Goal: Task Accomplishment & Management: Manage account settings

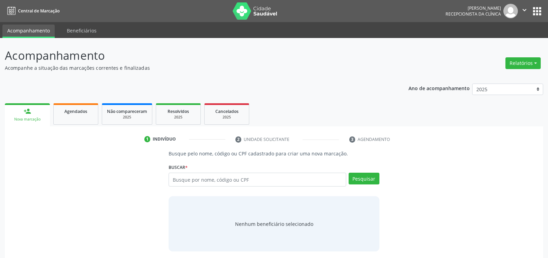
click at [322, 75] on div "Acompanhamento Acompanhe a situação das marcações correntes e finalizadas Relat…" at bounding box center [274, 165] width 538 height 236
click at [529, 62] on button "Relatórios" at bounding box center [522, 63] width 35 height 12
click at [491, 79] on link "Agendamentos" at bounding box center [503, 78] width 74 height 10
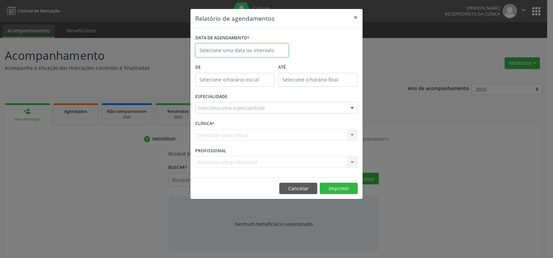
click at [247, 48] on input "text" at bounding box center [241, 51] width 93 height 14
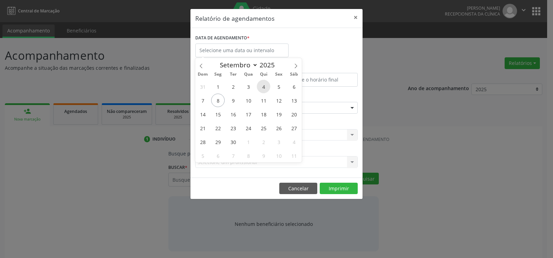
click at [263, 89] on span "4" at bounding box center [263, 86] width 13 height 13
type input "[DATE]"
click at [263, 89] on span "4" at bounding box center [263, 86] width 13 height 13
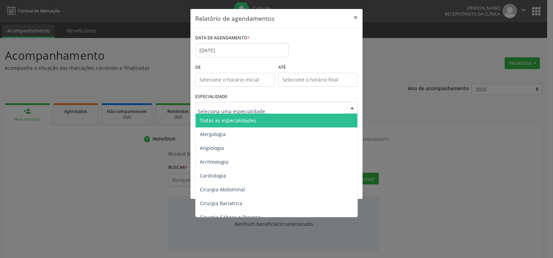
click at [248, 122] on span "Todas as especialidades" at bounding box center [228, 120] width 56 height 7
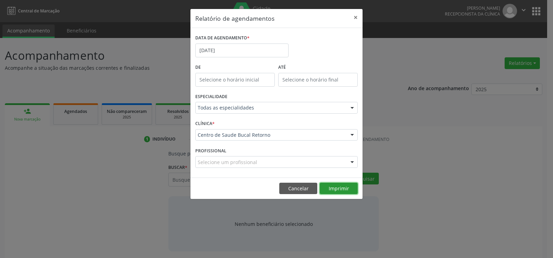
click at [335, 187] on button "Imprimir" at bounding box center [339, 189] width 38 height 12
click at [356, 18] on button "×" at bounding box center [356, 17] width 14 height 17
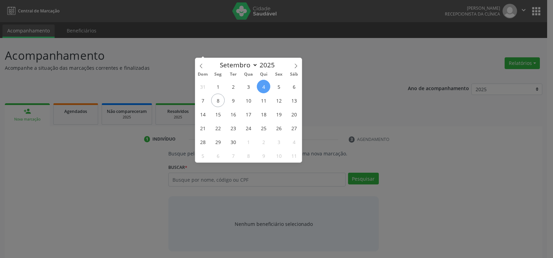
click at [250, 52] on body "Central de Marcação [PERSON_NAME] Recepcionista da clínica  Configurações Sair…" at bounding box center [276, 129] width 553 height 258
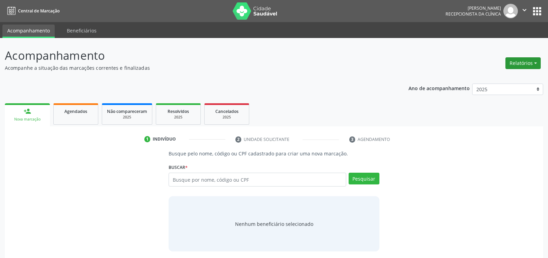
click at [523, 66] on button "Relatórios" at bounding box center [522, 63] width 35 height 12
click at [492, 77] on link "Agendamentos" at bounding box center [503, 78] width 74 height 10
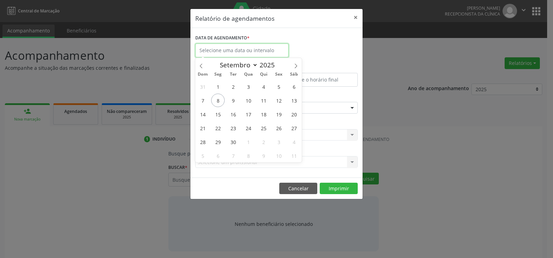
click at [231, 50] on input "text" at bounding box center [241, 51] width 93 height 14
click at [198, 66] on span at bounding box center [201, 64] width 12 height 12
select select "7"
click at [220, 127] on span "18" at bounding box center [217, 127] width 13 height 13
type input "[DATE]"
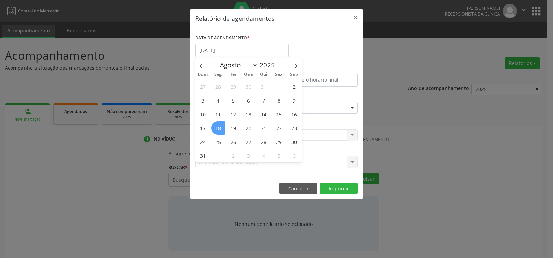
click at [220, 127] on span "18" at bounding box center [217, 127] width 13 height 13
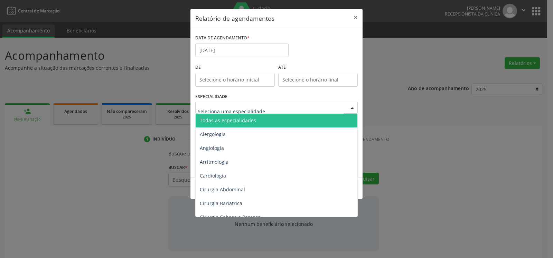
click at [258, 123] on span "Todas as especialidades" at bounding box center [277, 121] width 163 height 14
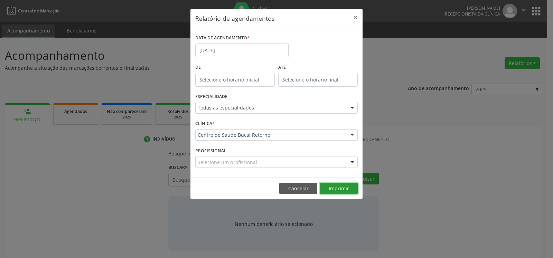
click at [340, 189] on button "Imprimir" at bounding box center [339, 189] width 38 height 12
click at [356, 15] on button "×" at bounding box center [356, 17] width 14 height 17
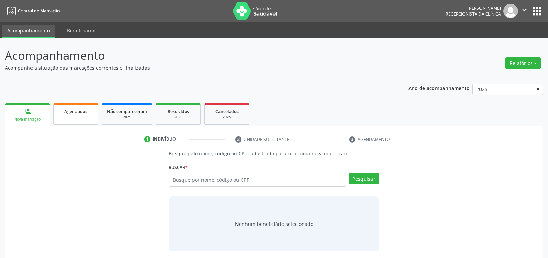
click at [71, 117] on link "Agendados" at bounding box center [75, 113] width 45 height 21
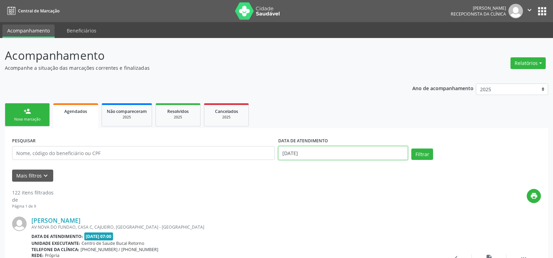
click at [314, 156] on input "[DATE]" at bounding box center [343, 153] width 130 height 14
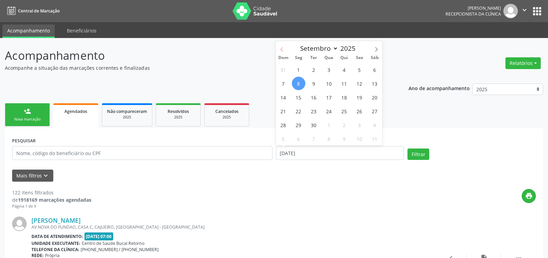
click at [279, 50] on span at bounding box center [282, 47] width 12 height 12
select select "7"
click at [300, 109] on span "18" at bounding box center [298, 110] width 13 height 13
type input "[DATE]"
click at [300, 109] on span "18" at bounding box center [298, 110] width 13 height 13
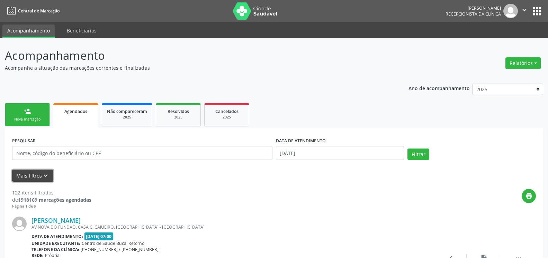
click at [47, 176] on icon "keyboard_arrow_down" at bounding box center [46, 176] width 8 height 8
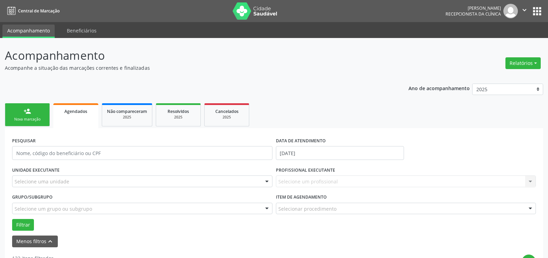
click at [245, 180] on div "Selecione uma unidade" at bounding box center [142, 182] width 260 height 12
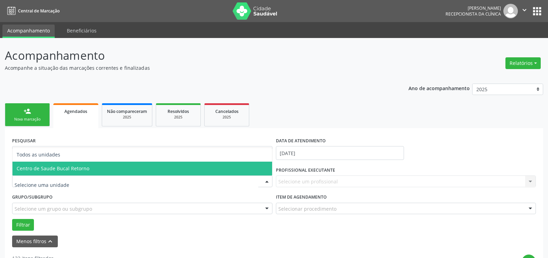
click at [242, 168] on span "Centro de Saude Bucal Retorno" at bounding box center [141, 169] width 259 height 14
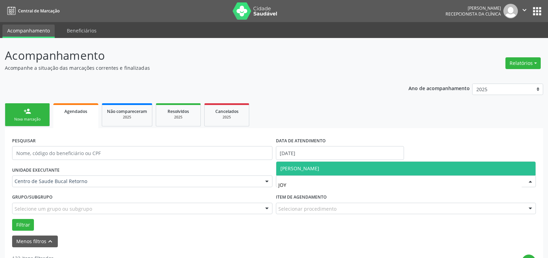
click at [352, 170] on span "[PERSON_NAME]" at bounding box center [405, 169] width 259 height 14
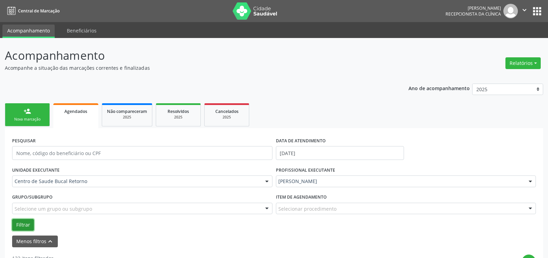
click at [17, 226] on button "Filtrar" at bounding box center [23, 225] width 22 height 12
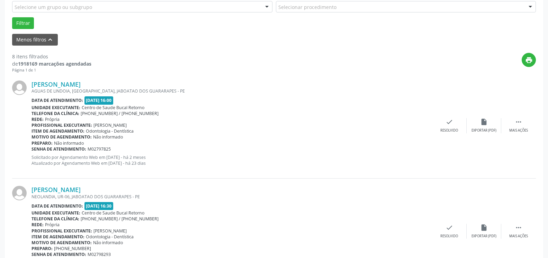
scroll to position [212, 0]
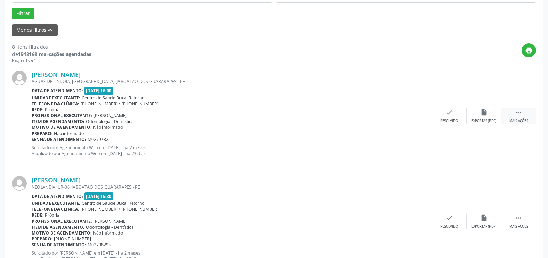
click at [519, 113] on icon "" at bounding box center [518, 113] width 8 height 8
click at [486, 113] on icon "alarm_off" at bounding box center [484, 113] width 8 height 8
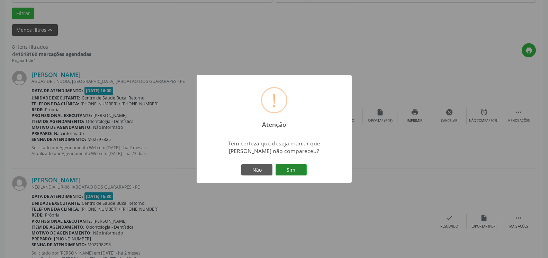
click at [294, 172] on button "Sim" at bounding box center [290, 170] width 31 height 12
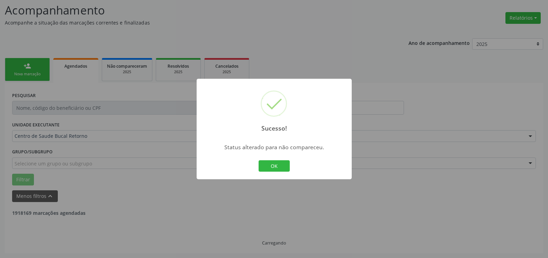
scroll to position [45, 0]
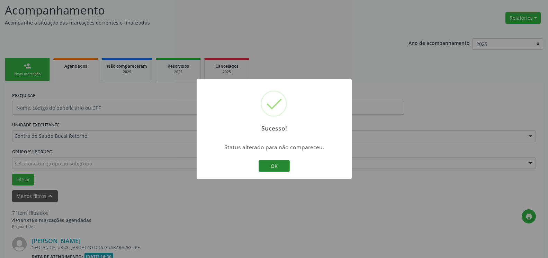
click at [281, 165] on button "OK" at bounding box center [273, 166] width 31 height 12
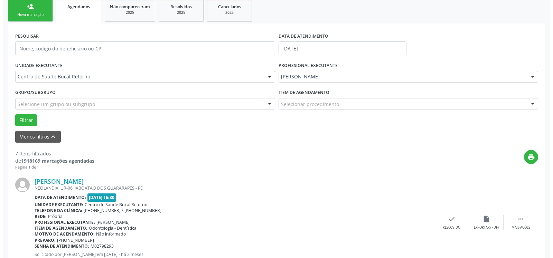
scroll to position [116, 0]
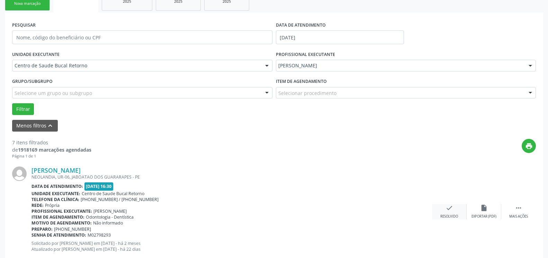
click at [452, 208] on icon "check" at bounding box center [449, 208] width 8 height 8
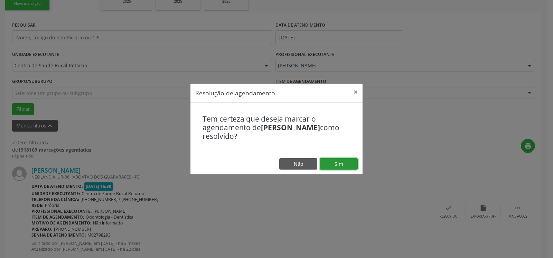
click at [342, 167] on button "Sim" at bounding box center [339, 164] width 38 height 12
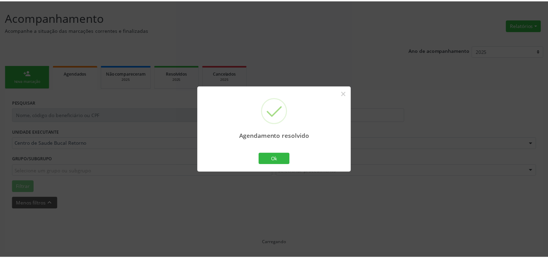
scroll to position [38, 0]
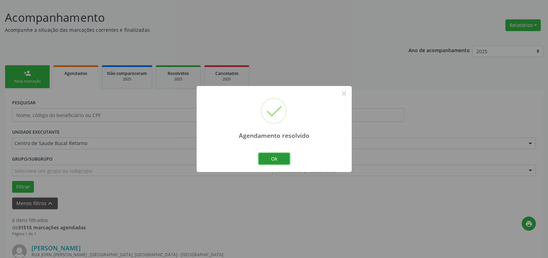
click at [269, 159] on button "Ok" at bounding box center [273, 159] width 31 height 12
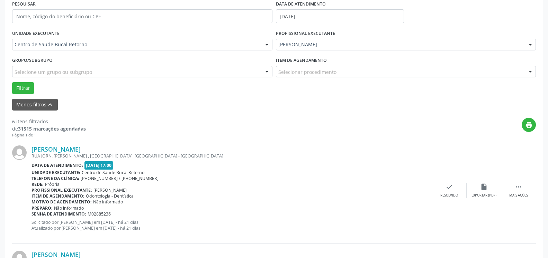
scroll to position [144, 0]
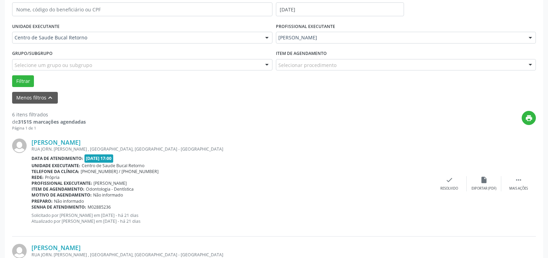
drag, startPoint x: 526, startPoint y: 187, endPoint x: 488, endPoint y: 193, distance: 37.8
click at [525, 187] on div "Mais ações" at bounding box center [518, 188] width 19 height 5
click at [486, 186] on div "alarm_off Não compareceu" at bounding box center [483, 183] width 35 height 15
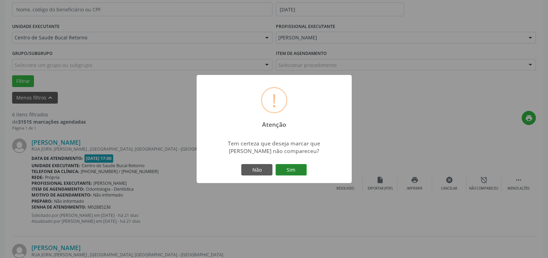
click at [296, 166] on button "Sim" at bounding box center [290, 170] width 31 height 12
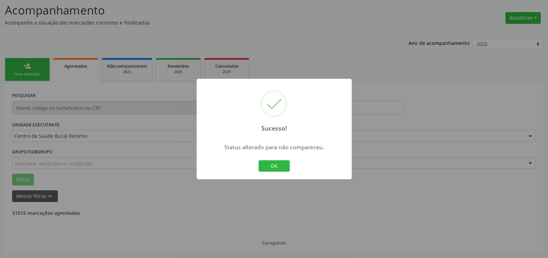
scroll to position [45, 0]
click at [281, 167] on button "OK" at bounding box center [273, 166] width 31 height 12
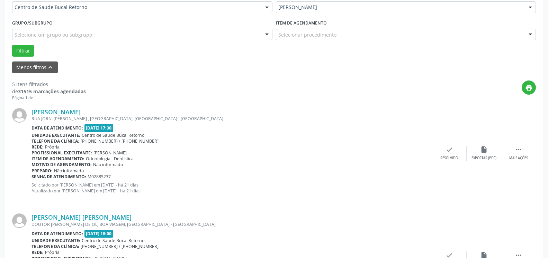
scroll to position [186, 0]
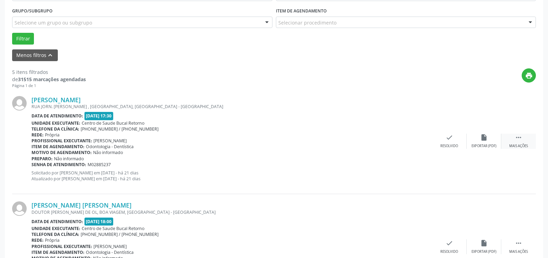
click at [525, 138] on div " Mais ações" at bounding box center [518, 141] width 35 height 15
click at [493, 140] on div "alarm_off Não compareceu" at bounding box center [483, 141] width 35 height 15
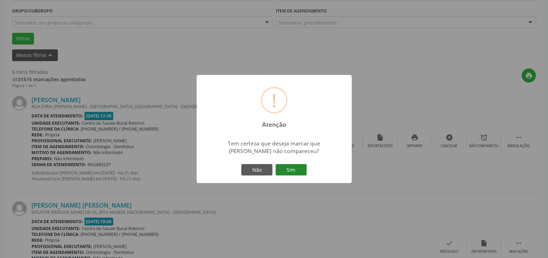
click at [297, 176] on button "Sim" at bounding box center [290, 170] width 31 height 12
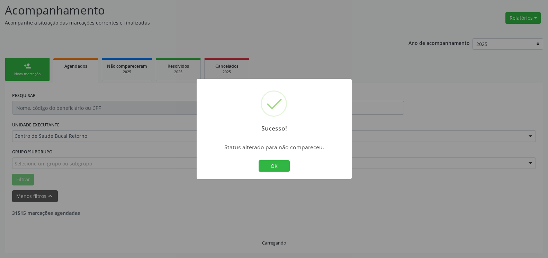
scroll to position [45, 0]
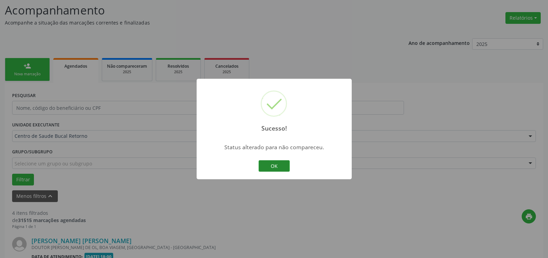
click at [272, 167] on button "OK" at bounding box center [273, 166] width 31 height 12
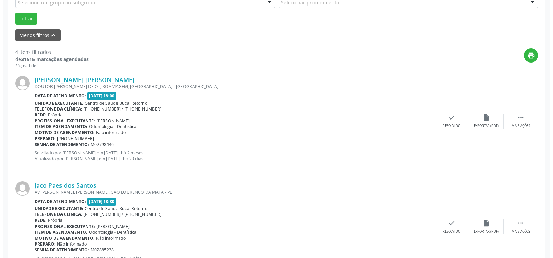
scroll to position [222, 0]
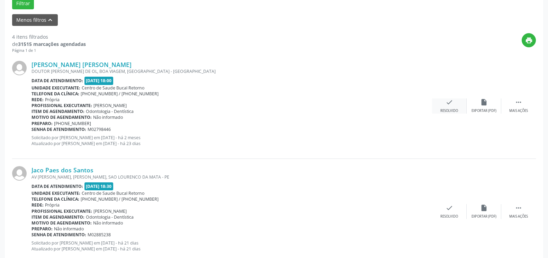
click at [447, 103] on icon "check" at bounding box center [449, 103] width 8 height 8
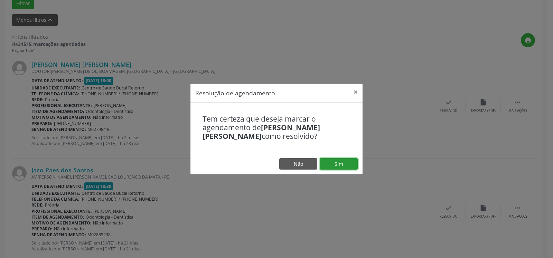
drag, startPoint x: 350, startPoint y: 162, endPoint x: 334, endPoint y: 161, distance: 16.3
click at [349, 162] on button "Sim" at bounding box center [339, 164] width 38 height 12
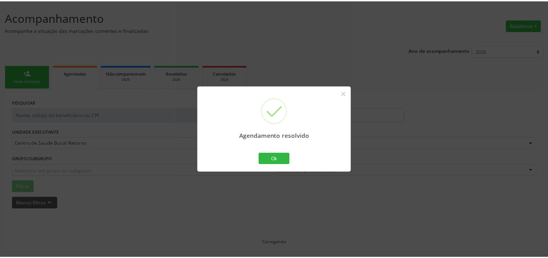
scroll to position [38, 0]
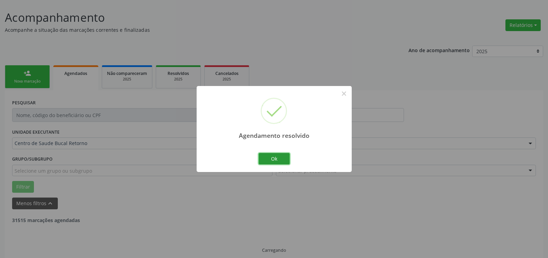
click at [282, 161] on button "Ok" at bounding box center [273, 159] width 31 height 12
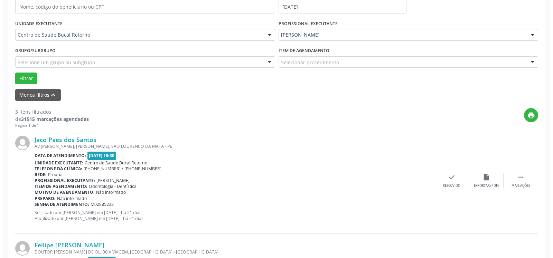
scroll to position [179, 0]
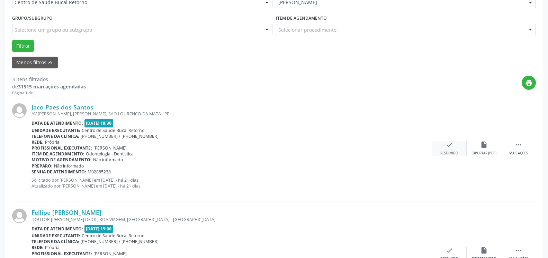
click at [448, 148] on icon "check" at bounding box center [449, 145] width 8 height 8
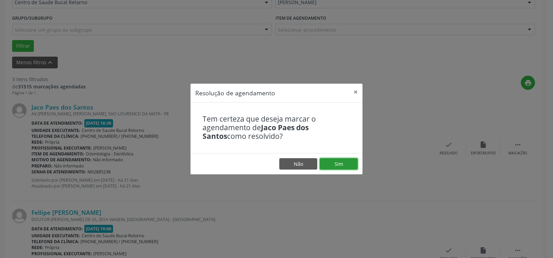
click at [348, 162] on button "Sim" at bounding box center [339, 164] width 38 height 12
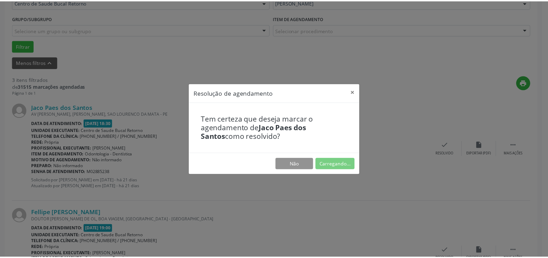
scroll to position [38, 0]
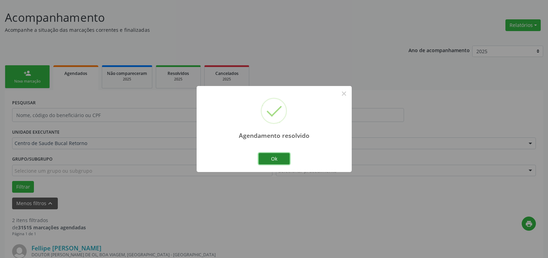
click at [277, 161] on button "Ok" at bounding box center [273, 159] width 31 height 12
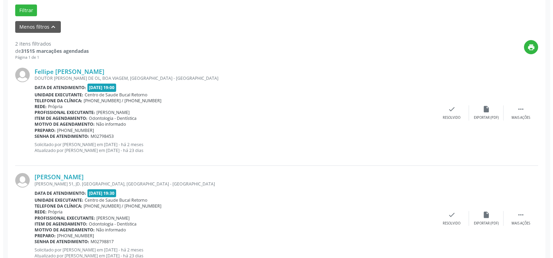
scroll to position [240, 0]
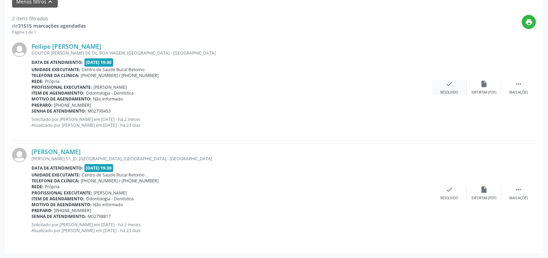
click at [449, 87] on icon "check" at bounding box center [449, 84] width 8 height 8
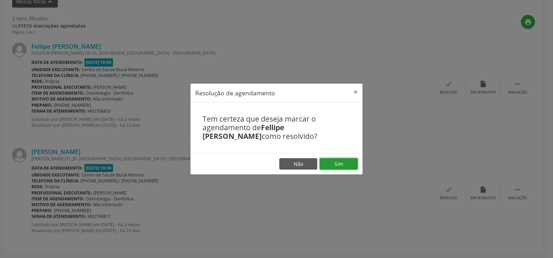
click at [337, 165] on button "Sim" at bounding box center [339, 164] width 38 height 12
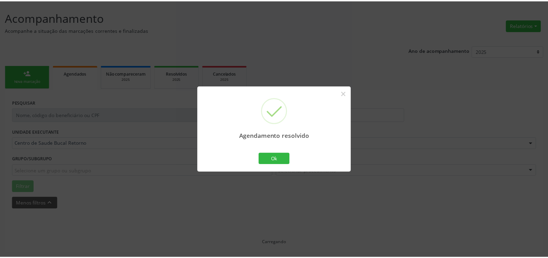
scroll to position [38, 0]
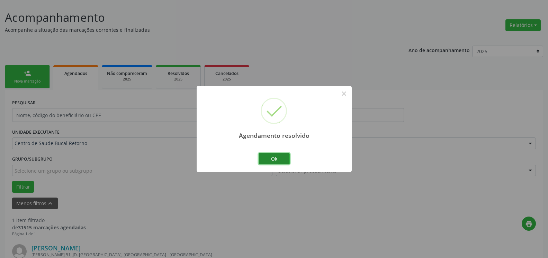
click at [275, 160] on button "Ok" at bounding box center [273, 159] width 31 height 12
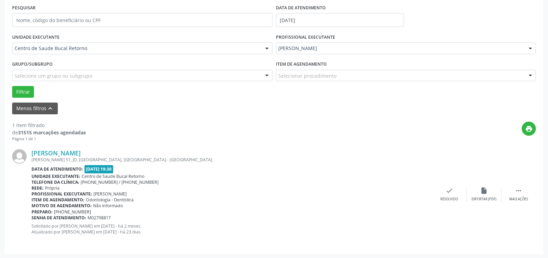
scroll to position [134, 0]
click at [525, 195] on div " Mais ações" at bounding box center [518, 193] width 35 height 15
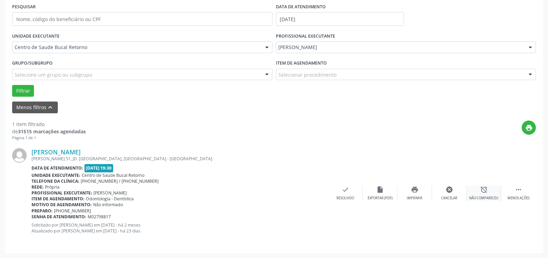
click at [487, 190] on icon "alarm_off" at bounding box center [484, 190] width 8 height 8
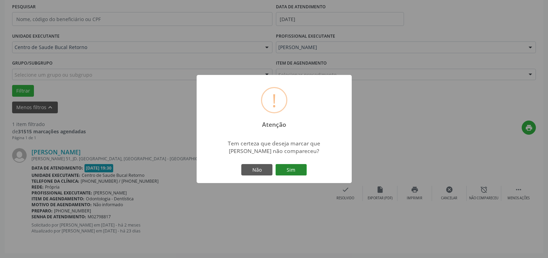
click at [288, 173] on button "Sim" at bounding box center [290, 170] width 31 height 12
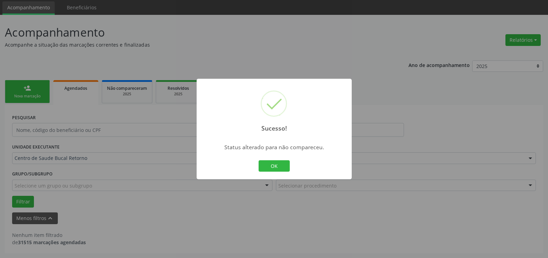
scroll to position [23, 0]
click at [271, 167] on button "OK" at bounding box center [273, 166] width 31 height 12
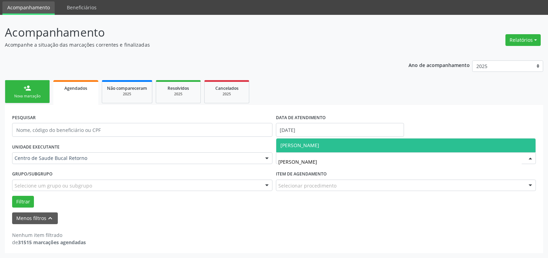
drag, startPoint x: 351, startPoint y: 147, endPoint x: 263, endPoint y: 146, distance: 88.2
click at [351, 147] on span "[PERSON_NAME]" at bounding box center [405, 146] width 259 height 14
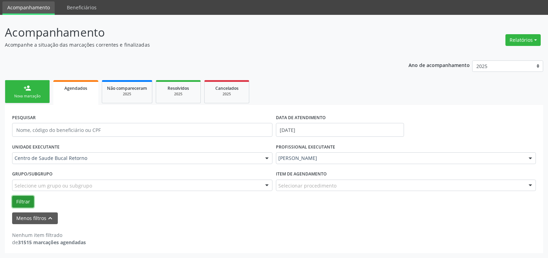
click at [22, 201] on button "Filtrar" at bounding box center [23, 202] width 22 height 12
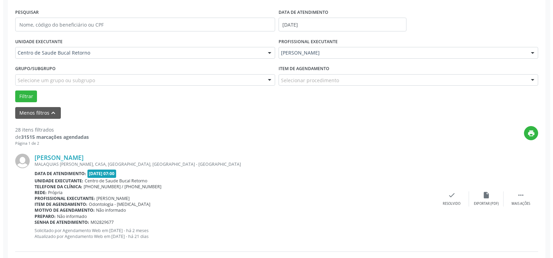
scroll to position [129, 0]
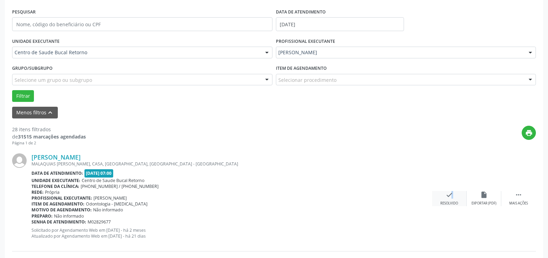
click at [448, 199] on icon "check" at bounding box center [449, 195] width 8 height 8
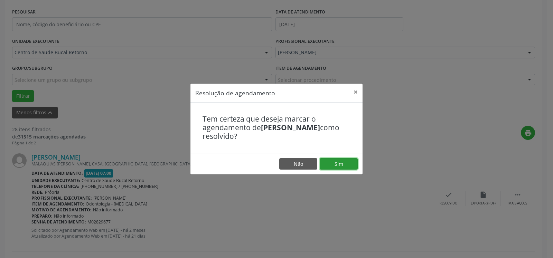
click at [338, 163] on button "Sim" at bounding box center [339, 164] width 38 height 12
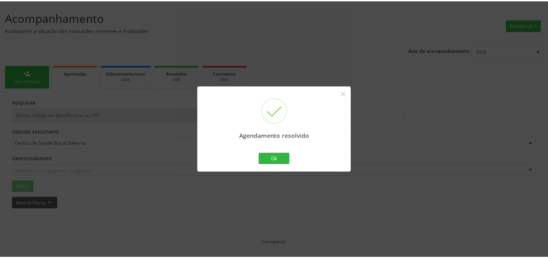
scroll to position [38, 0]
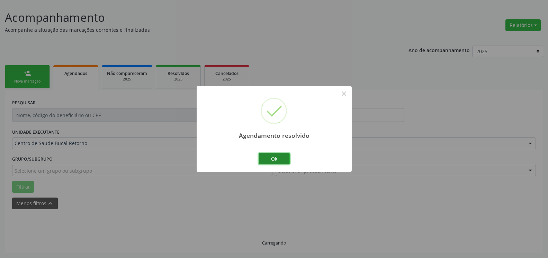
click at [275, 159] on button "Ok" at bounding box center [273, 159] width 31 height 12
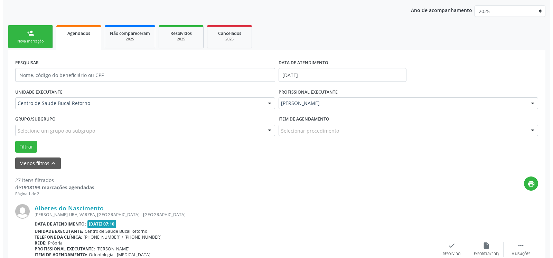
scroll to position [144, 0]
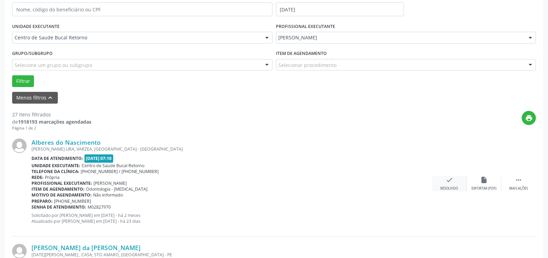
click at [449, 178] on icon "check" at bounding box center [449, 180] width 8 height 8
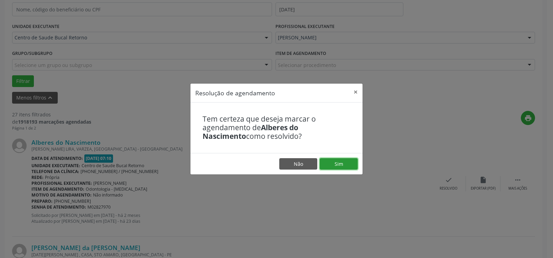
click at [347, 164] on button "Sim" at bounding box center [339, 164] width 38 height 12
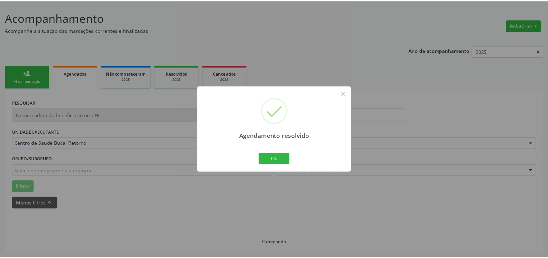
scroll to position [38, 0]
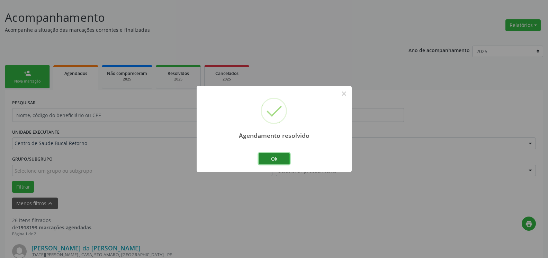
click at [276, 158] on button "Ok" at bounding box center [273, 159] width 31 height 12
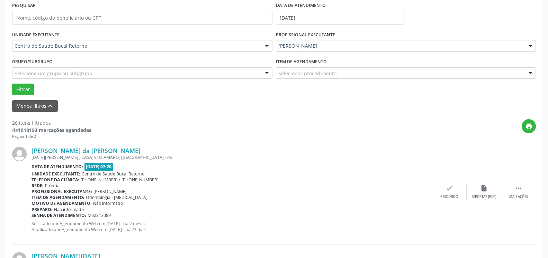
scroll to position [144, 0]
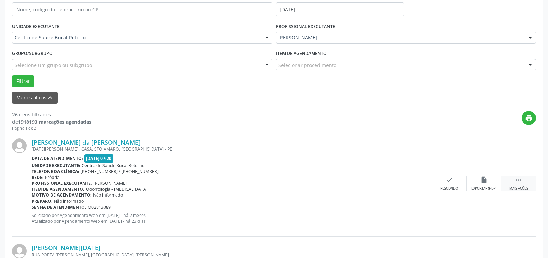
drag, startPoint x: 523, startPoint y: 183, endPoint x: 505, endPoint y: 183, distance: 17.3
click at [522, 183] on div " Mais ações" at bounding box center [518, 183] width 35 height 15
click at [480, 181] on icon "alarm_off" at bounding box center [484, 180] width 8 height 8
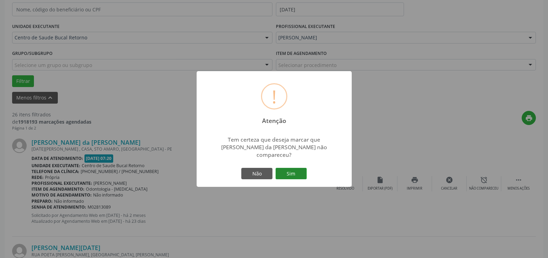
click at [298, 168] on button "Sim" at bounding box center [290, 174] width 31 height 12
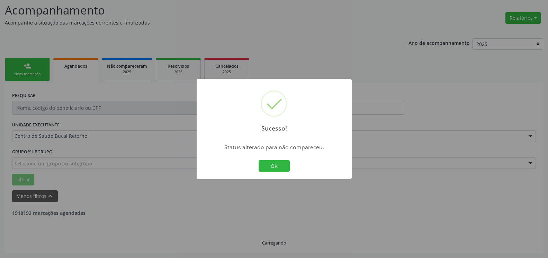
scroll to position [45, 0]
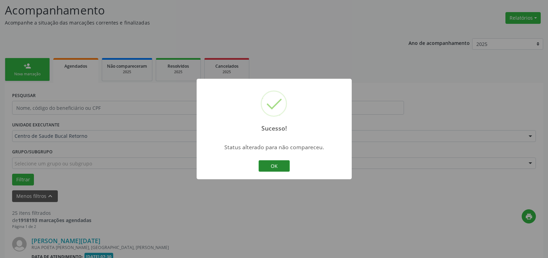
click at [275, 167] on button "OK" at bounding box center [273, 166] width 31 height 12
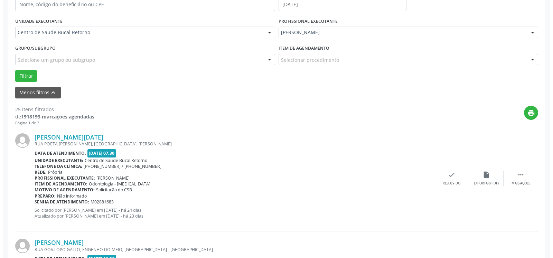
scroll to position [151, 0]
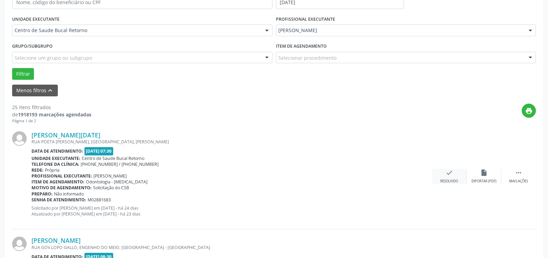
click at [453, 178] on div "check Resolvido" at bounding box center [449, 176] width 35 height 15
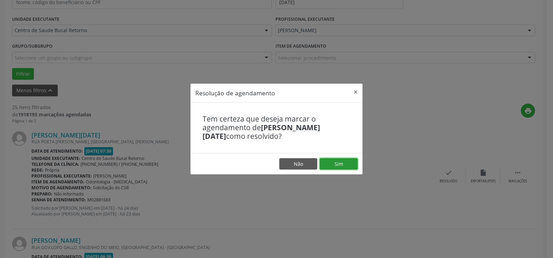
click at [351, 162] on button "Sim" at bounding box center [339, 164] width 38 height 12
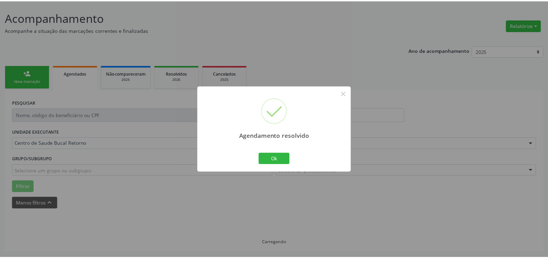
scroll to position [38, 0]
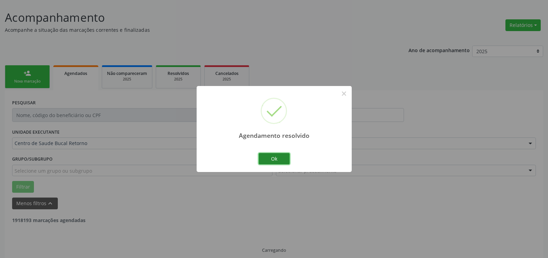
click at [278, 160] on button "Ok" at bounding box center [273, 159] width 31 height 12
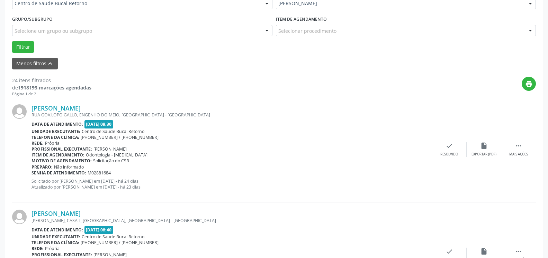
scroll to position [179, 0]
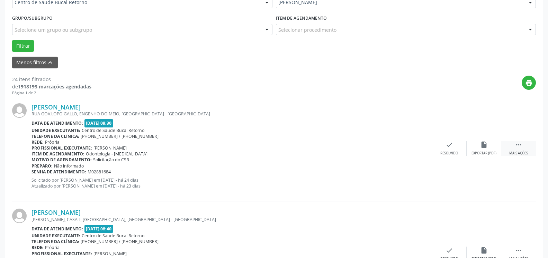
click at [519, 143] on icon "" at bounding box center [518, 145] width 8 height 8
click at [486, 148] on icon "alarm_off" at bounding box center [484, 145] width 8 height 8
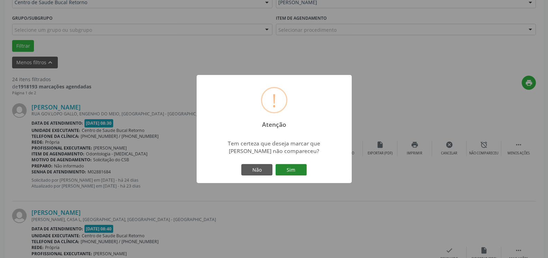
click at [297, 169] on button "Sim" at bounding box center [290, 170] width 31 height 12
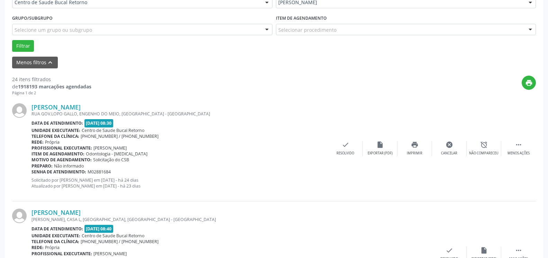
scroll to position [45, 0]
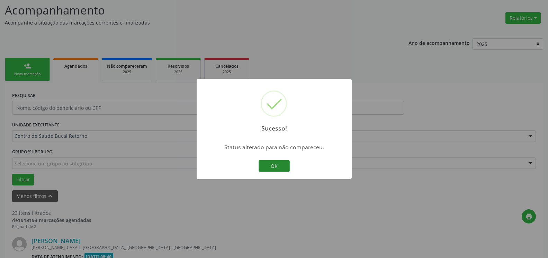
click at [276, 165] on button "OK" at bounding box center [273, 166] width 31 height 12
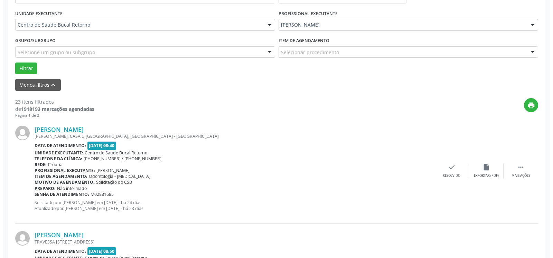
scroll to position [186, 0]
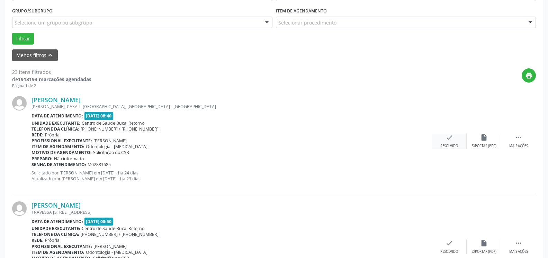
click at [450, 141] on icon "check" at bounding box center [449, 138] width 8 height 8
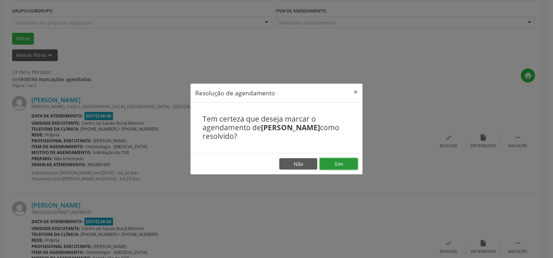
click at [330, 166] on button "Sim" at bounding box center [339, 164] width 38 height 12
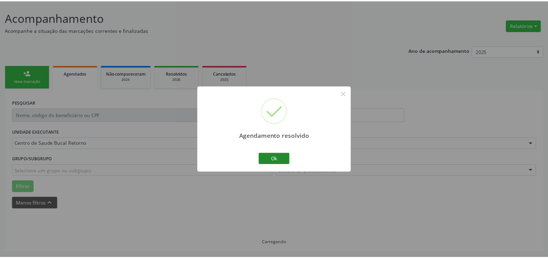
scroll to position [38, 0]
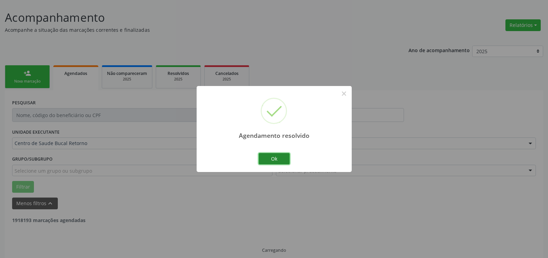
click at [278, 160] on button "Ok" at bounding box center [273, 159] width 31 height 12
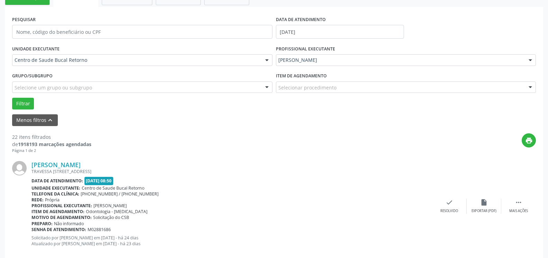
scroll to position [144, 0]
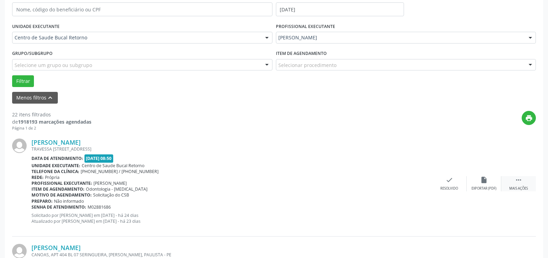
drag, startPoint x: 518, startPoint y: 184, endPoint x: 502, endPoint y: 184, distance: 15.9
click at [517, 184] on icon "" at bounding box center [518, 180] width 8 height 8
click at [492, 181] on div "alarm_off Não compareceu" at bounding box center [483, 183] width 35 height 15
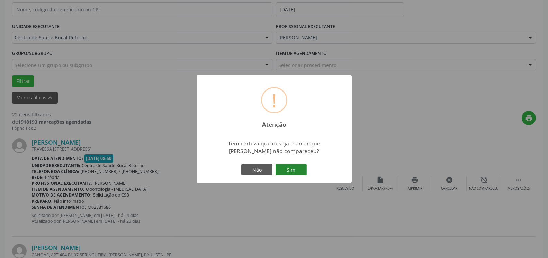
click at [292, 165] on button "Sim" at bounding box center [290, 170] width 31 height 12
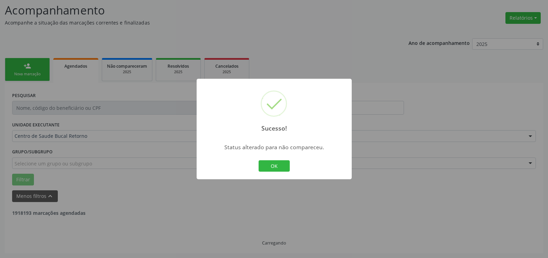
scroll to position [45, 0]
click at [269, 166] on button "OK" at bounding box center [273, 166] width 31 height 12
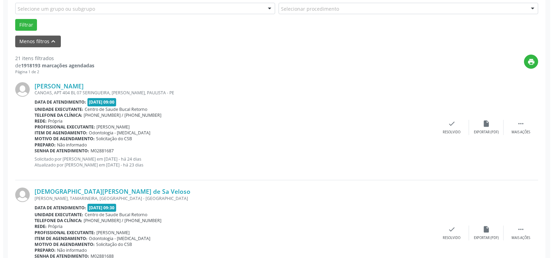
scroll to position [222, 0]
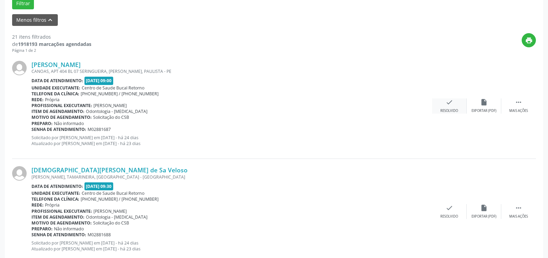
click at [450, 106] on icon "check" at bounding box center [449, 103] width 8 height 8
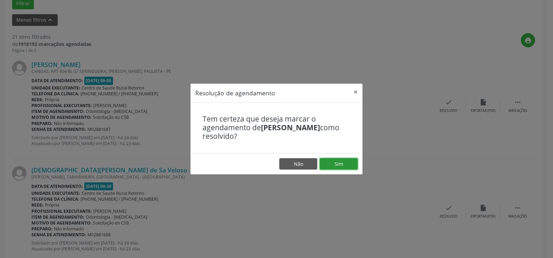
click at [353, 160] on button "Sim" at bounding box center [339, 164] width 38 height 12
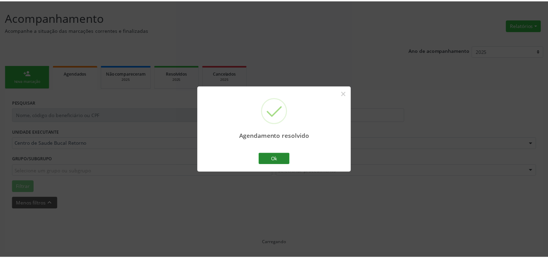
scroll to position [38, 0]
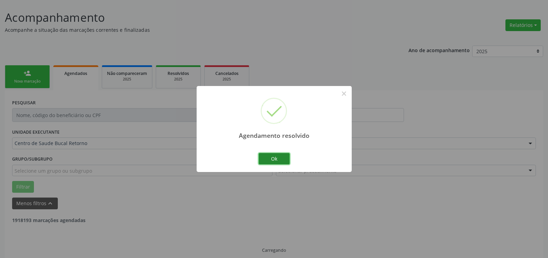
click at [279, 160] on button "Ok" at bounding box center [273, 159] width 31 height 12
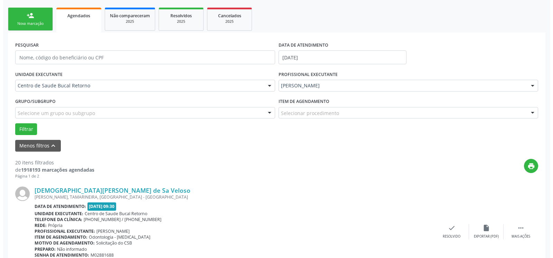
scroll to position [151, 0]
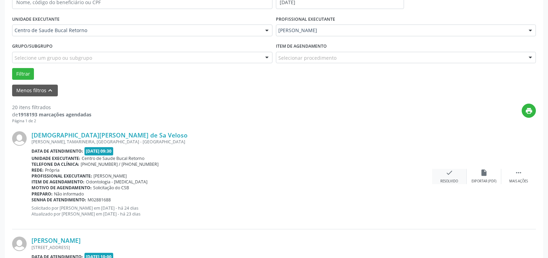
click at [449, 177] on icon "check" at bounding box center [449, 173] width 8 height 8
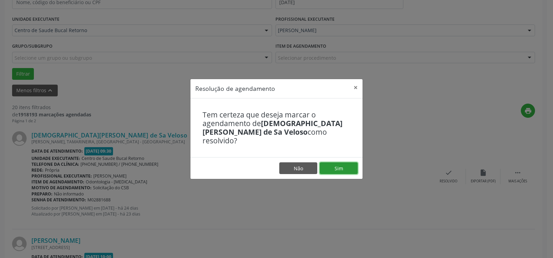
click at [348, 165] on button "Sim" at bounding box center [339, 169] width 38 height 12
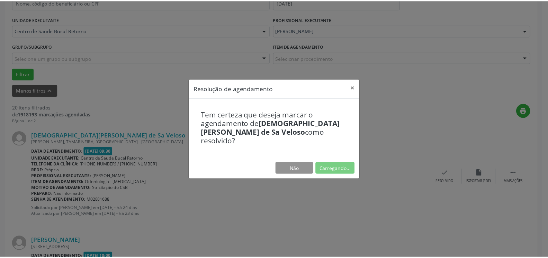
scroll to position [38, 0]
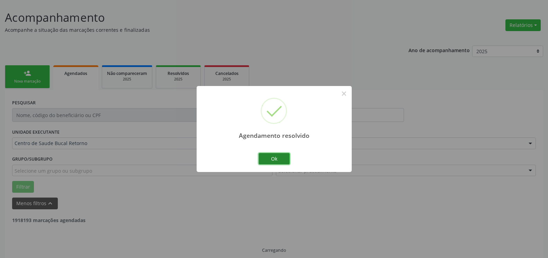
click at [275, 158] on button "Ok" at bounding box center [273, 159] width 31 height 12
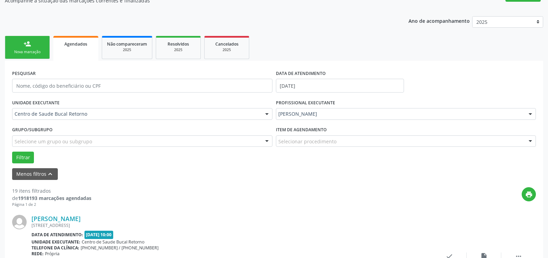
scroll to position [116, 0]
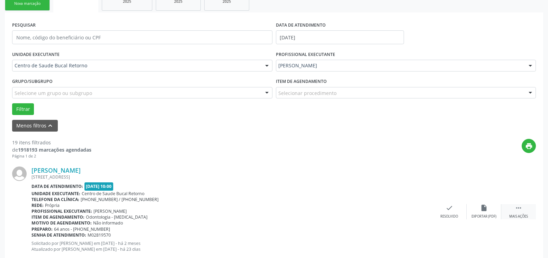
drag, startPoint x: 520, startPoint y: 210, endPoint x: 503, endPoint y: 211, distance: 17.7
click at [520, 210] on icon "" at bounding box center [518, 208] width 8 height 8
click at [487, 206] on icon "alarm_off" at bounding box center [484, 208] width 8 height 8
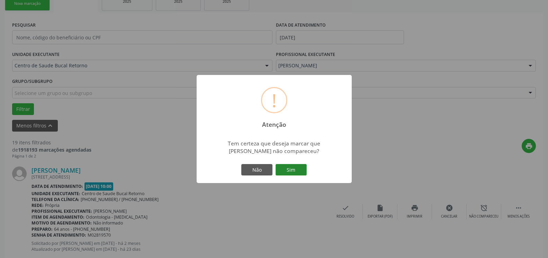
click at [298, 171] on button "Sim" at bounding box center [290, 170] width 31 height 12
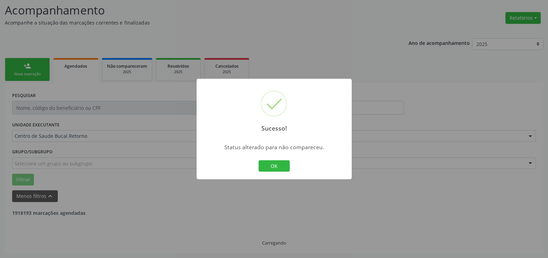
scroll to position [45, 0]
click at [286, 162] on button "OK" at bounding box center [273, 166] width 31 height 12
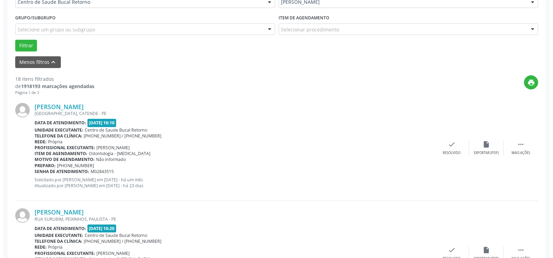
scroll to position [186, 0]
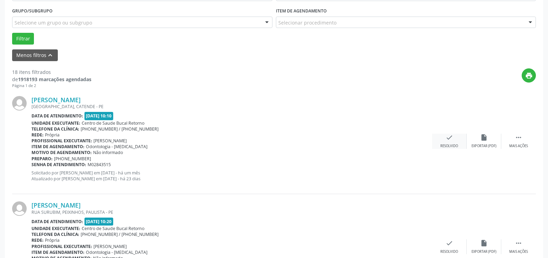
click at [449, 137] on icon "check" at bounding box center [449, 138] width 8 height 8
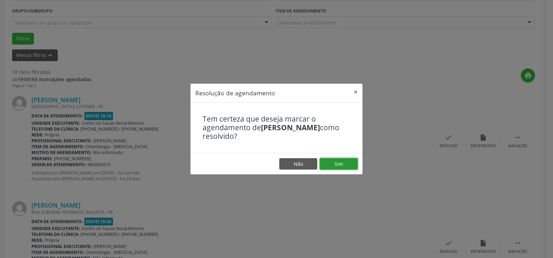
click at [351, 161] on button "Sim" at bounding box center [339, 164] width 38 height 12
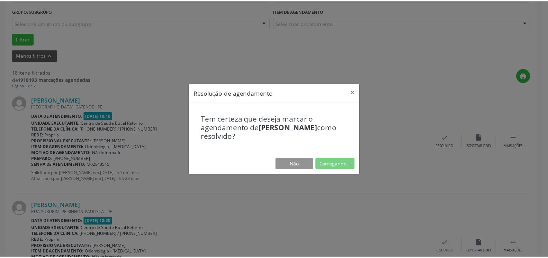
scroll to position [38, 0]
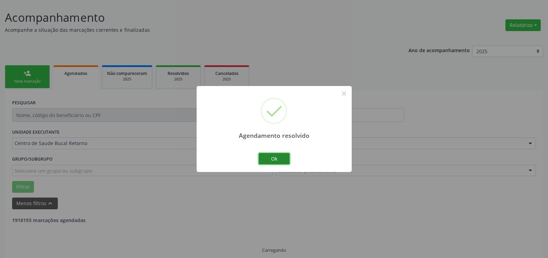
click at [281, 157] on button "Ok" at bounding box center [273, 159] width 31 height 12
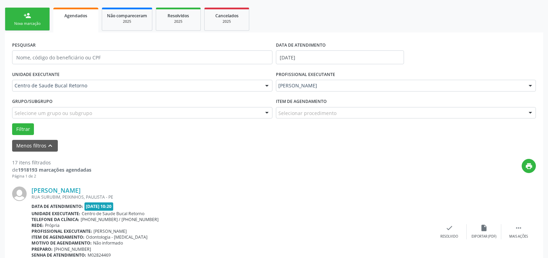
scroll to position [109, 0]
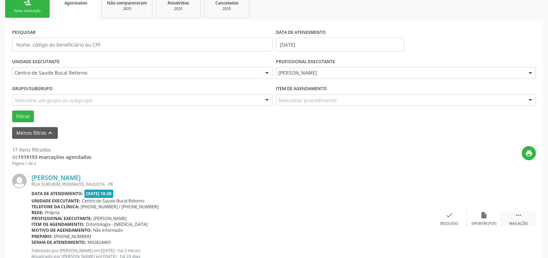
click at [521, 217] on icon "" at bounding box center [518, 216] width 8 height 8
click at [490, 219] on div "alarm_off Não compareceu" at bounding box center [483, 219] width 35 height 15
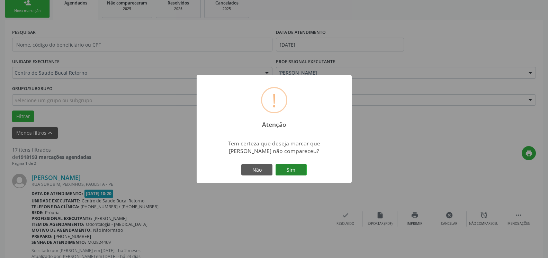
click at [295, 168] on button "Sim" at bounding box center [290, 170] width 31 height 12
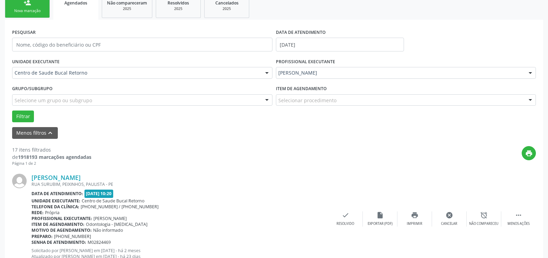
scroll to position [45, 0]
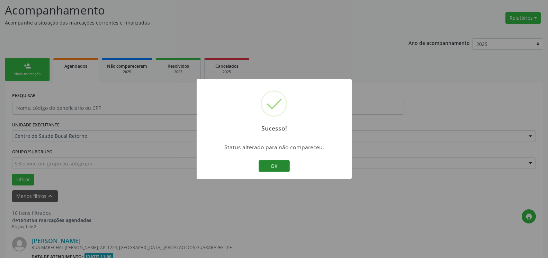
click at [277, 167] on button "OK" at bounding box center [273, 166] width 31 height 12
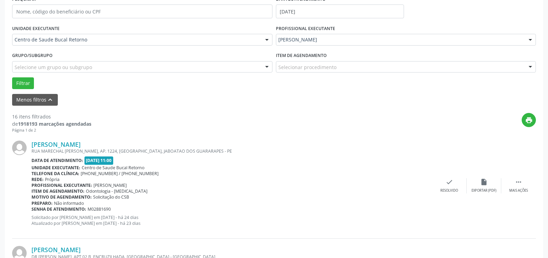
scroll to position [222, 0]
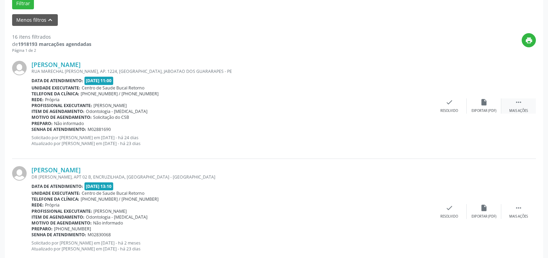
click at [520, 104] on icon "" at bounding box center [518, 103] width 8 height 8
click at [489, 102] on div "alarm_off Não compareceu" at bounding box center [483, 106] width 35 height 15
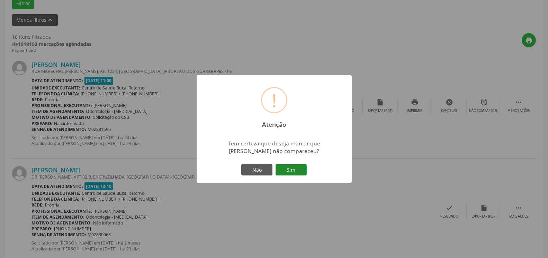
click at [291, 170] on button "Sim" at bounding box center [290, 170] width 31 height 12
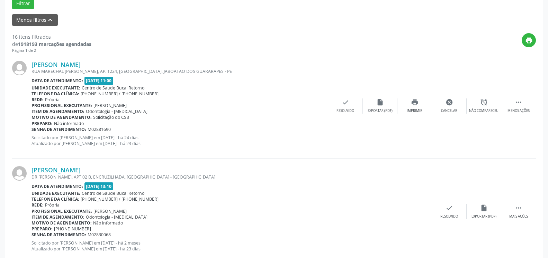
scroll to position [45, 0]
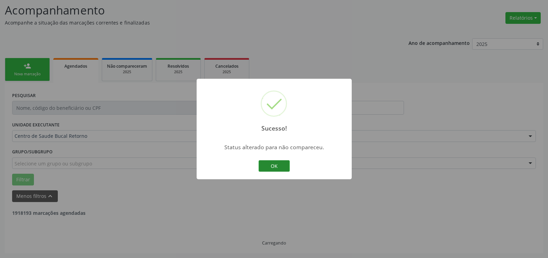
click at [276, 167] on button "OK" at bounding box center [273, 166] width 31 height 12
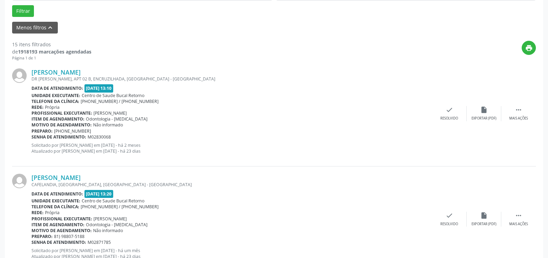
scroll to position [222, 0]
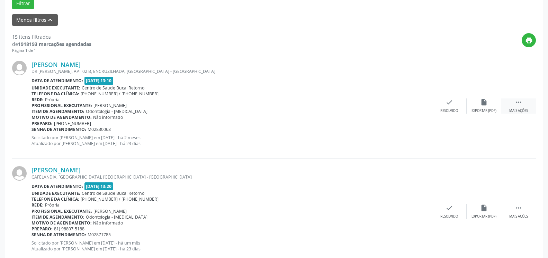
click at [520, 100] on icon "" at bounding box center [518, 103] width 8 height 8
click at [474, 106] on div "alarm_off Não compareceu" at bounding box center [483, 106] width 35 height 15
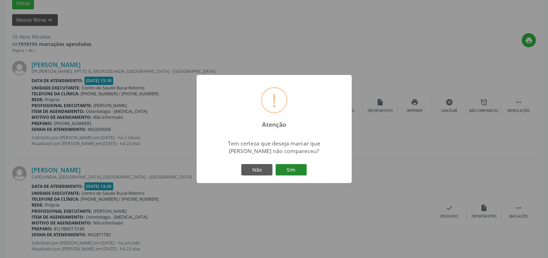
click at [302, 168] on button "Sim" at bounding box center [290, 170] width 31 height 12
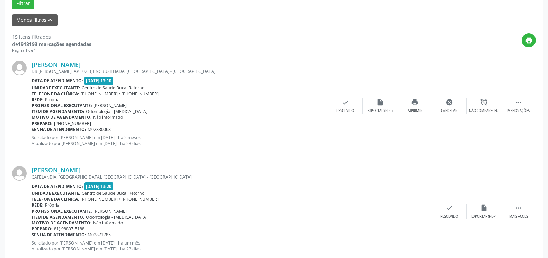
scroll to position [45, 0]
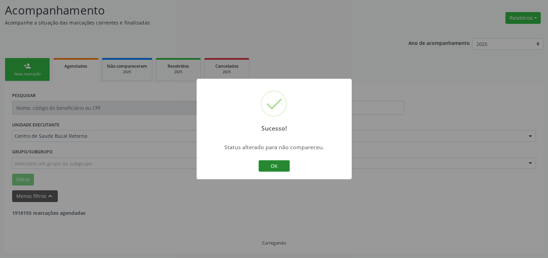
click at [277, 168] on button "OK" at bounding box center [273, 166] width 31 height 12
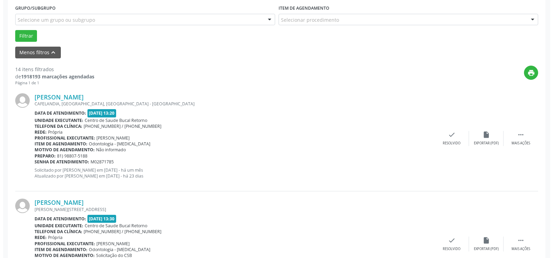
scroll to position [222, 0]
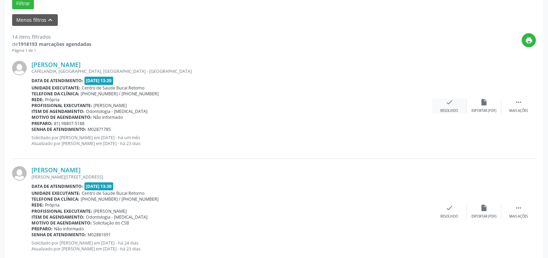
click at [445, 100] on div "check Resolvido" at bounding box center [449, 106] width 35 height 15
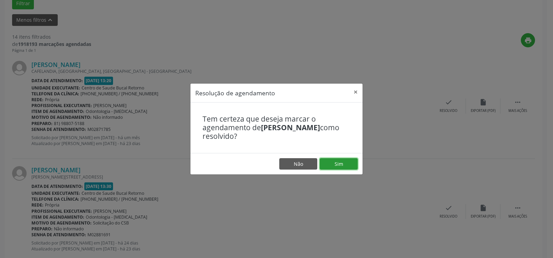
click at [338, 166] on button "Sim" at bounding box center [339, 164] width 38 height 12
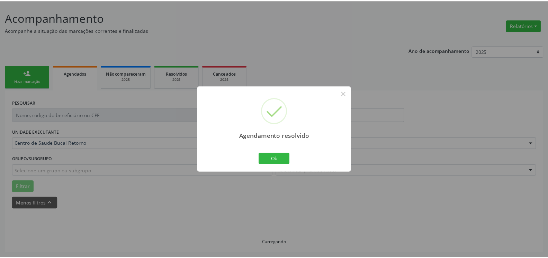
scroll to position [38, 0]
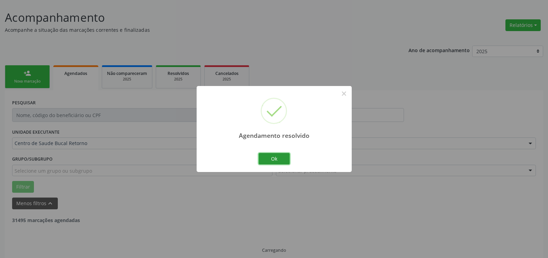
click at [280, 159] on button "Ok" at bounding box center [273, 159] width 31 height 12
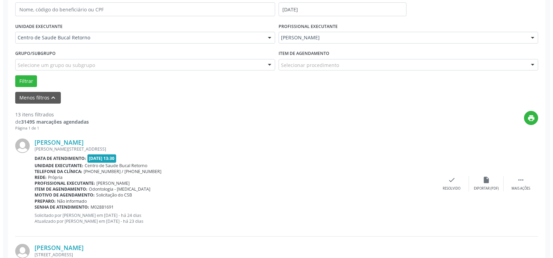
scroll to position [186, 0]
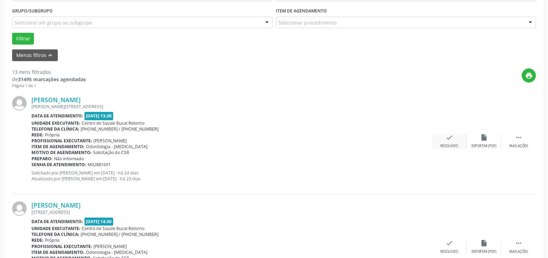
click at [452, 141] on icon "check" at bounding box center [449, 138] width 8 height 8
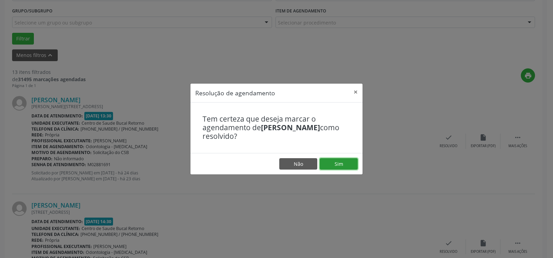
click at [343, 160] on button "Sim" at bounding box center [339, 164] width 38 height 12
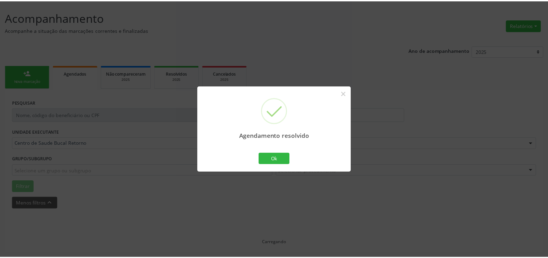
scroll to position [38, 0]
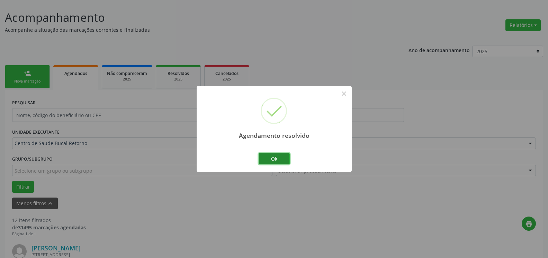
click at [278, 158] on button "Ok" at bounding box center [273, 159] width 31 height 12
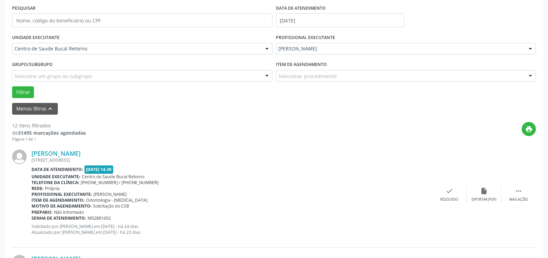
scroll to position [144, 0]
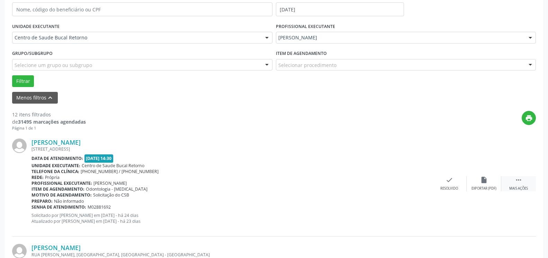
click at [518, 179] on icon "" at bounding box center [518, 180] width 8 height 8
click at [494, 181] on div "alarm_off Não compareceu" at bounding box center [483, 183] width 35 height 15
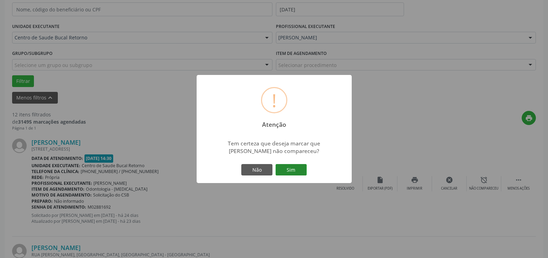
click at [295, 174] on button "Sim" at bounding box center [290, 170] width 31 height 12
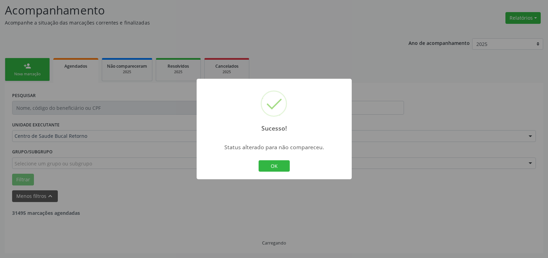
scroll to position [45, 0]
click at [276, 168] on button "OK" at bounding box center [273, 166] width 31 height 12
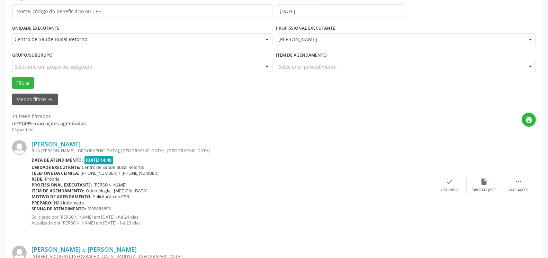
scroll to position [222, 0]
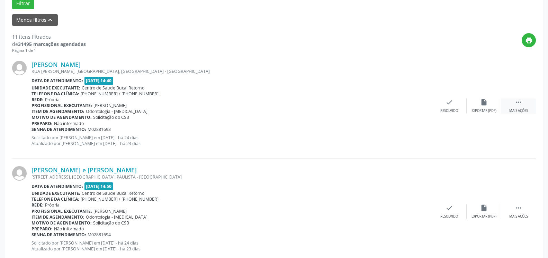
click at [519, 100] on icon "" at bounding box center [518, 103] width 8 height 8
click at [475, 106] on div "alarm_off Não compareceu" at bounding box center [483, 106] width 35 height 15
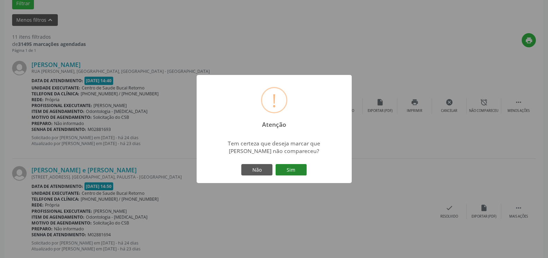
click at [291, 170] on button "Sim" at bounding box center [290, 170] width 31 height 12
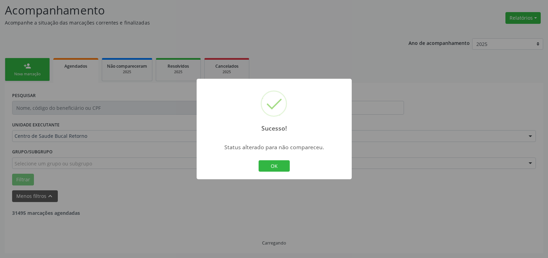
scroll to position [45, 0]
click at [269, 166] on button "OK" at bounding box center [273, 166] width 31 height 12
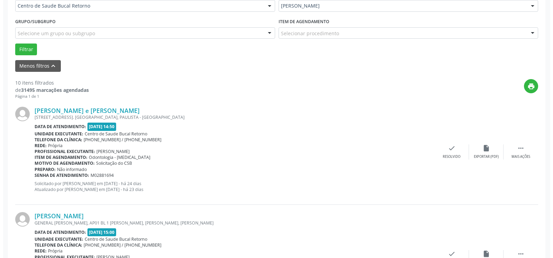
scroll to position [186, 0]
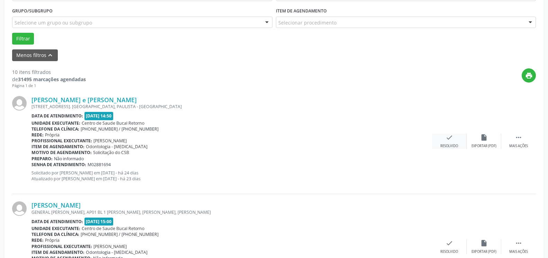
click at [449, 138] on icon "check" at bounding box center [449, 138] width 8 height 8
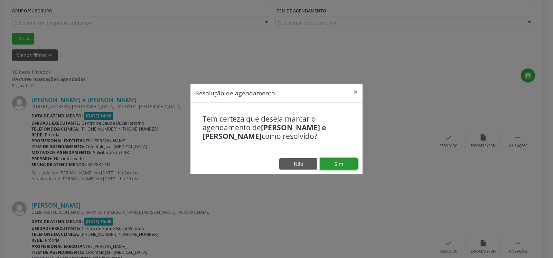
drag, startPoint x: 333, startPoint y: 164, endPoint x: 297, endPoint y: 164, distance: 36.7
click at [333, 165] on button "Sim" at bounding box center [339, 164] width 38 height 12
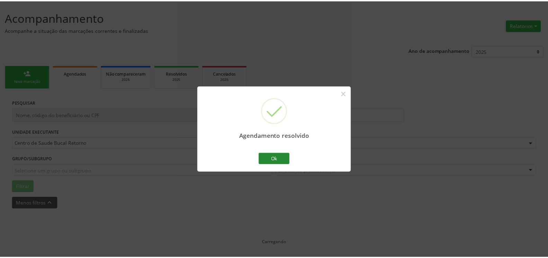
scroll to position [38, 0]
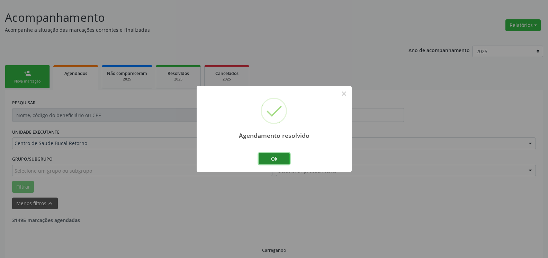
click at [269, 157] on button "Ok" at bounding box center [273, 159] width 31 height 12
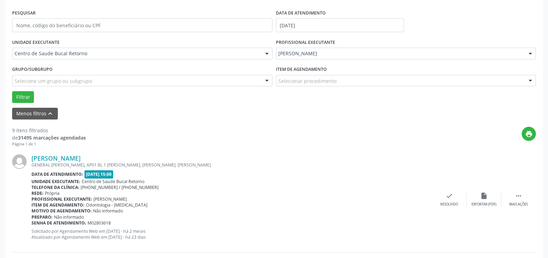
scroll to position [144, 0]
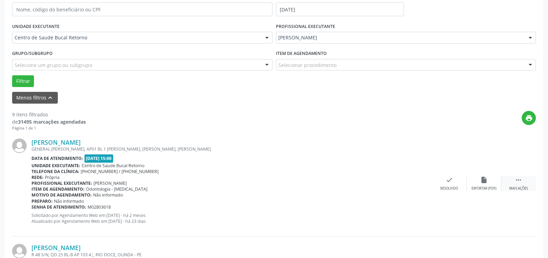
drag, startPoint x: 523, startPoint y: 182, endPoint x: 508, endPoint y: 185, distance: 15.1
click at [522, 182] on div " Mais ações" at bounding box center [518, 183] width 35 height 15
click at [480, 186] on div "alarm_off Não compareceu" at bounding box center [483, 183] width 35 height 15
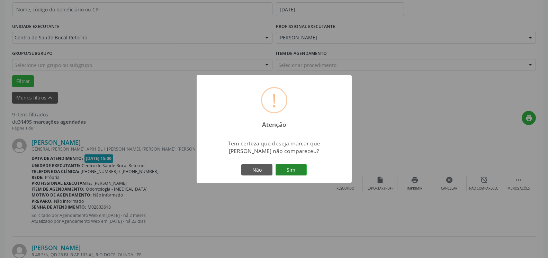
click at [295, 169] on button "Sim" at bounding box center [290, 170] width 31 height 12
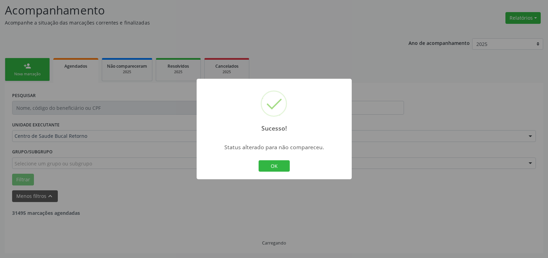
scroll to position [45, 0]
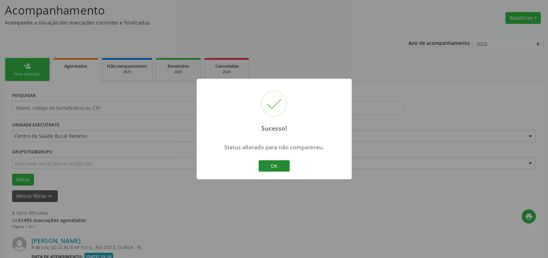
drag, startPoint x: 267, startPoint y: 158, endPoint x: 268, endPoint y: 163, distance: 4.3
click at [268, 162] on div "Sucesso! × Status alterado para não compareceu. OK Cancel" at bounding box center [273, 129] width 155 height 101
click at [278, 164] on button "OK" at bounding box center [273, 166] width 31 height 12
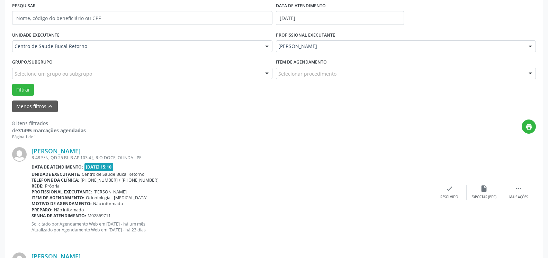
scroll to position [151, 0]
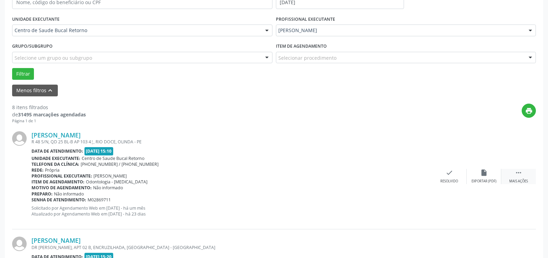
click at [522, 179] on div " Mais ações" at bounding box center [518, 176] width 35 height 15
click at [494, 180] on div "Não compareceu" at bounding box center [483, 181] width 29 height 5
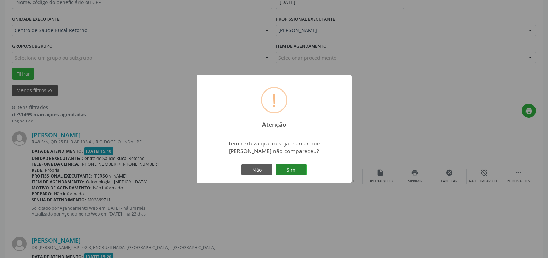
click at [297, 172] on button "Sim" at bounding box center [290, 170] width 31 height 12
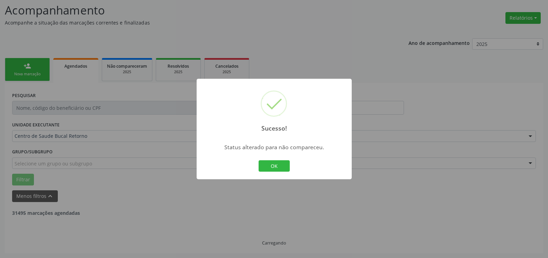
scroll to position [45, 0]
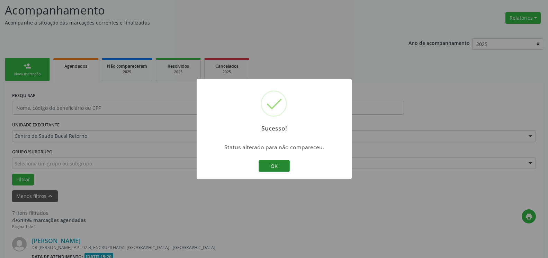
click at [263, 166] on button "OK" at bounding box center [273, 166] width 31 height 12
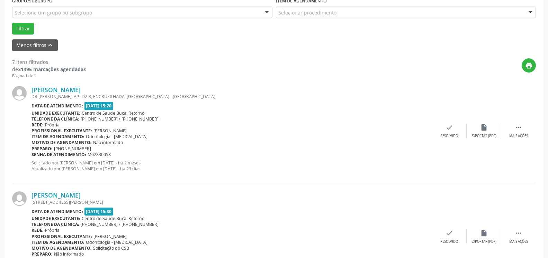
scroll to position [222, 0]
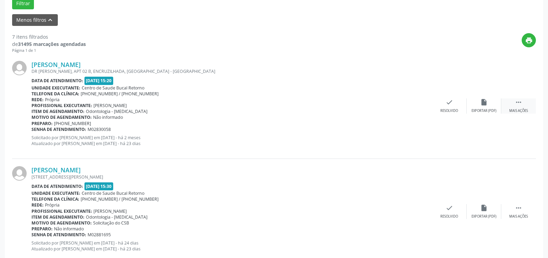
click at [519, 105] on icon "" at bounding box center [518, 103] width 8 height 8
click at [475, 100] on div "alarm_off Não compareceu" at bounding box center [483, 106] width 35 height 15
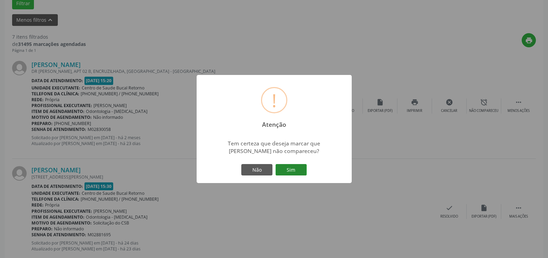
click at [297, 168] on button "Sim" at bounding box center [290, 170] width 31 height 12
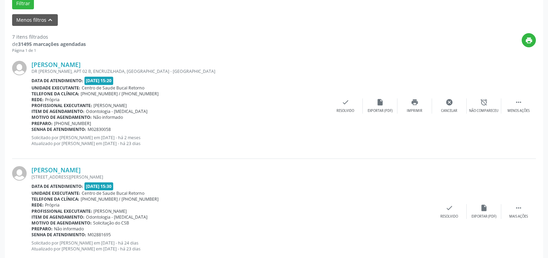
scroll to position [45, 0]
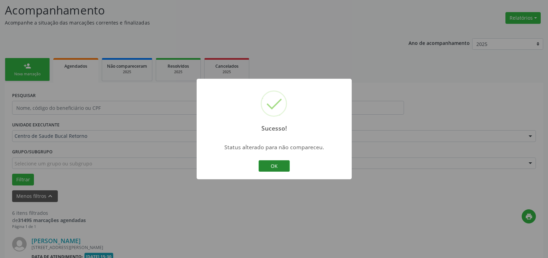
click at [281, 164] on button "OK" at bounding box center [273, 166] width 31 height 12
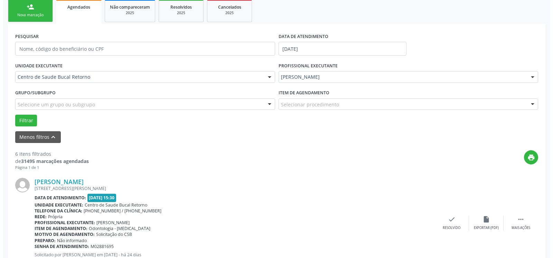
scroll to position [151, 0]
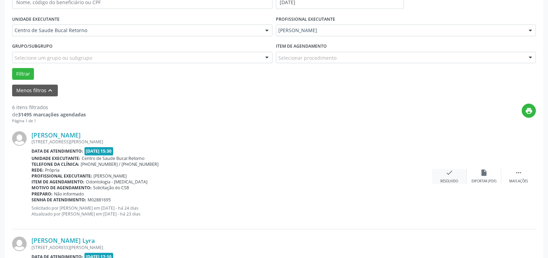
click at [458, 178] on div "check Resolvido" at bounding box center [449, 176] width 35 height 15
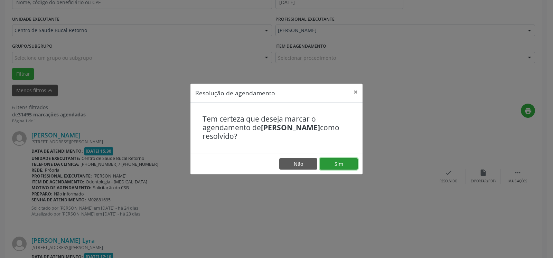
click at [347, 165] on button "Sim" at bounding box center [339, 164] width 38 height 12
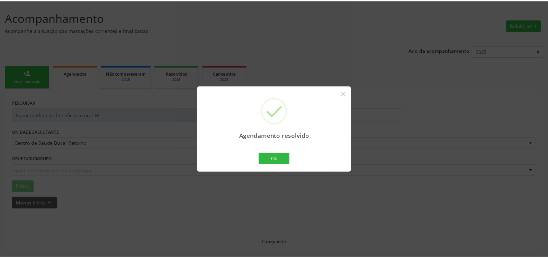
scroll to position [38, 0]
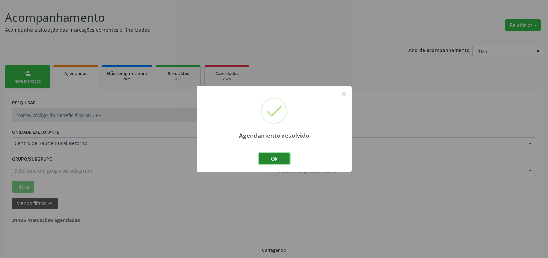
click at [269, 156] on button "Ok" at bounding box center [273, 159] width 31 height 12
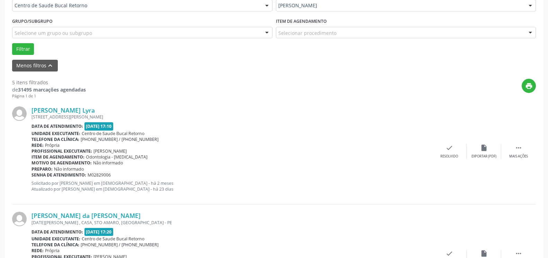
scroll to position [179, 0]
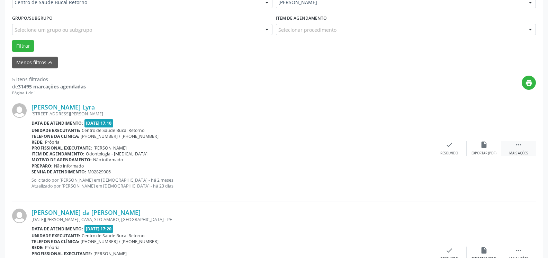
click at [523, 151] on div " Mais ações" at bounding box center [518, 148] width 35 height 15
click at [494, 145] on div "alarm_off Não compareceu" at bounding box center [483, 148] width 35 height 15
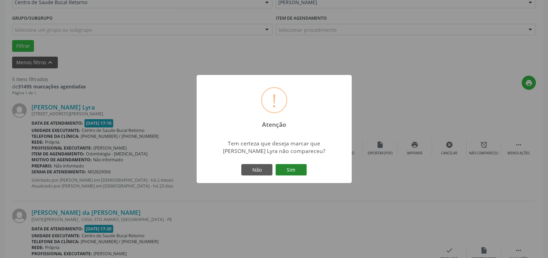
click at [303, 173] on button "Sim" at bounding box center [290, 170] width 31 height 12
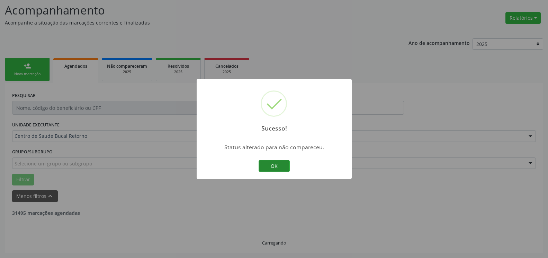
scroll to position [45, 0]
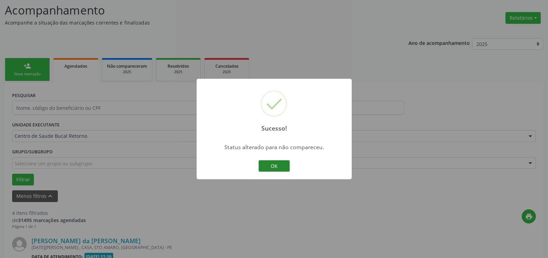
click at [278, 167] on button "OK" at bounding box center [273, 166] width 31 height 12
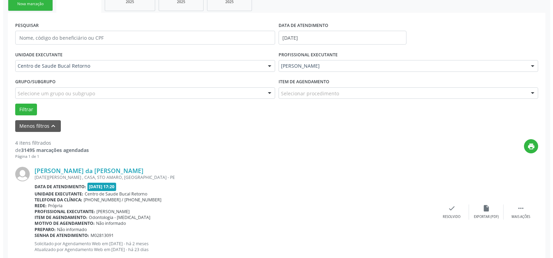
scroll to position [116, 0]
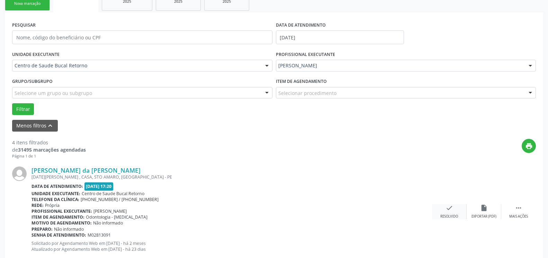
click at [447, 212] on div "check Resolvido" at bounding box center [449, 211] width 35 height 15
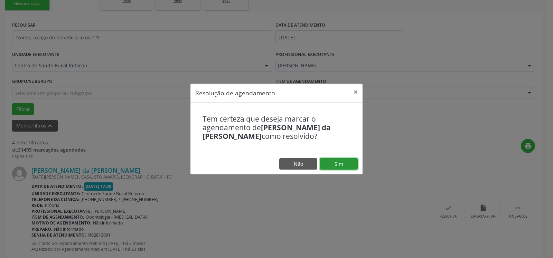
click at [343, 163] on button "Sim" at bounding box center [339, 164] width 38 height 12
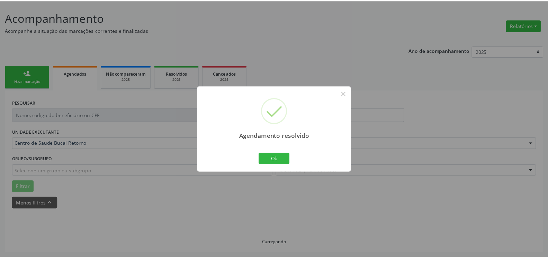
scroll to position [38, 0]
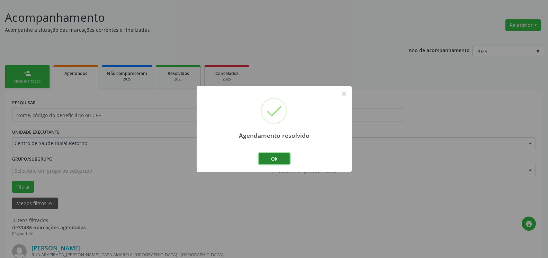
click at [271, 157] on button "Ok" at bounding box center [273, 159] width 31 height 12
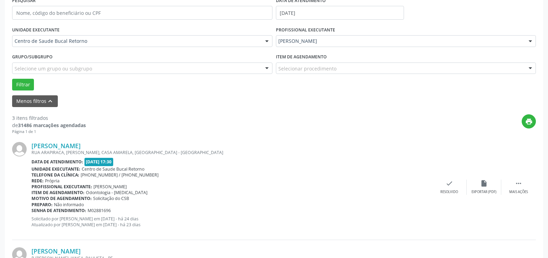
scroll to position [179, 0]
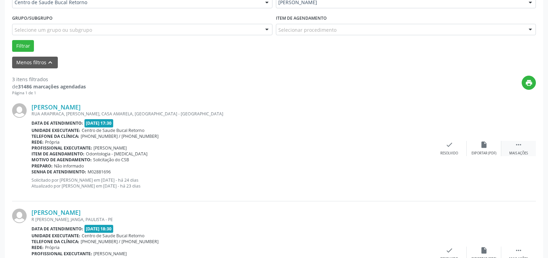
click at [515, 148] on icon "" at bounding box center [518, 145] width 8 height 8
click at [479, 148] on div "alarm_off Não compareceu" at bounding box center [483, 148] width 35 height 15
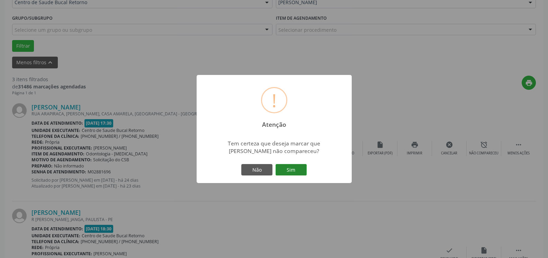
click at [289, 171] on button "Sim" at bounding box center [290, 170] width 31 height 12
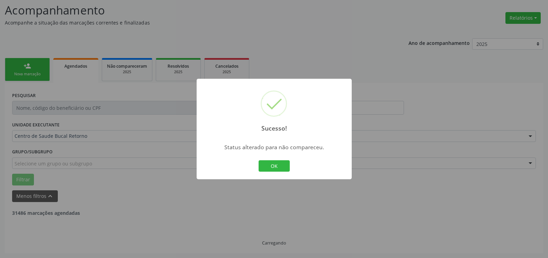
scroll to position [45, 0]
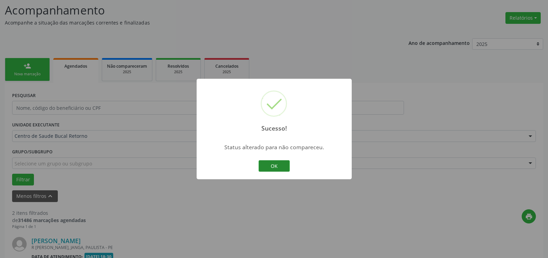
click at [284, 166] on button "OK" at bounding box center [273, 166] width 31 height 12
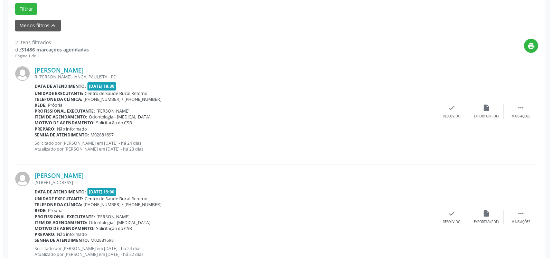
scroll to position [222, 0]
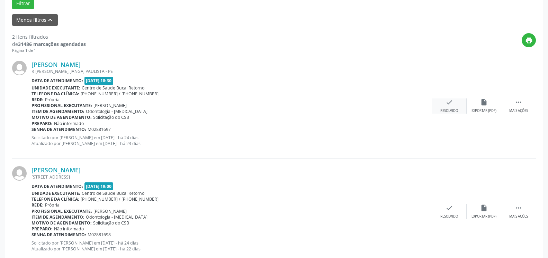
click at [454, 101] on div "check Resolvido" at bounding box center [449, 106] width 35 height 15
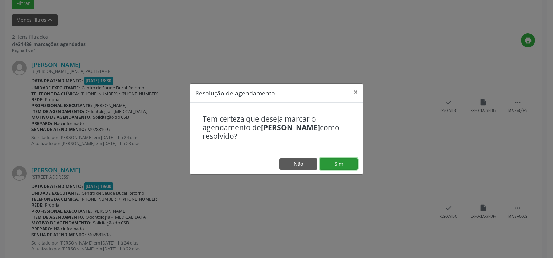
click at [342, 168] on button "Sim" at bounding box center [339, 164] width 38 height 12
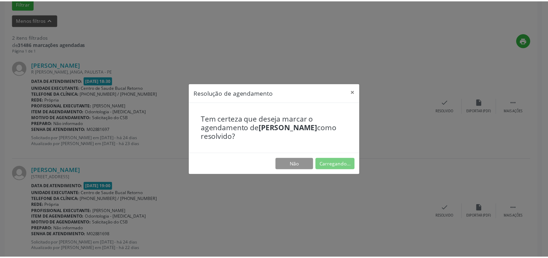
scroll to position [38, 0]
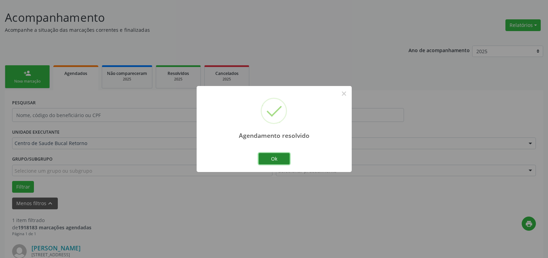
click at [282, 161] on button "Ok" at bounding box center [273, 159] width 31 height 12
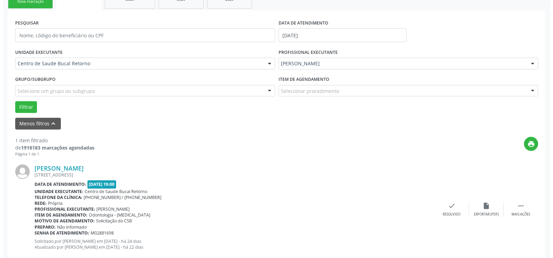
scroll to position [134, 0]
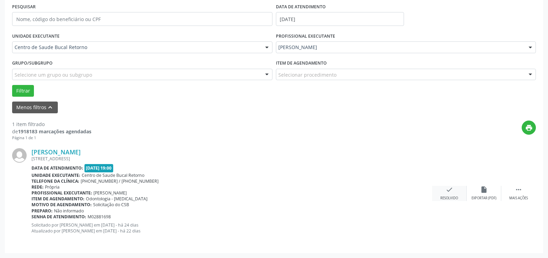
click at [451, 187] on icon "check" at bounding box center [449, 190] width 8 height 8
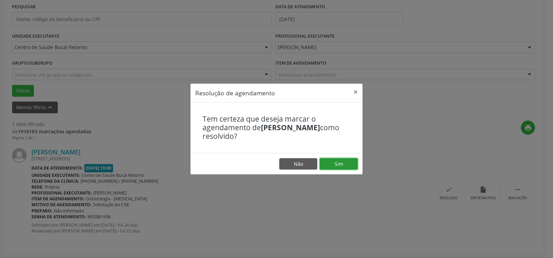
click at [343, 164] on button "Sim" at bounding box center [339, 164] width 38 height 12
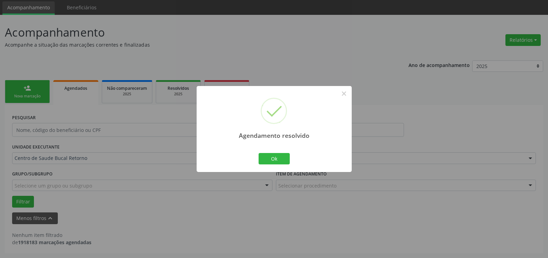
scroll to position [23, 0]
click at [273, 156] on button "Ok" at bounding box center [273, 159] width 31 height 12
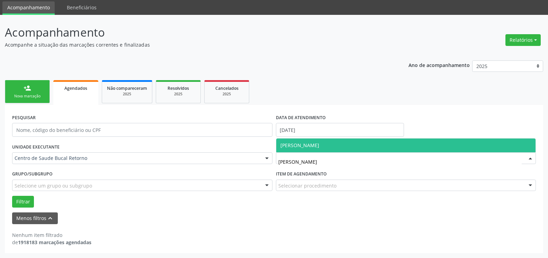
click at [419, 145] on span "[PERSON_NAME]" at bounding box center [405, 146] width 259 height 14
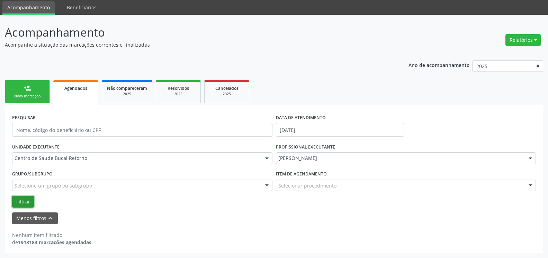
click at [25, 200] on button "Filtrar" at bounding box center [23, 202] width 22 height 12
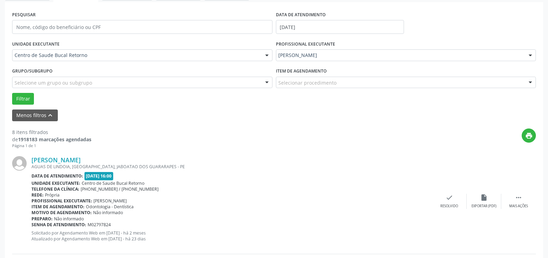
scroll to position [164, 0]
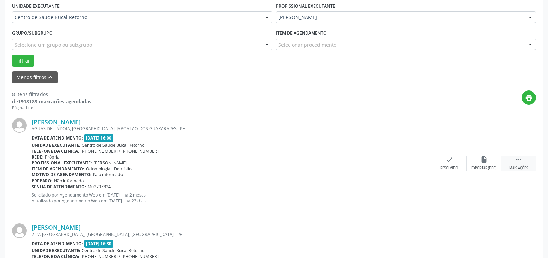
click at [522, 166] on div " Mais ações" at bounding box center [518, 163] width 35 height 15
click at [474, 162] on div "alarm_off Não compareceu" at bounding box center [483, 163] width 35 height 15
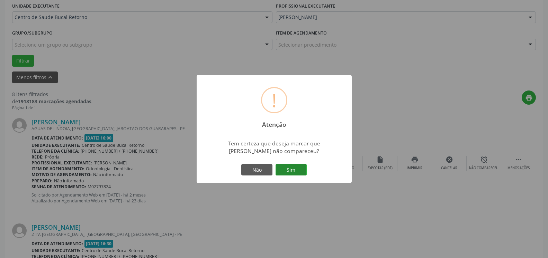
click at [296, 166] on button "Sim" at bounding box center [290, 170] width 31 height 12
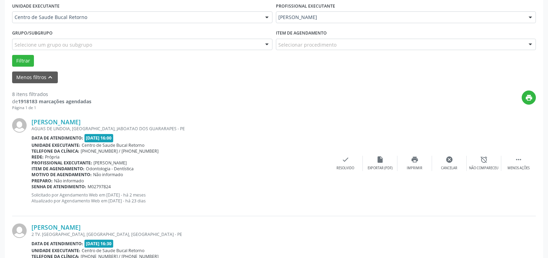
scroll to position [45, 0]
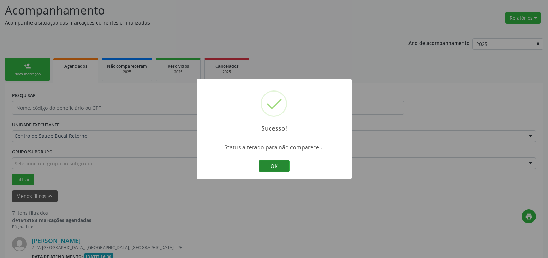
click at [268, 164] on button "OK" at bounding box center [273, 166] width 31 height 12
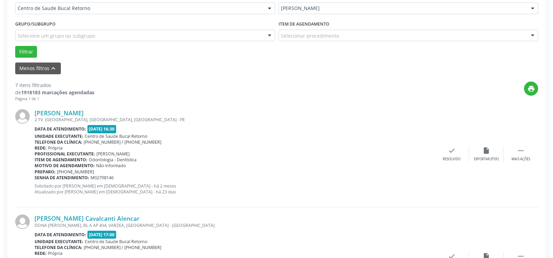
scroll to position [186, 0]
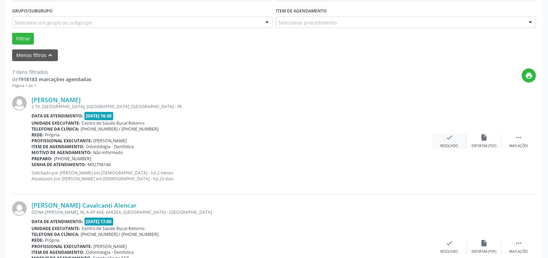
click at [449, 144] on div "check Resolvido" at bounding box center [449, 141] width 35 height 15
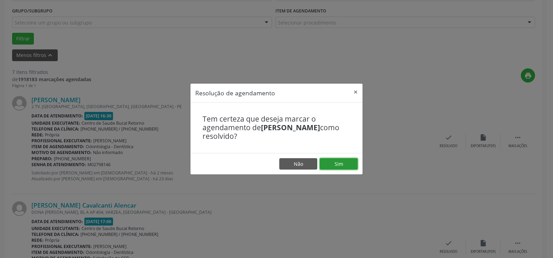
click at [347, 166] on button "Sim" at bounding box center [339, 164] width 38 height 12
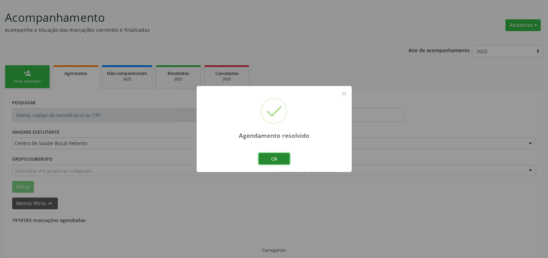
click at [282, 159] on button "Ok" at bounding box center [273, 159] width 31 height 12
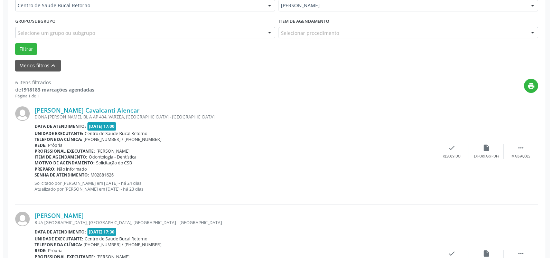
scroll to position [222, 0]
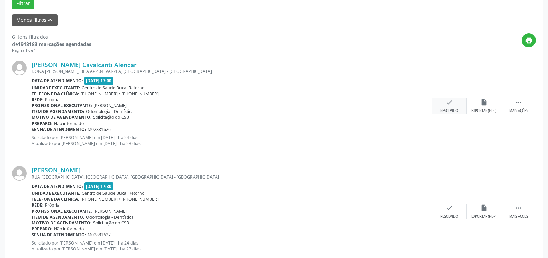
click at [450, 103] on icon "check" at bounding box center [449, 103] width 8 height 8
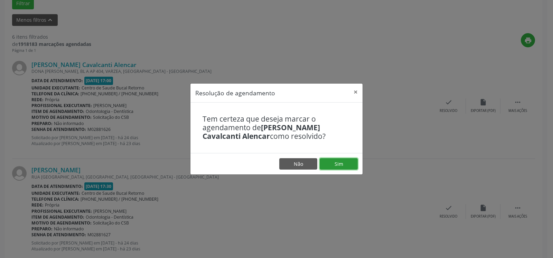
click at [334, 164] on button "Sim" at bounding box center [339, 164] width 38 height 12
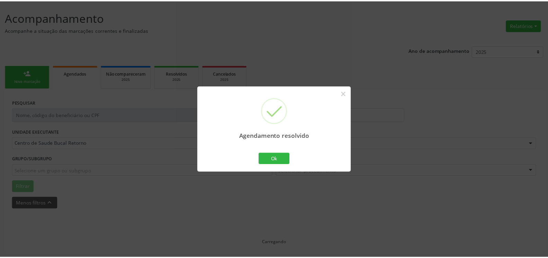
scroll to position [38, 0]
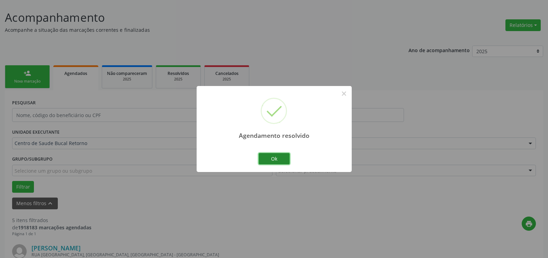
click at [280, 156] on button "Ok" at bounding box center [273, 159] width 31 height 12
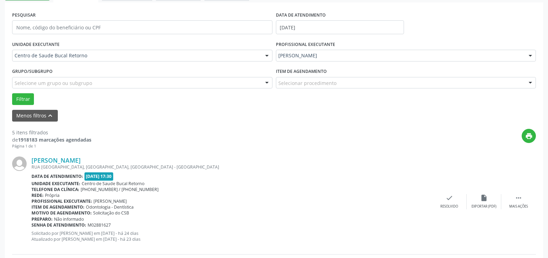
scroll to position [214, 0]
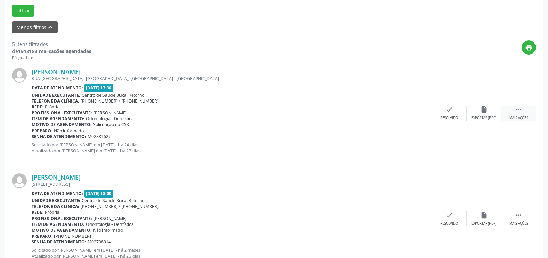
click at [517, 112] on icon "" at bounding box center [518, 110] width 8 height 8
click at [492, 106] on div "alarm_off Não compareceu" at bounding box center [483, 113] width 35 height 15
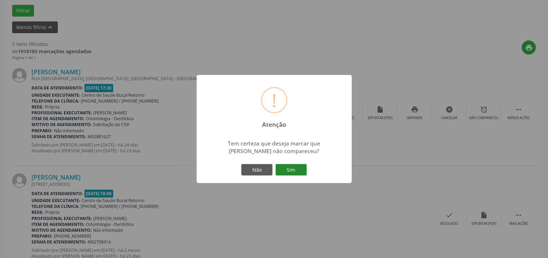
click at [289, 173] on button "Sim" at bounding box center [290, 170] width 31 height 12
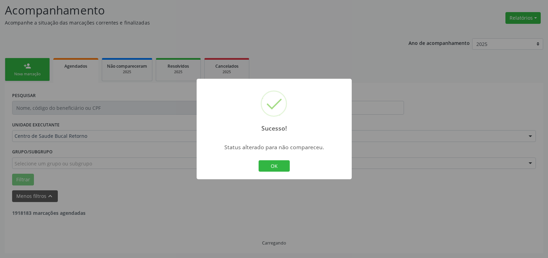
scroll to position [45, 0]
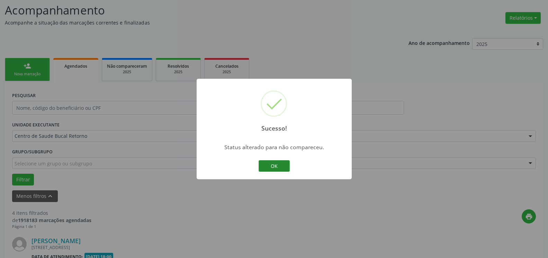
click at [277, 166] on button "OK" at bounding box center [273, 166] width 31 height 12
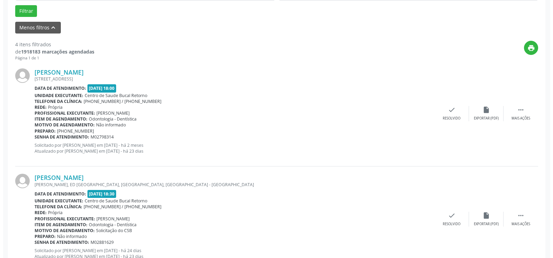
scroll to position [222, 0]
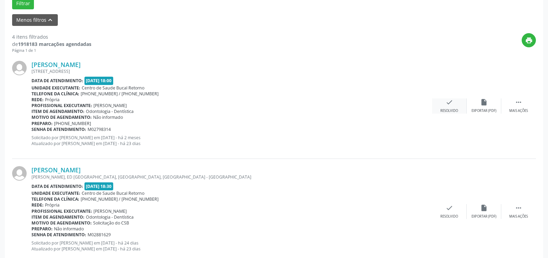
click at [456, 104] on div "check Resolvido" at bounding box center [449, 106] width 35 height 15
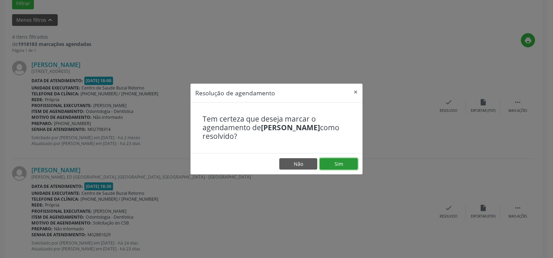
click at [334, 165] on button "Sim" at bounding box center [339, 164] width 38 height 12
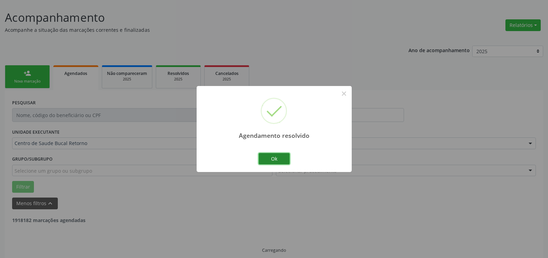
click at [283, 158] on button "Ok" at bounding box center [273, 159] width 31 height 12
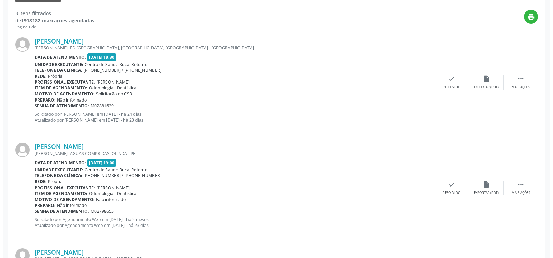
scroll to position [250, 0]
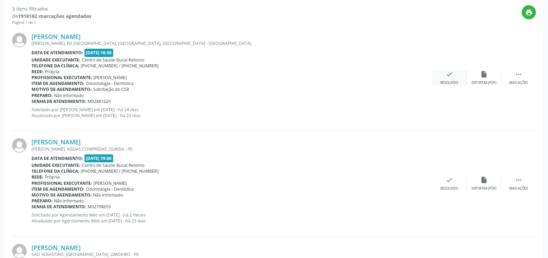
click at [444, 77] on div "check Resolvido" at bounding box center [449, 78] width 35 height 15
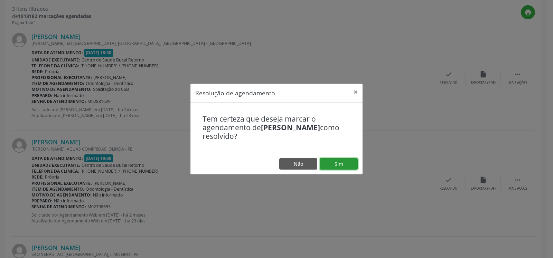
click at [353, 161] on button "Sim" at bounding box center [339, 164] width 38 height 12
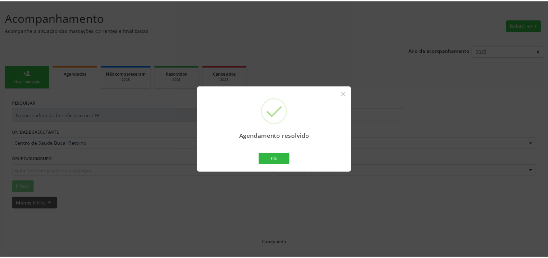
scroll to position [38, 0]
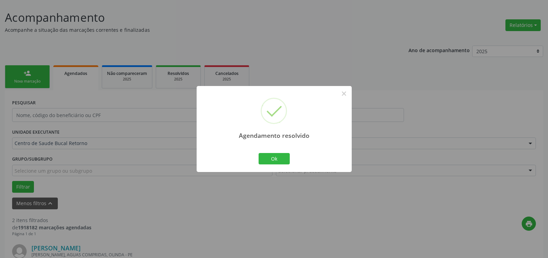
click at [289, 158] on div "Ok Cancel" at bounding box center [274, 158] width 34 height 15
click at [277, 159] on button "Ok" at bounding box center [273, 159] width 31 height 12
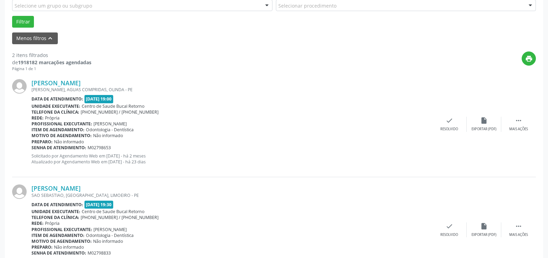
scroll to position [214, 0]
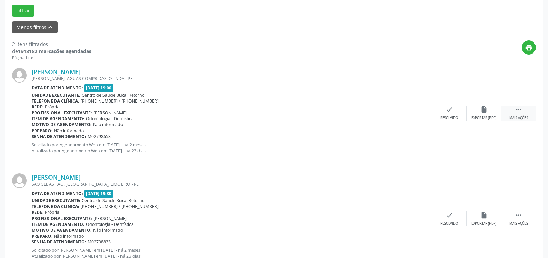
click at [523, 107] on div " Mais ações" at bounding box center [518, 113] width 35 height 15
click at [490, 112] on div "alarm_off Não compareceu" at bounding box center [483, 113] width 35 height 15
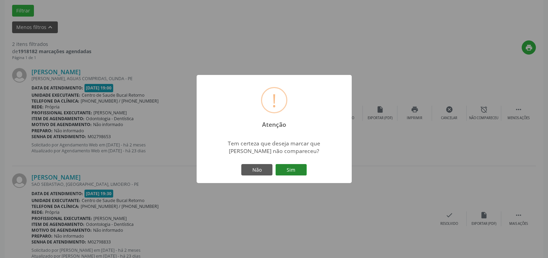
click at [297, 173] on button "Sim" at bounding box center [290, 170] width 31 height 12
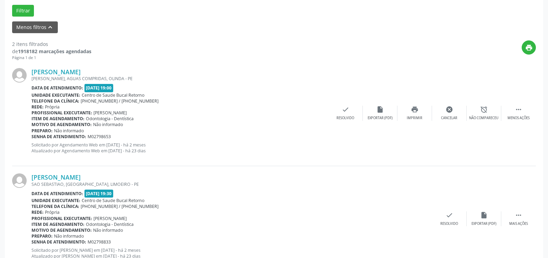
scroll to position [45, 0]
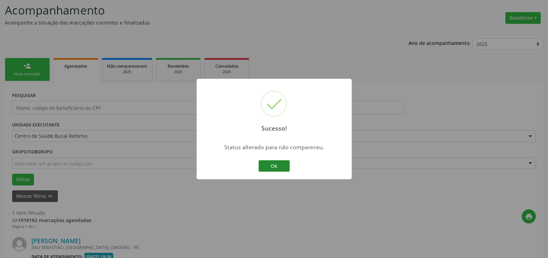
click at [273, 167] on button "OK" at bounding box center [273, 166] width 31 height 12
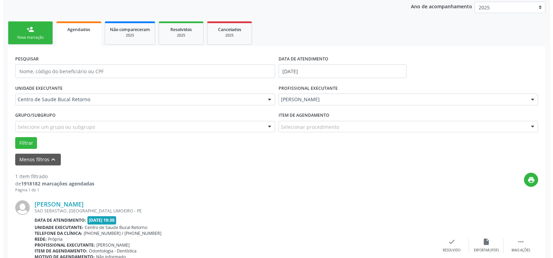
scroll to position [134, 0]
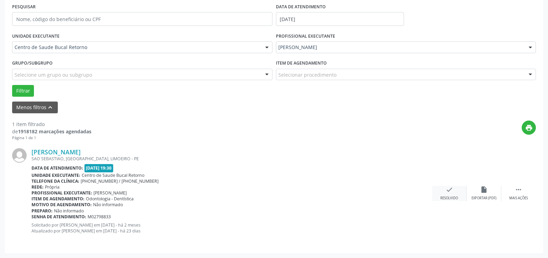
click at [454, 190] on div "check Resolvido" at bounding box center [449, 193] width 35 height 15
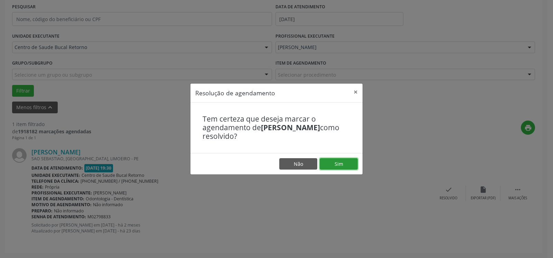
click at [338, 164] on button "Sim" at bounding box center [339, 164] width 38 height 12
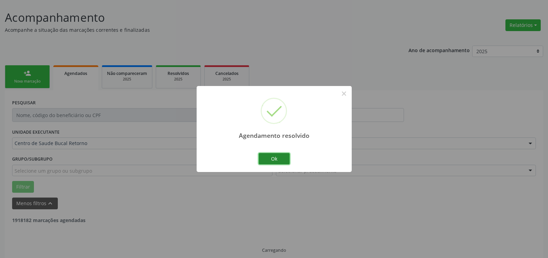
click at [273, 159] on button "Ok" at bounding box center [273, 159] width 31 height 12
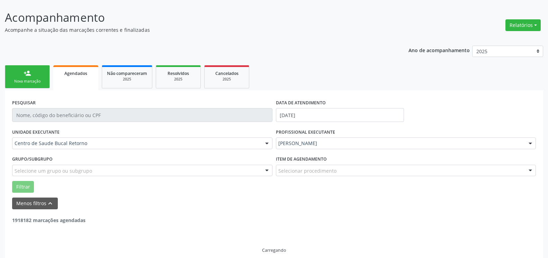
scroll to position [23, 0]
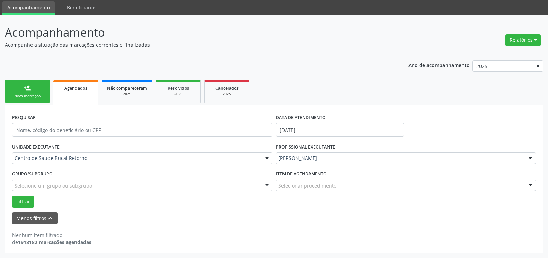
click at [374, 162] on div "[PERSON_NAME]" at bounding box center [406, 159] width 260 height 12
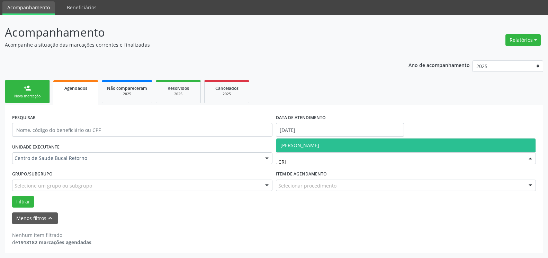
click at [367, 145] on span "[PERSON_NAME]" at bounding box center [405, 146] width 259 height 14
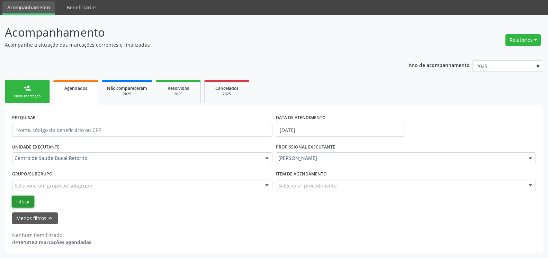
click at [13, 200] on button "Filtrar" at bounding box center [23, 202] width 22 height 12
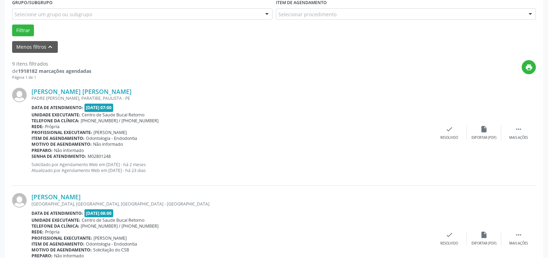
scroll to position [200, 0]
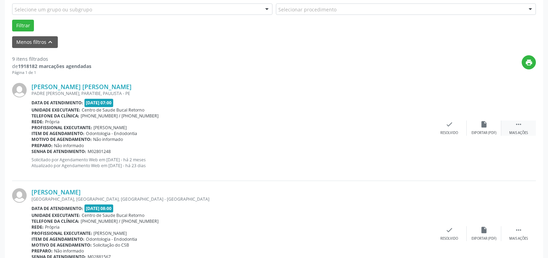
click at [521, 128] on icon "" at bounding box center [518, 125] width 8 height 8
click at [499, 130] on div "alarm_off Não compareceu" at bounding box center [483, 128] width 35 height 15
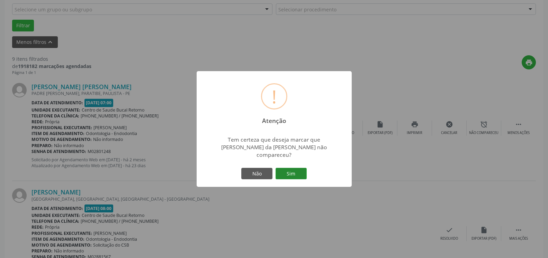
click at [288, 171] on button "Sim" at bounding box center [290, 174] width 31 height 12
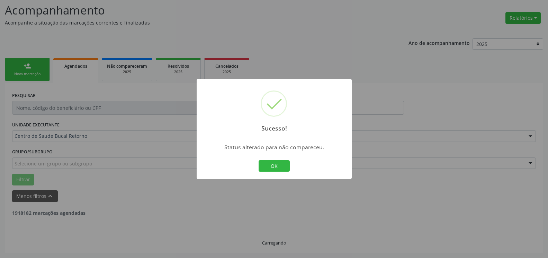
scroll to position [45, 0]
click at [280, 165] on button "OK" at bounding box center [273, 166] width 31 height 12
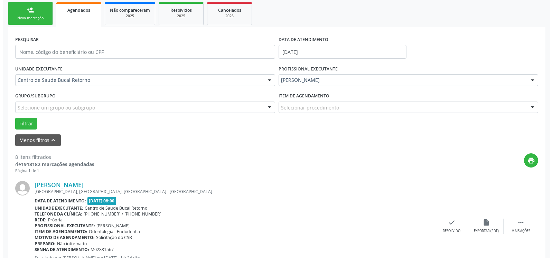
scroll to position [151, 0]
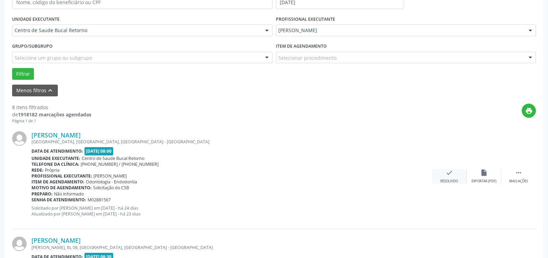
click at [451, 174] on icon "check" at bounding box center [449, 173] width 8 height 8
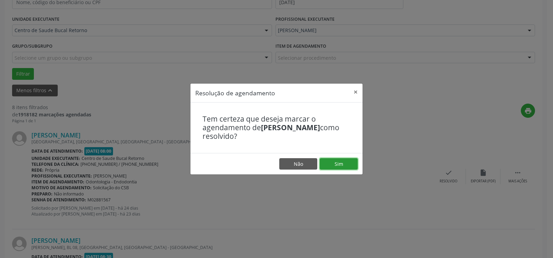
click at [348, 164] on button "Sim" at bounding box center [339, 164] width 38 height 12
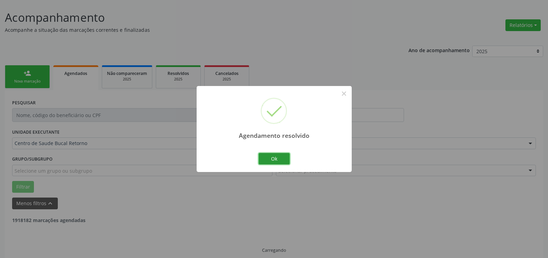
click at [281, 157] on button "Ok" at bounding box center [273, 159] width 31 height 12
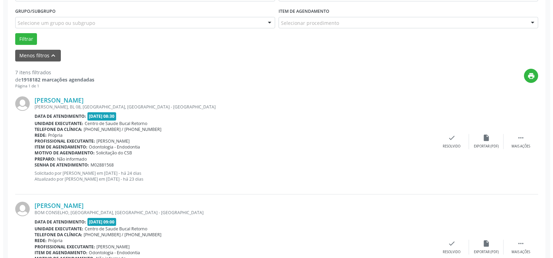
scroll to position [186, 0]
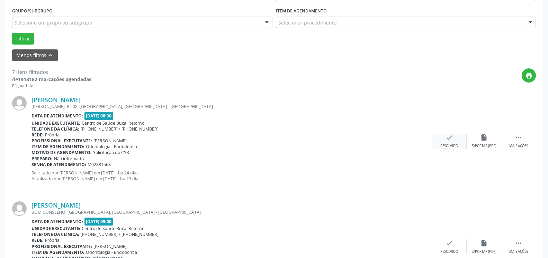
click at [445, 141] on icon "check" at bounding box center [449, 138] width 8 height 8
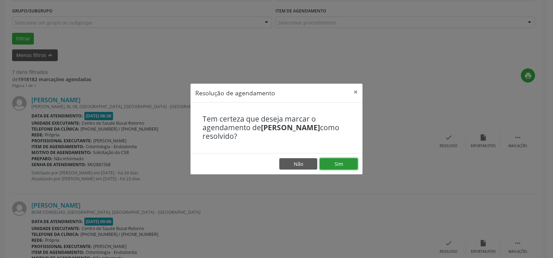
click at [340, 169] on button "Sim" at bounding box center [339, 164] width 38 height 12
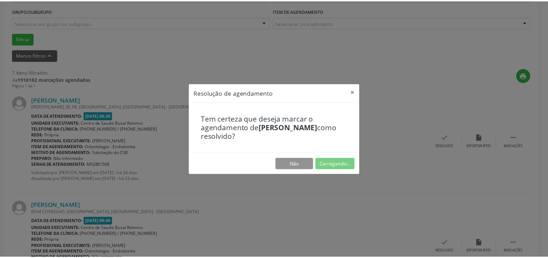
scroll to position [38, 0]
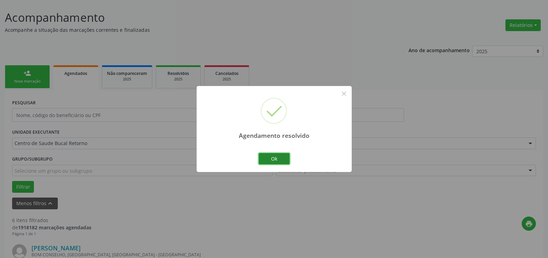
click at [276, 161] on button "Ok" at bounding box center [273, 159] width 31 height 12
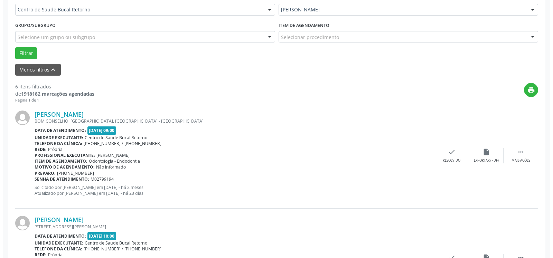
scroll to position [214, 0]
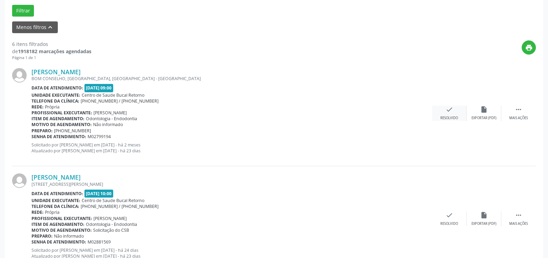
click at [451, 116] on div "check Resolvido" at bounding box center [449, 113] width 35 height 15
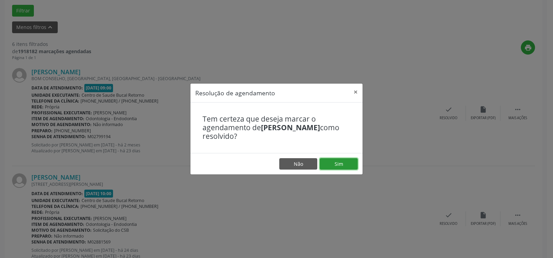
click at [338, 164] on button "Sim" at bounding box center [339, 164] width 38 height 12
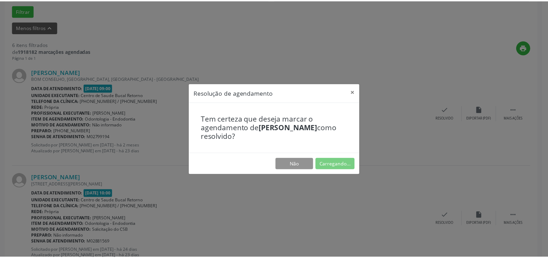
scroll to position [38, 0]
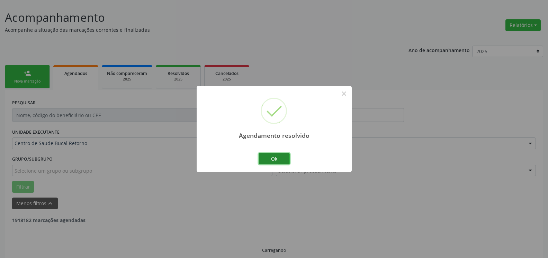
click at [287, 160] on button "Ok" at bounding box center [273, 159] width 31 height 12
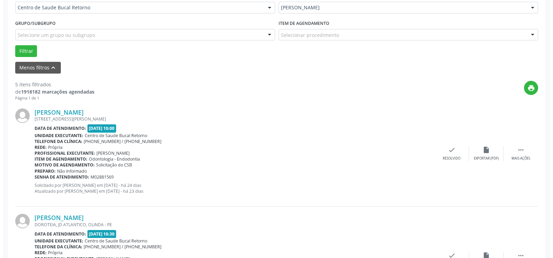
scroll to position [250, 0]
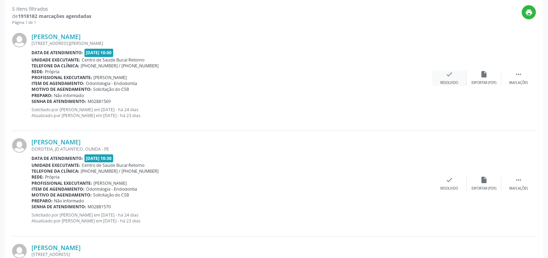
click at [450, 76] on icon "check" at bounding box center [449, 75] width 8 height 8
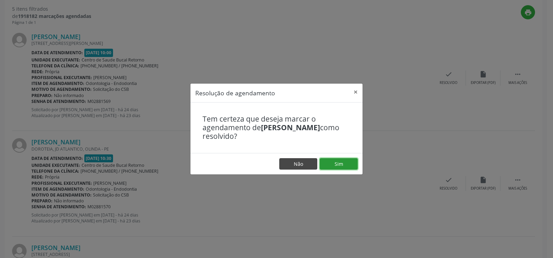
drag, startPoint x: 340, startPoint y: 162, endPoint x: 314, endPoint y: 165, distance: 25.8
click at [339, 162] on button "Sim" at bounding box center [339, 164] width 38 height 12
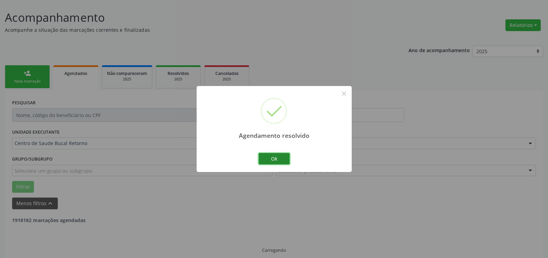
click at [280, 156] on button "Ok" at bounding box center [273, 159] width 31 height 12
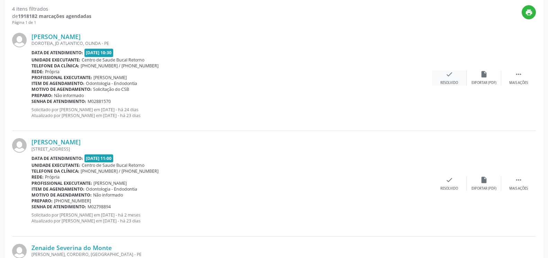
click at [449, 75] on icon "check" at bounding box center [449, 75] width 8 height 8
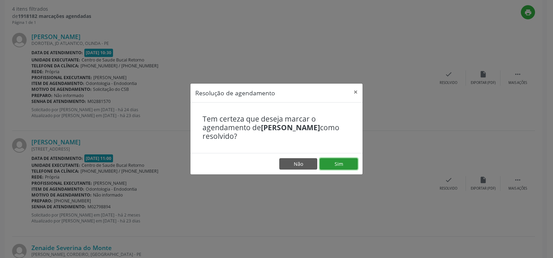
drag, startPoint x: 349, startPoint y: 159, endPoint x: 321, endPoint y: 168, distance: 29.3
click at [349, 159] on button "Sim" at bounding box center [339, 164] width 38 height 12
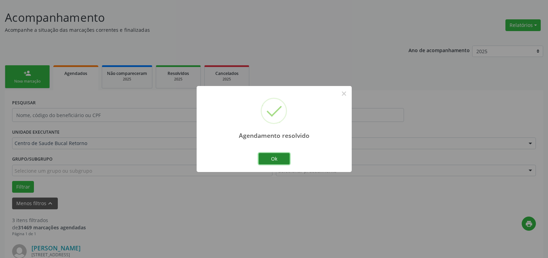
click at [280, 157] on button "Ok" at bounding box center [273, 159] width 31 height 12
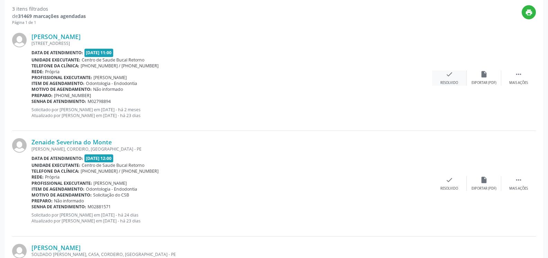
click at [447, 78] on icon "check" at bounding box center [449, 75] width 8 height 8
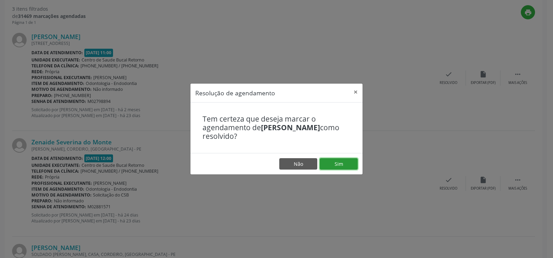
click at [341, 168] on button "Sim" at bounding box center [339, 164] width 38 height 12
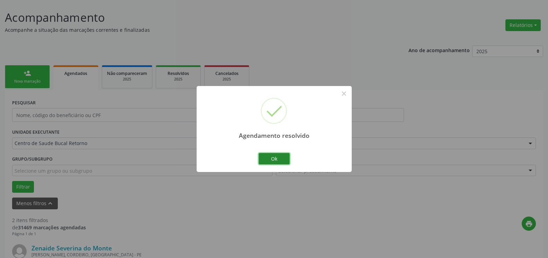
click at [282, 160] on button "Ok" at bounding box center [273, 159] width 31 height 12
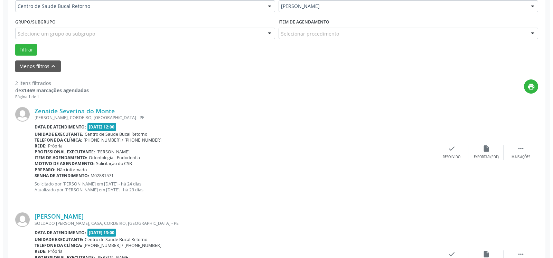
scroll to position [240, 0]
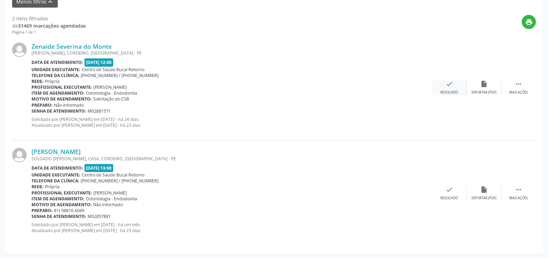
click at [451, 85] on icon "check" at bounding box center [449, 84] width 8 height 8
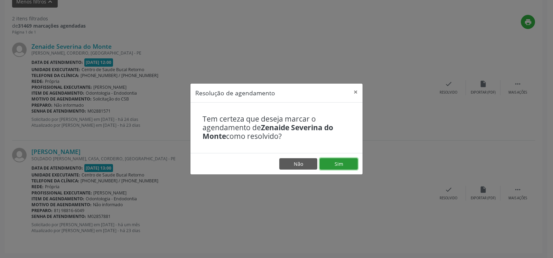
click at [349, 162] on button "Sim" at bounding box center [339, 164] width 38 height 12
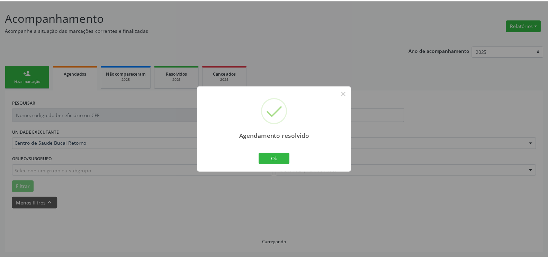
scroll to position [38, 0]
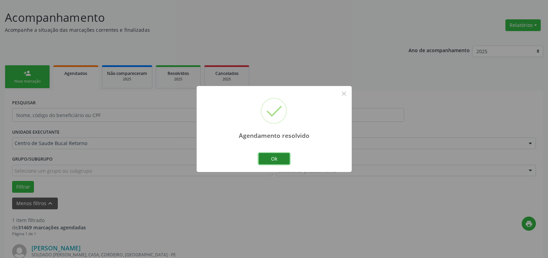
click at [279, 162] on button "Ok" at bounding box center [273, 159] width 31 height 12
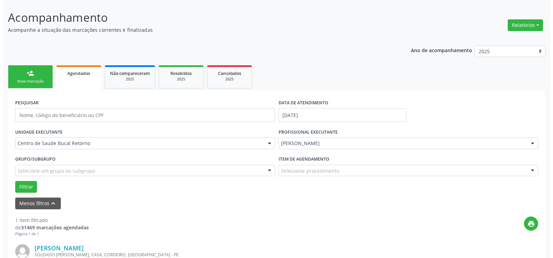
scroll to position [134, 0]
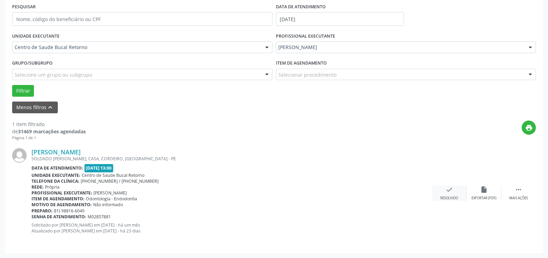
click at [450, 199] on div "Resolvido" at bounding box center [449, 198] width 18 height 5
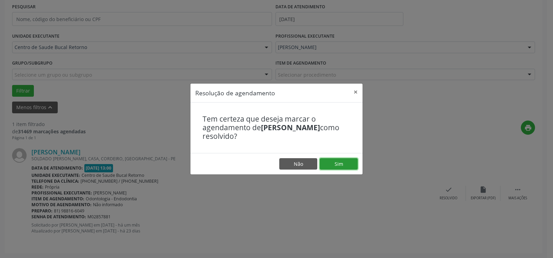
click at [342, 163] on button "Sim" at bounding box center [339, 164] width 38 height 12
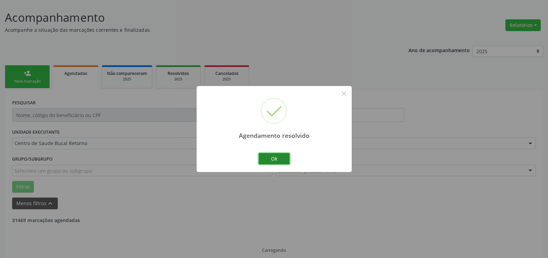
scroll to position [23, 0]
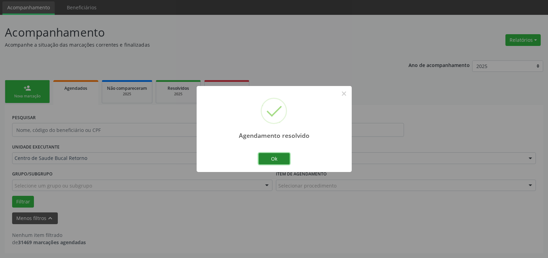
click at [276, 159] on button "Ok" at bounding box center [273, 159] width 31 height 12
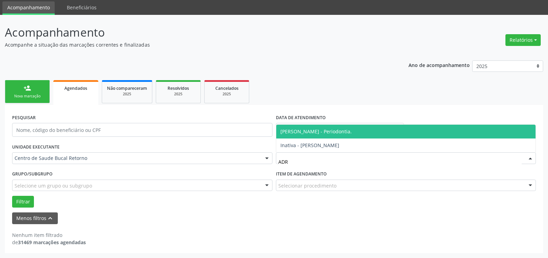
click at [371, 129] on span "[PERSON_NAME] - Periodontia." at bounding box center [405, 132] width 259 height 14
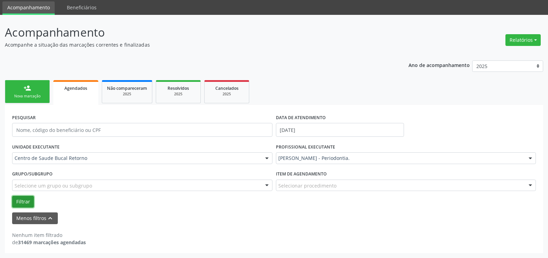
click at [24, 204] on button "Filtrar" at bounding box center [23, 202] width 22 height 12
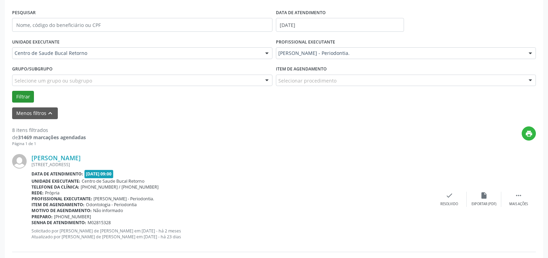
scroll to position [129, 0]
click at [518, 204] on div "Mais ações" at bounding box center [518, 203] width 19 height 5
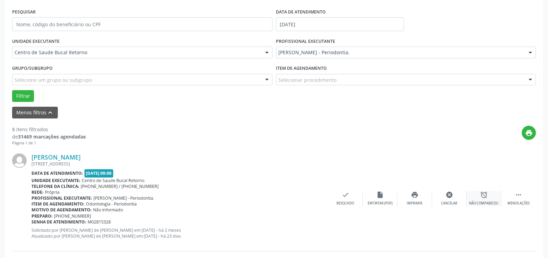
click at [487, 199] on icon "alarm_off" at bounding box center [484, 195] width 8 height 8
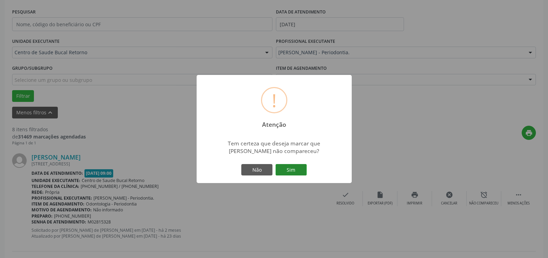
click at [291, 165] on button "Sim" at bounding box center [290, 170] width 31 height 12
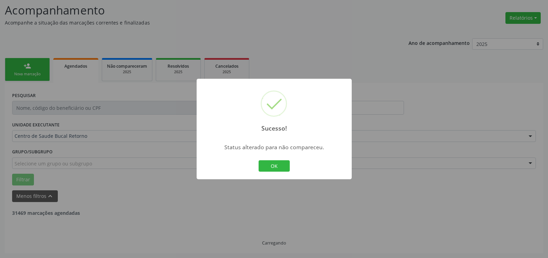
scroll to position [45, 0]
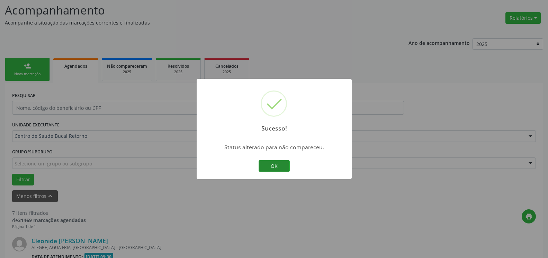
click at [272, 167] on button "OK" at bounding box center [273, 166] width 31 height 12
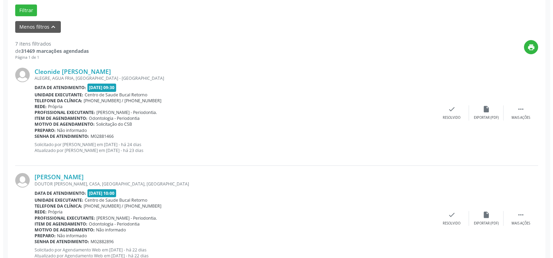
scroll to position [222, 0]
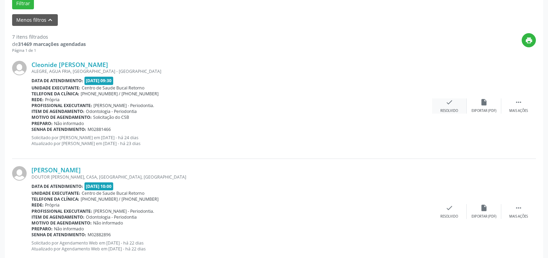
click at [451, 103] on icon "check" at bounding box center [449, 103] width 8 height 8
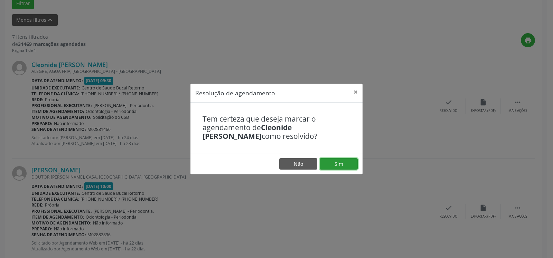
click at [350, 163] on button "Sim" at bounding box center [339, 164] width 38 height 12
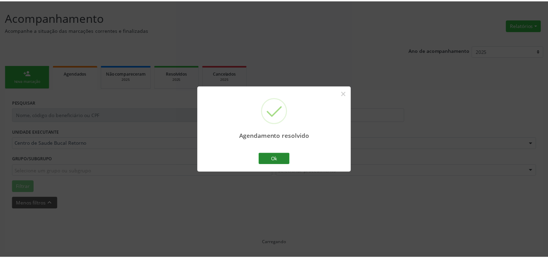
scroll to position [38, 0]
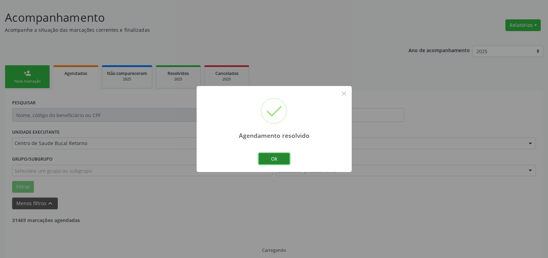
click at [262, 159] on button "Ok" at bounding box center [273, 159] width 31 height 12
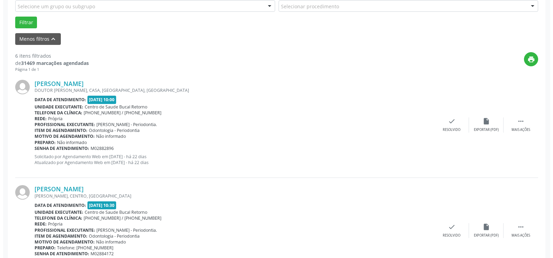
scroll to position [214, 0]
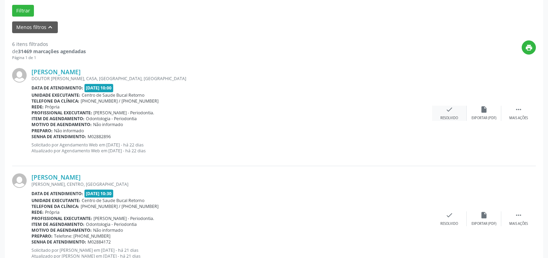
click at [454, 111] on div "check Resolvido" at bounding box center [449, 113] width 35 height 15
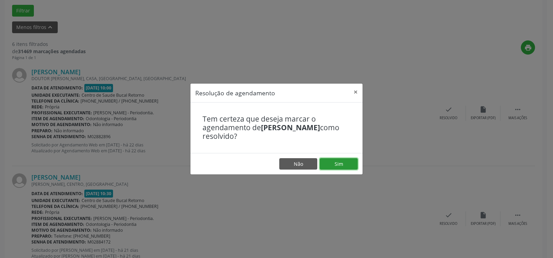
click at [349, 165] on button "Sim" at bounding box center [339, 164] width 38 height 12
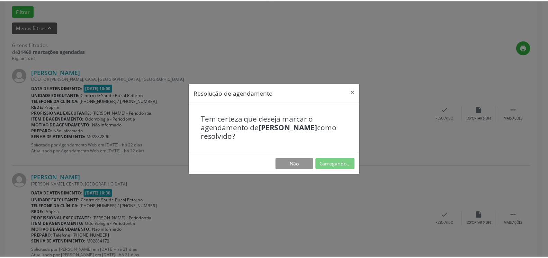
scroll to position [38, 0]
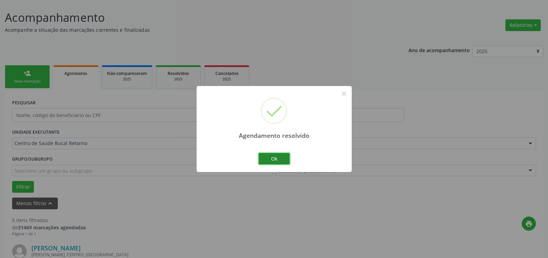
click at [280, 159] on button "Ok" at bounding box center [273, 159] width 31 height 12
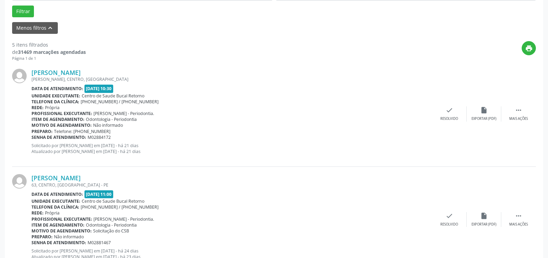
scroll to position [214, 0]
click at [524, 113] on div " Mais ações" at bounding box center [518, 113] width 35 height 15
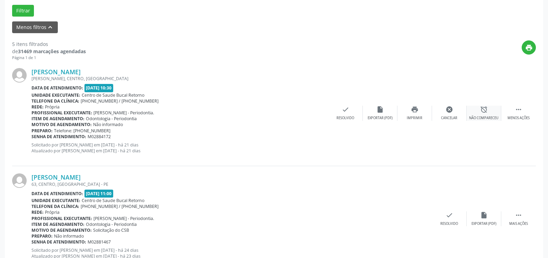
click at [492, 113] on div "alarm_off Não compareceu" at bounding box center [483, 113] width 35 height 15
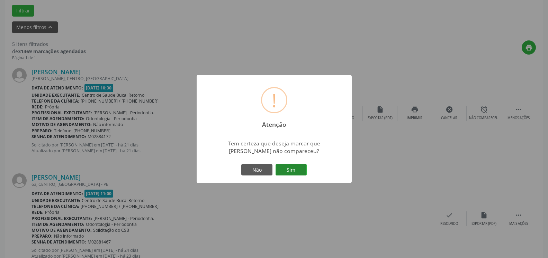
click at [290, 173] on button "Sim" at bounding box center [290, 170] width 31 height 12
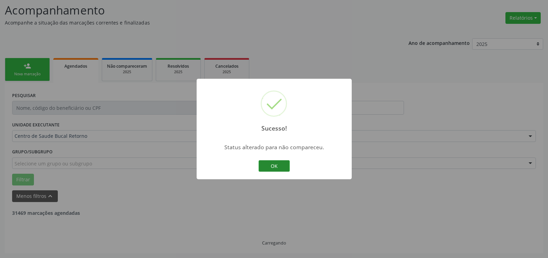
scroll to position [45, 0]
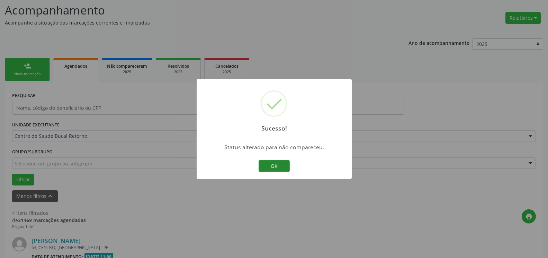
click at [265, 166] on button "OK" at bounding box center [273, 166] width 31 height 12
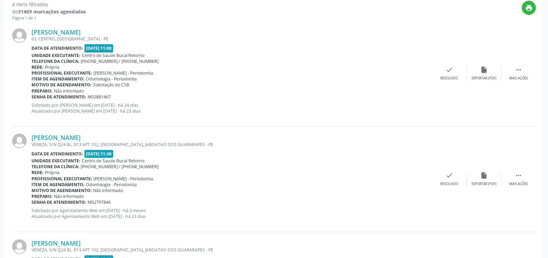
scroll to position [257, 0]
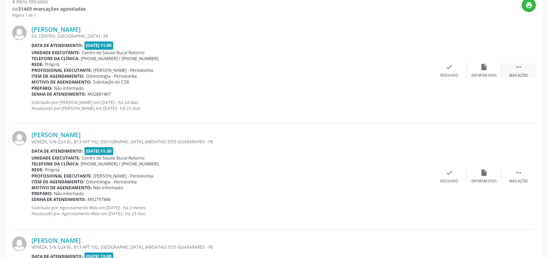
click at [514, 65] on div " Mais ações" at bounding box center [518, 70] width 35 height 15
click at [483, 71] on icon "alarm_off" at bounding box center [484, 67] width 8 height 8
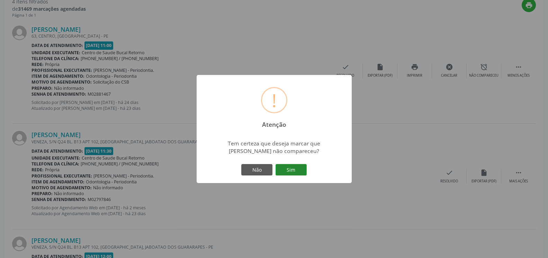
click at [295, 167] on button "Sim" at bounding box center [290, 170] width 31 height 12
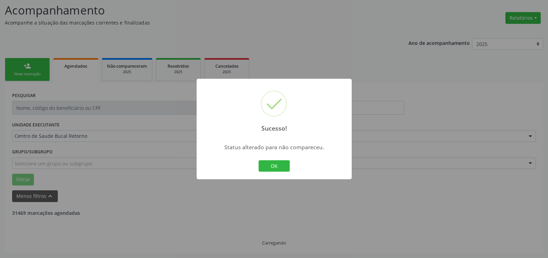
scroll to position [45, 0]
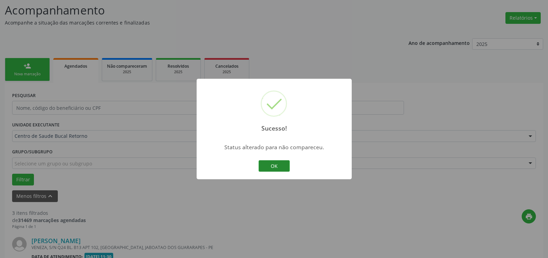
click at [272, 166] on button "OK" at bounding box center [273, 166] width 31 height 12
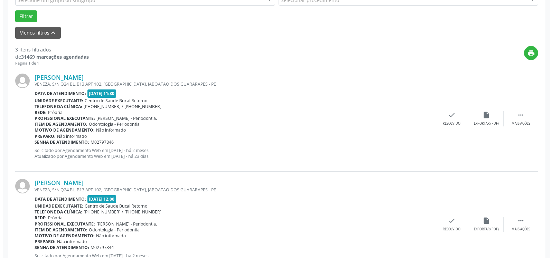
scroll to position [222, 0]
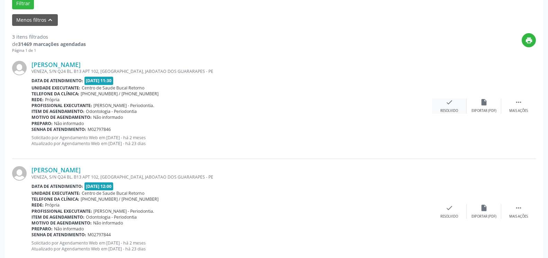
click at [447, 109] on div "Resolvido" at bounding box center [449, 111] width 18 height 5
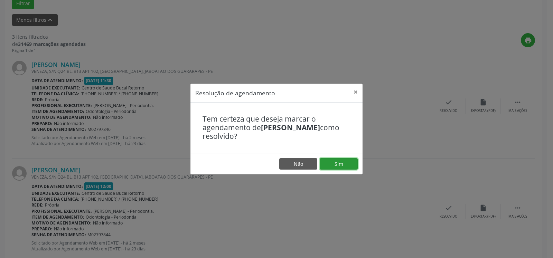
click at [350, 160] on button "Sim" at bounding box center [339, 164] width 38 height 12
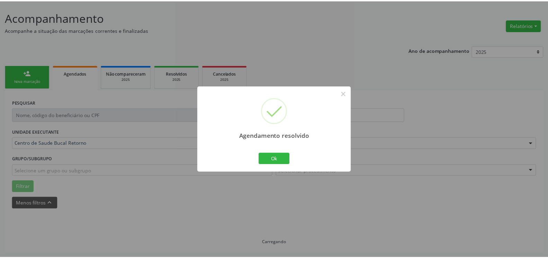
scroll to position [38, 0]
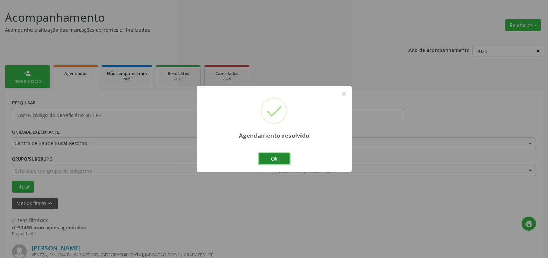
click at [276, 162] on button "Ok" at bounding box center [273, 159] width 31 height 12
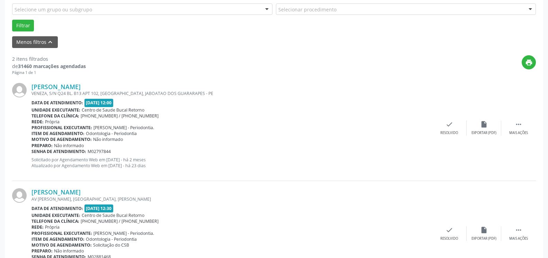
scroll to position [214, 0]
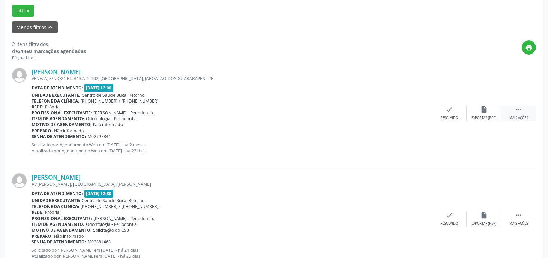
click at [522, 113] on div " Mais ações" at bounding box center [518, 113] width 35 height 15
click at [485, 113] on icon "alarm_off" at bounding box center [484, 110] width 8 height 8
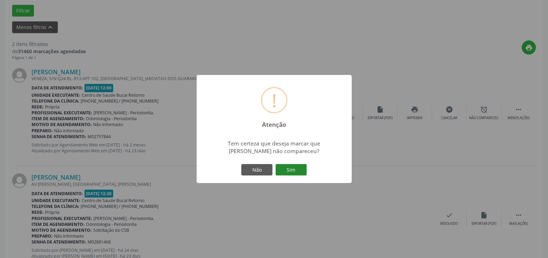
click at [296, 172] on button "Sim" at bounding box center [290, 170] width 31 height 12
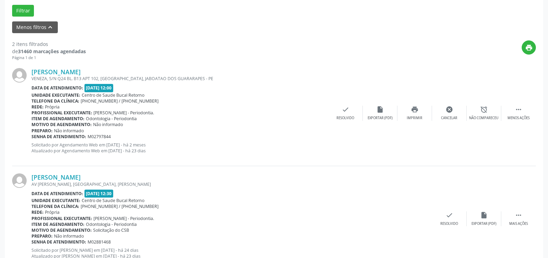
scroll to position [45, 0]
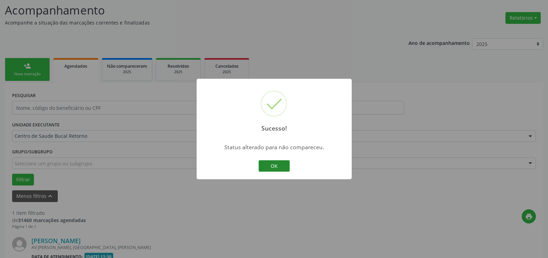
click at [271, 166] on button "OK" at bounding box center [273, 166] width 31 height 12
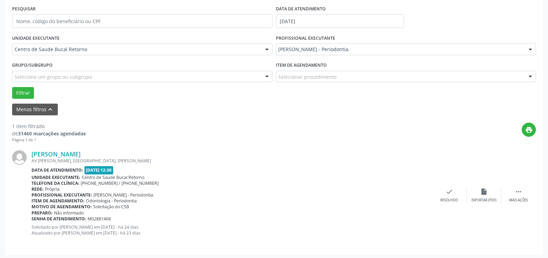
scroll to position [134, 0]
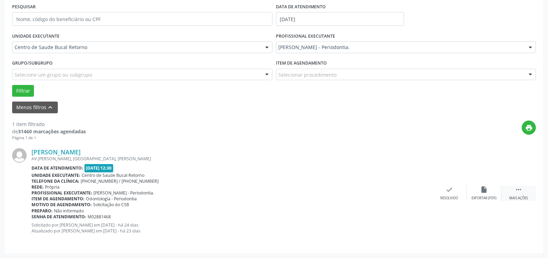
click at [523, 194] on div " Mais ações" at bounding box center [518, 193] width 35 height 15
click at [489, 193] on div "alarm_off Não compareceu" at bounding box center [483, 193] width 35 height 15
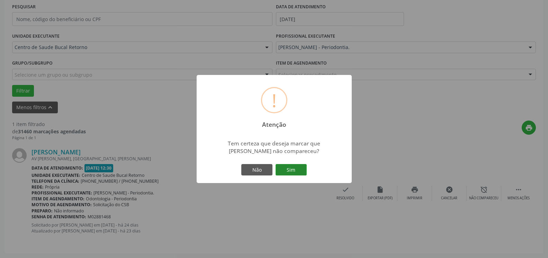
click at [292, 175] on button "Sim" at bounding box center [290, 170] width 31 height 12
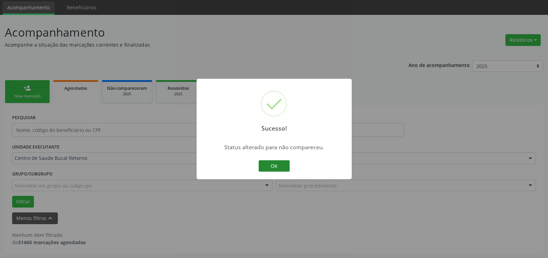
scroll to position [23, 0]
click at [271, 168] on button "OK" at bounding box center [273, 166] width 31 height 12
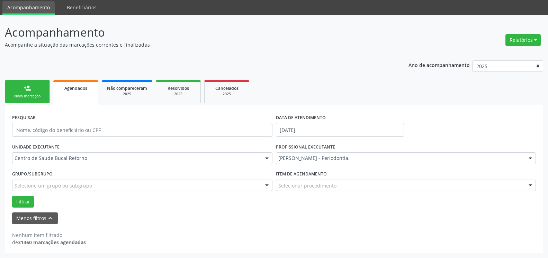
click at [278, 158] on input "text" at bounding box center [278, 162] width 0 height 14
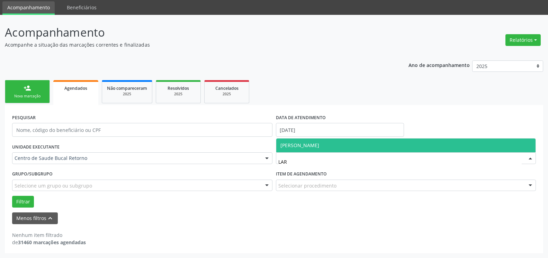
click at [367, 145] on span "[PERSON_NAME]" at bounding box center [405, 146] width 259 height 14
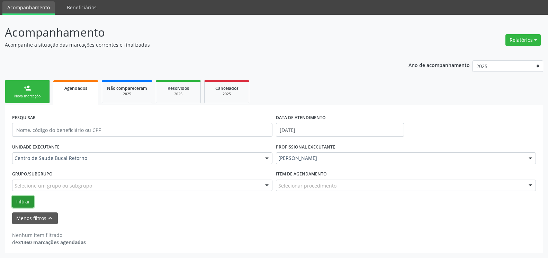
click at [20, 199] on button "Filtrar" at bounding box center [23, 202] width 22 height 12
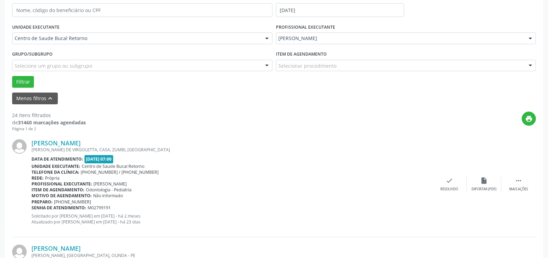
scroll to position [164, 0]
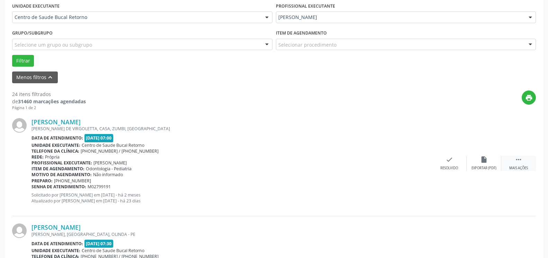
click at [520, 163] on icon "" at bounding box center [518, 160] width 8 height 8
click at [487, 164] on icon "alarm_off" at bounding box center [484, 160] width 8 height 8
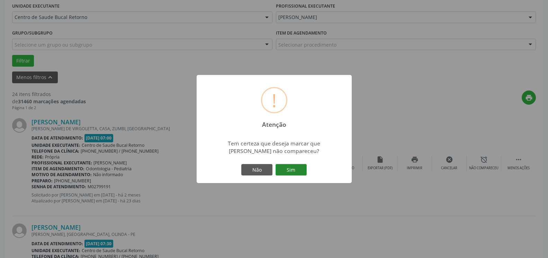
click at [299, 172] on button "Sim" at bounding box center [290, 170] width 31 height 12
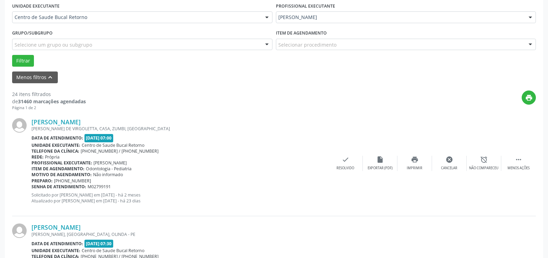
scroll to position [45, 0]
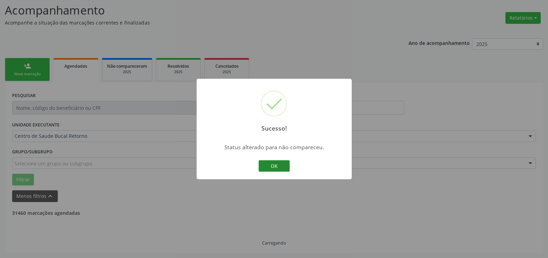
click at [273, 166] on button "OK" at bounding box center [273, 166] width 31 height 12
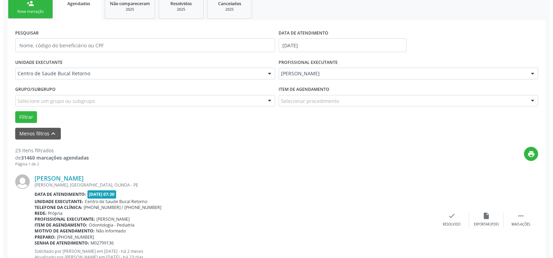
scroll to position [186, 0]
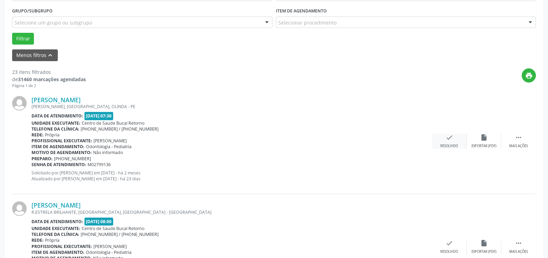
click at [453, 144] on div "Resolvido" at bounding box center [449, 146] width 18 height 5
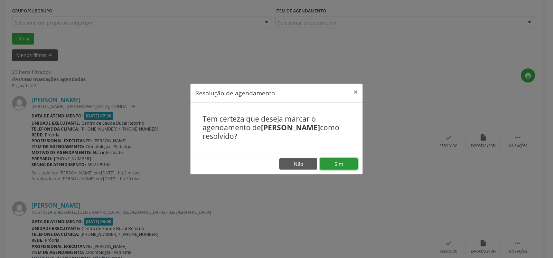
click at [342, 159] on button "Sim" at bounding box center [339, 164] width 38 height 12
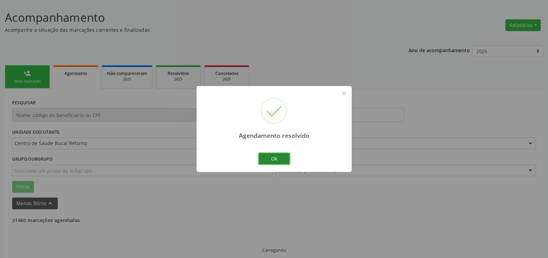
click at [276, 160] on button "Ok" at bounding box center [273, 159] width 31 height 12
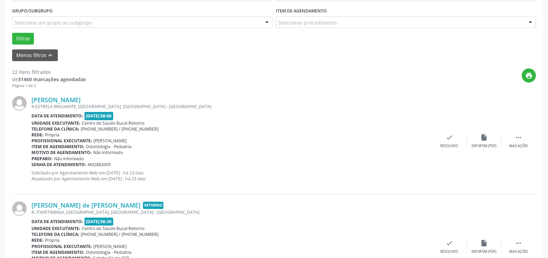
click at [524, 151] on div "[PERSON_NAME] R.ESTRELA BRILHANTE, [GEOGRAPHIC_DATA], [GEOGRAPHIC_DATA] - [GEOG…" at bounding box center [273, 141] width 523 height 105
click at [519, 139] on icon "" at bounding box center [518, 138] width 8 height 8
click at [479, 144] on div "alarm_off Não compareceu" at bounding box center [483, 141] width 35 height 15
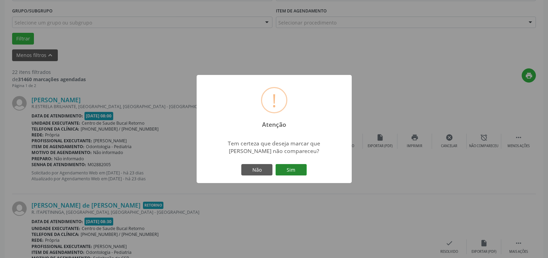
click at [283, 171] on button "Sim" at bounding box center [290, 170] width 31 height 12
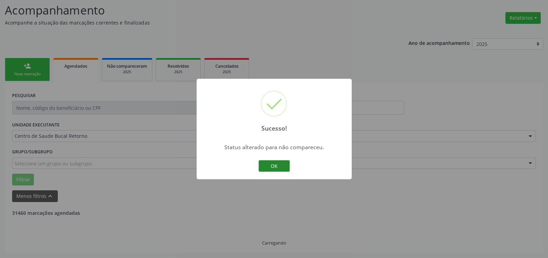
scroll to position [45, 0]
click at [283, 165] on button "OK" at bounding box center [273, 166] width 31 height 12
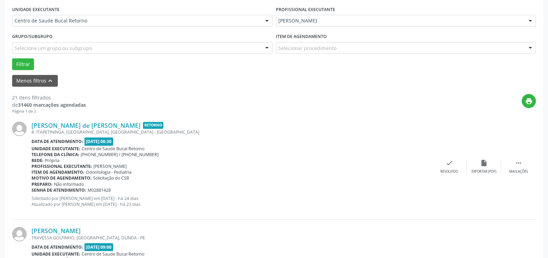
scroll to position [186, 0]
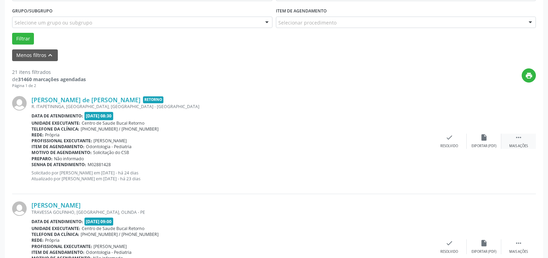
click at [518, 139] on icon "" at bounding box center [518, 138] width 8 height 8
click at [486, 141] on icon "alarm_off" at bounding box center [484, 138] width 8 height 8
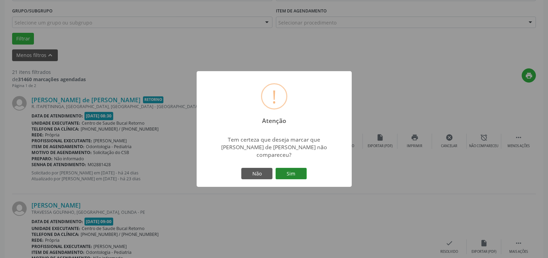
click at [288, 171] on button "Sim" at bounding box center [290, 174] width 31 height 12
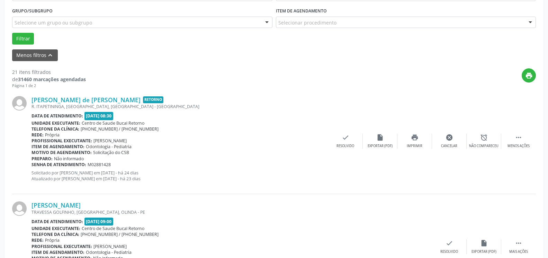
scroll to position [45, 0]
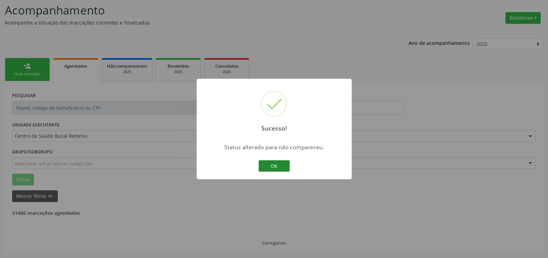
click at [273, 168] on button "OK" at bounding box center [273, 166] width 31 height 12
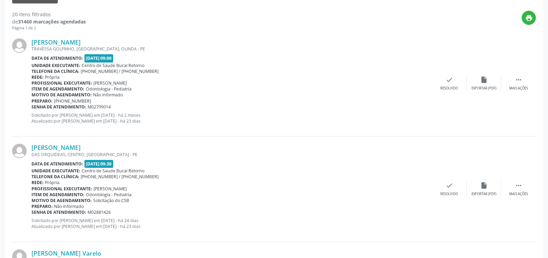
scroll to position [257, 0]
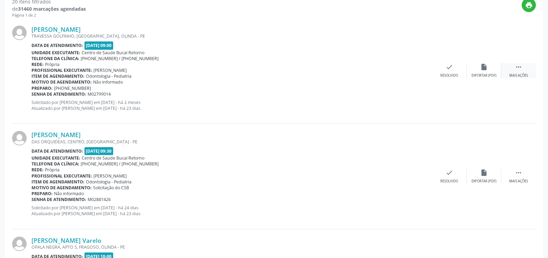
click at [521, 68] on div " Mais ações" at bounding box center [518, 70] width 35 height 15
click at [475, 72] on div "alarm_off Não compareceu" at bounding box center [483, 70] width 35 height 15
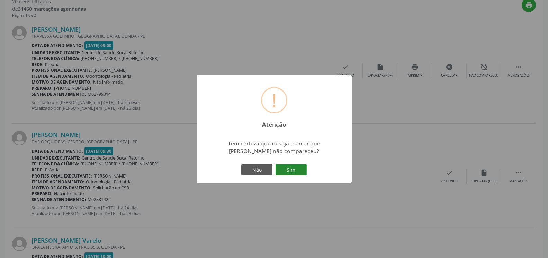
click at [298, 165] on button "Sim" at bounding box center [290, 170] width 31 height 12
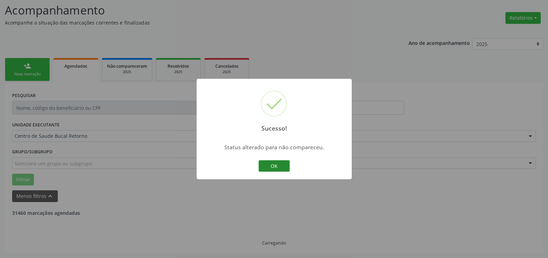
click at [270, 167] on button "OK" at bounding box center [273, 166] width 31 height 12
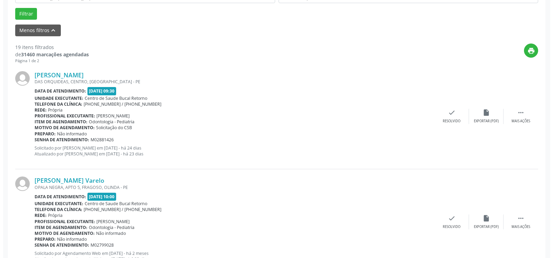
scroll to position [222, 0]
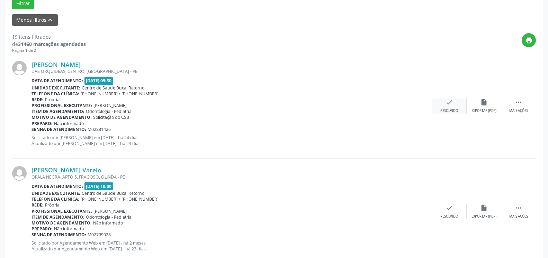
click at [446, 106] on icon "check" at bounding box center [449, 103] width 8 height 8
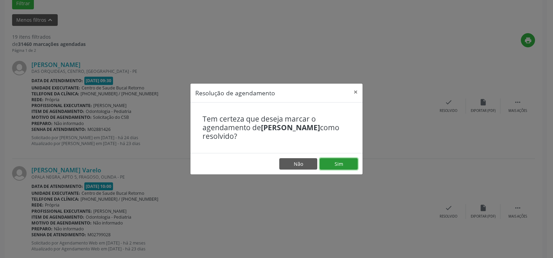
click at [349, 159] on button "Sim" at bounding box center [339, 164] width 38 height 12
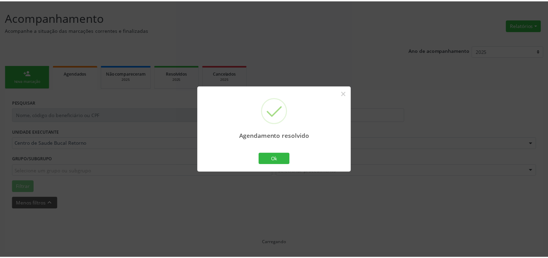
scroll to position [38, 0]
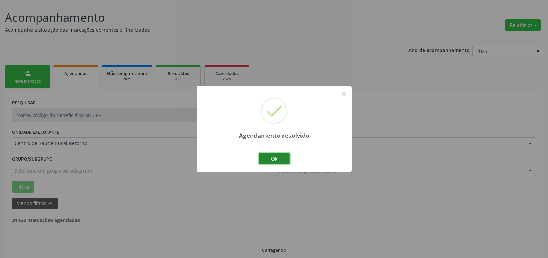
click at [274, 159] on button "Ok" at bounding box center [273, 159] width 31 height 12
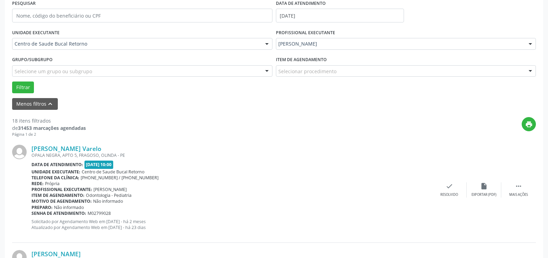
scroll to position [151, 0]
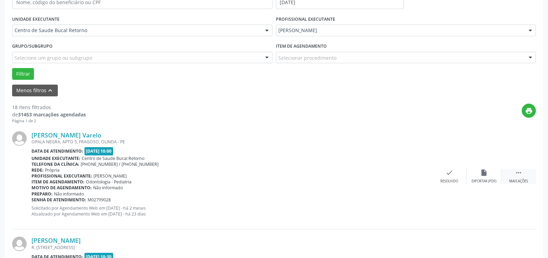
click at [522, 179] on div " Mais ações" at bounding box center [518, 176] width 35 height 15
click at [481, 177] on icon "alarm_off" at bounding box center [484, 173] width 8 height 8
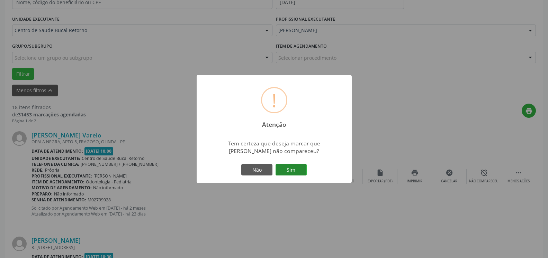
click at [296, 167] on button "Sim" at bounding box center [290, 170] width 31 height 12
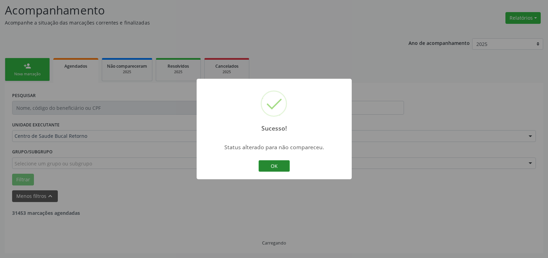
click at [275, 167] on button "OK" at bounding box center [273, 166] width 31 height 12
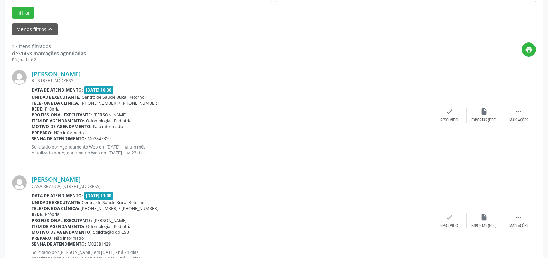
scroll to position [222, 0]
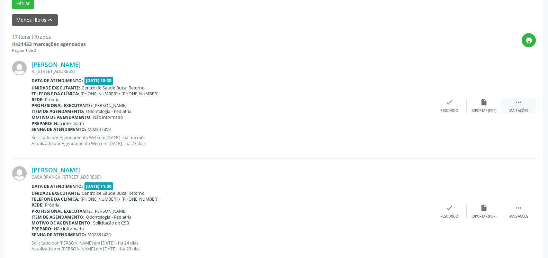
click at [520, 104] on icon "" at bounding box center [518, 103] width 8 height 8
click at [489, 110] on div "Não compareceu" at bounding box center [483, 111] width 29 height 5
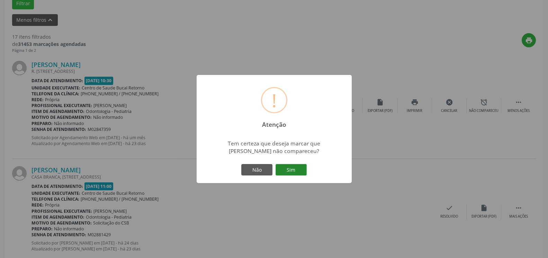
click at [294, 171] on button "Sim" at bounding box center [290, 170] width 31 height 12
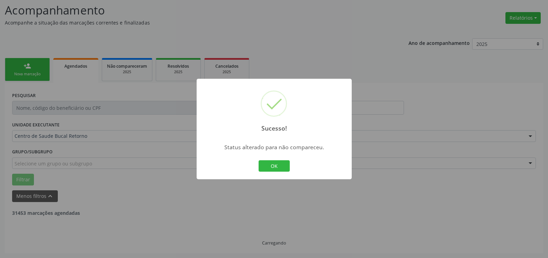
scroll to position [45, 0]
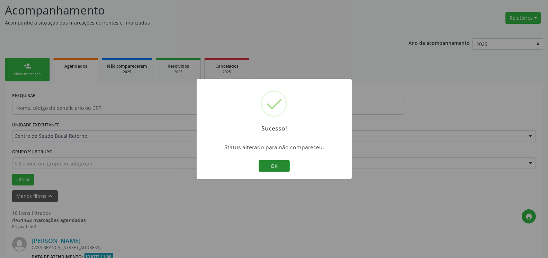
click at [270, 164] on button "OK" at bounding box center [273, 166] width 31 height 12
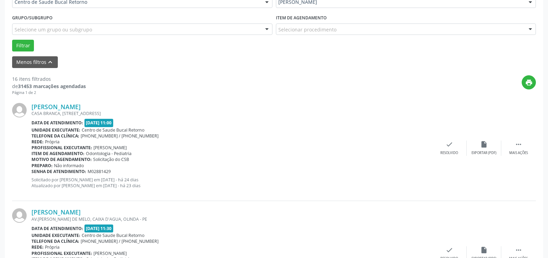
scroll to position [186, 0]
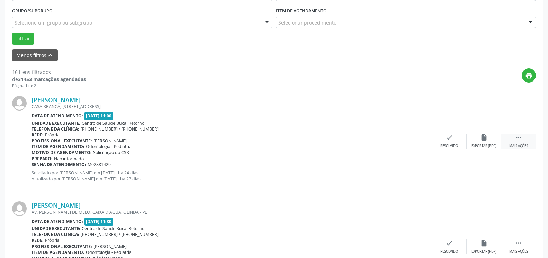
click at [520, 141] on icon "" at bounding box center [518, 138] width 8 height 8
click at [488, 140] on div "alarm_off Não compareceu" at bounding box center [483, 141] width 35 height 15
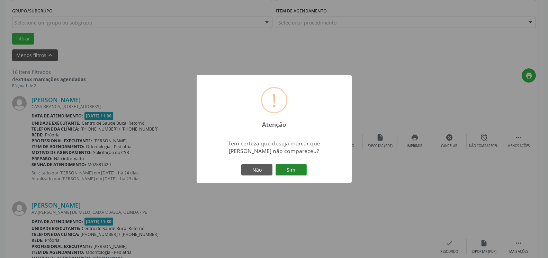
click at [300, 167] on button "Sim" at bounding box center [290, 170] width 31 height 12
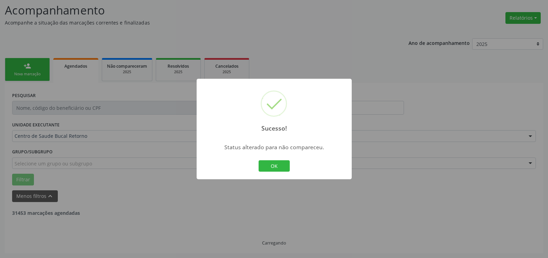
scroll to position [45, 0]
click at [265, 166] on button "OK" at bounding box center [273, 166] width 31 height 12
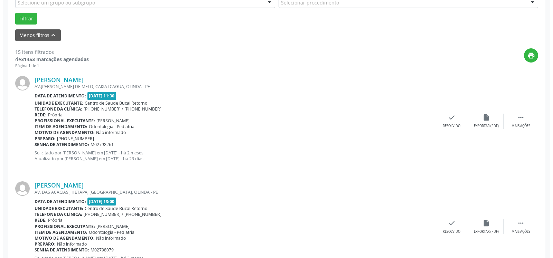
scroll to position [222, 0]
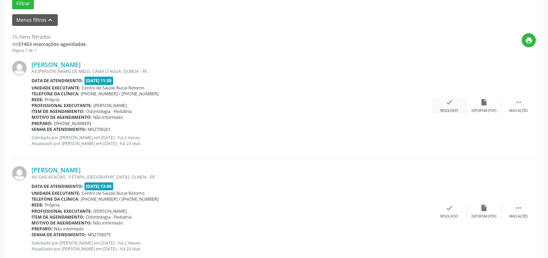
click at [456, 104] on div "check Resolvido" at bounding box center [449, 106] width 35 height 15
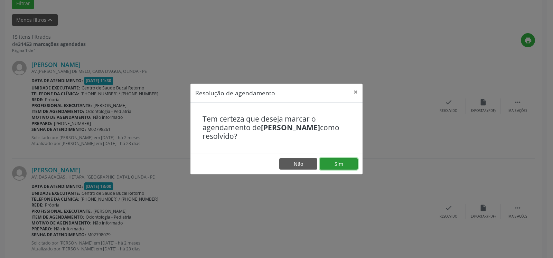
click at [344, 158] on button "Sim" at bounding box center [339, 164] width 38 height 12
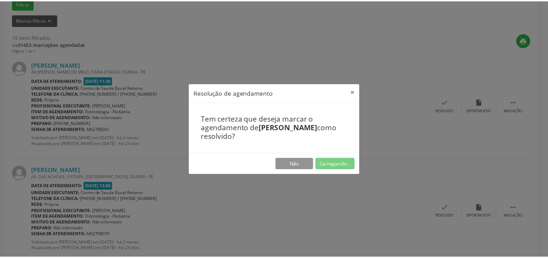
scroll to position [38, 0]
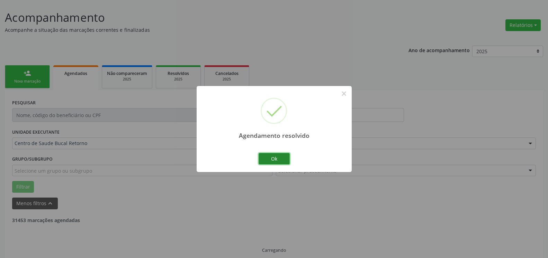
click at [267, 161] on button "Ok" at bounding box center [273, 159] width 31 height 12
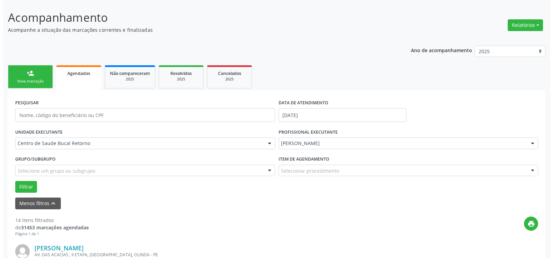
scroll to position [214, 0]
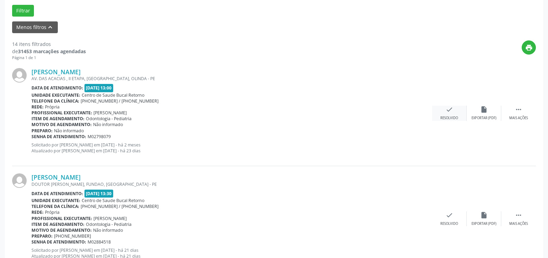
click at [452, 114] on div "check Resolvido" at bounding box center [449, 113] width 35 height 15
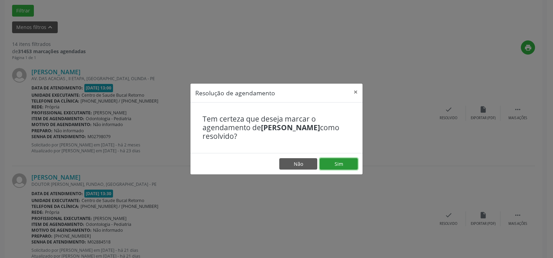
click at [341, 161] on button "Sim" at bounding box center [339, 164] width 38 height 12
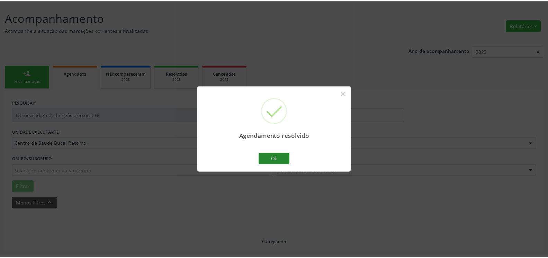
scroll to position [38, 0]
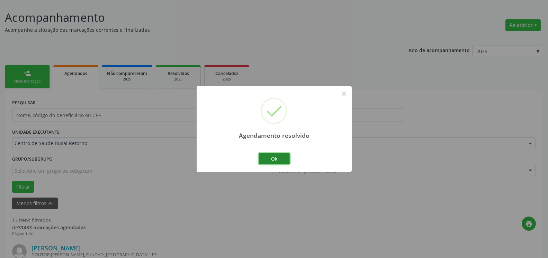
click at [268, 159] on button "Ok" at bounding box center [273, 159] width 31 height 12
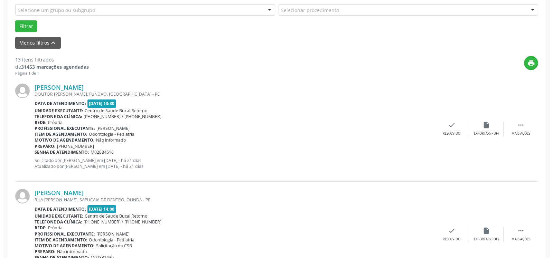
scroll to position [214, 0]
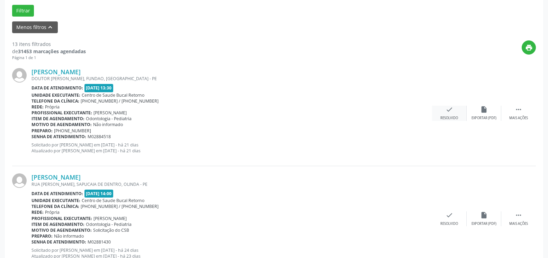
click at [447, 109] on icon "check" at bounding box center [449, 110] width 8 height 8
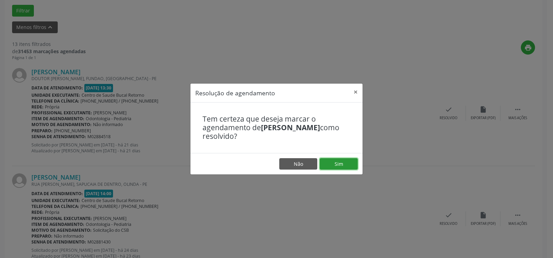
click at [343, 167] on button "Sim" at bounding box center [339, 164] width 38 height 12
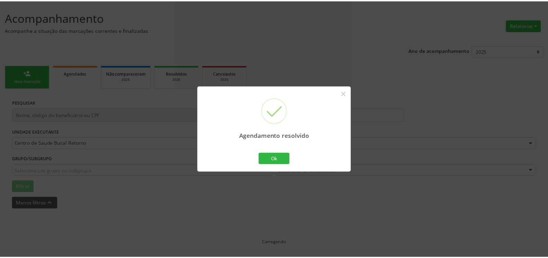
scroll to position [38, 0]
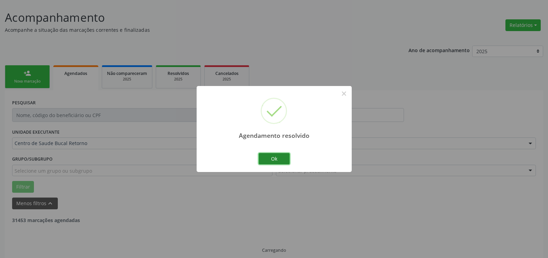
click at [286, 157] on button "Ok" at bounding box center [273, 159] width 31 height 12
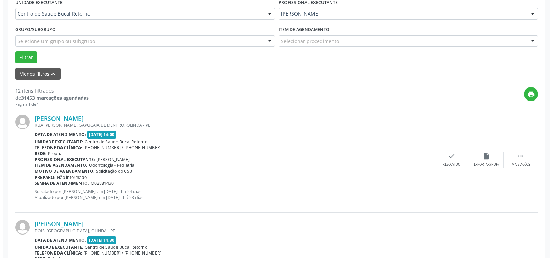
scroll to position [186, 0]
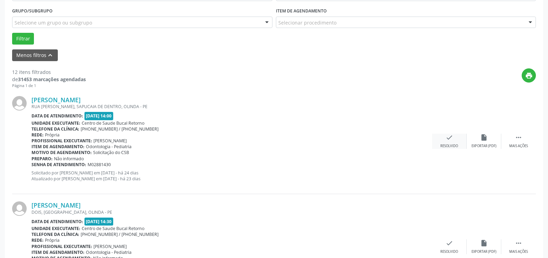
click at [449, 141] on icon "check" at bounding box center [449, 138] width 8 height 8
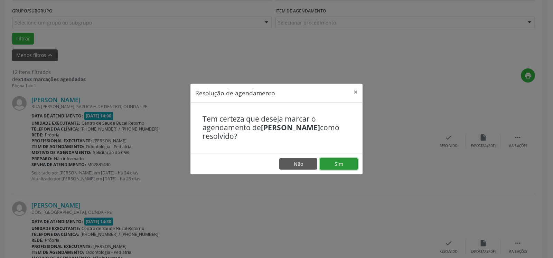
click at [350, 165] on button "Sim" at bounding box center [339, 164] width 38 height 12
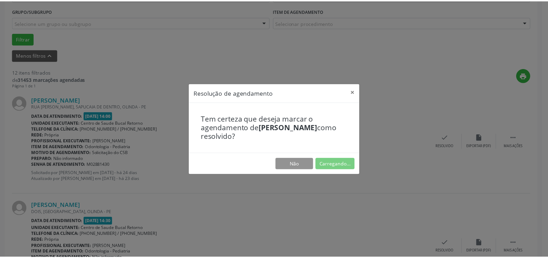
scroll to position [38, 0]
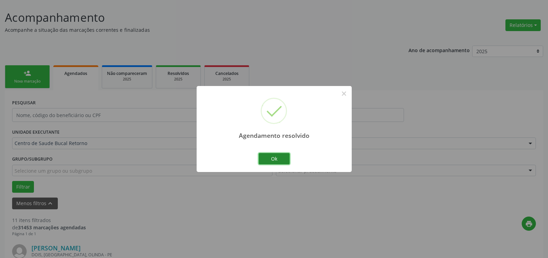
click at [273, 161] on button "Ok" at bounding box center [273, 159] width 31 height 12
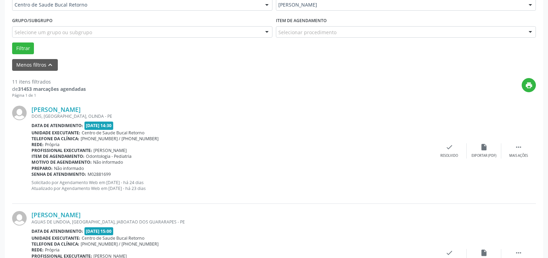
scroll to position [214, 0]
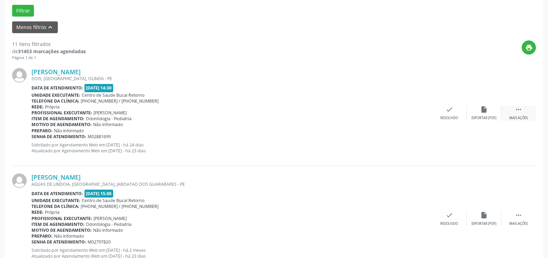
click at [524, 112] on div " Mais ações" at bounding box center [518, 113] width 35 height 15
click at [491, 113] on div "alarm_off Não compareceu" at bounding box center [483, 113] width 35 height 15
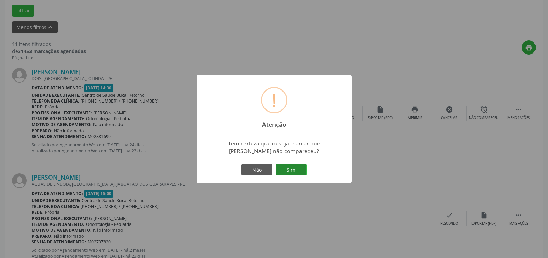
click at [292, 173] on button "Sim" at bounding box center [290, 170] width 31 height 12
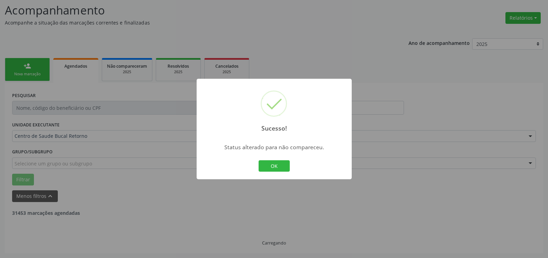
click at [266, 164] on button "OK" at bounding box center [273, 166] width 31 height 12
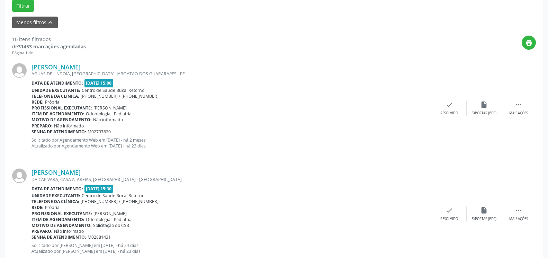
scroll to position [222, 0]
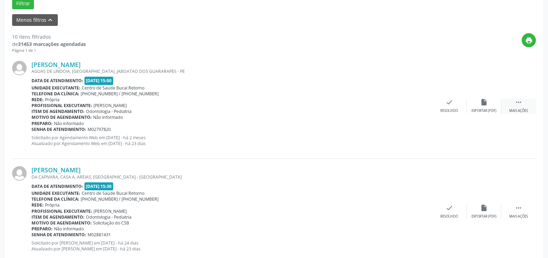
click at [516, 103] on icon "" at bounding box center [518, 103] width 8 height 8
click at [491, 112] on div "Não compareceu" at bounding box center [483, 111] width 29 height 5
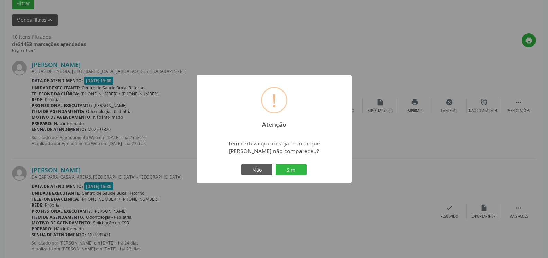
drag, startPoint x: 301, startPoint y: 167, endPoint x: 274, endPoint y: 169, distance: 27.4
click at [299, 167] on button "Sim" at bounding box center [290, 170] width 31 height 12
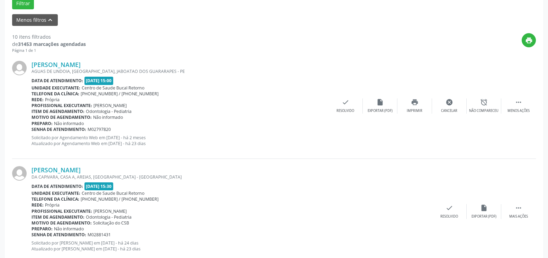
scroll to position [45, 0]
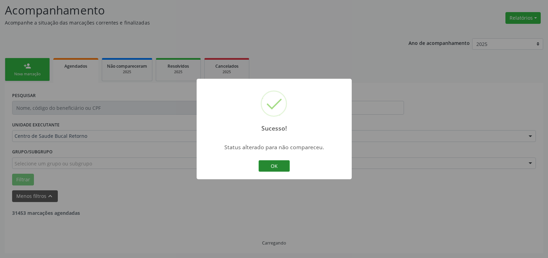
click at [265, 168] on button "OK" at bounding box center [273, 166] width 31 height 12
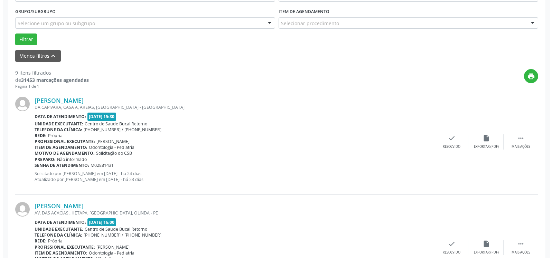
scroll to position [186, 0]
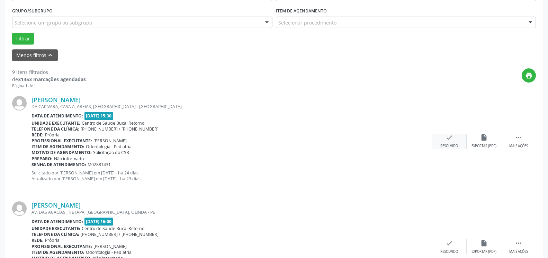
click at [449, 139] on icon "check" at bounding box center [449, 138] width 8 height 8
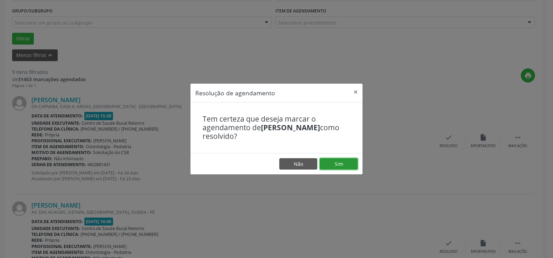
click at [351, 159] on button "Sim" at bounding box center [339, 164] width 38 height 12
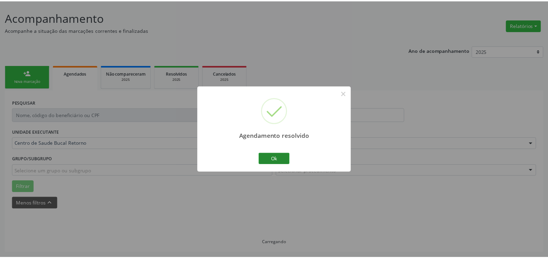
scroll to position [38, 0]
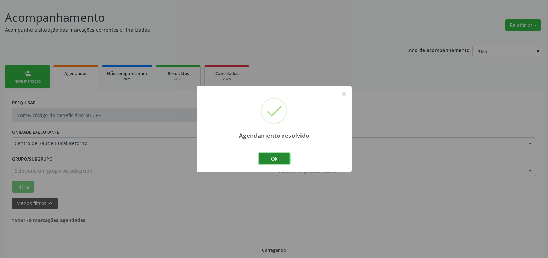
click at [284, 162] on button "Ok" at bounding box center [273, 159] width 31 height 12
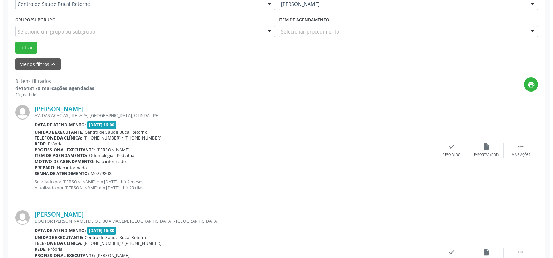
scroll to position [186, 0]
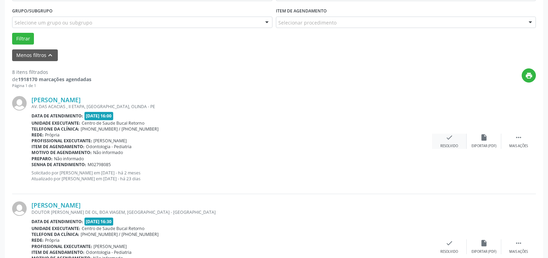
click at [447, 141] on icon "check" at bounding box center [449, 138] width 8 height 8
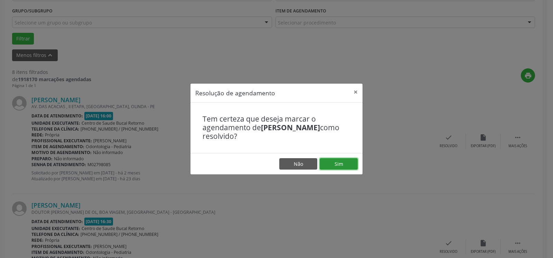
click at [342, 170] on button "Sim" at bounding box center [339, 164] width 38 height 12
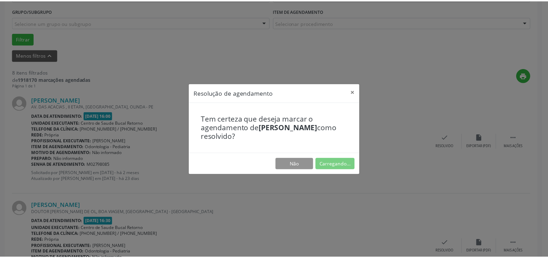
scroll to position [38, 0]
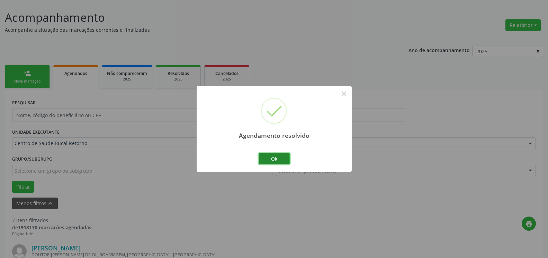
click at [285, 160] on button "Ok" at bounding box center [273, 159] width 31 height 12
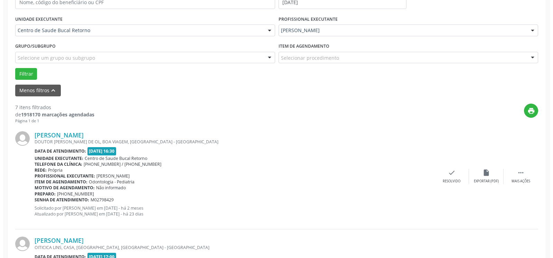
scroll to position [214, 0]
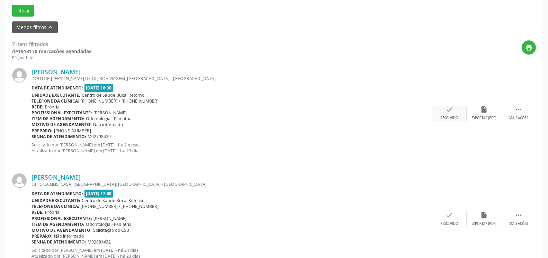
click at [443, 111] on div "check Resolvido" at bounding box center [449, 113] width 35 height 15
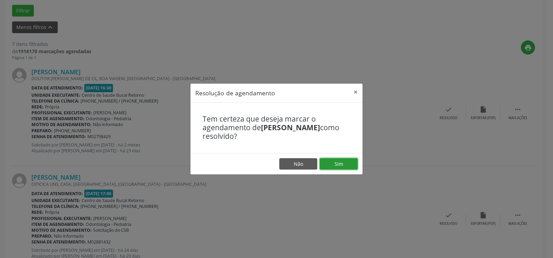
click at [337, 162] on button "Sim" at bounding box center [339, 164] width 38 height 12
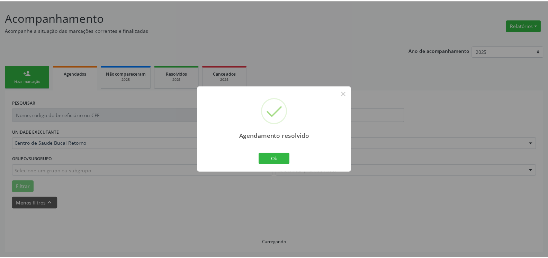
scroll to position [38, 0]
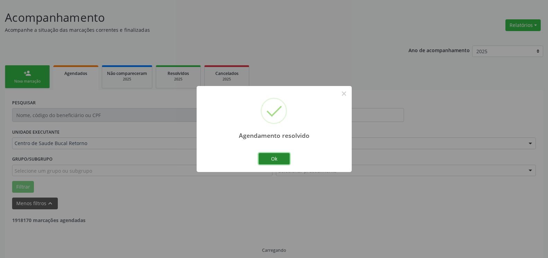
click at [278, 160] on button "Ok" at bounding box center [273, 159] width 31 height 12
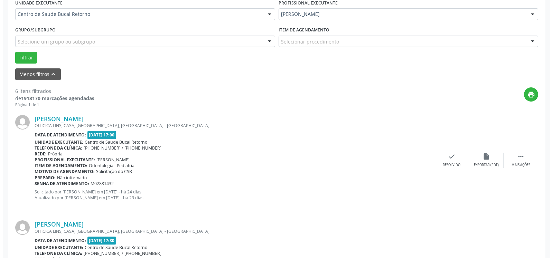
scroll to position [214, 0]
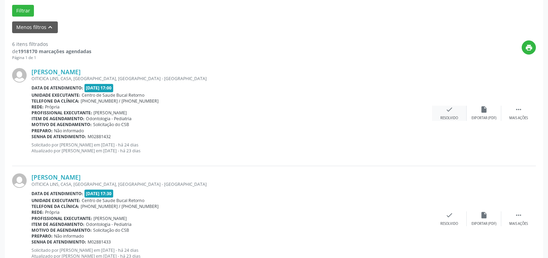
click at [452, 112] on icon "check" at bounding box center [449, 110] width 8 height 8
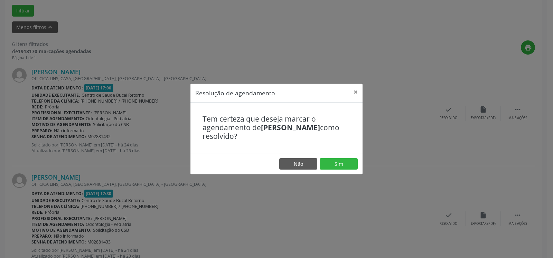
drag, startPoint x: 344, startPoint y: 172, endPoint x: 343, endPoint y: 168, distance: 3.9
click at [344, 172] on footer "Não Sim" at bounding box center [277, 164] width 172 height 22
click at [343, 162] on button "Sim" at bounding box center [339, 164] width 38 height 12
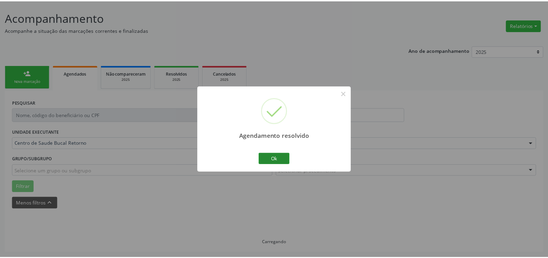
scroll to position [38, 0]
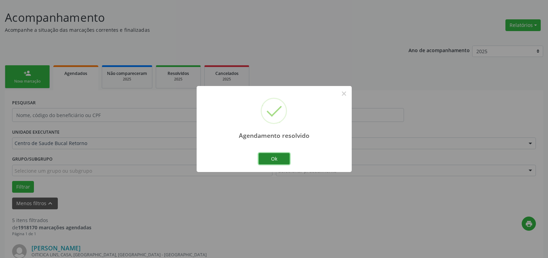
click at [268, 159] on button "Ok" at bounding box center [273, 159] width 31 height 12
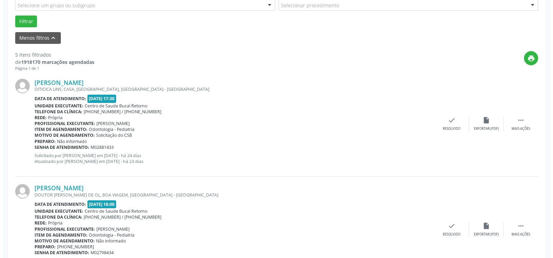
scroll to position [250, 0]
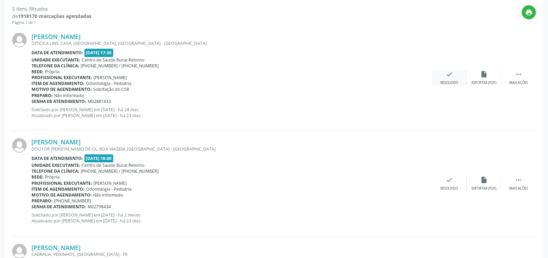
click at [453, 75] on div "check Resolvido" at bounding box center [449, 78] width 35 height 15
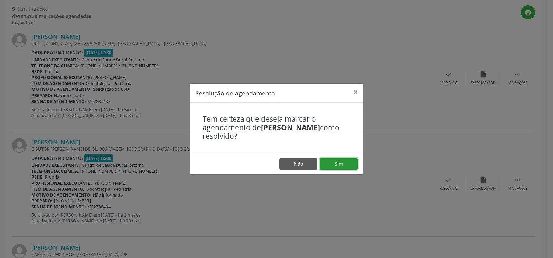
click at [349, 164] on button "Sim" at bounding box center [339, 164] width 38 height 12
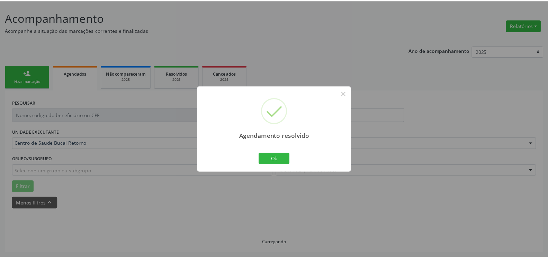
scroll to position [38, 0]
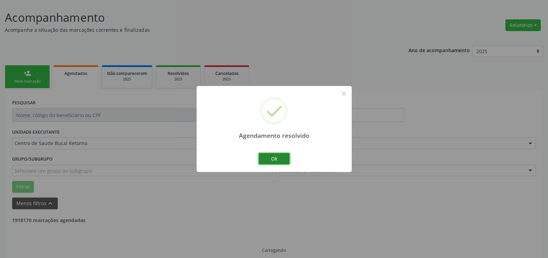
click at [283, 158] on button "Ok" at bounding box center [273, 159] width 31 height 12
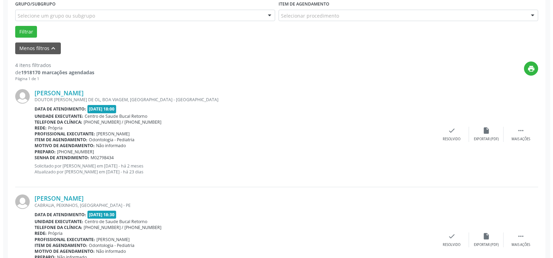
scroll to position [250, 0]
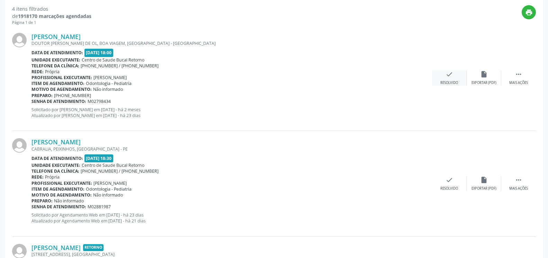
click at [442, 76] on div "check Resolvido" at bounding box center [449, 78] width 35 height 15
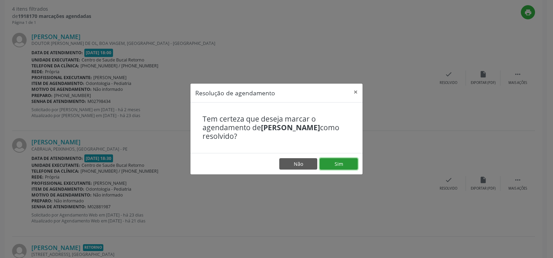
click at [325, 163] on button "Sim" at bounding box center [339, 164] width 38 height 12
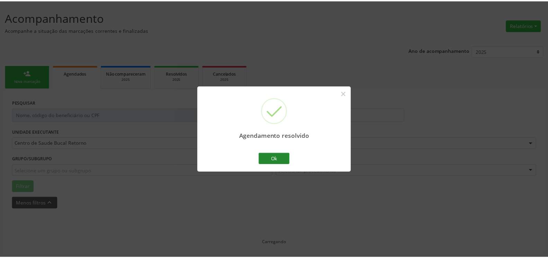
scroll to position [38, 0]
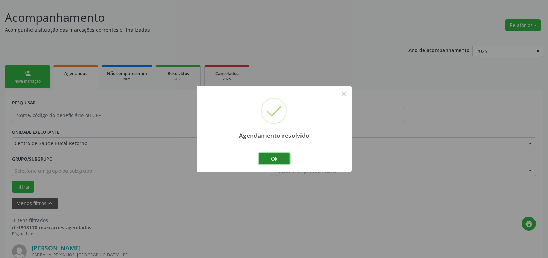
click at [283, 159] on button "Ok" at bounding box center [273, 159] width 31 height 12
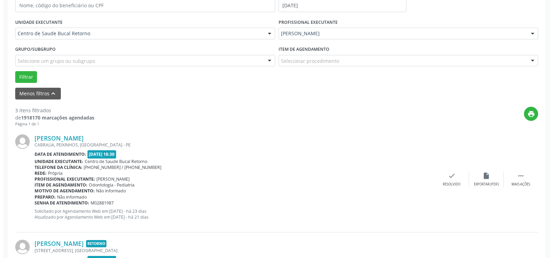
scroll to position [250, 0]
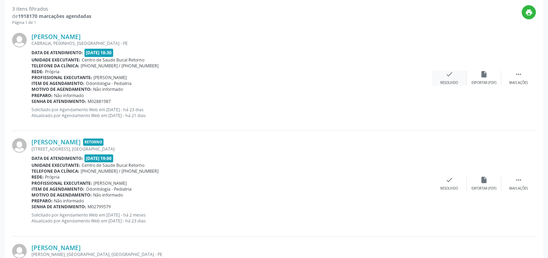
click at [450, 78] on icon "check" at bounding box center [449, 75] width 8 height 8
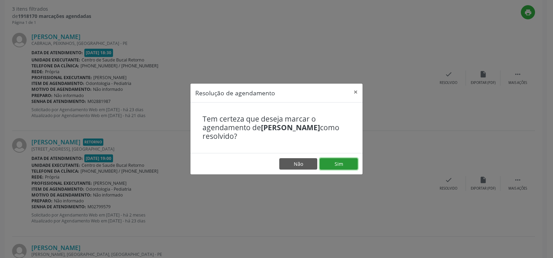
click at [352, 164] on button "Sim" at bounding box center [339, 164] width 38 height 12
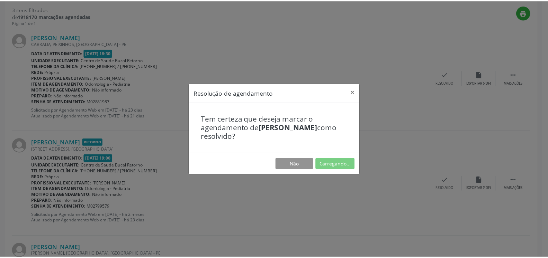
scroll to position [38, 0]
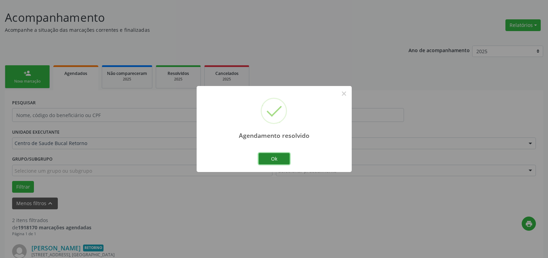
click at [270, 160] on button "Ok" at bounding box center [273, 159] width 31 height 12
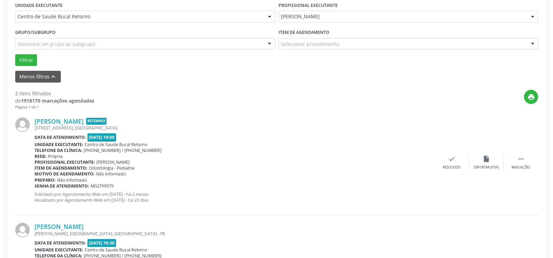
scroll to position [179, 0]
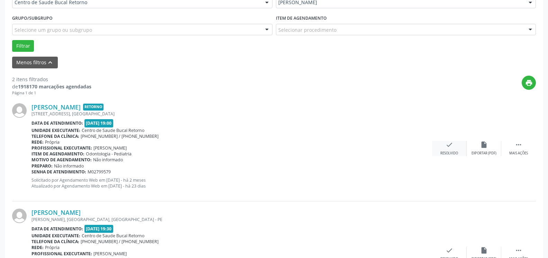
click at [447, 147] on icon "check" at bounding box center [449, 145] width 8 height 8
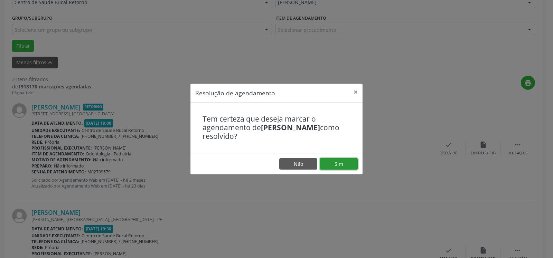
click at [347, 166] on button "Sim" at bounding box center [339, 164] width 38 height 12
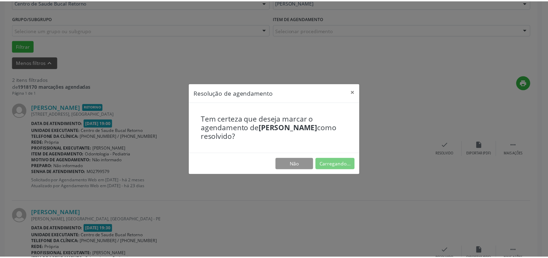
scroll to position [38, 0]
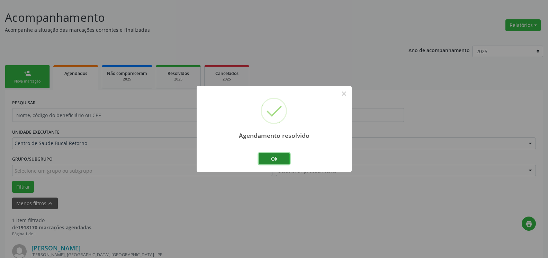
click at [279, 159] on button "Ok" at bounding box center [273, 159] width 31 height 12
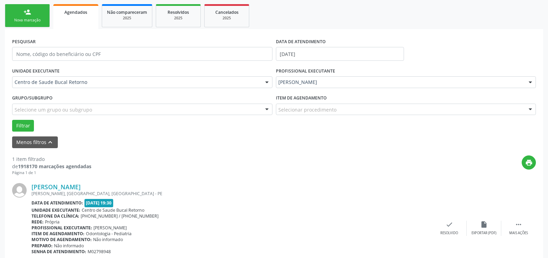
scroll to position [134, 0]
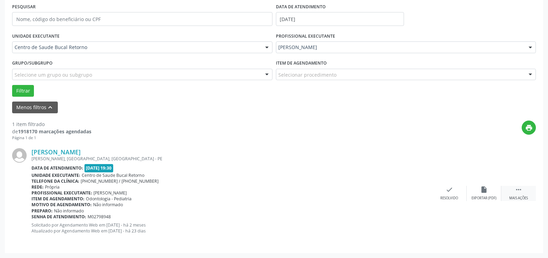
click at [525, 192] on div " Mais ações" at bounding box center [518, 193] width 35 height 15
click at [488, 193] on div "alarm_off Não compareceu" at bounding box center [483, 193] width 35 height 15
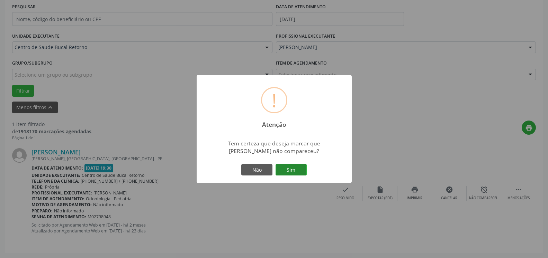
click at [294, 173] on button "Sim" at bounding box center [290, 170] width 31 height 12
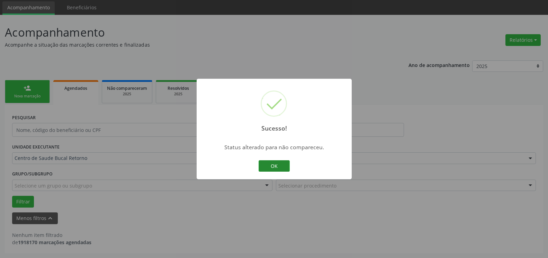
scroll to position [23, 0]
click at [274, 167] on button "OK" at bounding box center [273, 166] width 31 height 12
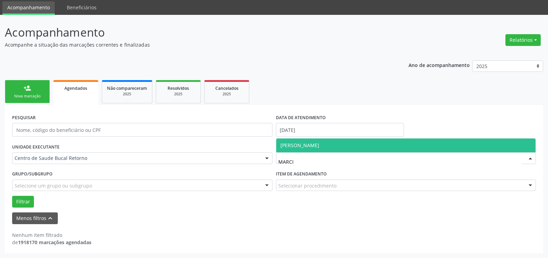
click at [406, 139] on div "[PERSON_NAME] de [PERSON_NAME] resultado encontrado para: " MARCI " Não há nenh…" at bounding box center [406, 145] width 260 height 14
click at [406, 144] on span "[PERSON_NAME]" at bounding box center [405, 146] width 259 height 14
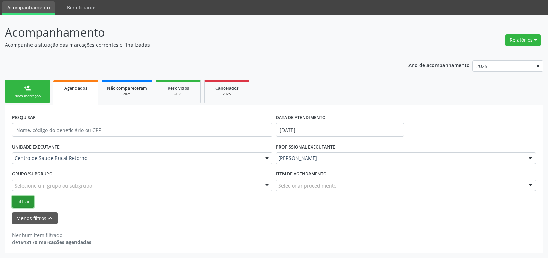
drag, startPoint x: 32, startPoint y: 200, endPoint x: 28, endPoint y: 200, distance: 4.2
click at [29, 200] on button "Filtrar" at bounding box center [23, 202] width 22 height 12
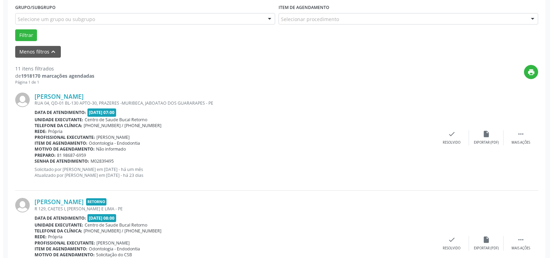
scroll to position [200, 0]
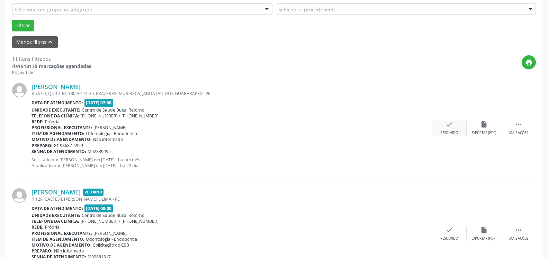
click at [451, 128] on icon "check" at bounding box center [449, 125] width 8 height 8
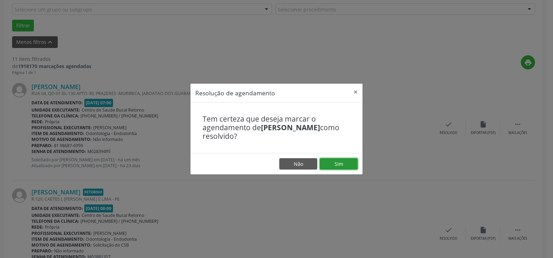
click at [337, 165] on button "Sim" at bounding box center [339, 164] width 38 height 12
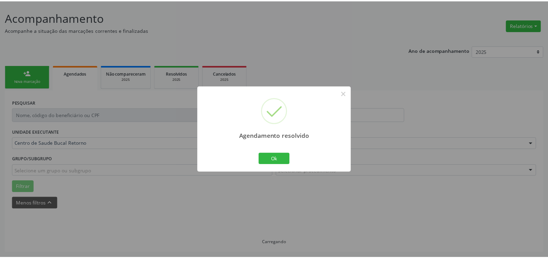
scroll to position [38, 0]
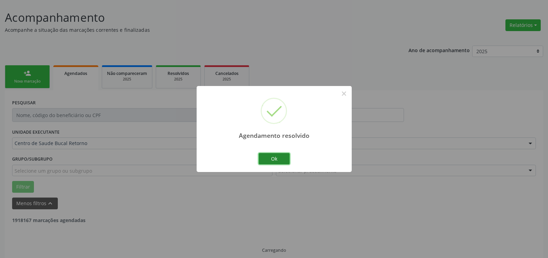
click at [277, 156] on button "Ok" at bounding box center [273, 159] width 31 height 12
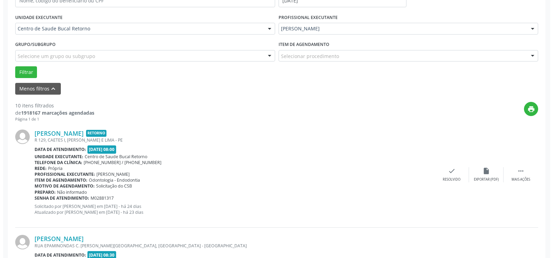
scroll to position [179, 0]
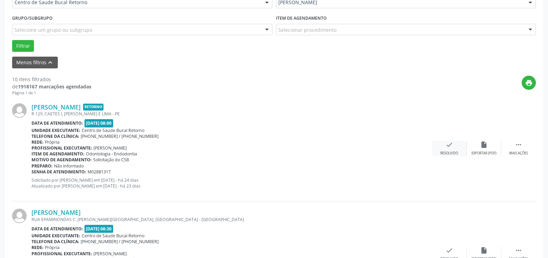
drag, startPoint x: 459, startPoint y: 153, endPoint x: 454, endPoint y: 153, distance: 4.2
click at [454, 153] on div "check Resolvido" at bounding box center [449, 148] width 35 height 15
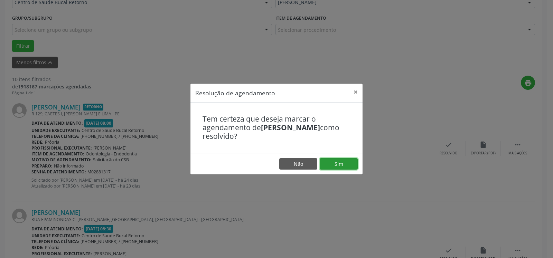
click at [342, 163] on button "Sim" at bounding box center [339, 164] width 38 height 12
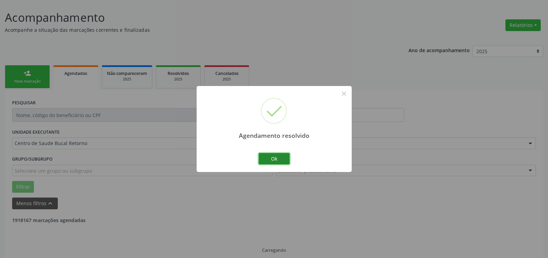
click at [278, 159] on button "Ok" at bounding box center [273, 159] width 31 height 12
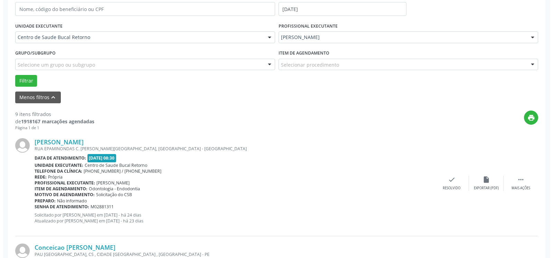
scroll to position [250, 0]
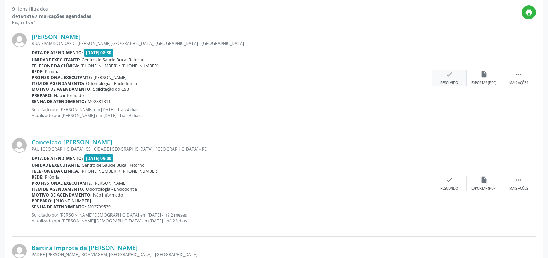
click at [451, 73] on icon "check" at bounding box center [449, 75] width 8 height 8
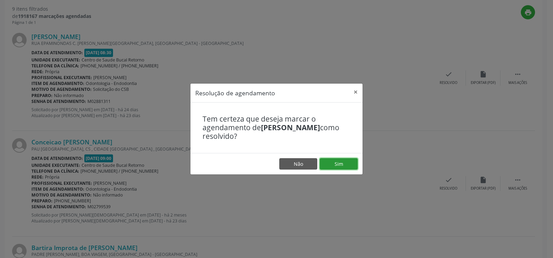
click at [339, 166] on button "Sim" at bounding box center [339, 164] width 38 height 12
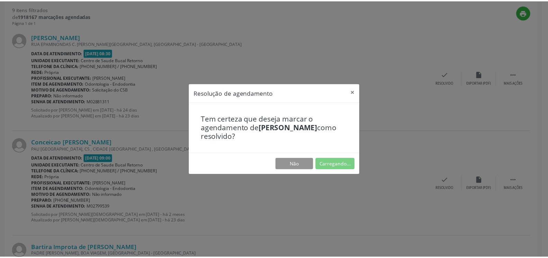
scroll to position [38, 0]
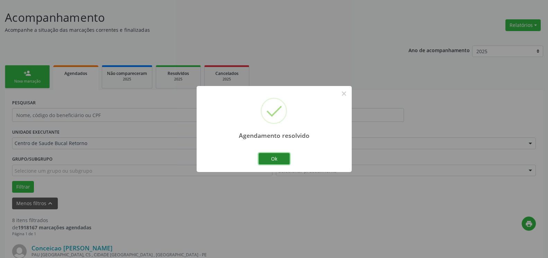
click at [272, 158] on button "Ok" at bounding box center [273, 159] width 31 height 12
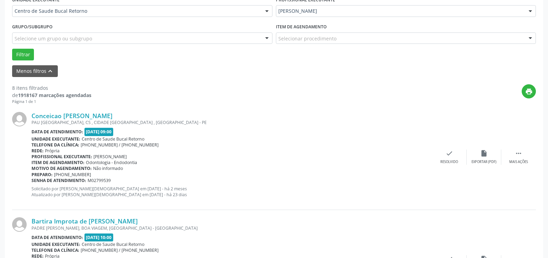
scroll to position [179, 0]
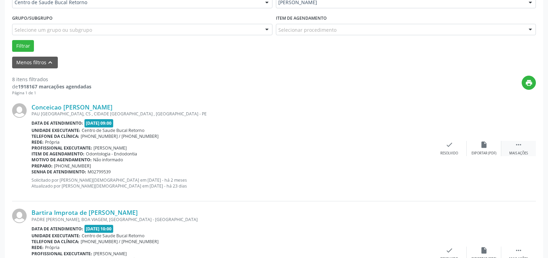
click at [521, 149] on icon "" at bounding box center [518, 145] width 8 height 8
click at [480, 145] on icon "alarm_off" at bounding box center [484, 145] width 8 height 8
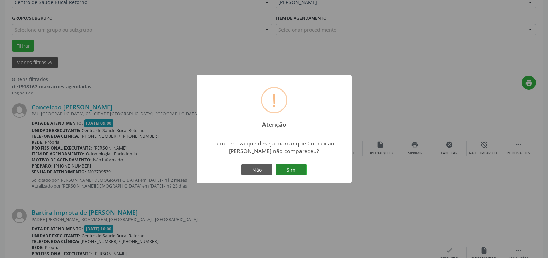
click at [291, 171] on button "Sim" at bounding box center [290, 170] width 31 height 12
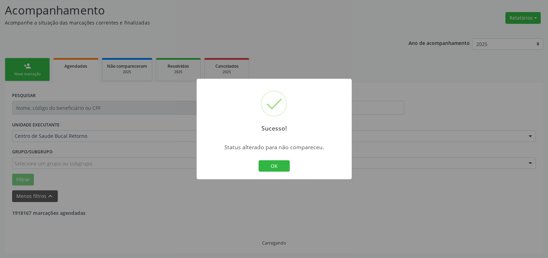
scroll to position [45, 0]
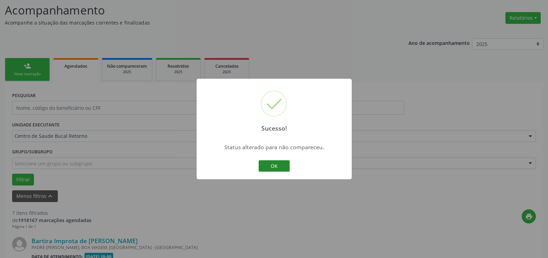
click at [281, 165] on button "OK" at bounding box center [273, 166] width 31 height 12
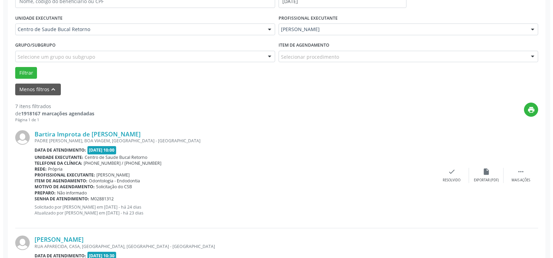
scroll to position [186, 0]
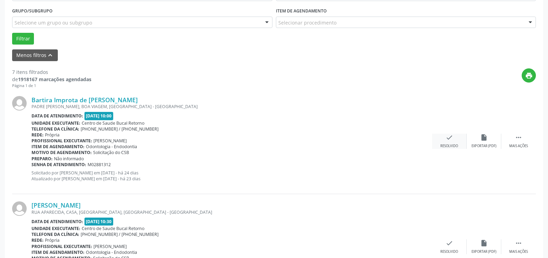
click at [460, 139] on div "check Resolvido" at bounding box center [449, 141] width 35 height 15
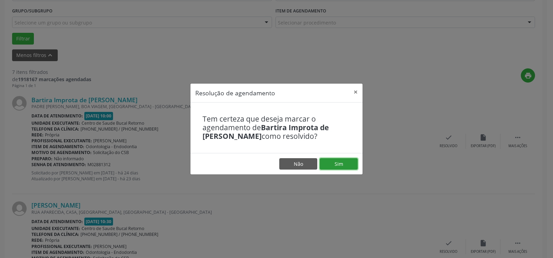
click at [340, 165] on button "Sim" at bounding box center [339, 164] width 38 height 12
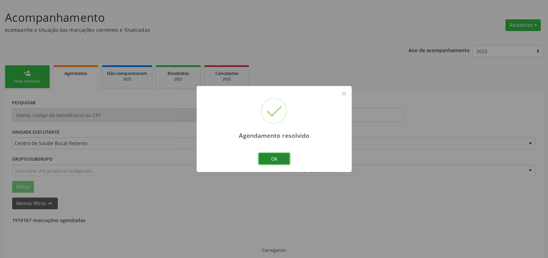
click at [279, 156] on button "Ok" at bounding box center [273, 159] width 31 height 12
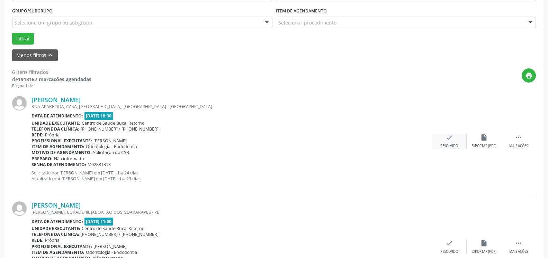
click at [449, 137] on icon "check" at bounding box center [449, 138] width 8 height 8
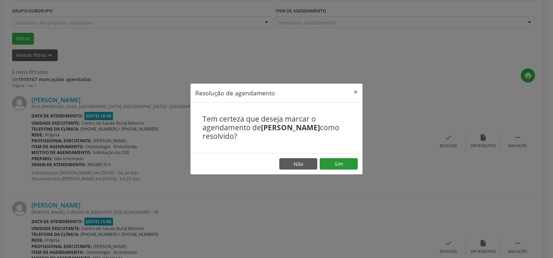
drag, startPoint x: 353, startPoint y: 157, endPoint x: 348, endPoint y: 159, distance: 5.6
click at [350, 159] on footer "Não Sim" at bounding box center [277, 164] width 172 height 22
drag, startPoint x: 334, startPoint y: 168, endPoint x: 325, endPoint y: 159, distance: 12.2
click at [334, 168] on button "Sim" at bounding box center [339, 164] width 38 height 12
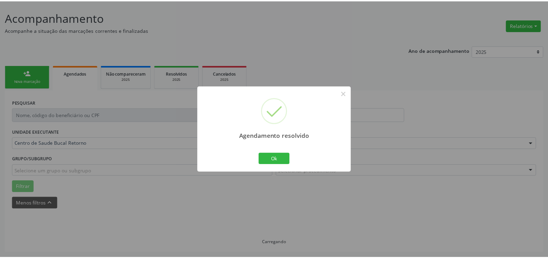
scroll to position [38, 0]
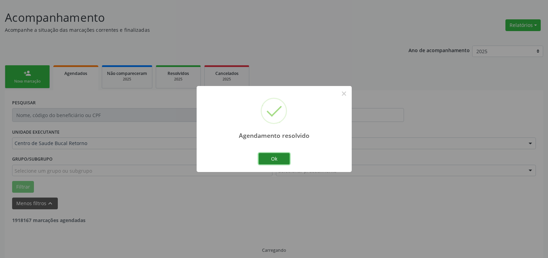
click at [266, 159] on button "Ok" at bounding box center [273, 159] width 31 height 12
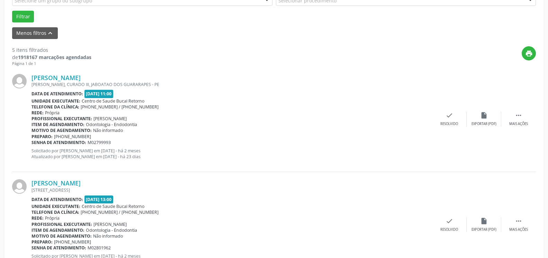
scroll to position [214, 0]
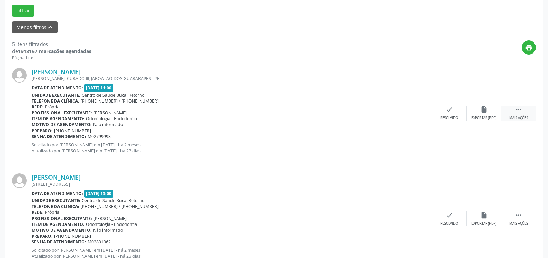
click at [528, 112] on div " Mais ações" at bounding box center [518, 113] width 35 height 15
click at [488, 114] on div "alarm_off Não compareceu" at bounding box center [483, 113] width 35 height 15
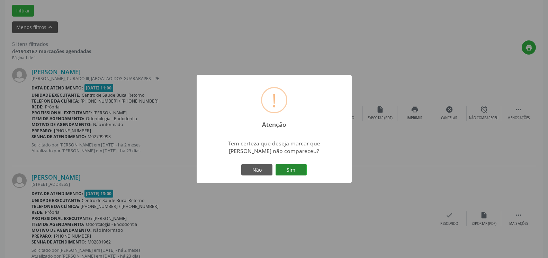
click at [293, 168] on button "Sim" at bounding box center [290, 170] width 31 height 12
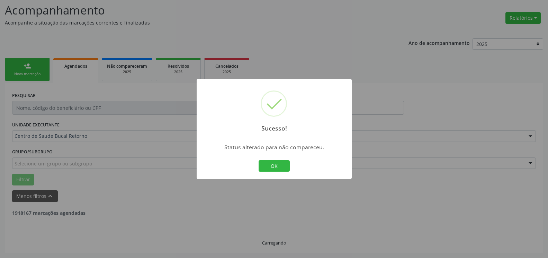
scroll to position [45, 0]
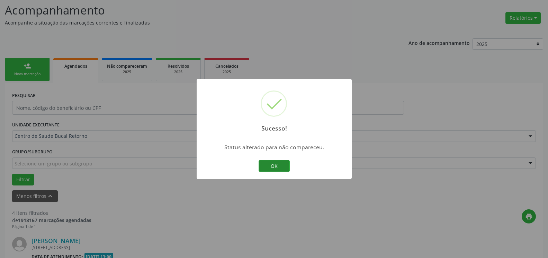
click at [277, 164] on button "OK" at bounding box center [273, 166] width 31 height 12
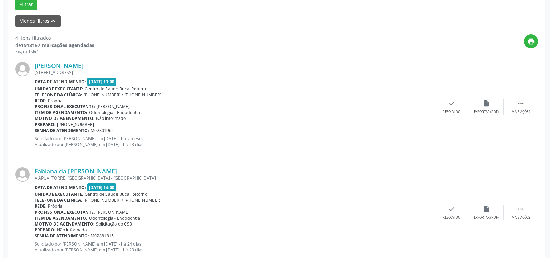
scroll to position [222, 0]
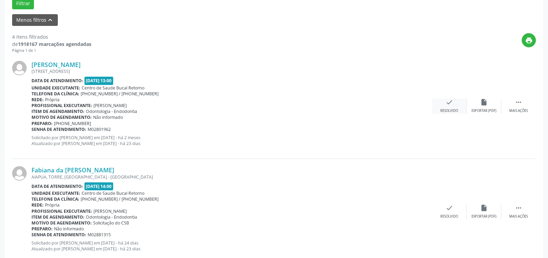
click at [451, 101] on icon "check" at bounding box center [449, 103] width 8 height 8
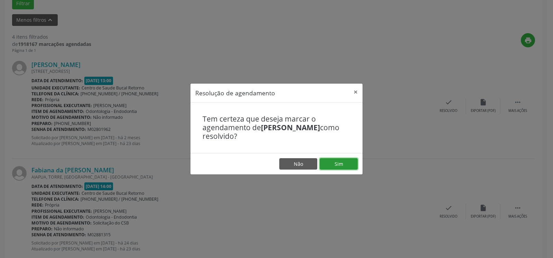
click at [342, 162] on button "Sim" at bounding box center [339, 164] width 38 height 12
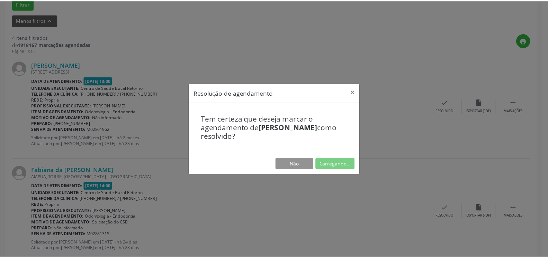
scroll to position [38, 0]
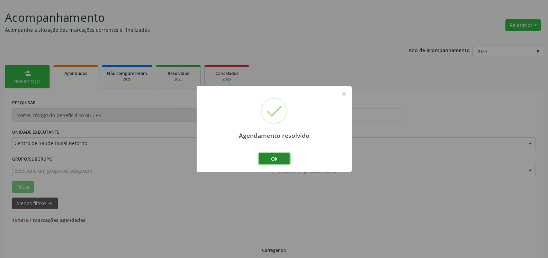
click at [284, 157] on button "Ok" at bounding box center [273, 159] width 31 height 12
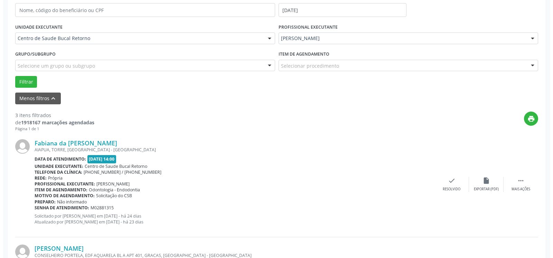
scroll to position [214, 0]
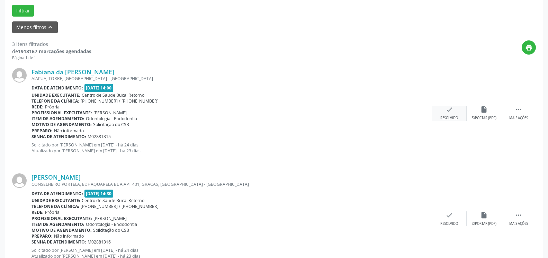
click at [451, 113] on icon "check" at bounding box center [449, 110] width 8 height 8
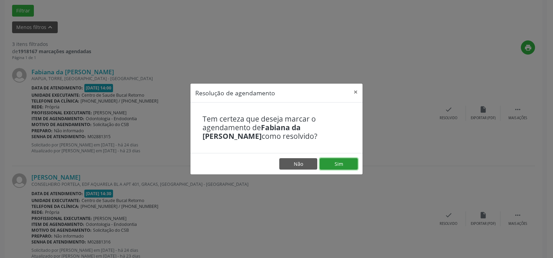
click at [342, 165] on button "Sim" at bounding box center [339, 164] width 38 height 12
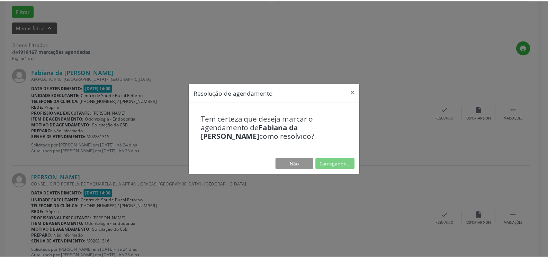
scroll to position [38, 0]
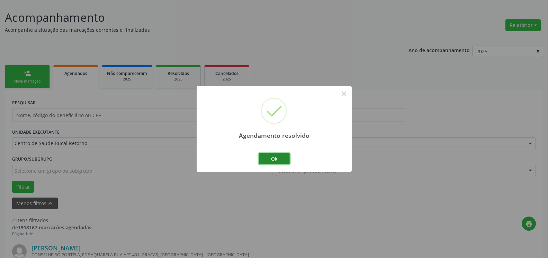
click at [275, 160] on button "Ok" at bounding box center [273, 159] width 31 height 12
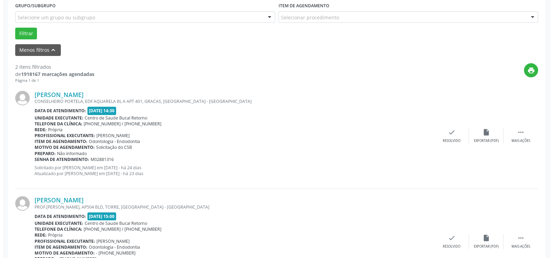
scroll to position [240, 0]
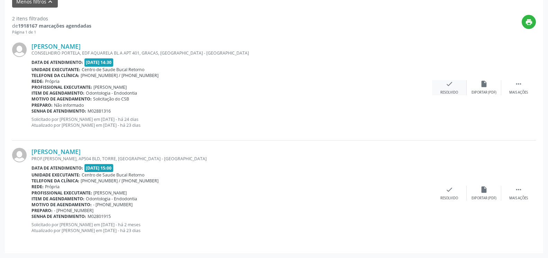
click at [445, 88] on icon "check" at bounding box center [449, 84] width 8 height 8
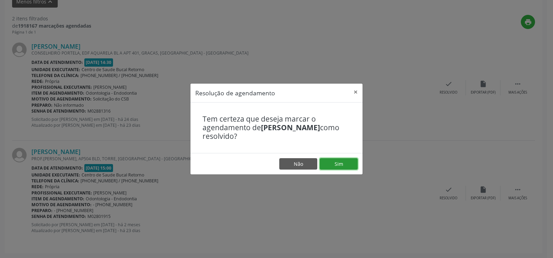
click at [344, 167] on button "Sim" at bounding box center [339, 164] width 38 height 12
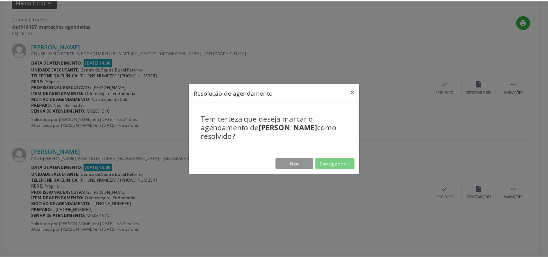
scroll to position [38, 0]
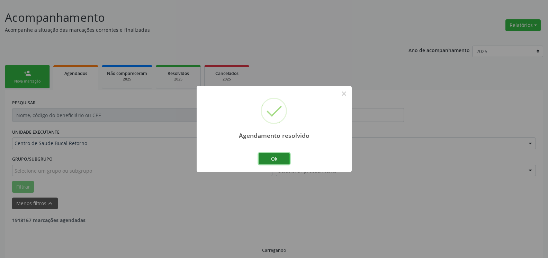
click at [286, 160] on button "Ok" at bounding box center [273, 159] width 31 height 12
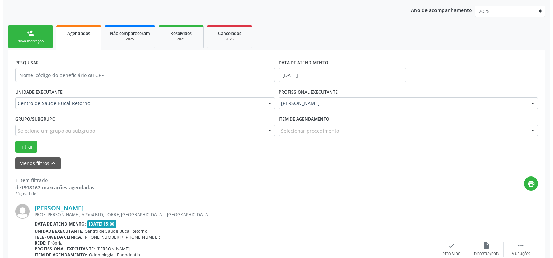
scroll to position [134, 0]
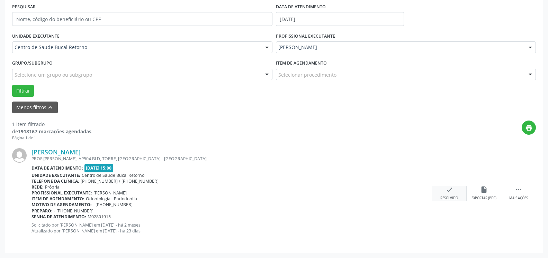
click at [452, 197] on div "Resolvido" at bounding box center [449, 198] width 18 height 5
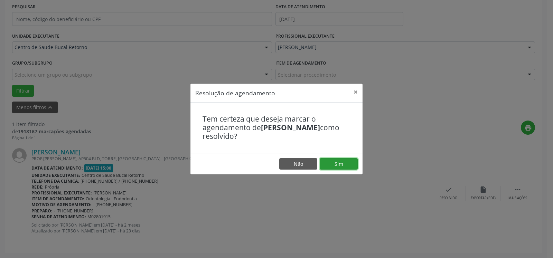
click at [345, 163] on button "Sim" at bounding box center [339, 164] width 38 height 12
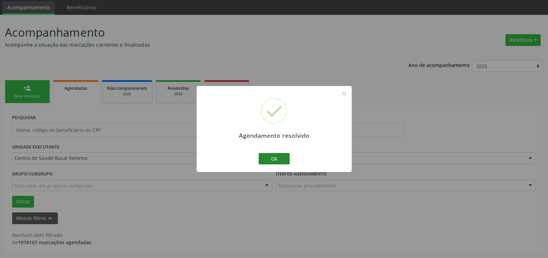
scroll to position [23, 0]
click at [278, 157] on button "Ok" at bounding box center [273, 159] width 31 height 12
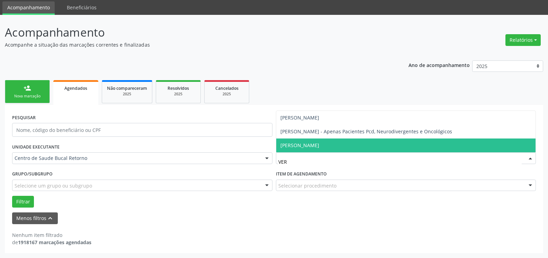
click at [388, 148] on span "[PERSON_NAME]" at bounding box center [405, 146] width 259 height 14
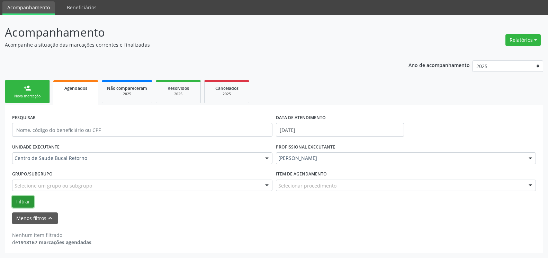
click at [33, 201] on button "Filtrar" at bounding box center [23, 202] width 22 height 12
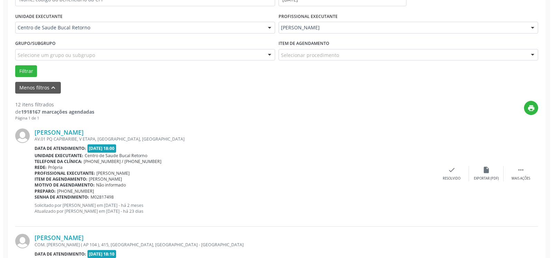
scroll to position [164, 0]
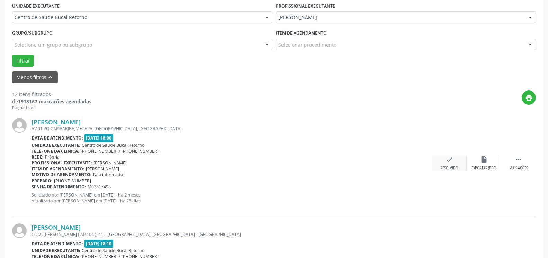
click at [442, 162] on div "check Resolvido" at bounding box center [449, 163] width 35 height 15
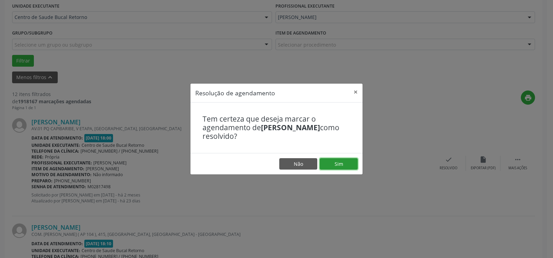
click at [357, 160] on button "Sim" at bounding box center [339, 164] width 38 height 12
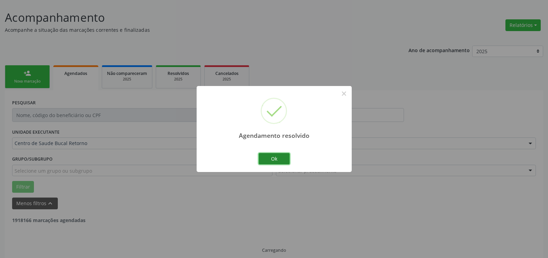
click at [277, 159] on button "Ok" at bounding box center [273, 159] width 31 height 12
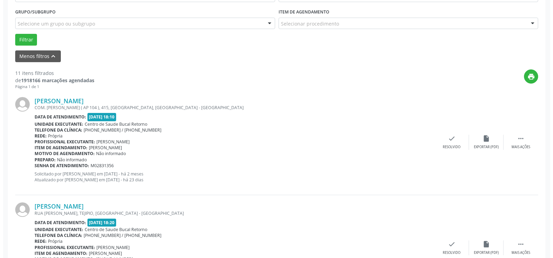
scroll to position [186, 0]
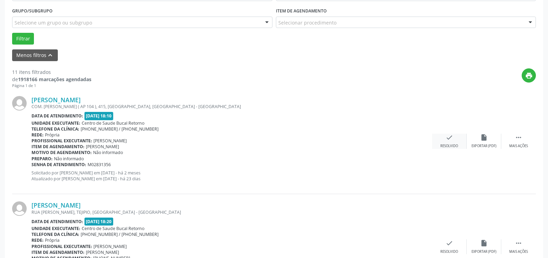
click at [446, 141] on icon "check" at bounding box center [449, 138] width 8 height 8
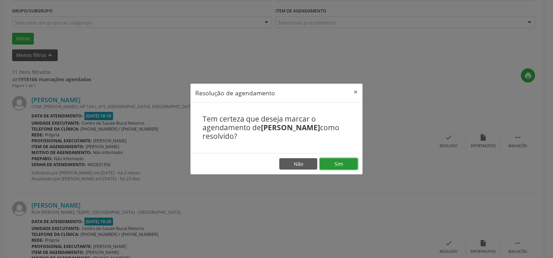
click at [344, 164] on button "Sim" at bounding box center [339, 164] width 38 height 12
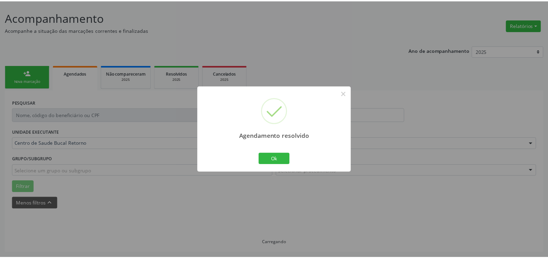
scroll to position [38, 0]
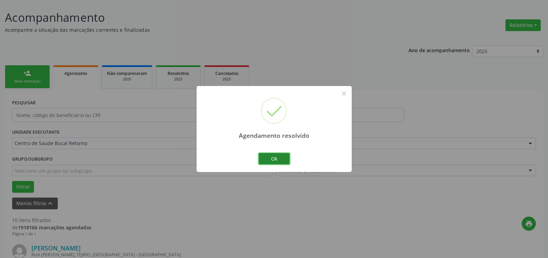
click at [267, 158] on button "Ok" at bounding box center [273, 159] width 31 height 12
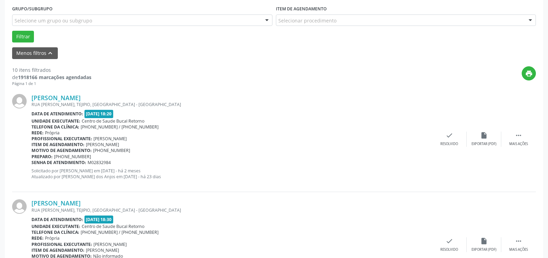
scroll to position [250, 0]
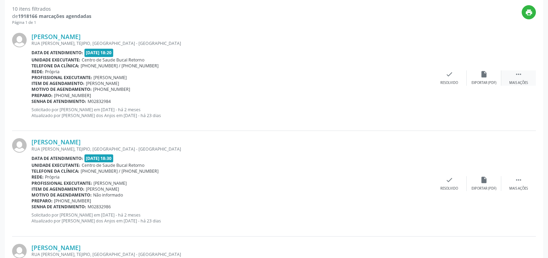
click at [520, 76] on icon "" at bounding box center [518, 75] width 8 height 8
click at [482, 82] on div "Não compareceu" at bounding box center [483, 83] width 29 height 5
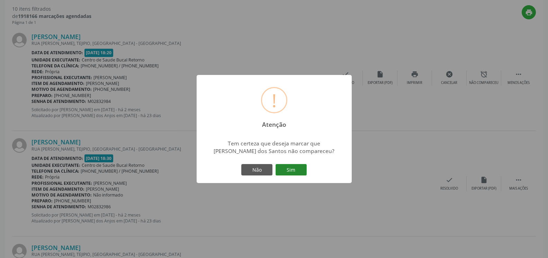
click at [293, 169] on button "Sim" at bounding box center [290, 170] width 31 height 12
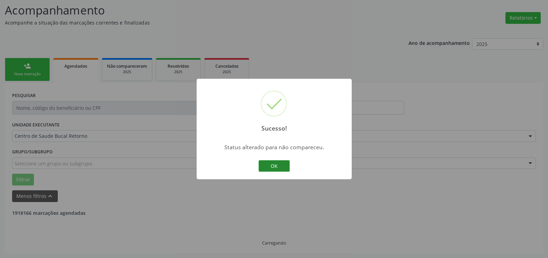
click at [269, 165] on button "OK" at bounding box center [273, 166] width 31 height 12
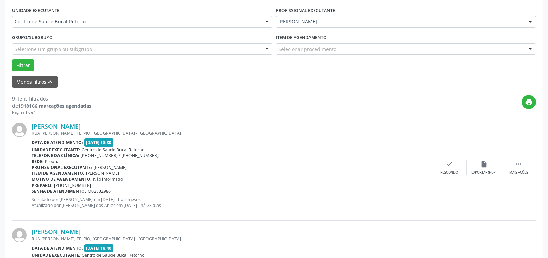
scroll to position [222, 0]
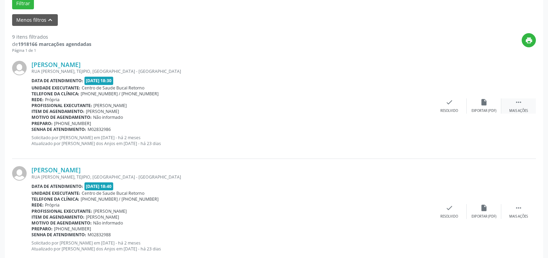
click at [516, 105] on icon "" at bounding box center [518, 103] width 8 height 8
click at [485, 106] on icon "alarm_off" at bounding box center [484, 103] width 8 height 8
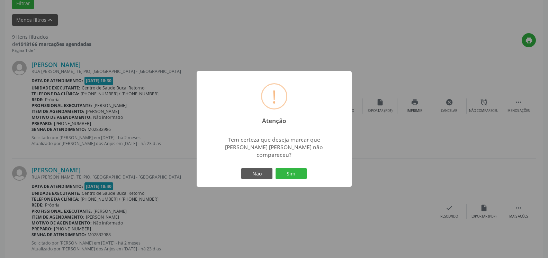
drag, startPoint x: 295, startPoint y: 171, endPoint x: 259, endPoint y: 171, distance: 36.0
click at [295, 171] on button "Sim" at bounding box center [290, 174] width 31 height 12
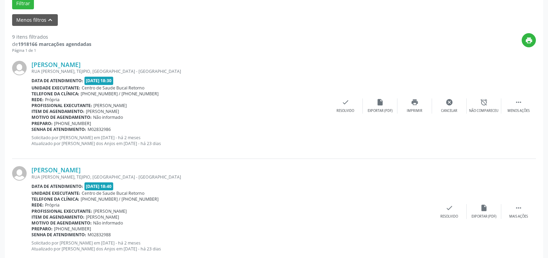
scroll to position [45, 0]
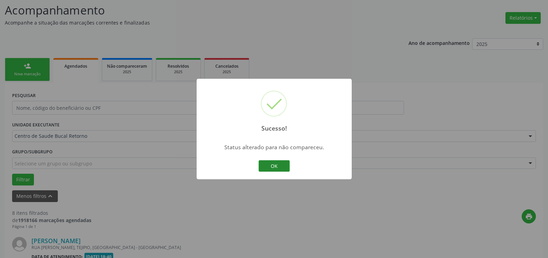
click at [274, 167] on button "OK" at bounding box center [273, 166] width 31 height 12
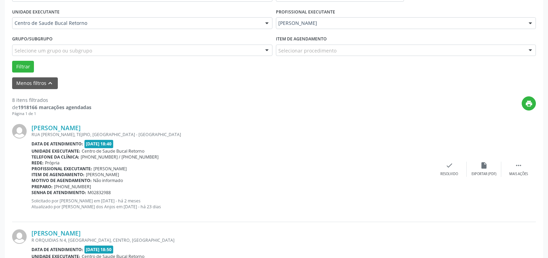
scroll to position [186, 0]
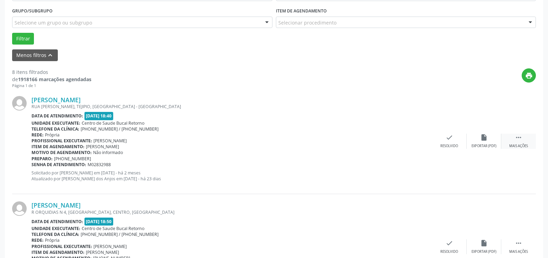
drag, startPoint x: 521, startPoint y: 140, endPoint x: 508, endPoint y: 140, distance: 12.8
click at [521, 140] on icon "" at bounding box center [518, 138] width 8 height 8
click at [486, 140] on icon "alarm_off" at bounding box center [484, 138] width 8 height 8
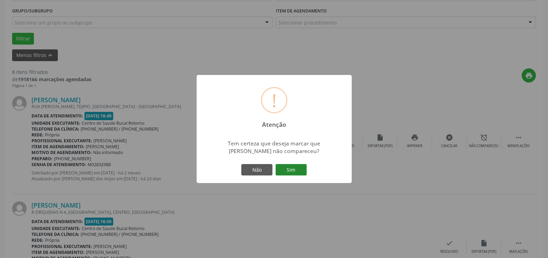
click at [296, 170] on button "Sim" at bounding box center [290, 170] width 31 height 12
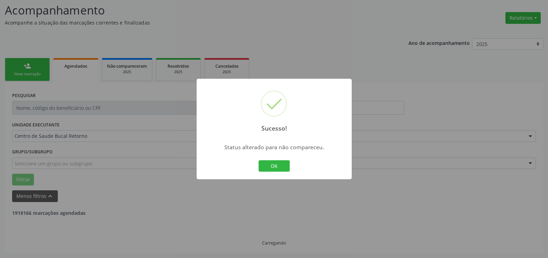
scroll to position [45, 0]
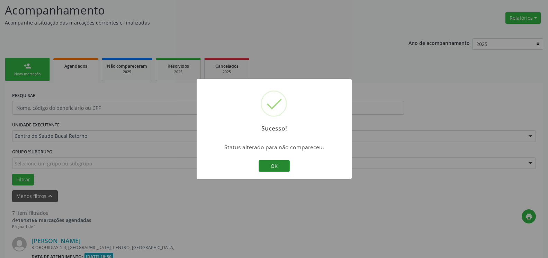
click at [269, 166] on button "OK" at bounding box center [273, 166] width 31 height 12
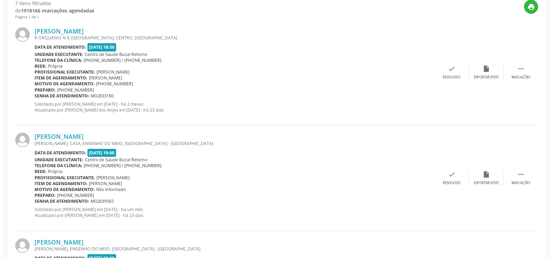
scroll to position [257, 0]
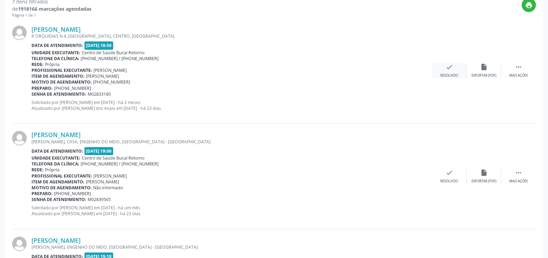
click at [451, 67] on icon "check" at bounding box center [449, 67] width 8 height 8
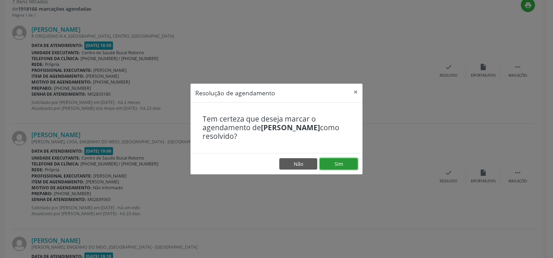
click at [344, 163] on button "Sim" at bounding box center [339, 164] width 38 height 12
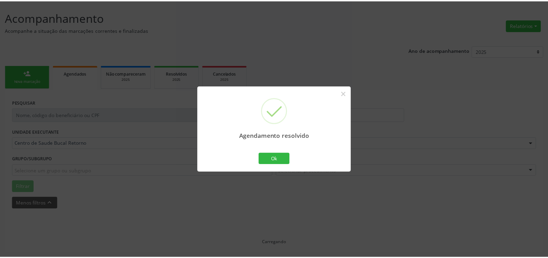
scroll to position [38, 0]
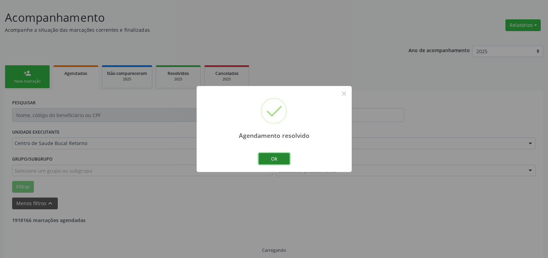
click at [279, 158] on button "Ok" at bounding box center [273, 159] width 31 height 12
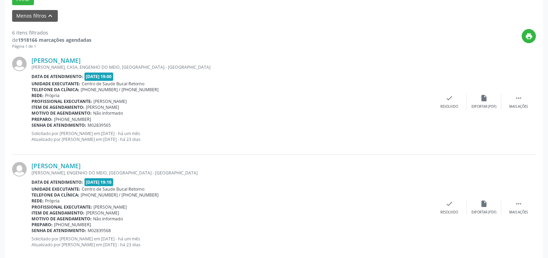
scroll to position [250, 0]
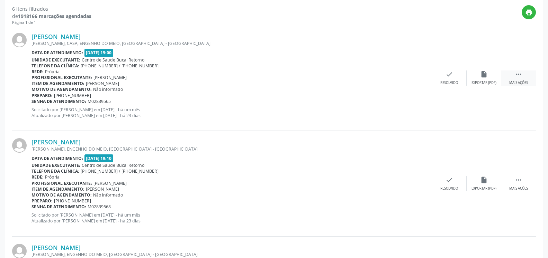
click at [517, 78] on icon "" at bounding box center [518, 75] width 8 height 8
click at [487, 76] on icon "alarm_off" at bounding box center [484, 75] width 8 height 8
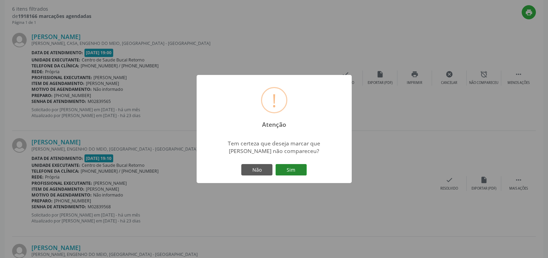
click at [286, 168] on button "Sim" at bounding box center [290, 170] width 31 height 12
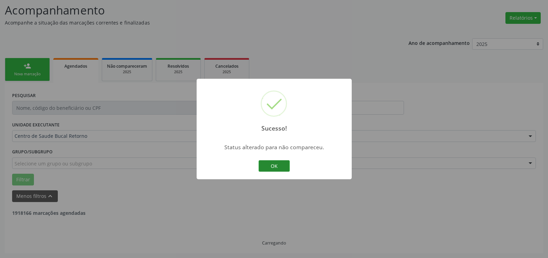
click at [279, 166] on button "OK" at bounding box center [273, 166] width 31 height 12
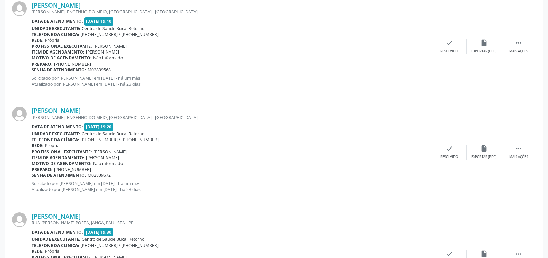
scroll to position [292, 0]
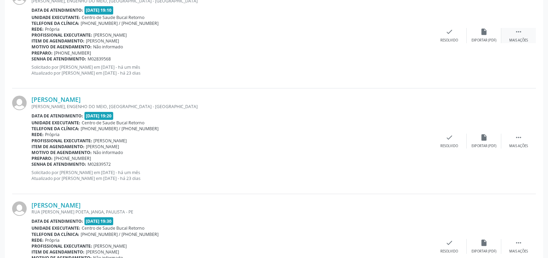
click at [519, 35] on icon "" at bounding box center [518, 32] width 8 height 8
click at [490, 28] on div "[PERSON_NAME] [PERSON_NAME], ENGENHO DO MEIO, [GEOGRAPHIC_DATA] - [GEOGRAPHIC_D…" at bounding box center [273, 35] width 523 height 105
click at [484, 36] on icon "alarm_off" at bounding box center [484, 32] width 8 height 8
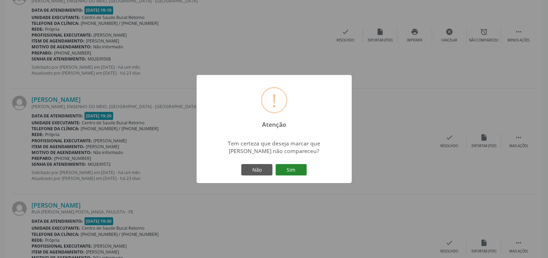
click at [301, 169] on button "Sim" at bounding box center [290, 170] width 31 height 12
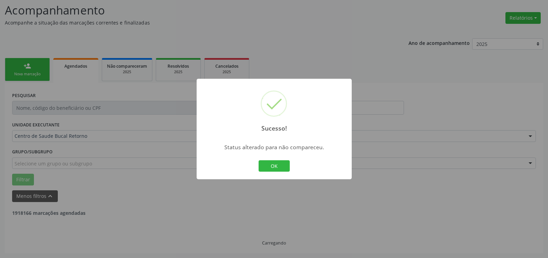
click at [269, 168] on button "OK" at bounding box center [273, 166] width 31 height 12
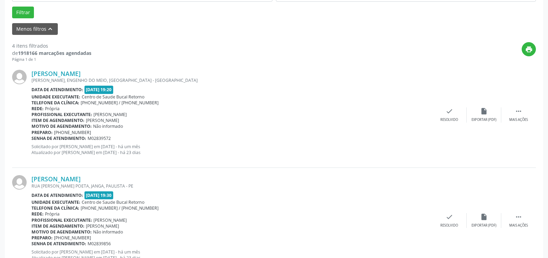
scroll to position [222, 0]
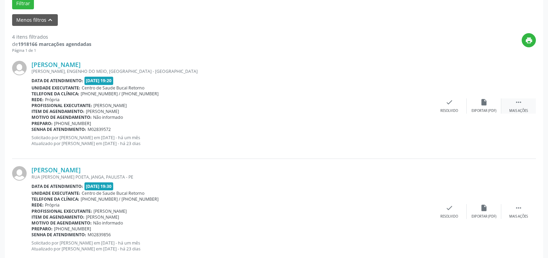
click at [511, 106] on div " Mais ações" at bounding box center [518, 106] width 35 height 15
click at [492, 106] on div "alarm_off Não compareceu" at bounding box center [483, 106] width 35 height 15
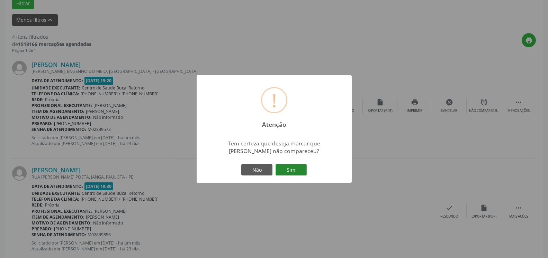
click at [290, 170] on button "Sim" at bounding box center [290, 170] width 31 height 12
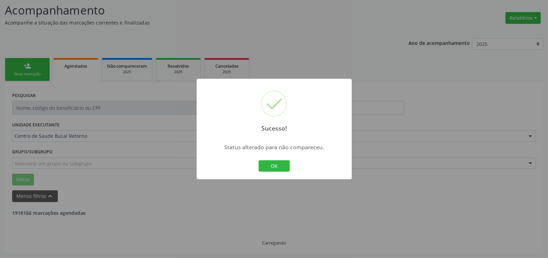
scroll to position [45, 0]
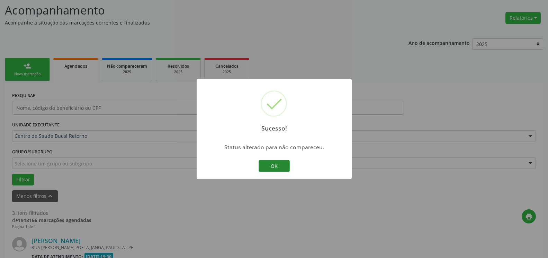
click at [268, 166] on button "OK" at bounding box center [273, 166] width 31 height 12
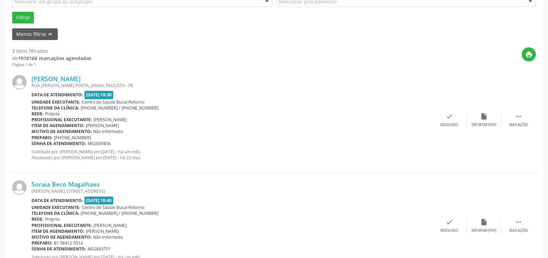
scroll to position [222, 0]
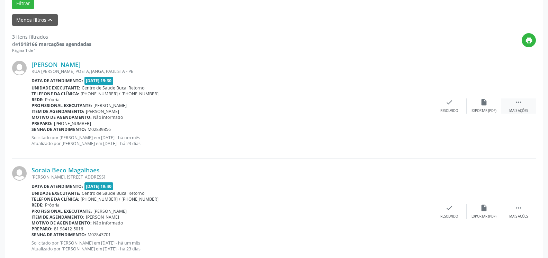
click at [526, 106] on div " Mais ações" at bounding box center [518, 106] width 35 height 15
click at [485, 106] on icon "alarm_off" at bounding box center [484, 103] width 8 height 8
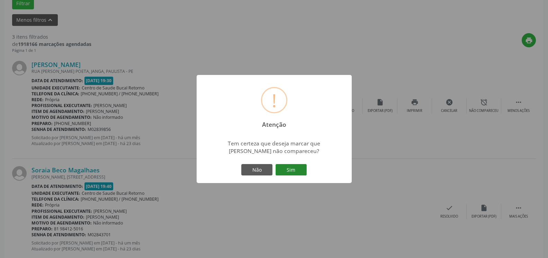
click at [294, 172] on button "Sim" at bounding box center [290, 170] width 31 height 12
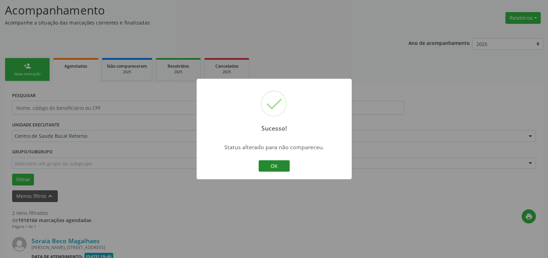
click at [280, 169] on button "OK" at bounding box center [273, 166] width 31 height 12
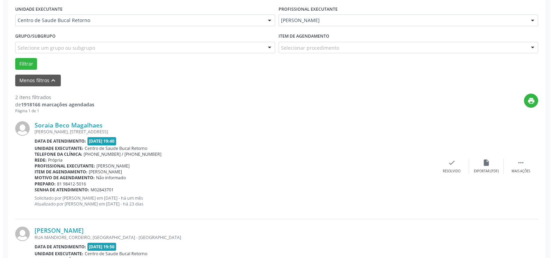
scroll to position [186, 0]
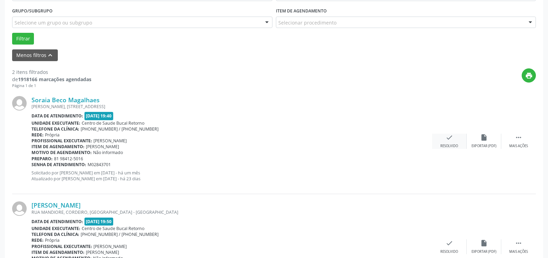
click at [457, 136] on div "check Resolvido" at bounding box center [449, 141] width 35 height 15
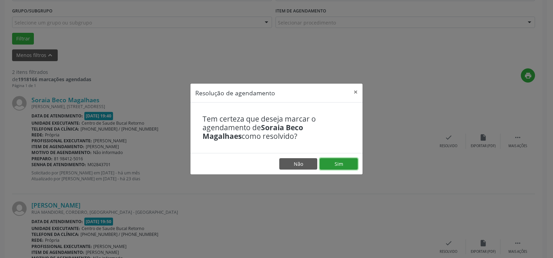
click at [342, 162] on button "Sim" at bounding box center [339, 164] width 38 height 12
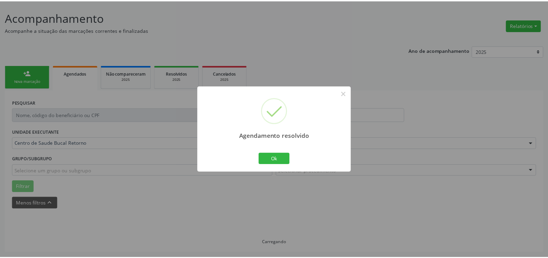
scroll to position [38, 0]
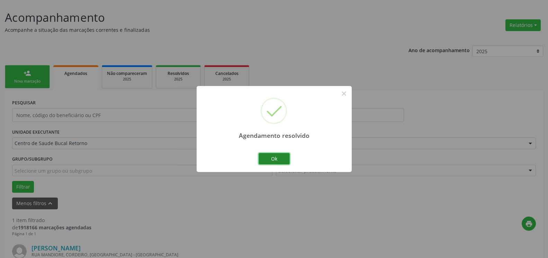
click at [270, 157] on button "Ok" at bounding box center [273, 159] width 31 height 12
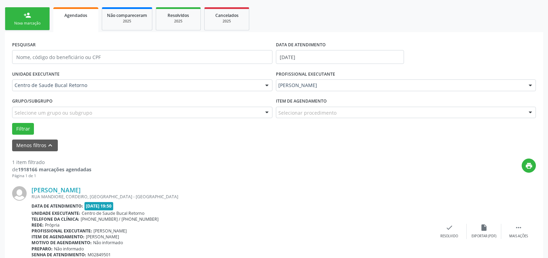
scroll to position [134, 0]
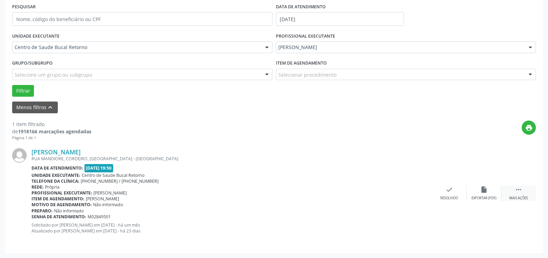
click at [523, 192] on div " Mais ações" at bounding box center [518, 193] width 35 height 15
click at [491, 193] on div "alarm_off Não compareceu" at bounding box center [483, 193] width 35 height 15
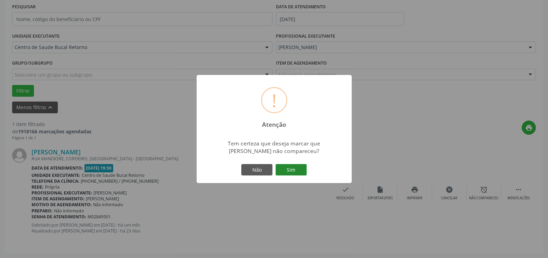
click at [300, 170] on button "Sim" at bounding box center [290, 170] width 31 height 12
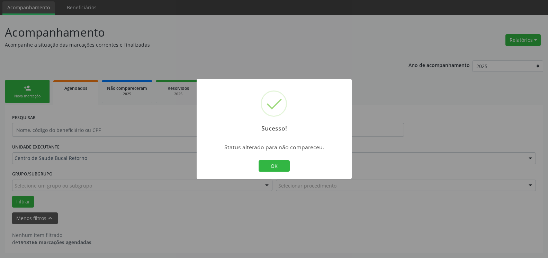
scroll to position [23, 0]
click at [275, 168] on button "OK" at bounding box center [273, 166] width 31 height 12
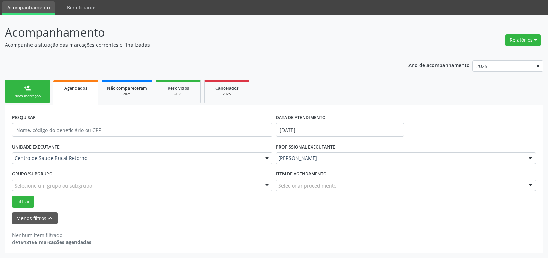
click at [347, 155] on div "[PERSON_NAME]" at bounding box center [406, 159] width 260 height 12
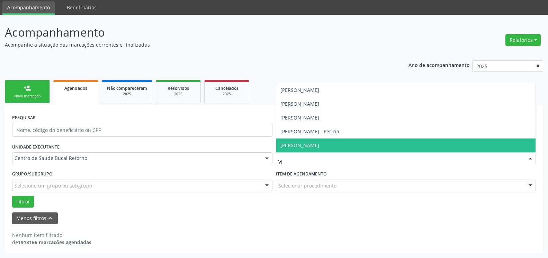
type input "VIT"
click at [358, 146] on span "[PERSON_NAME]" at bounding box center [405, 146] width 259 height 14
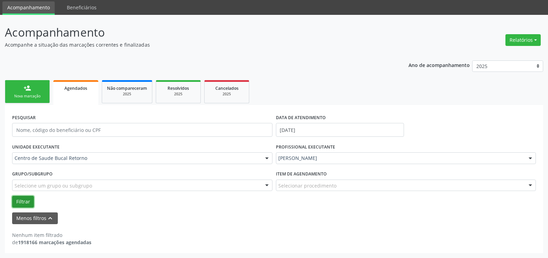
click at [29, 200] on button "Filtrar" at bounding box center [23, 202] width 22 height 12
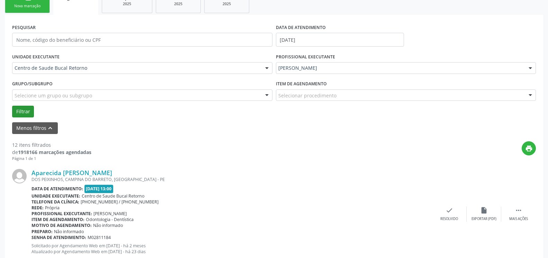
scroll to position [129, 0]
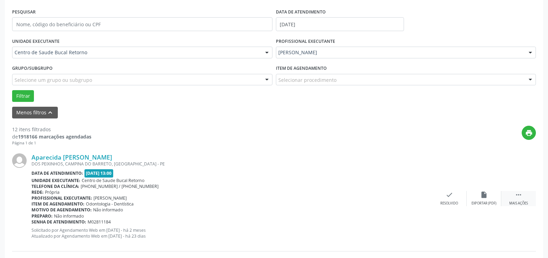
click at [519, 196] on icon "" at bounding box center [518, 195] width 8 height 8
click at [486, 196] on icon "alarm_off" at bounding box center [484, 195] width 8 height 8
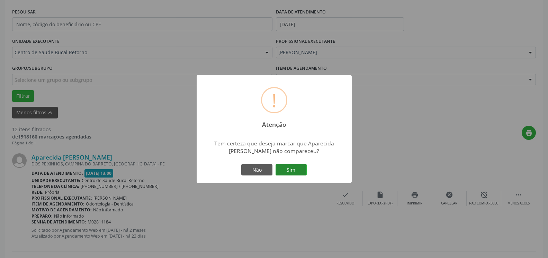
click at [303, 168] on button "Sim" at bounding box center [290, 170] width 31 height 12
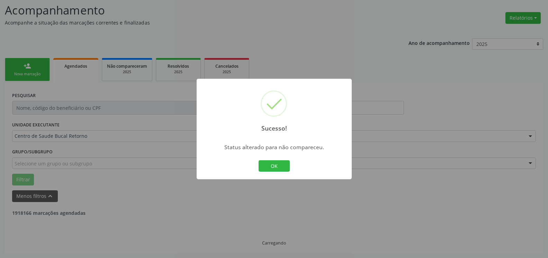
scroll to position [45, 0]
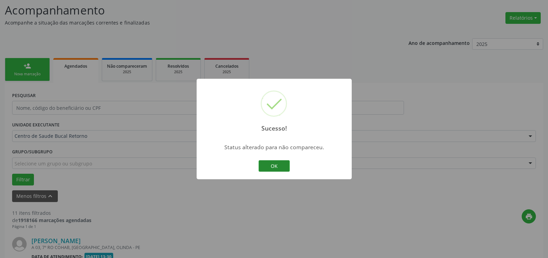
click at [278, 168] on button "OK" at bounding box center [273, 166] width 31 height 12
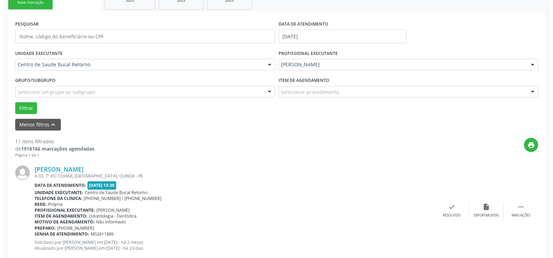
scroll to position [186, 0]
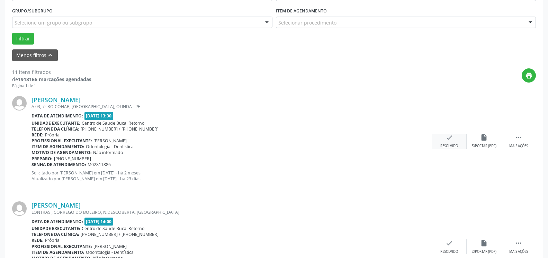
click at [448, 138] on icon "check" at bounding box center [449, 138] width 8 height 8
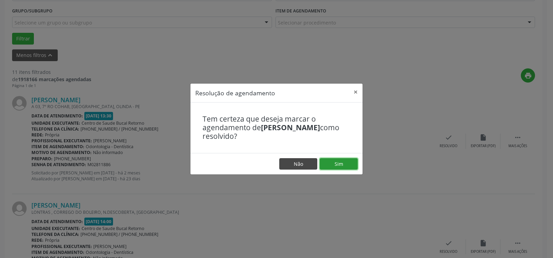
drag, startPoint x: 337, startPoint y: 161, endPoint x: 294, endPoint y: 168, distance: 42.8
click at [336, 161] on button "Sim" at bounding box center [339, 164] width 38 height 12
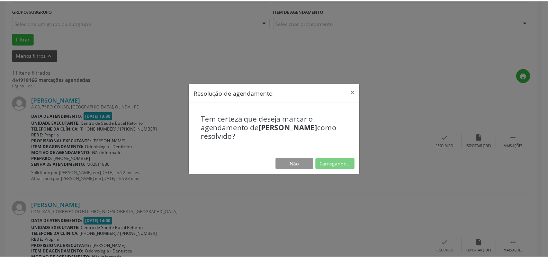
scroll to position [38, 0]
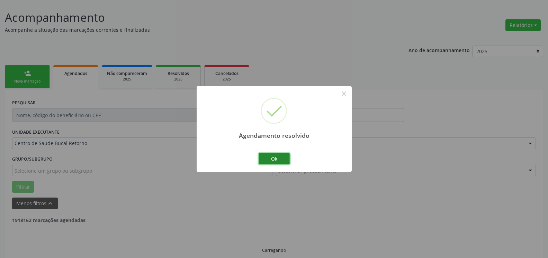
click at [284, 160] on button "Ok" at bounding box center [273, 159] width 31 height 12
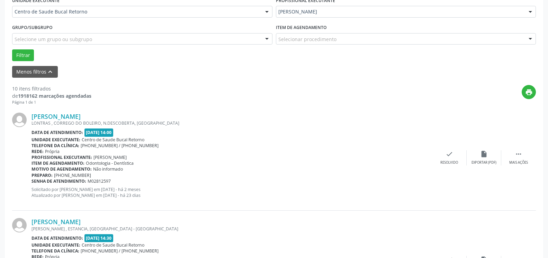
scroll to position [179, 0]
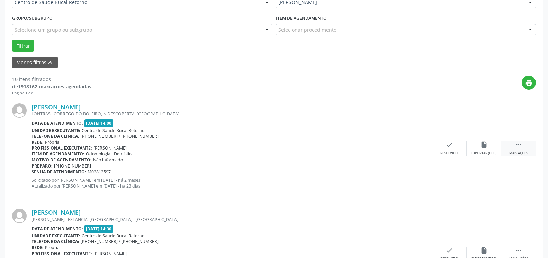
drag, startPoint x: 524, startPoint y: 142, endPoint x: 516, endPoint y: 144, distance: 8.3
click at [523, 142] on div " Mais ações" at bounding box center [518, 148] width 35 height 15
click at [483, 144] on icon "alarm_off" at bounding box center [484, 145] width 8 height 8
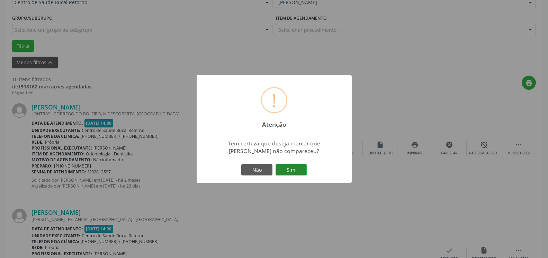
click at [290, 170] on button "Sim" at bounding box center [290, 170] width 31 height 12
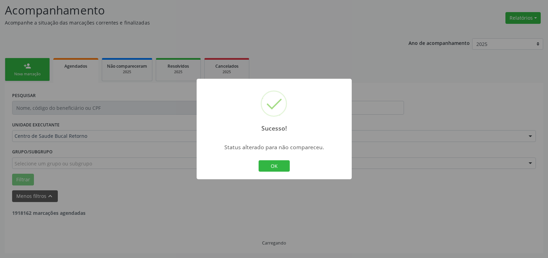
scroll to position [45, 0]
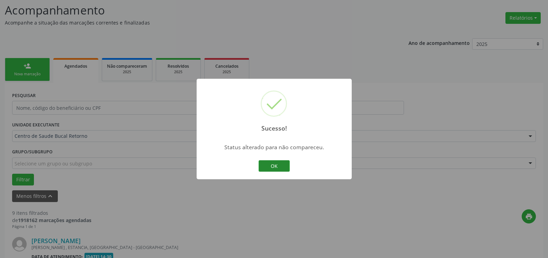
click at [269, 163] on button "OK" at bounding box center [273, 166] width 31 height 12
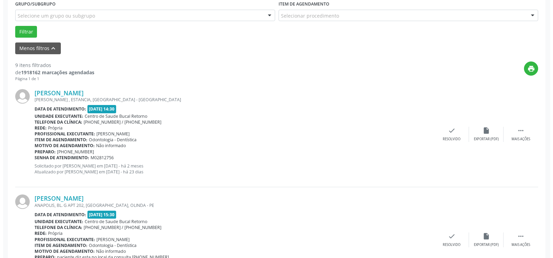
scroll to position [222, 0]
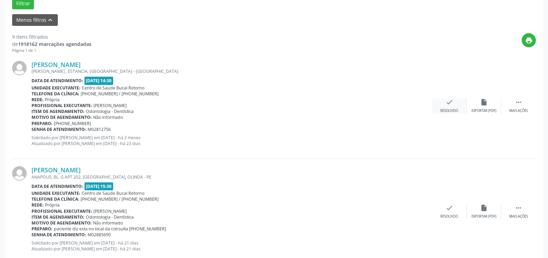
click at [449, 108] on div "check Resolvido" at bounding box center [449, 106] width 35 height 15
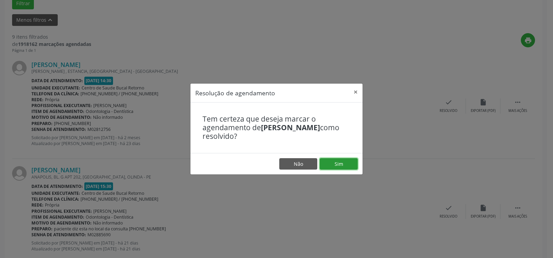
click at [346, 164] on button "Sim" at bounding box center [339, 164] width 38 height 12
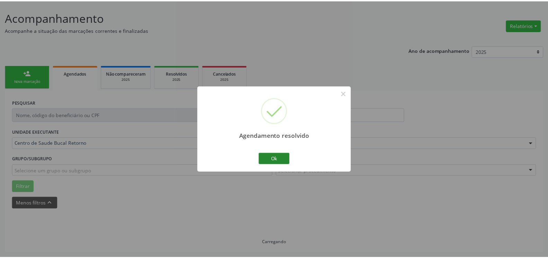
scroll to position [38, 0]
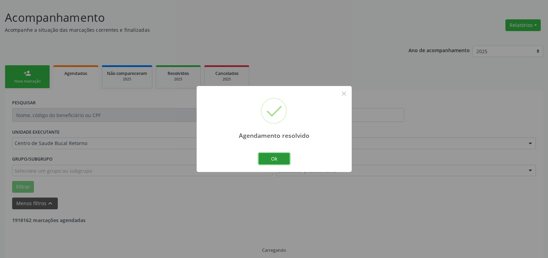
drag, startPoint x: 279, startPoint y: 157, endPoint x: 275, endPoint y: 158, distance: 4.9
click at [279, 157] on button "Ok" at bounding box center [273, 159] width 31 height 12
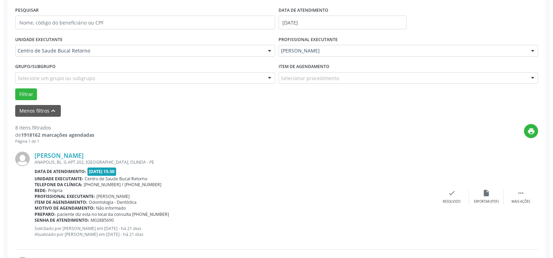
scroll to position [144, 0]
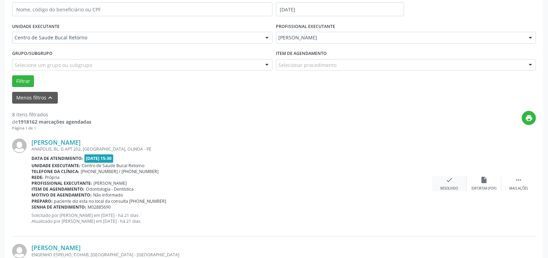
click at [439, 183] on div "check Resolvido" at bounding box center [449, 183] width 35 height 15
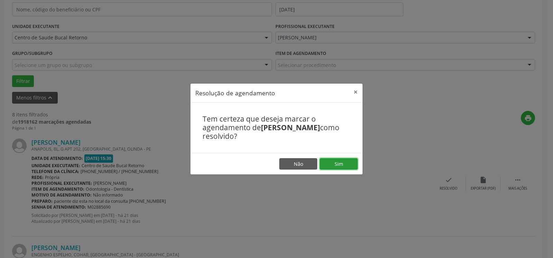
click at [338, 161] on button "Sim" at bounding box center [339, 164] width 38 height 12
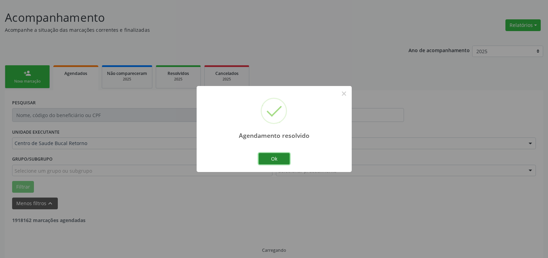
click at [282, 159] on button "Ok" at bounding box center [273, 159] width 31 height 12
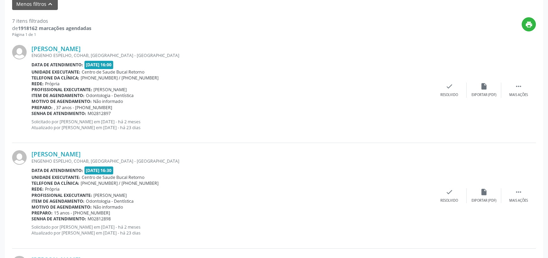
scroll to position [250, 0]
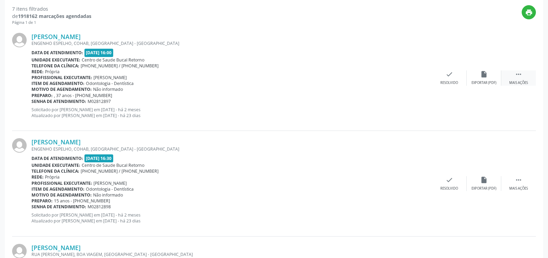
click at [519, 78] on icon "" at bounding box center [518, 75] width 8 height 8
click at [478, 79] on div "alarm_off Não compareceu" at bounding box center [483, 78] width 35 height 15
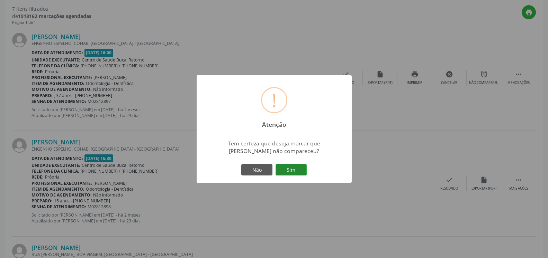
click at [296, 168] on button "Sim" at bounding box center [290, 170] width 31 height 12
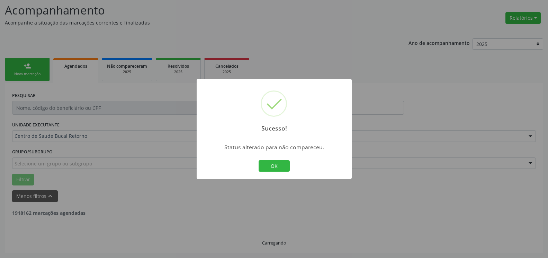
scroll to position [45, 0]
click at [277, 164] on button "OK" at bounding box center [273, 166] width 31 height 12
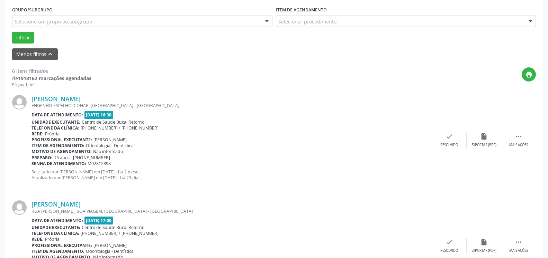
scroll to position [222, 0]
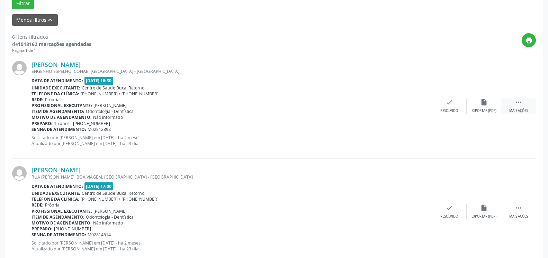
click at [514, 103] on icon "" at bounding box center [518, 103] width 8 height 8
click at [483, 104] on icon "alarm_off" at bounding box center [484, 103] width 8 height 8
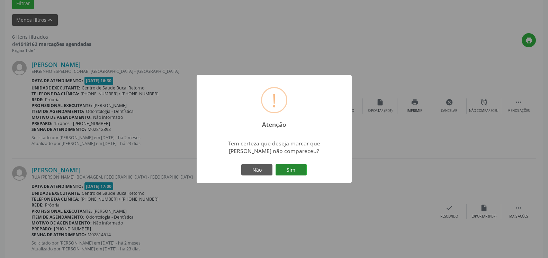
click at [290, 171] on button "Sim" at bounding box center [290, 170] width 31 height 12
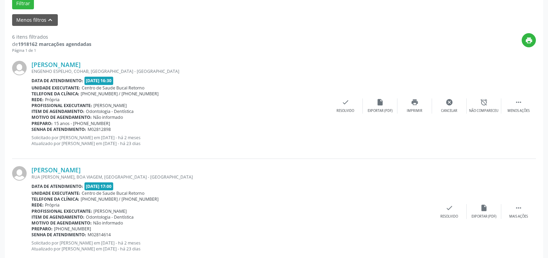
scroll to position [45, 0]
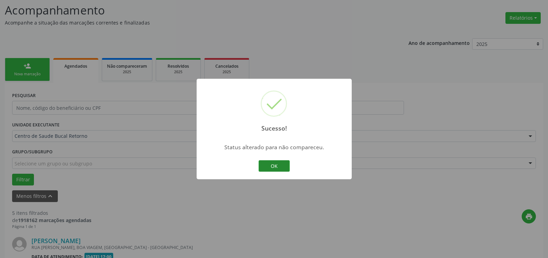
click at [268, 166] on button "OK" at bounding box center [273, 166] width 31 height 12
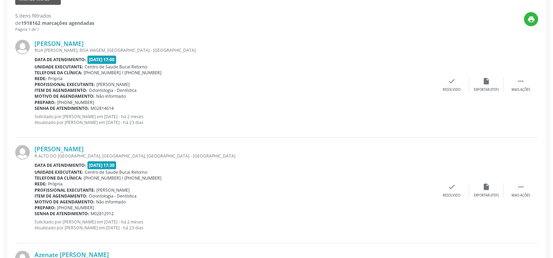
scroll to position [257, 0]
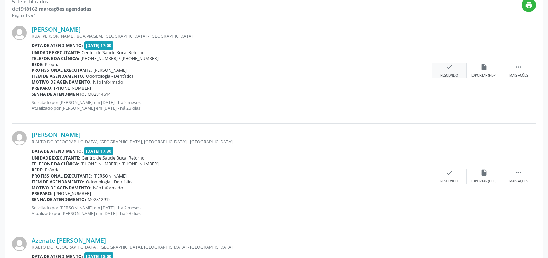
click at [447, 74] on div "Resolvido" at bounding box center [449, 75] width 18 height 5
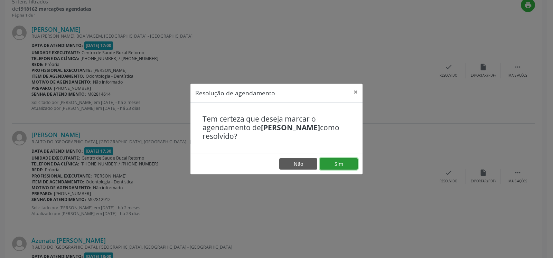
click at [341, 163] on button "Sim" at bounding box center [339, 164] width 38 height 12
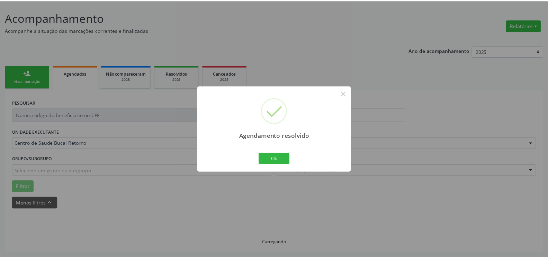
scroll to position [38, 0]
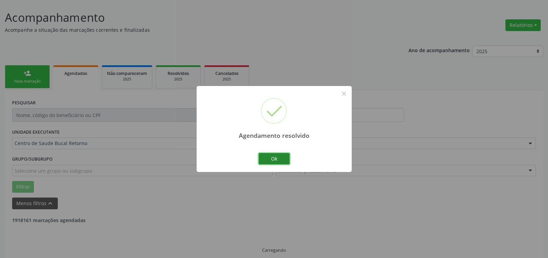
click button "Ok"
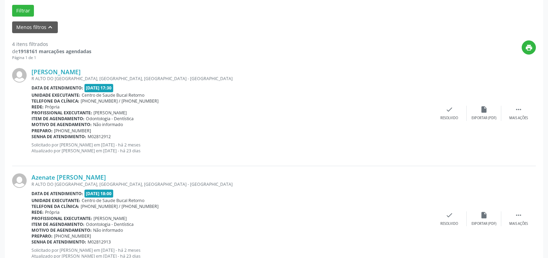
scroll to position [250, 0]
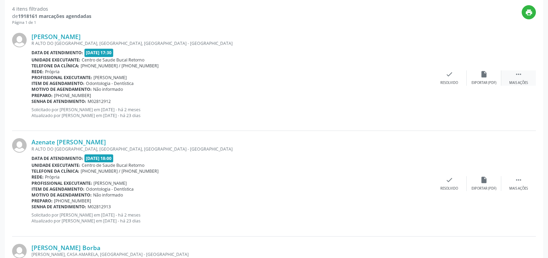
click icon ""
click icon "alarm_off"
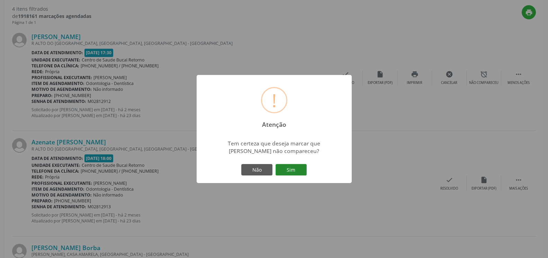
click button "Sim"
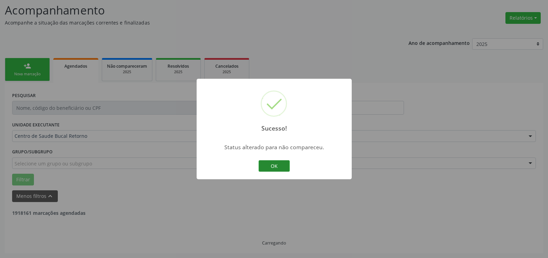
scroll to position [45, 0]
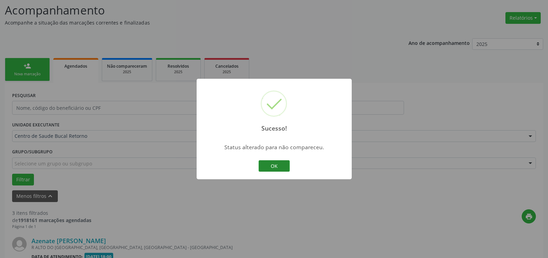
click button "OK"
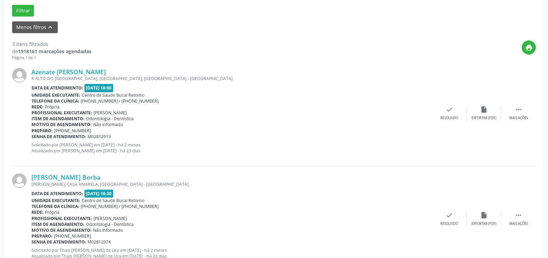
scroll to position [222, 0]
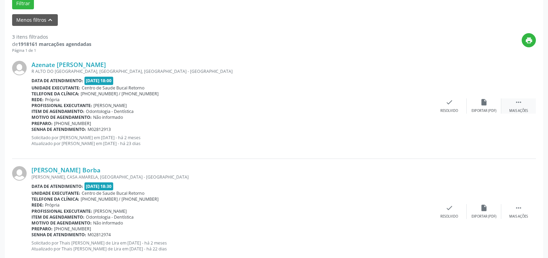
click icon ""
click div "alarm_off Não compareceu"
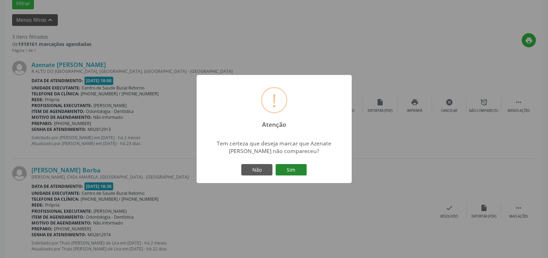
click button "Sim"
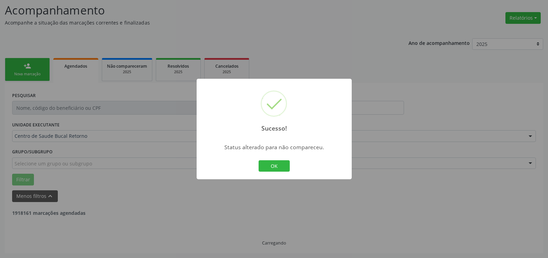
scroll to position [45, 0]
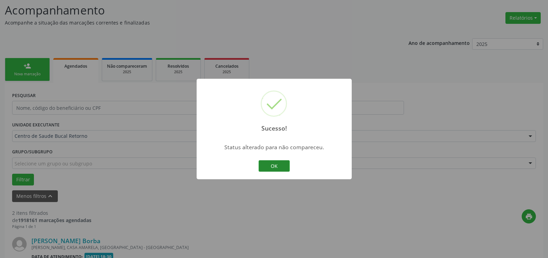
click button "OK"
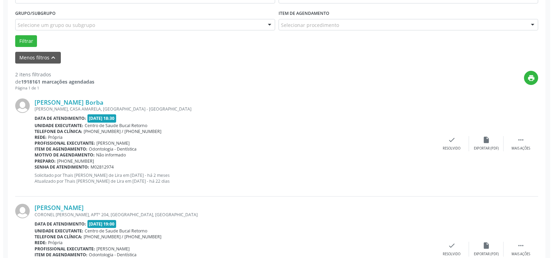
scroll to position [222, 0]
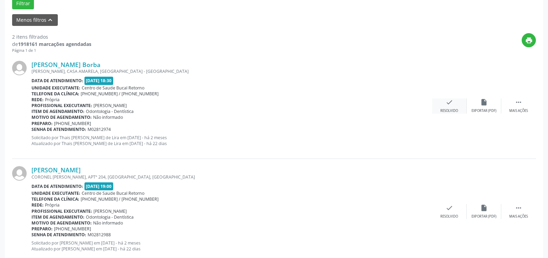
click div "check Resolvido"
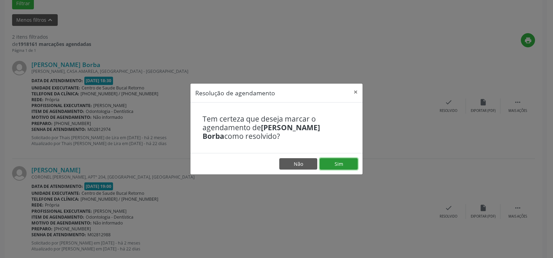
drag, startPoint x: 344, startPoint y: 166, endPoint x: 327, endPoint y: 163, distance: 17.9
click button "Sim"
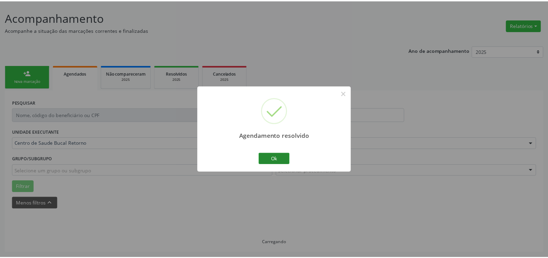
scroll to position [38, 0]
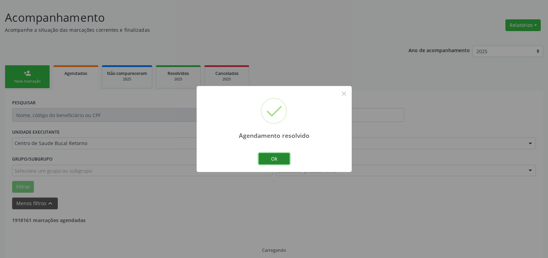
click button "Ok"
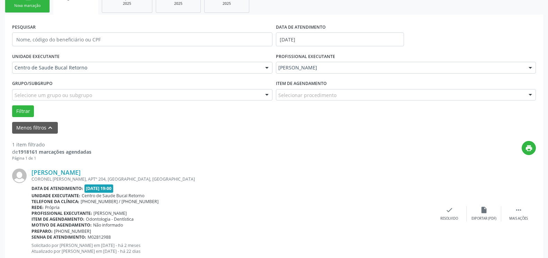
scroll to position [134, 0]
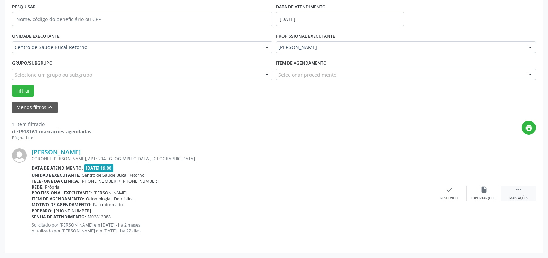
drag, startPoint x: 519, startPoint y: 194, endPoint x: 512, endPoint y: 194, distance: 8.0
click icon ""
click icon "alarm_off"
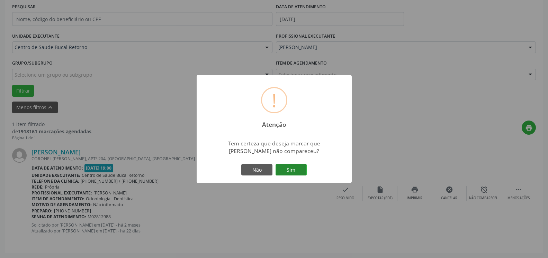
click button "Sim"
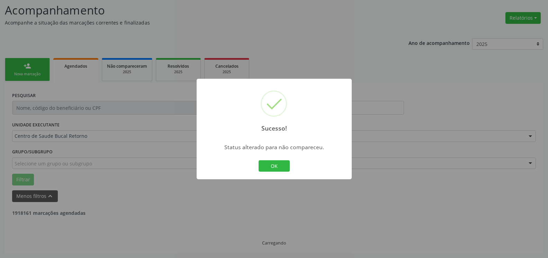
scroll to position [23, 0]
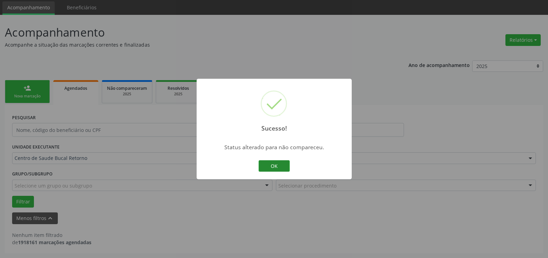
click button "OK"
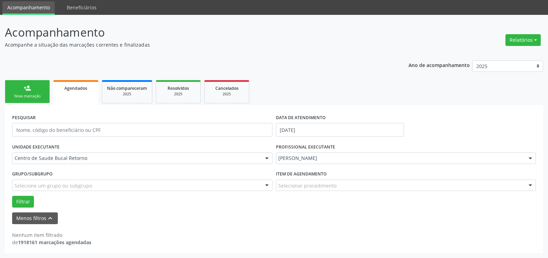
click div "[PERSON_NAME]"
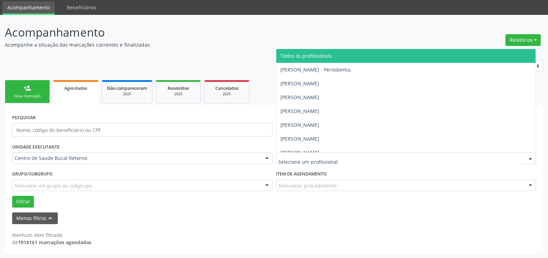
click span "Todos os profissionais"
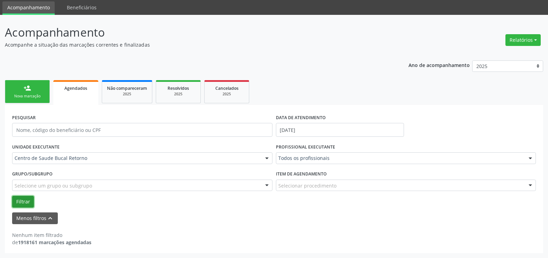
click button "Filtrar"
click input "[DATE]"
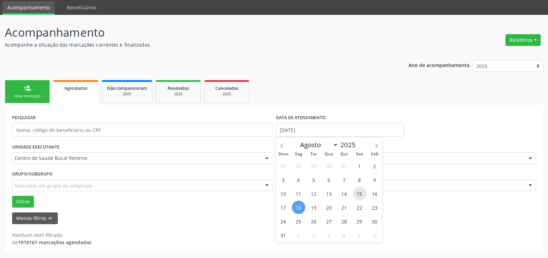
click span "15"
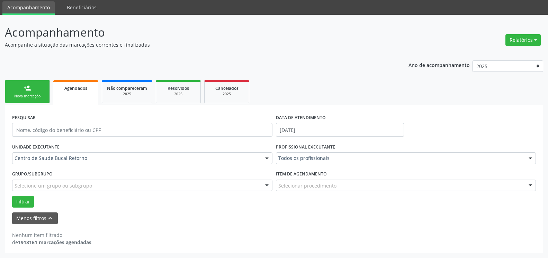
click div "Item de agendamento Selecionar procedimento #0000 - Alergologia #0001 - Angiolo…"
click button "Filtrar"
click button "Relatórios"
click link "Agendamentos"
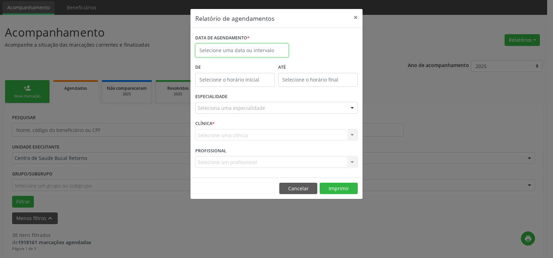
click input "text"
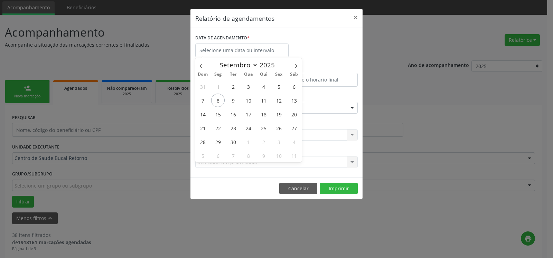
drag, startPoint x: 200, startPoint y: 68, endPoint x: 204, endPoint y: 71, distance: 5.6
click icon
select select "7"
click span "29"
type input "[DATE]"
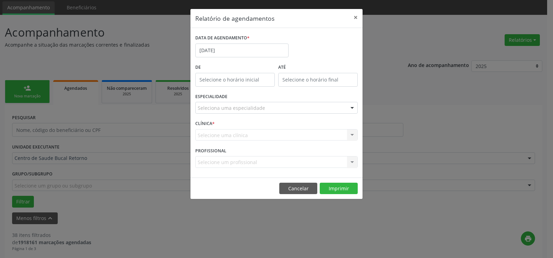
click div "CLÍNICA * Selecione uma clínica Centro de Saude Bucal Retorno Nenhum resultado …"
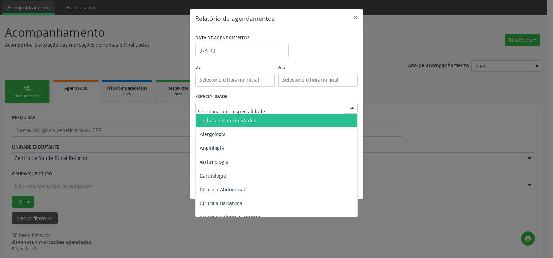
click div
click span "Todas as especialidades"
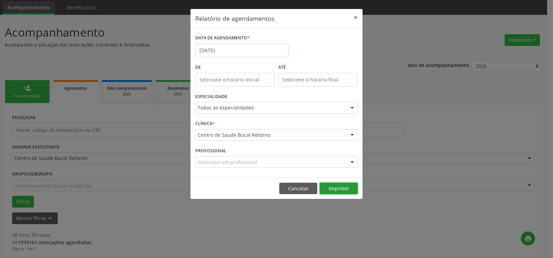
click button "Imprimir"
click button "×"
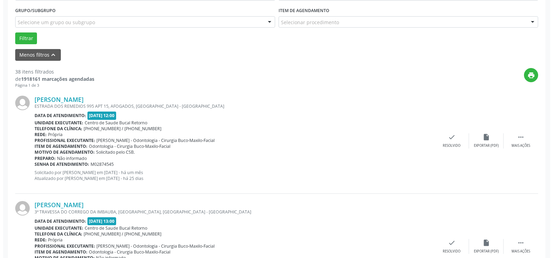
scroll to position [200, 0]
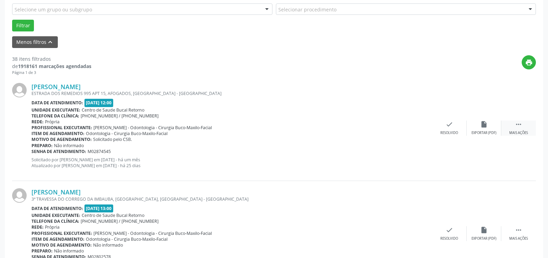
click icon ""
click icon "cancel"
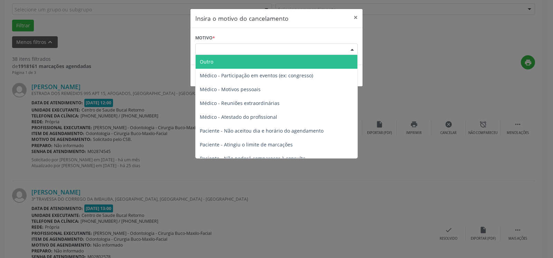
click div "Escolha o motivo"
click span "Outro"
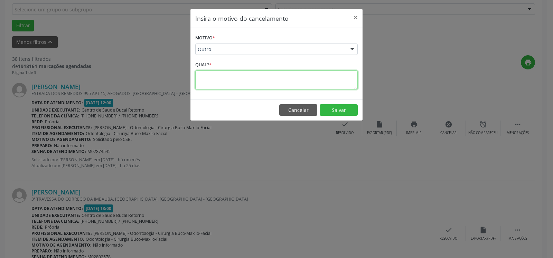
click textarea
drag, startPoint x: 270, startPoint y: 76, endPoint x: 192, endPoint y: 82, distance: 78.4
click textarea "REMARCADA PARA DIA 29/08."
type textarea "REMARCADA PARA DIA 29/08."
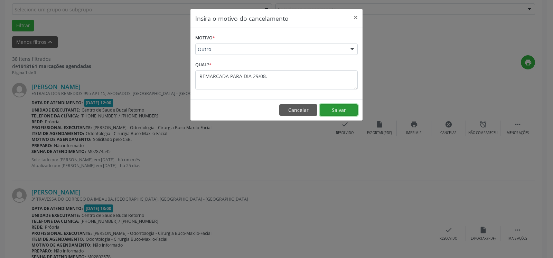
click button "Salvar"
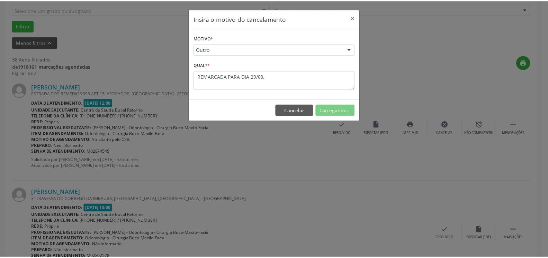
scroll to position [45, 0]
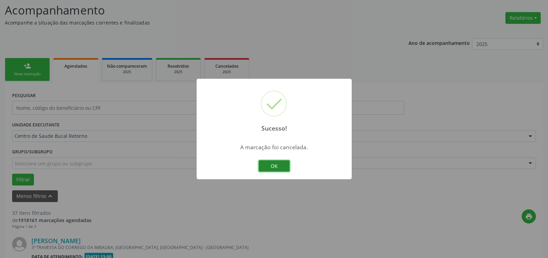
click button "OK"
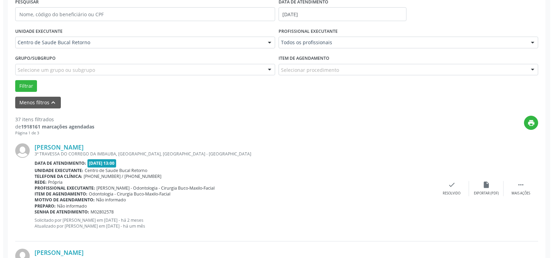
scroll to position [151, 0]
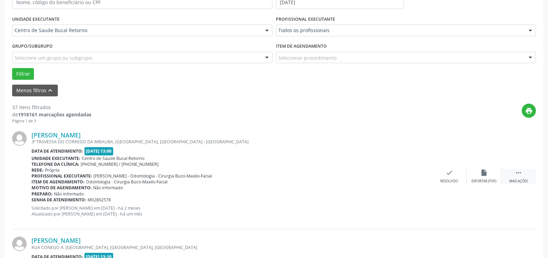
click icon ""
click icon "cancel"
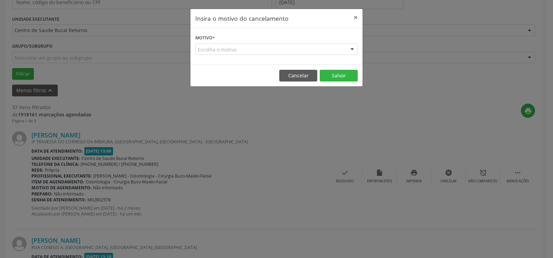
click div "Escolha o motivo"
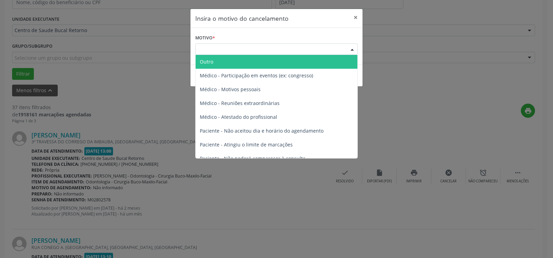
click span "Outro"
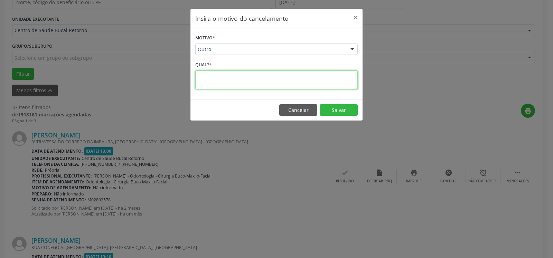
click textarea
paste textarea "REMARCADA PARA DIA 29/08."
type textarea "REMARCADA PARA DIA 29/08."
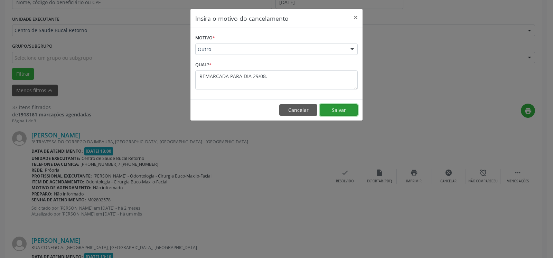
click button "Salvar"
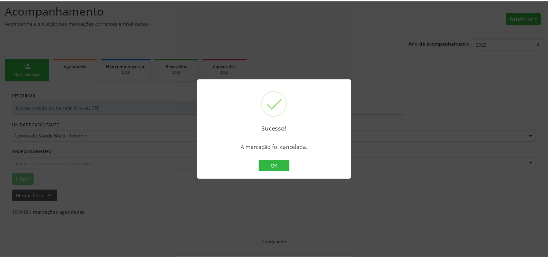
scroll to position [45, 0]
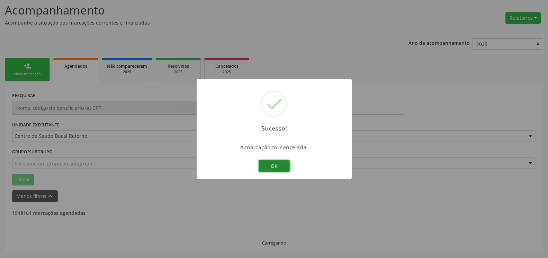
click button "OK"
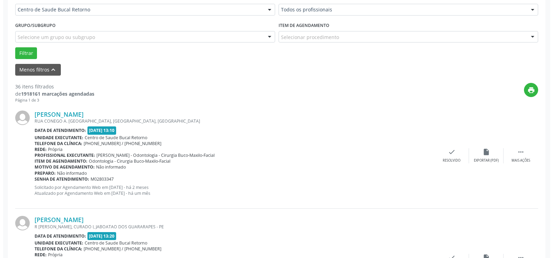
scroll to position [186, 0]
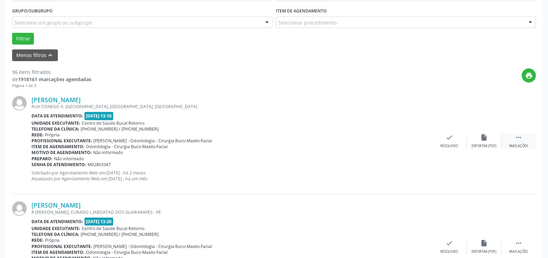
click icon ""
click div "cancel Cancelar"
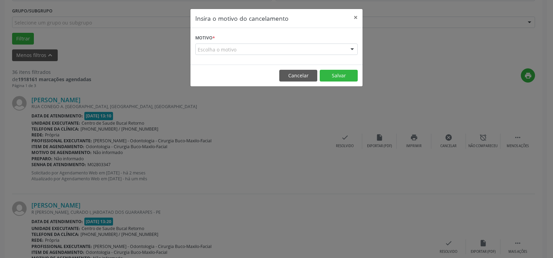
click div "Escolha o motivo"
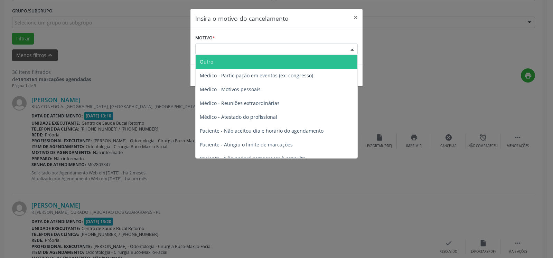
click span "Outro"
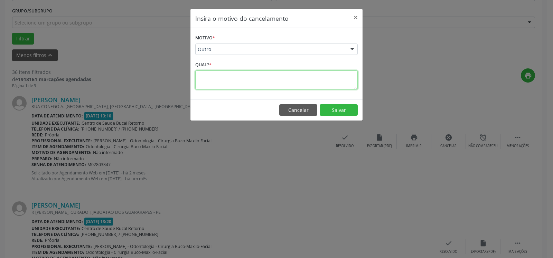
click textarea
paste textarea "REMARCADA PARA DIA 29/08."
type textarea "REMARCADA PARA DIA 29/08."
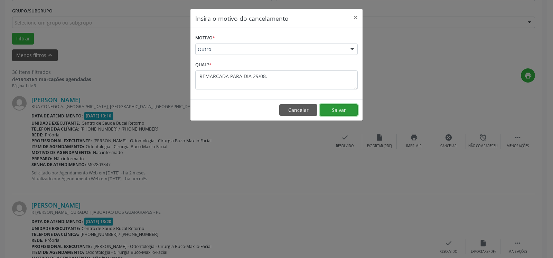
click button "Salvar"
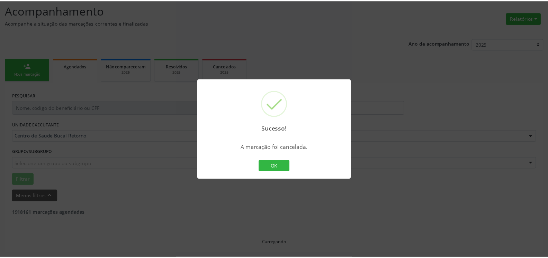
scroll to position [45, 0]
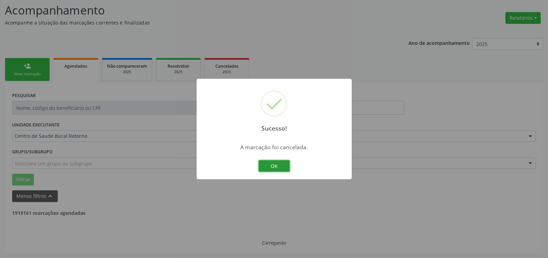
click button "OK"
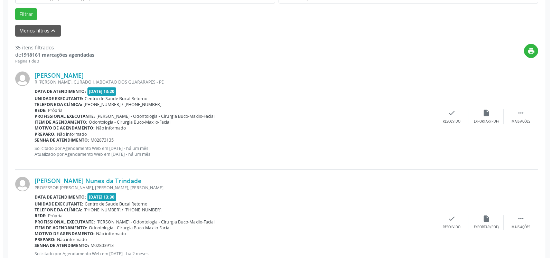
scroll to position [222, 0]
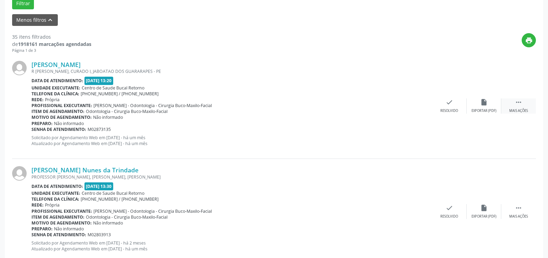
click div " Mais ações"
click icon "cancel"
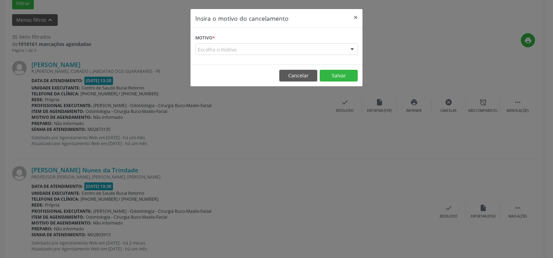
click div "Escolha o motivo"
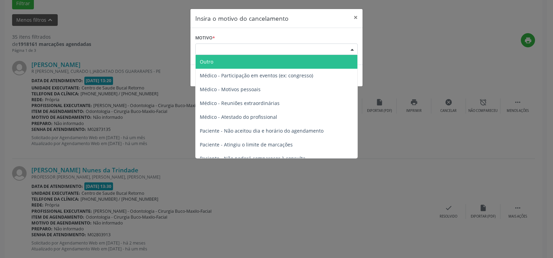
click span "Outro"
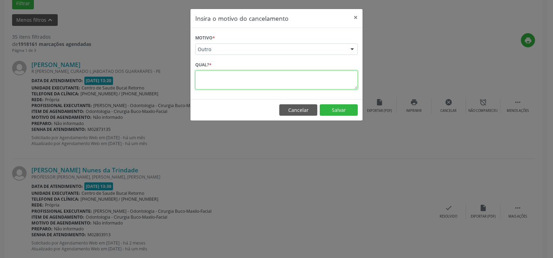
click textarea
paste textarea "REMARCADA PARA DIA 29/08."
type textarea "REMARCADA PARA DIA 29/08."
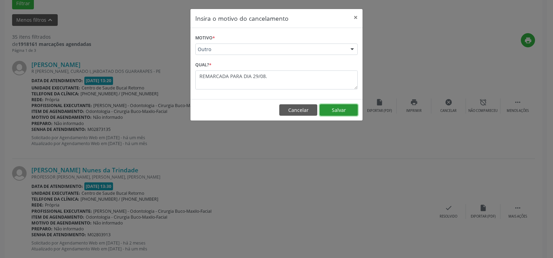
click button "Salvar"
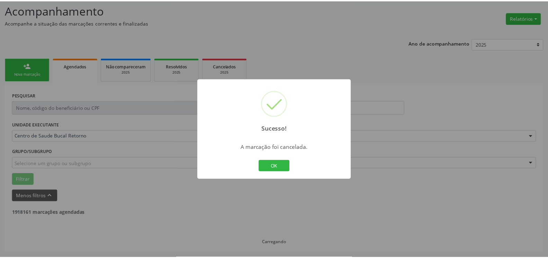
scroll to position [45, 0]
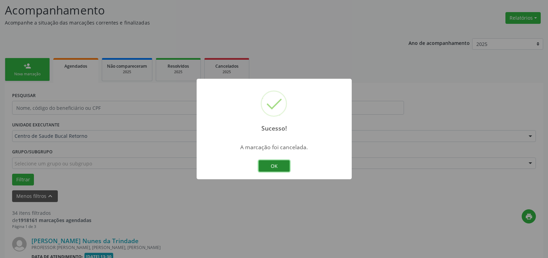
click button "OK"
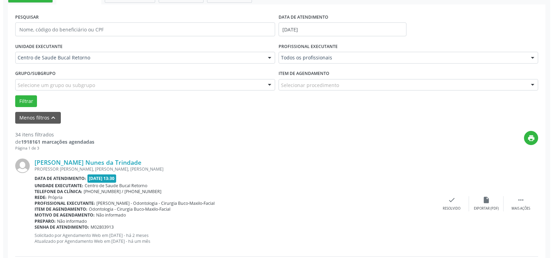
scroll to position [222, 0]
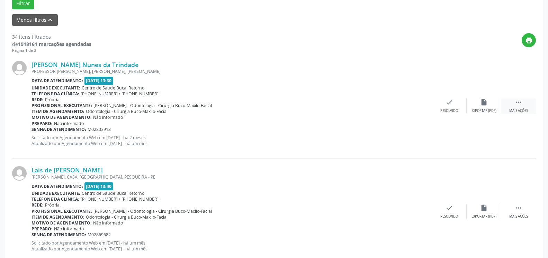
click icon ""
click div "cancel Cancelar"
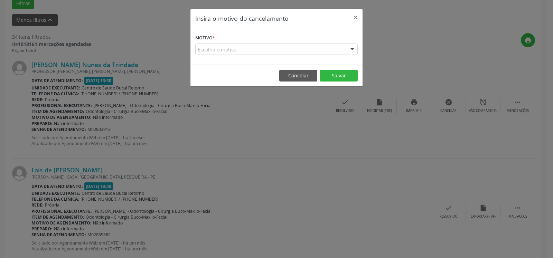
click div "Escolha o motivo"
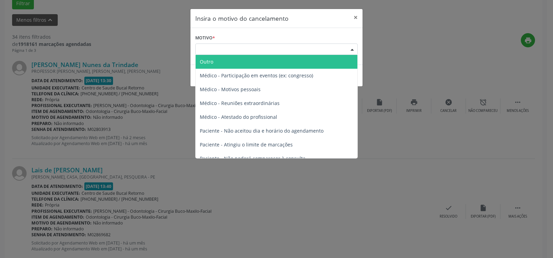
click span "Outro"
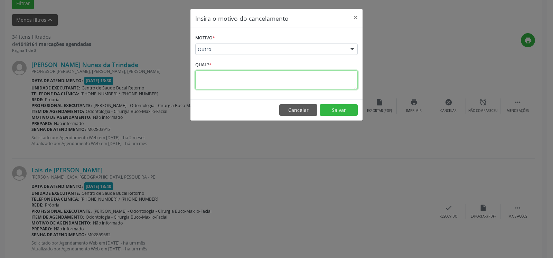
click textarea
paste textarea "REMARCADA PARA DIA 29/08."
type textarea "REMARCADA PARA DIA 29/08."
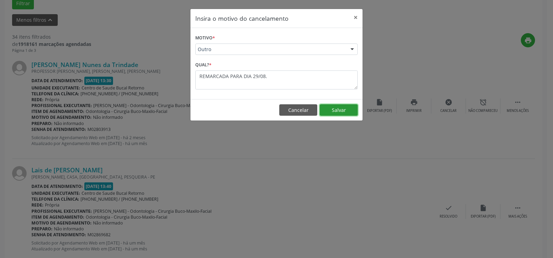
click button "Salvar"
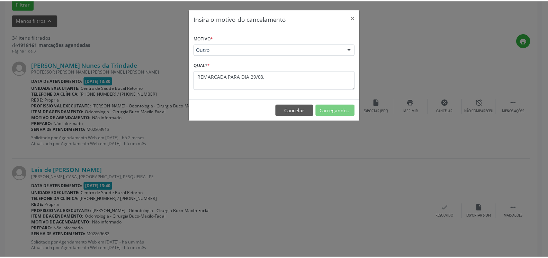
scroll to position [45, 0]
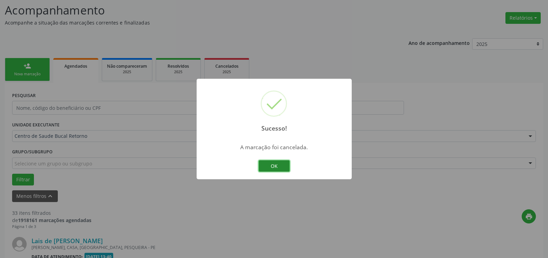
click button "OK"
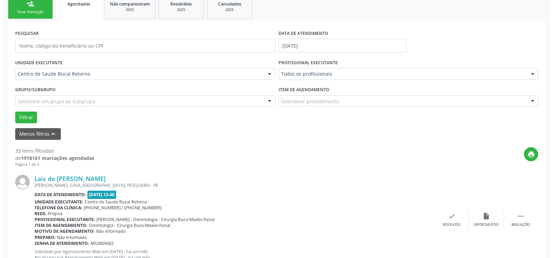
scroll to position [151, 0]
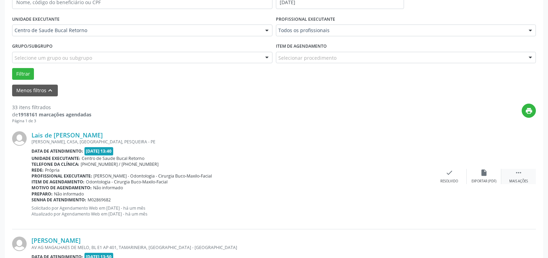
click icon ""
click icon "cancel"
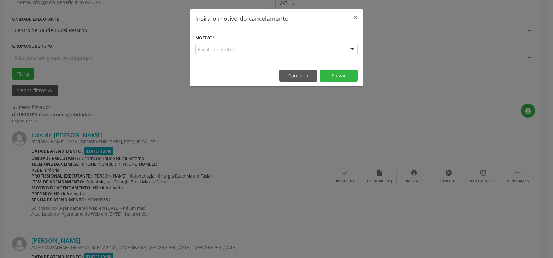
click form "Motivo * Escolha o motivo Outro Médico - Participação em eventos (ex: congresso…"
click div "Escolha o motivo"
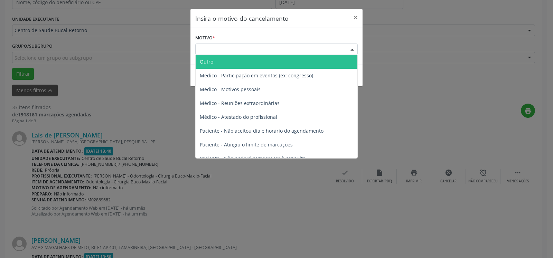
click span "Outro"
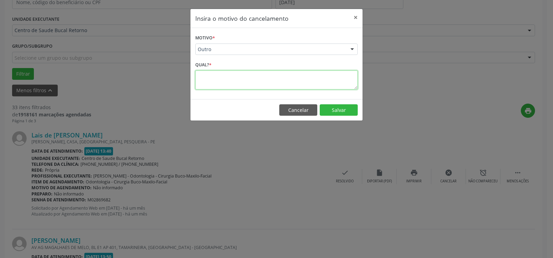
click textarea
paste textarea "REMARCADA PARA DIA 29/08."
type textarea "REMARCADA PARA DIA 29/08."
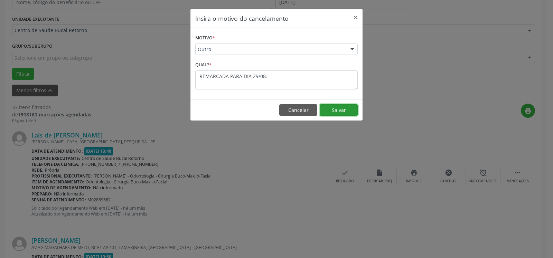
click button "Salvar"
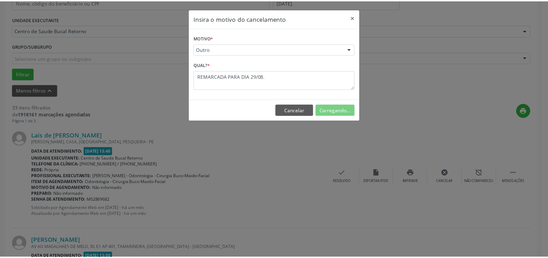
scroll to position [45, 0]
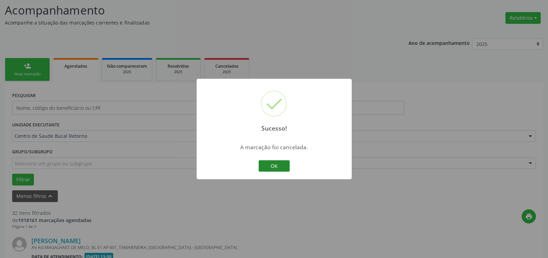
drag, startPoint x: 277, startPoint y: 160, endPoint x: 277, endPoint y: 165, distance: 5.2
click div "OK Cancel"
click button "OK"
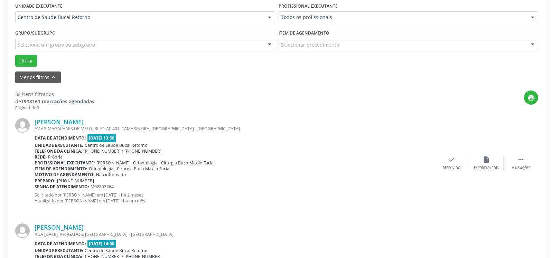
scroll to position [222, 0]
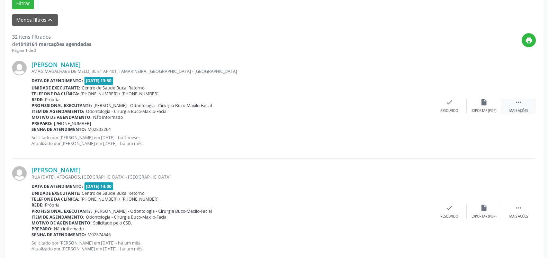
click icon ""
click icon "cancel"
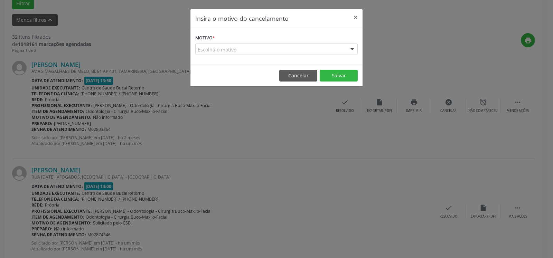
click div "Escolha o motivo"
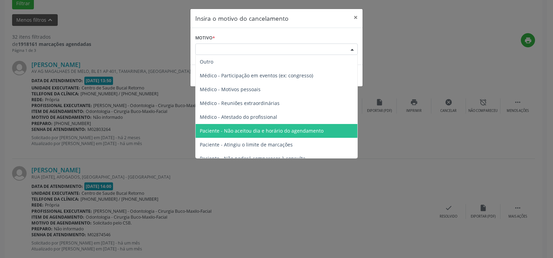
scroll to position [35, 0]
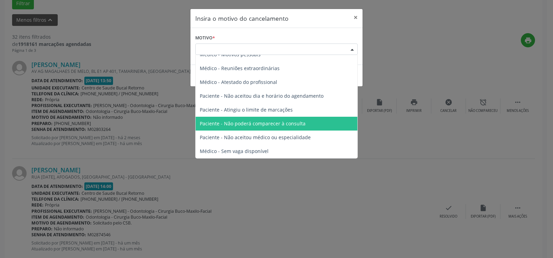
click span "Paciente - Não poderá comparecer à consulta"
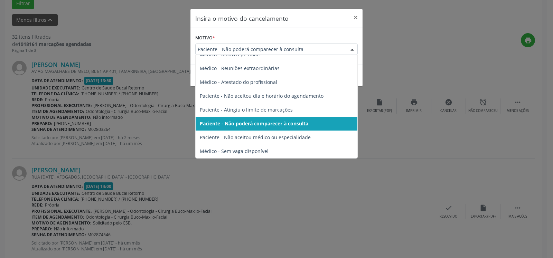
click span "Paciente - Não poderá comparecer à consulta"
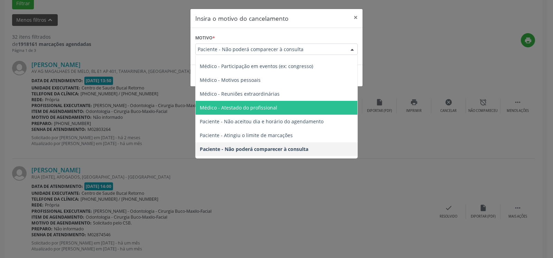
scroll to position [0, 0]
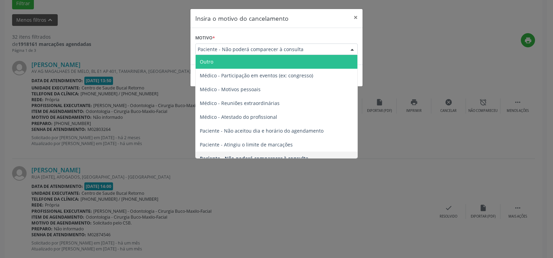
click span "Outro"
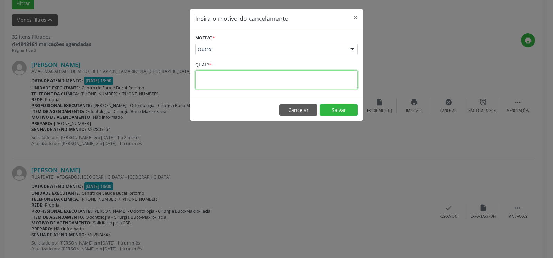
click textarea
paste textarea "REMARCADA PARA DIA 29/08."
type textarea "REMARCADA PARA DIA 29/08."
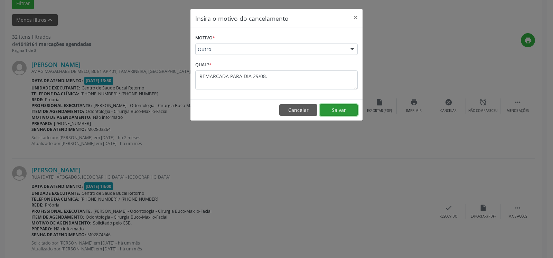
click button "Salvar"
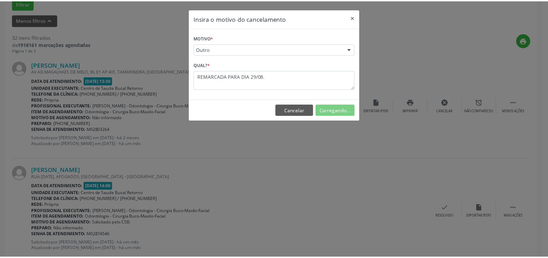
scroll to position [45, 0]
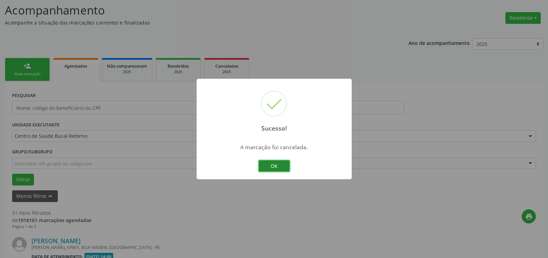
click button "OK"
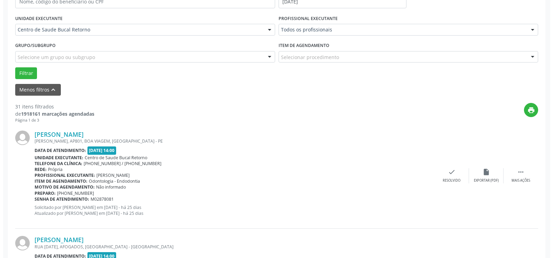
scroll to position [186, 0]
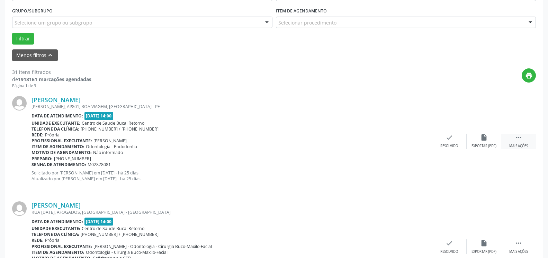
click div " Mais ações"
click icon "cancel"
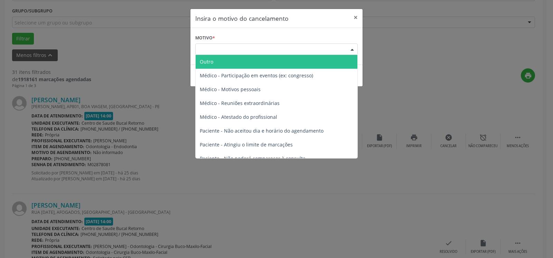
click div "Escolha o motivo"
click span "Outro"
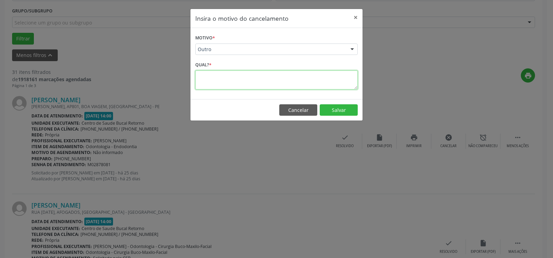
click textarea
paste textarea "REMARCADA PARA DIA 29/08."
type textarea "REMARCADA PARA DIA 29/08."
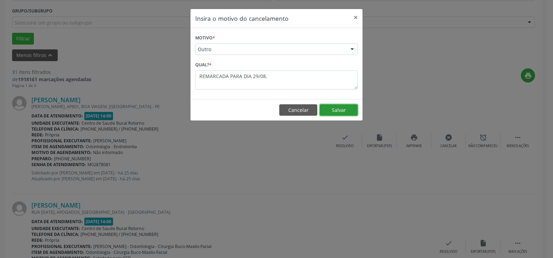
click button "Salvar"
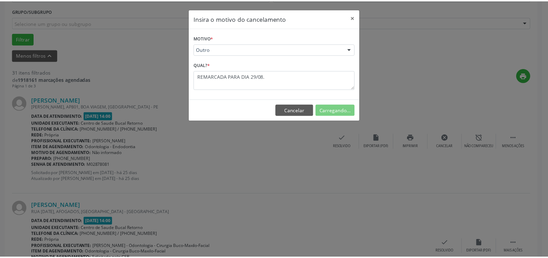
scroll to position [45, 0]
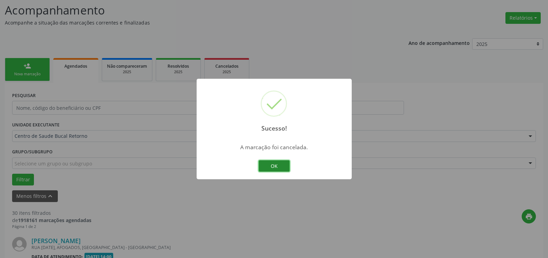
click button "OK"
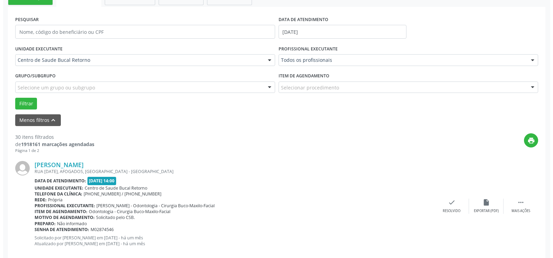
scroll to position [222, 0]
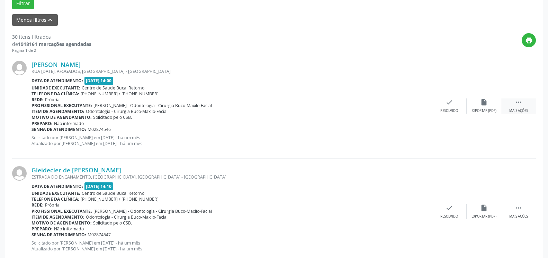
click div " Mais ações"
click icon "cancel"
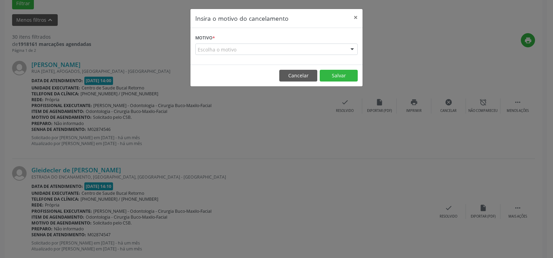
click div "Escolha o motivo"
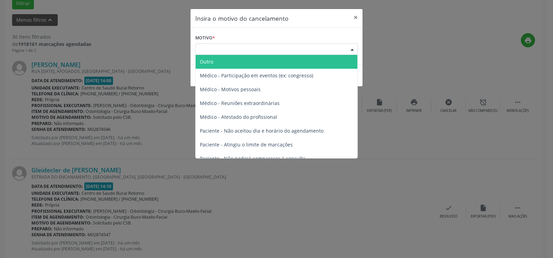
click span "Outro"
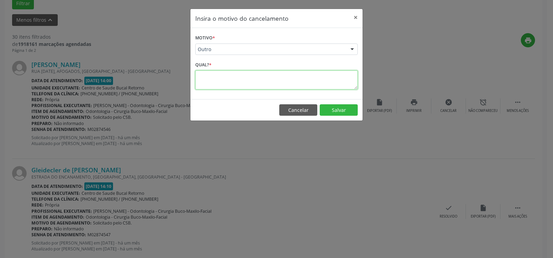
click textarea
paste textarea "REMARCADA PARA DIA 29/08."
type textarea "REMARCADA PARA DIA 29/08."
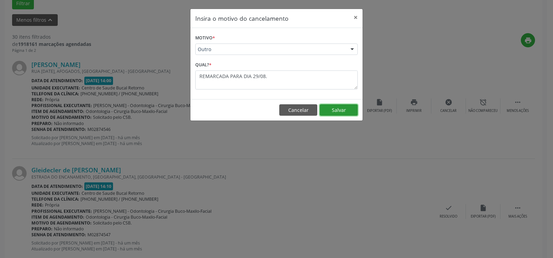
click button "Salvar"
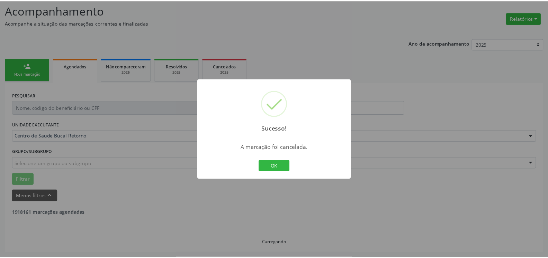
scroll to position [45, 0]
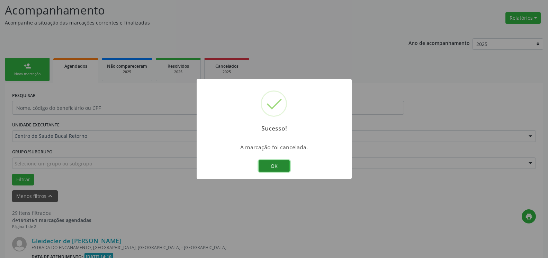
click button "OK"
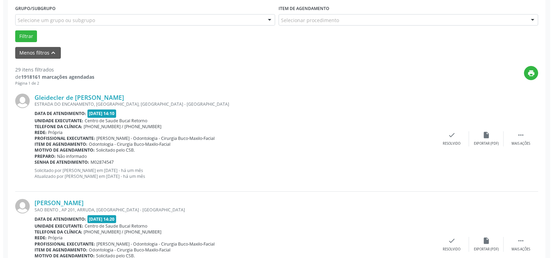
scroll to position [222, 0]
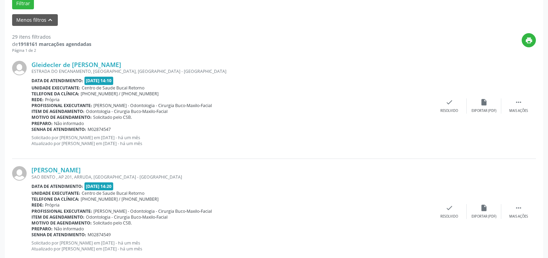
click div "Gleidecler de [PERSON_NAME] ESTRADA DO ENCANAMENTO, [GEOGRAPHIC_DATA], [GEOGRAP…"
drag, startPoint x: 523, startPoint y: 103, endPoint x: 513, endPoint y: 105, distance: 10.3
click div " Mais ações"
click div "cancel Cancelar"
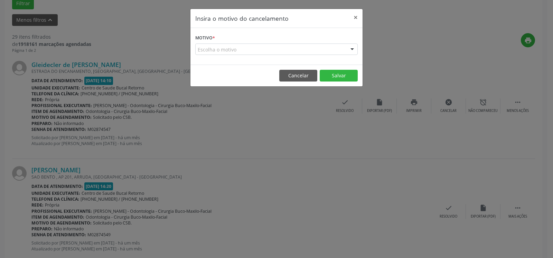
click div "Escolha o motivo"
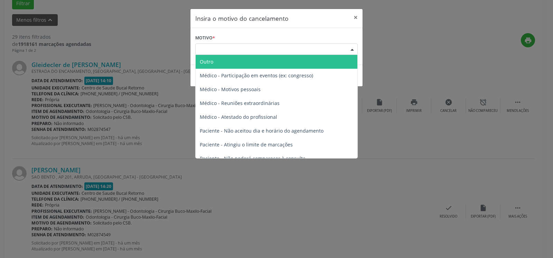
drag, startPoint x: 263, startPoint y: 57, endPoint x: 259, endPoint y: 60, distance: 4.9
click span "Outro"
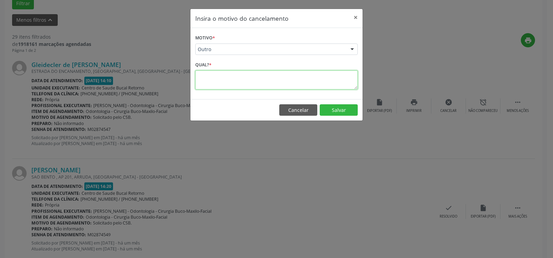
drag, startPoint x: 241, startPoint y: 74, endPoint x: 241, endPoint y: 80, distance: 5.5
click textarea
paste textarea "REMARCADA PARA DIA 29/08."
type textarea "REMARCADA PARA DIA 29/08."
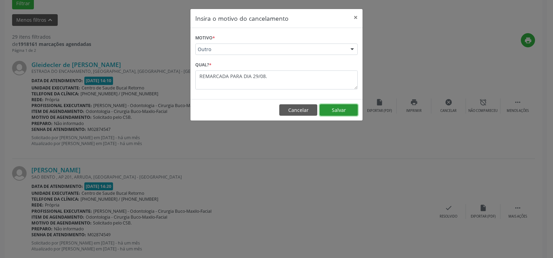
click button "Salvar"
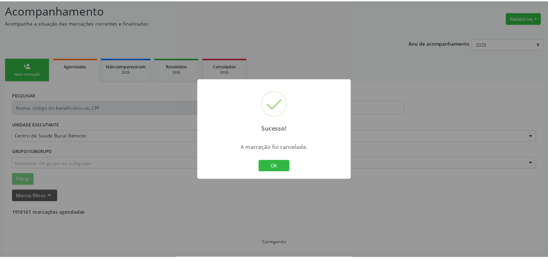
scroll to position [45, 0]
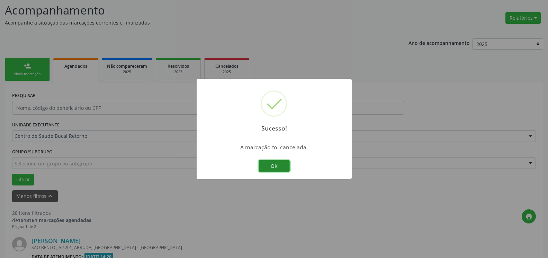
click button "OK"
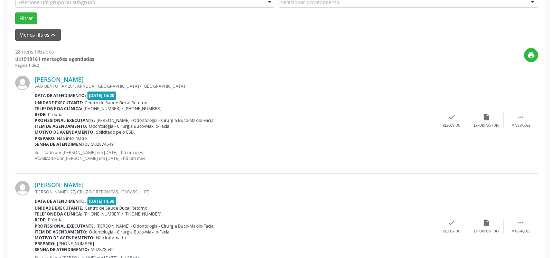
scroll to position [222, 0]
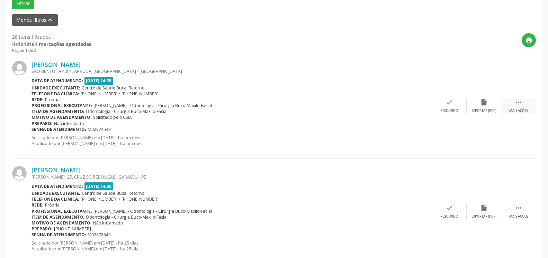
click div " Mais ações"
click icon "cancel"
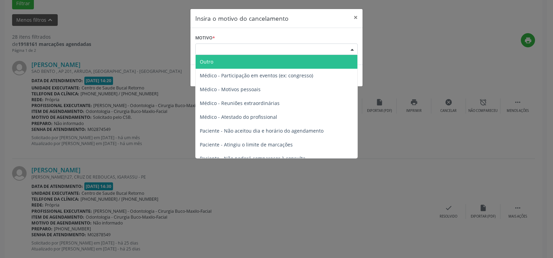
click div "Escolha o motivo"
click span "Outro"
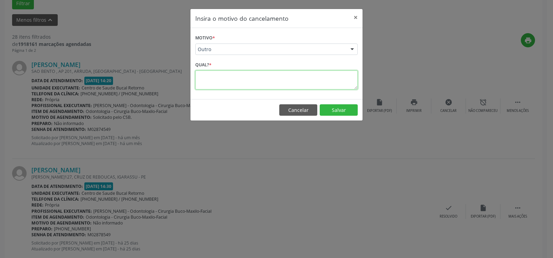
click textarea
paste textarea "REMARCADA PARA DIA 29/08."
type textarea "REMARCADA PARA DIA 29/08."
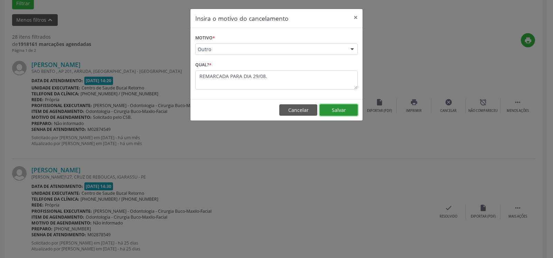
click button "Salvar"
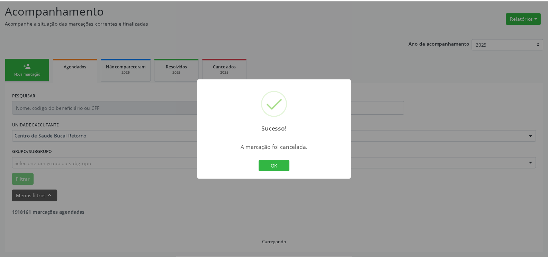
scroll to position [45, 0]
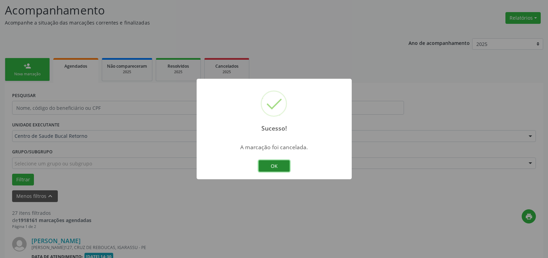
click button "OK"
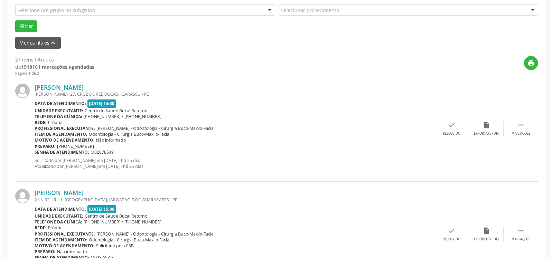
scroll to position [257, 0]
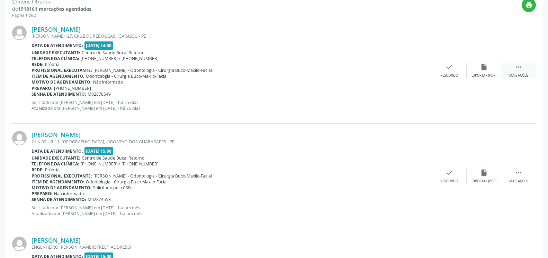
click icon ""
click icon "cancel"
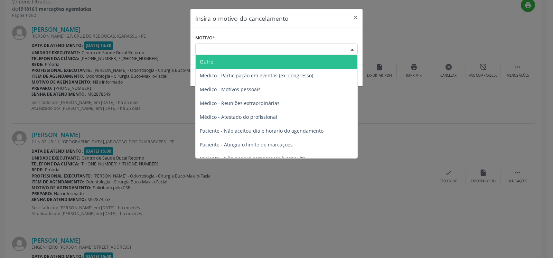
click div "Escolha o motivo"
click span "Outro"
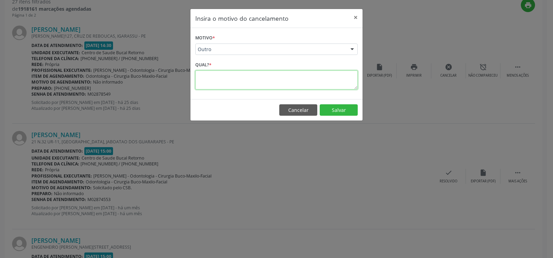
click textarea
paste textarea "REMARCADA PARA DIA 29/08."
type textarea "REMARCADA PARA DIA 29/08."
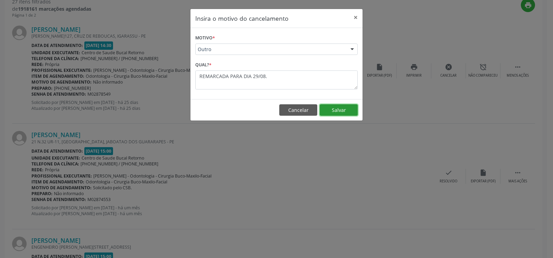
click button "Salvar"
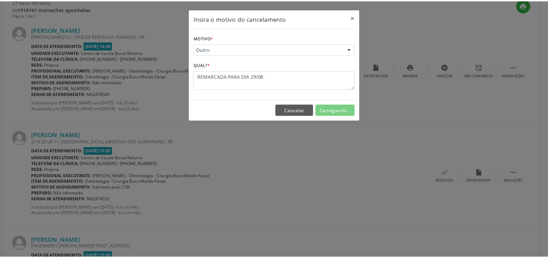
scroll to position [45, 0]
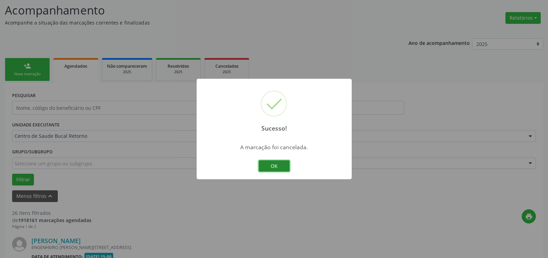
click button "OK"
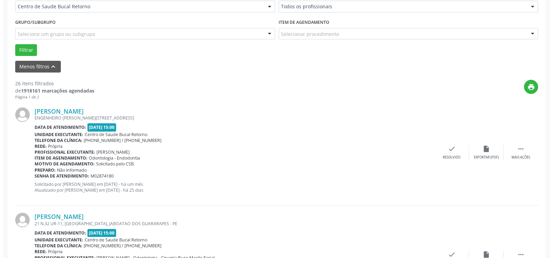
scroll to position [222, 0]
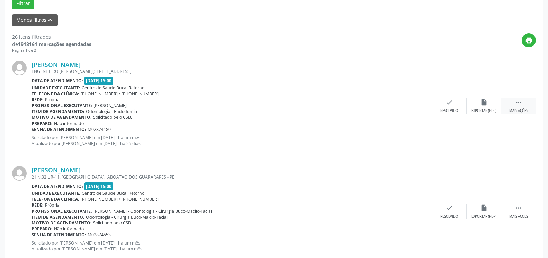
click icon ""
click div "cancel Cancelar"
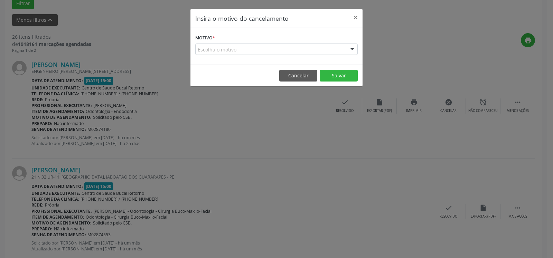
click div "Escolha o motivo"
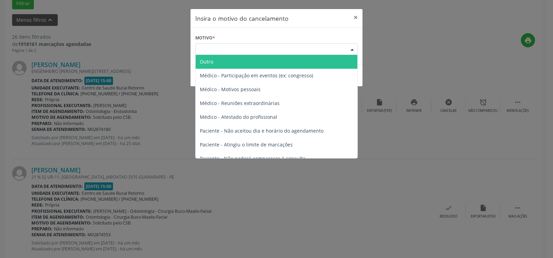
click span "Outro"
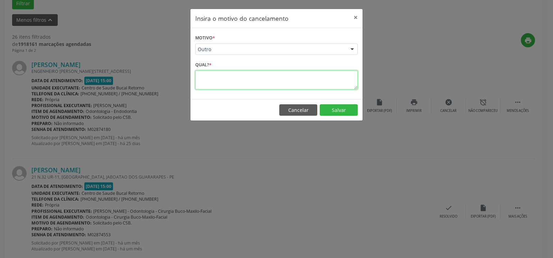
click textarea
paste textarea "REMARCADA PARA DIA 29/08."
type textarea "REMARCADA PARA DIA 29/08."
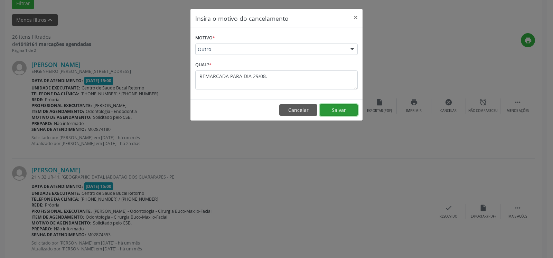
click button "Salvar"
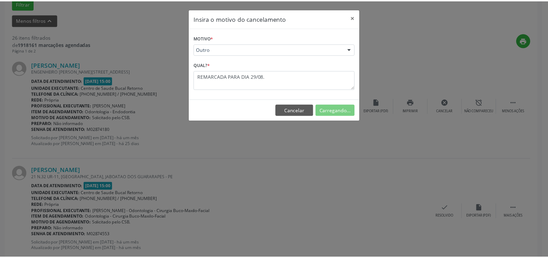
scroll to position [45, 0]
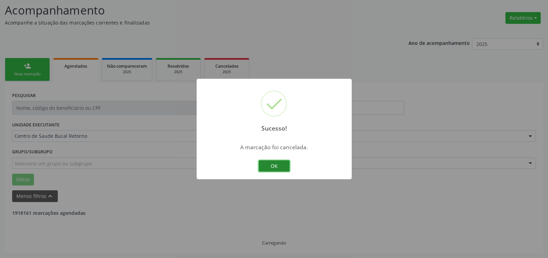
click button "OK"
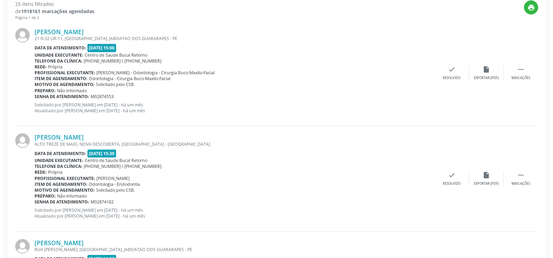
scroll to position [257, 0]
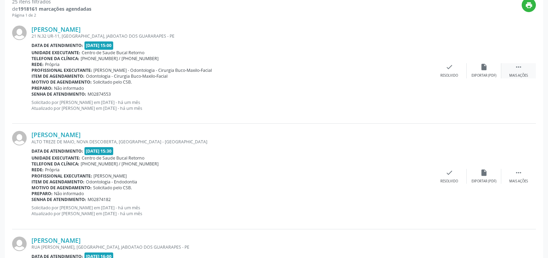
click div "Mais ações"
click icon "cancel"
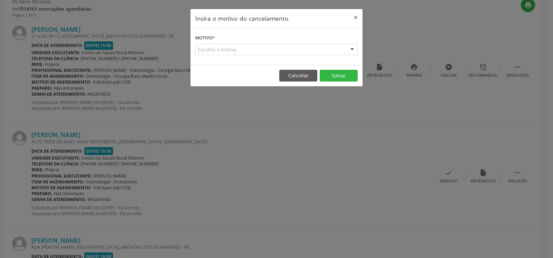
click div "Escolha o motivo"
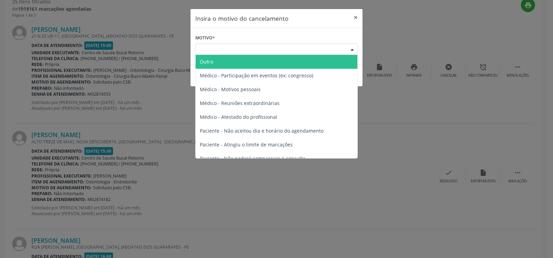
click span "Outro"
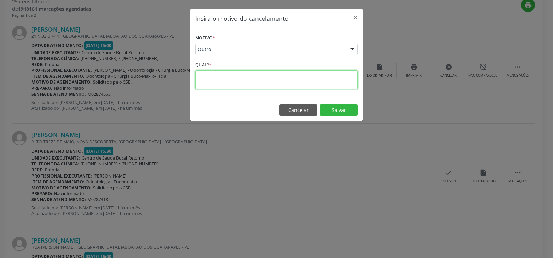
click textarea
paste textarea "REMARCADA PARA DIA 29/08."
type textarea "REMARCADA PARA DIA 29/08."
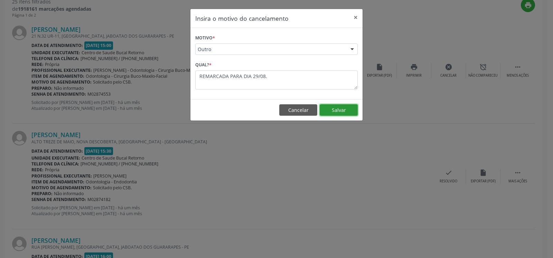
click button "Salvar"
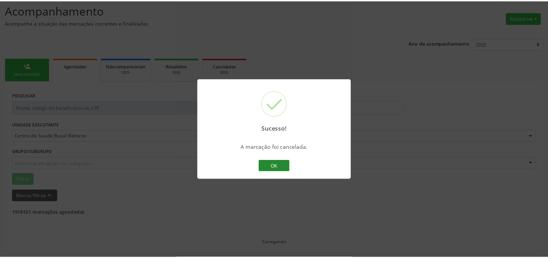
scroll to position [45, 0]
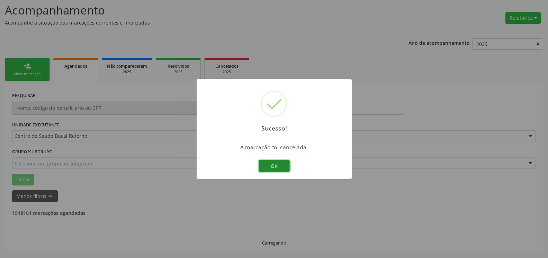
click button "OK"
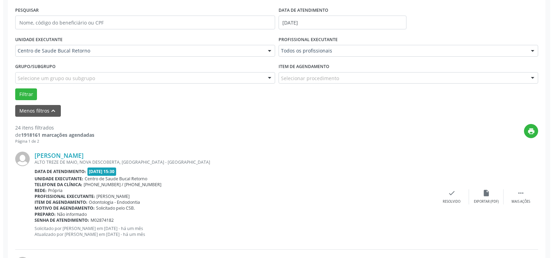
scroll to position [222, 0]
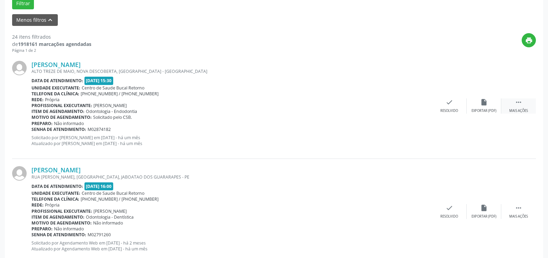
click div " Mais ações"
click div "cancel Cancelar"
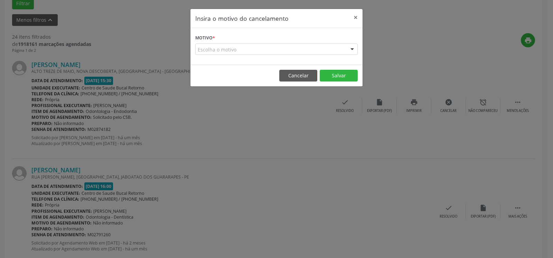
click div "Escolha o motivo"
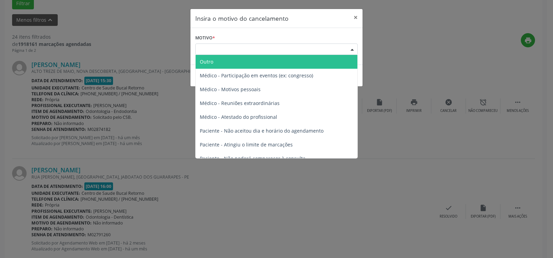
click span "Outro"
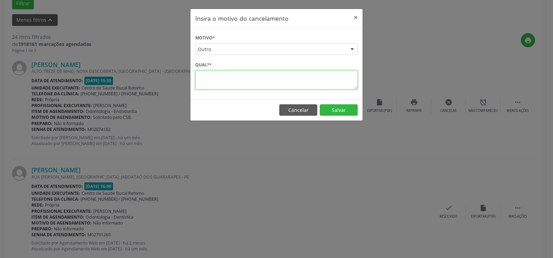
click textarea
paste textarea "REMARCADA PARA DIA 29/08."
type textarea "REMARCADA PARA DIA 29/08."
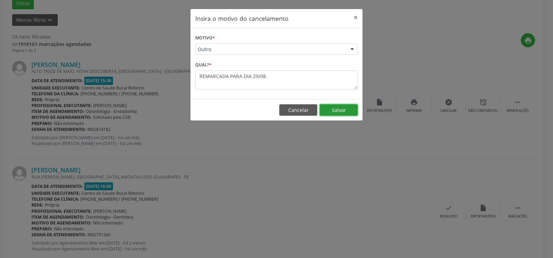
click button "Salvar"
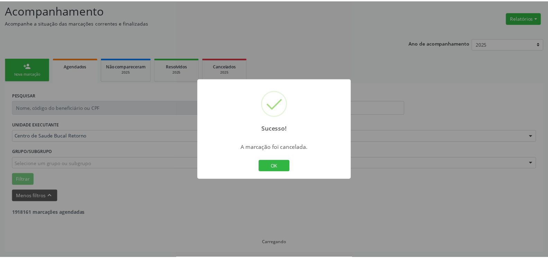
scroll to position [45, 0]
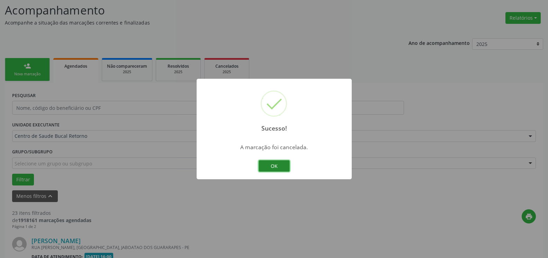
click button "OK"
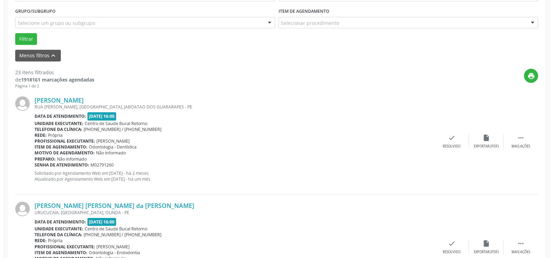
scroll to position [222, 0]
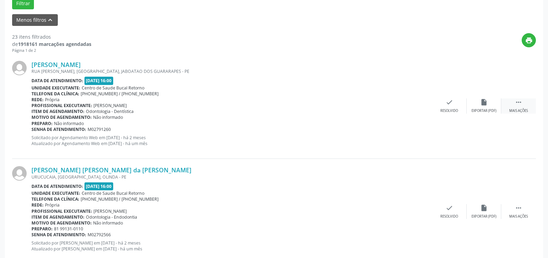
click div " Mais ações"
click icon "cancel"
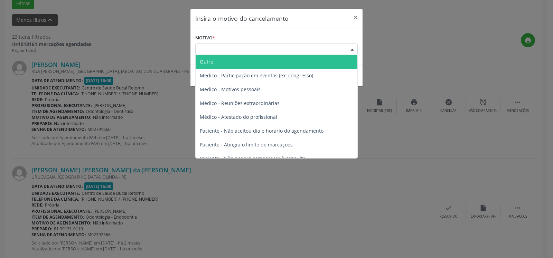
click div "Escolha o motivo"
drag, startPoint x: 238, startPoint y: 58, endPoint x: 202, endPoint y: 72, distance: 37.8
click span "Outro"
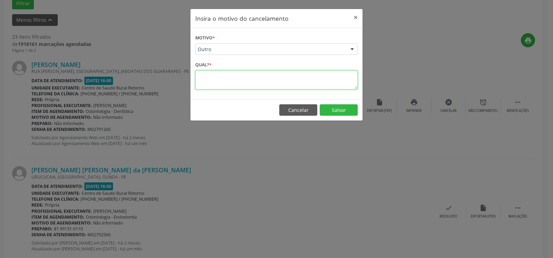
click textarea
paste textarea "REMARCADA PARA DIA 29/08."
type textarea "REMARCADA PARA DIA 29/08."
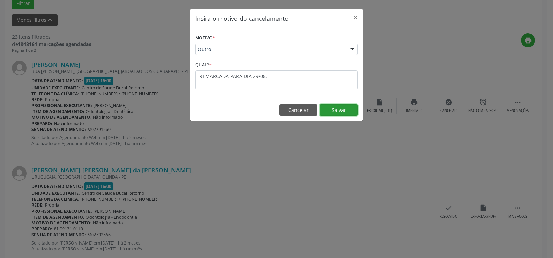
click button "Salvar"
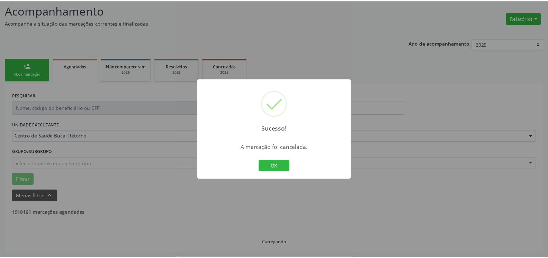
scroll to position [45, 0]
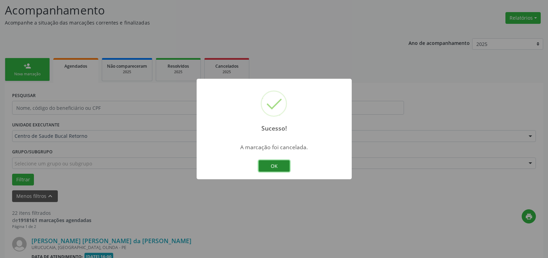
click button "OK"
click div "Sucesso! × A marcação foi cancelada. OK Cancel"
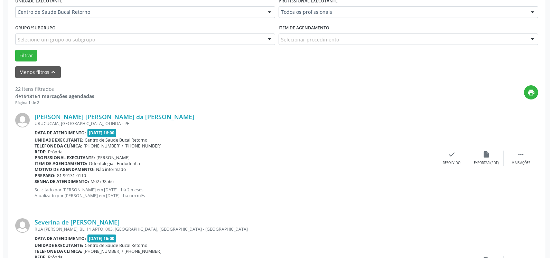
scroll to position [186, 0]
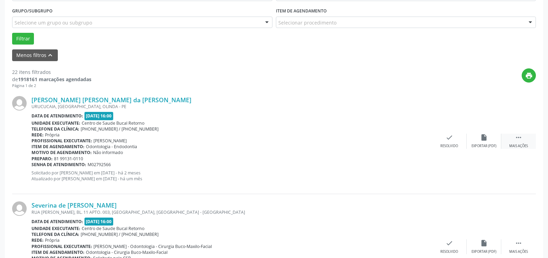
click icon ""
click div "cancel Cancelar"
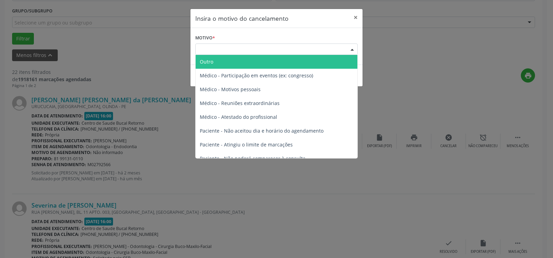
click div "Escolha o motivo"
click span "Outro"
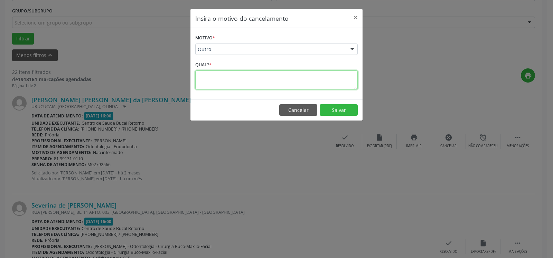
click textarea
paste textarea "REMARCADA PARA DIA 29/08."
type textarea "REMARCADA PARA DIA 29/08."
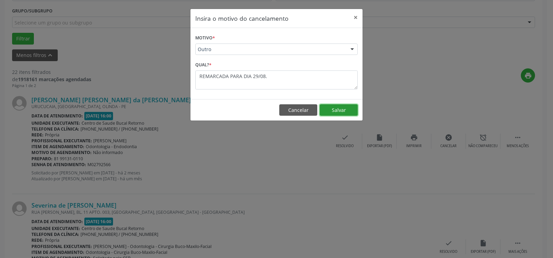
click button "Salvar"
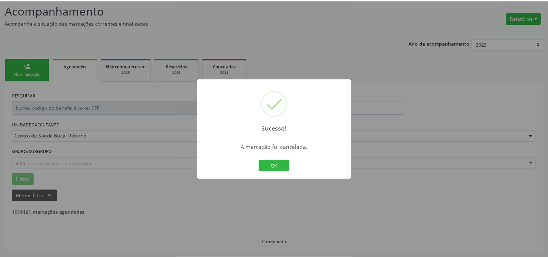
scroll to position [45, 0]
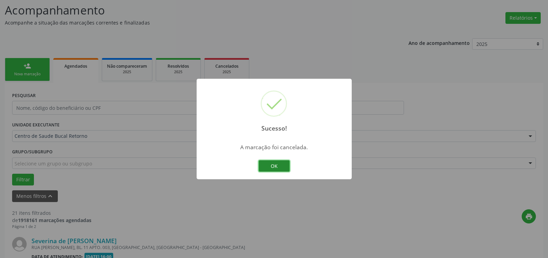
click button "OK"
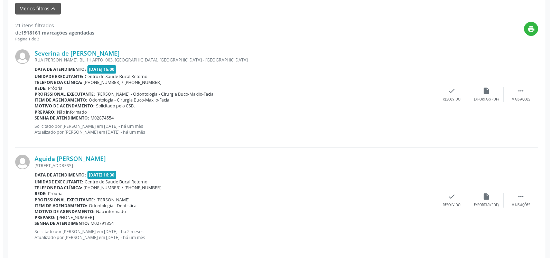
scroll to position [257, 0]
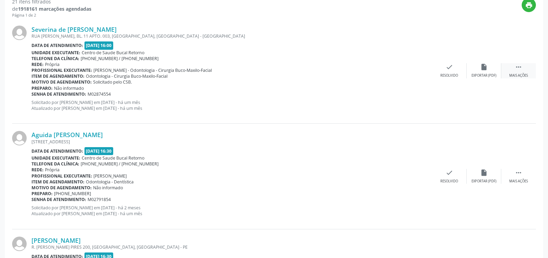
click div " Mais ações"
click div "cancel Cancelar"
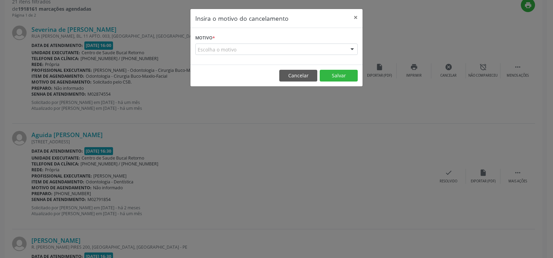
click div "Escolha o motivo"
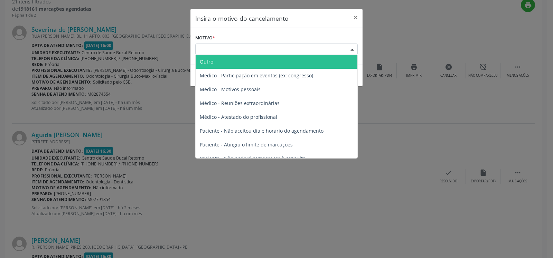
click span "Outro"
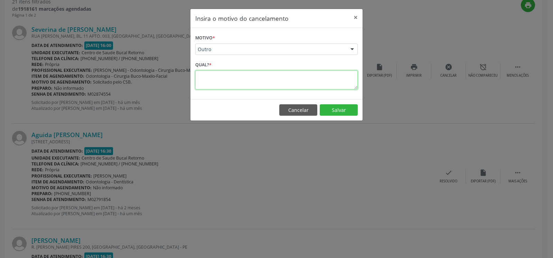
click textarea
paste textarea "REMARCADA PARA DIA 29/08."
type textarea "REMARCADA PARA DIA 29/08."
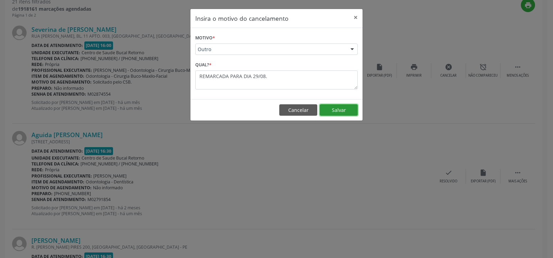
click button "Salvar"
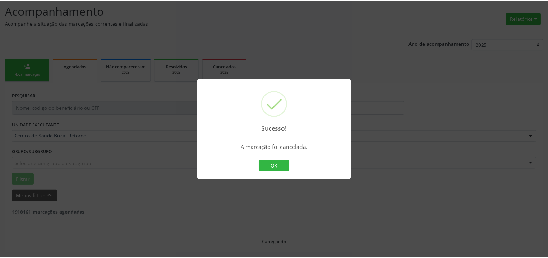
scroll to position [45, 0]
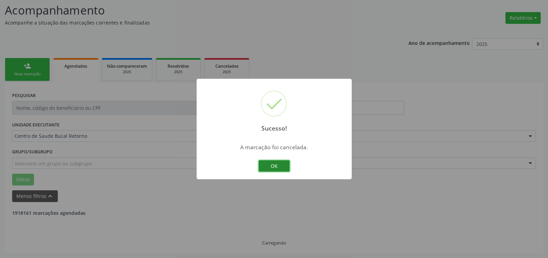
click button "OK"
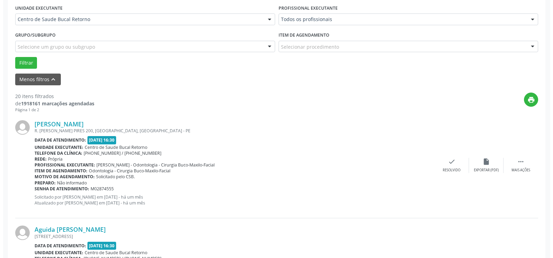
scroll to position [186, 0]
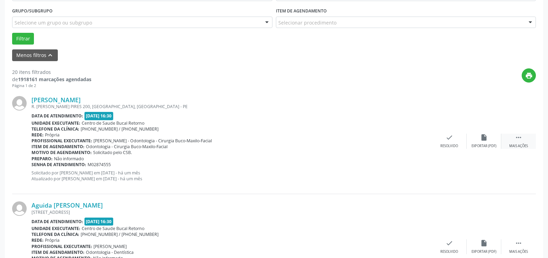
click icon ""
click div "cancel Cancelar"
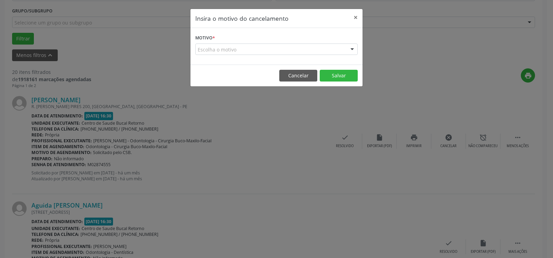
click div "Escolha o motivo"
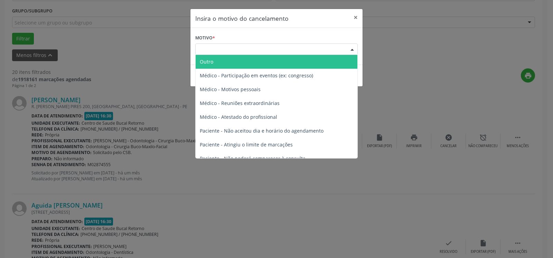
click span "Outro"
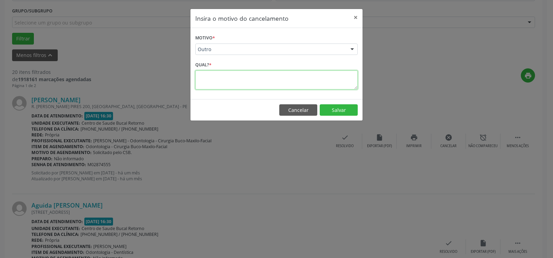
click textarea
paste textarea "REMARCADA PARA DIA 29/08."
type textarea "REMARCADA PARA DIA 29/08."
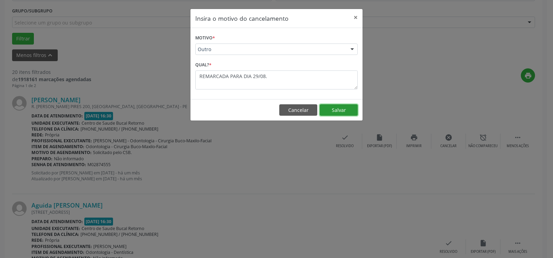
click button "Salvar"
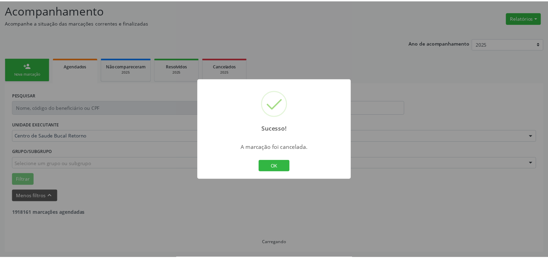
scroll to position [45, 0]
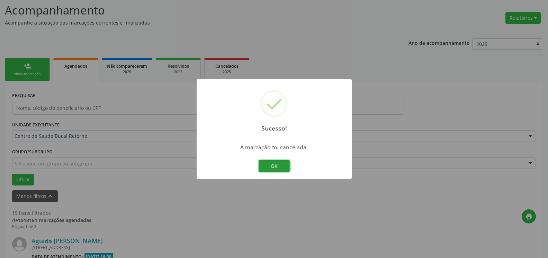
drag, startPoint x: 280, startPoint y: 164, endPoint x: 286, endPoint y: 151, distance: 13.6
click button "OK"
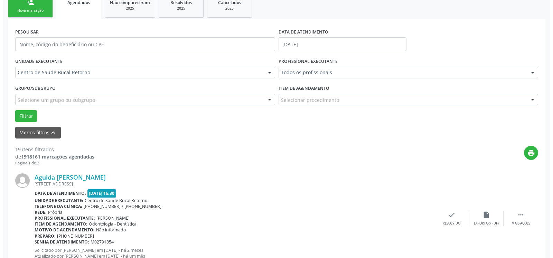
scroll to position [186, 0]
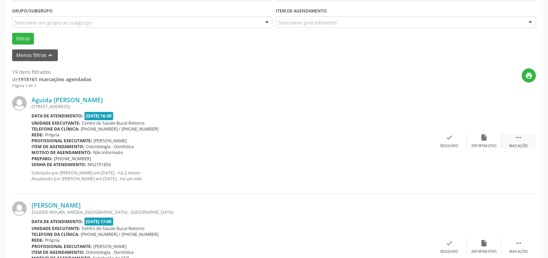
click div " Mais ações"
click icon "cancel"
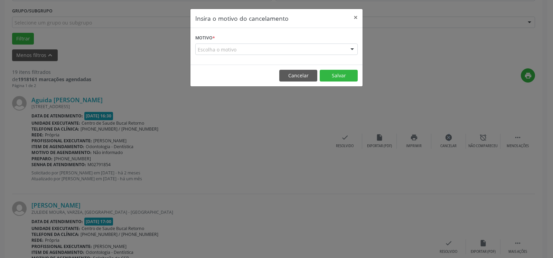
click div "Escolha o motivo"
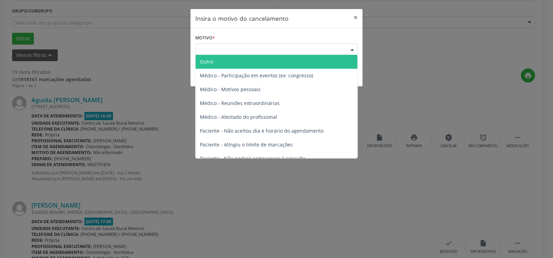
click span "Outro"
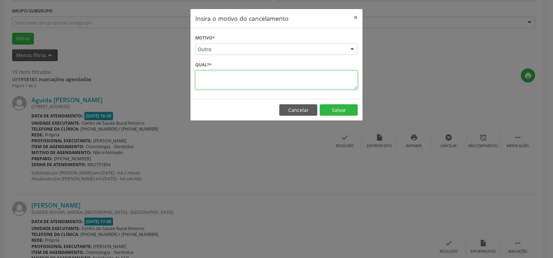
click textarea
paste textarea "REMARCADA PARA DIA 29/08."
type textarea "REMARCADA PARA DIA 29/08."
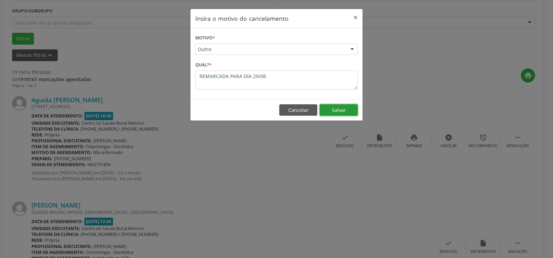
click button "Salvar"
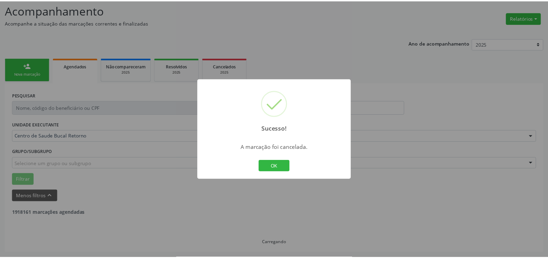
scroll to position [45, 0]
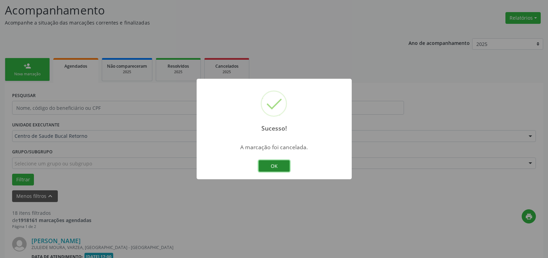
click button "OK"
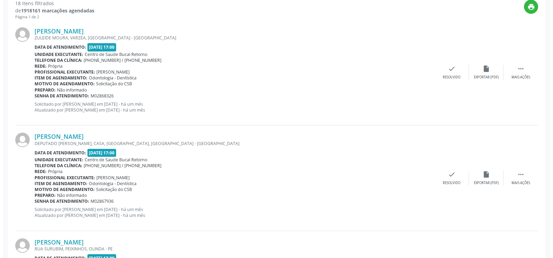
scroll to position [257, 0]
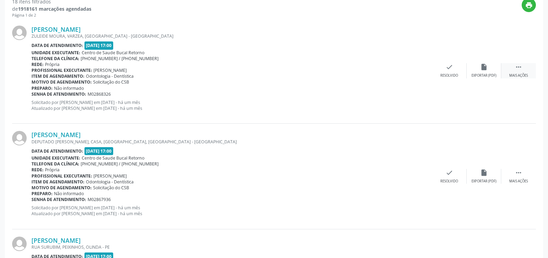
click div " Mais ações"
click div "cancel Cancelar"
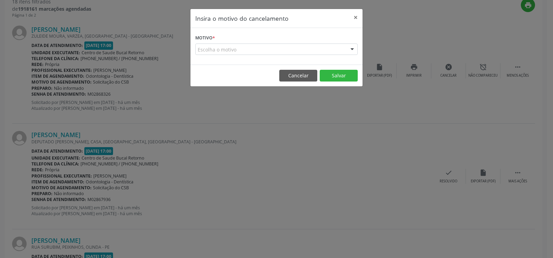
drag, startPoint x: 311, startPoint y: 45, endPoint x: 263, endPoint y: 51, distance: 48.8
click div "Escolha o motivo"
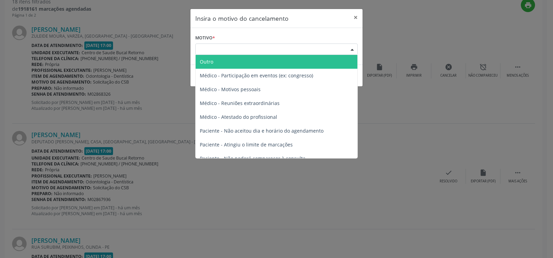
drag, startPoint x: 244, startPoint y: 58, endPoint x: 243, endPoint y: 62, distance: 3.5
click span "Outro"
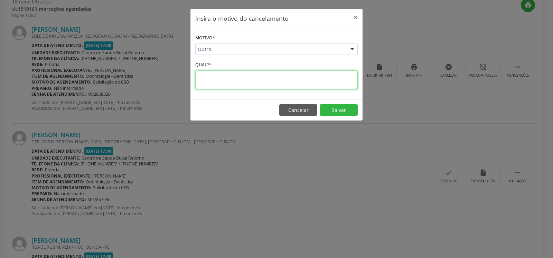
click textarea
paste textarea "REMARCADA PARA DIA 29/08."
type textarea "REMARCADA PARA DIA 29/08."
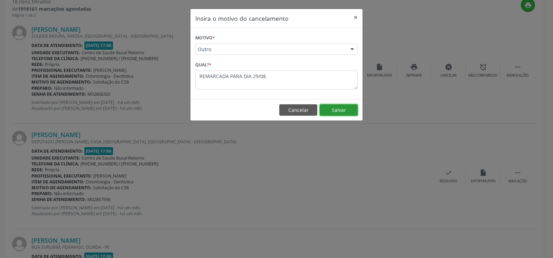
click button "Salvar"
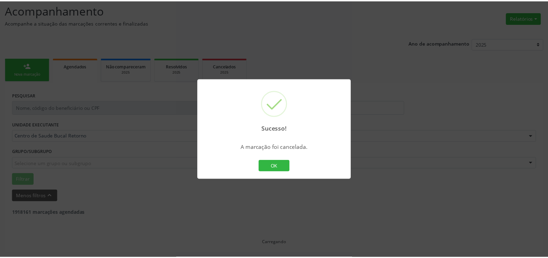
scroll to position [45, 0]
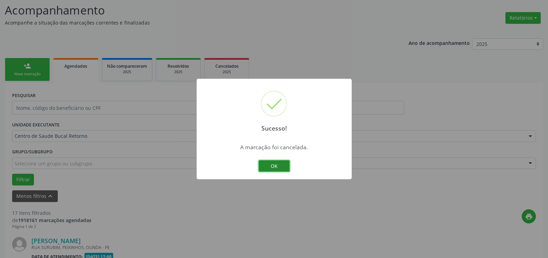
click button "OK"
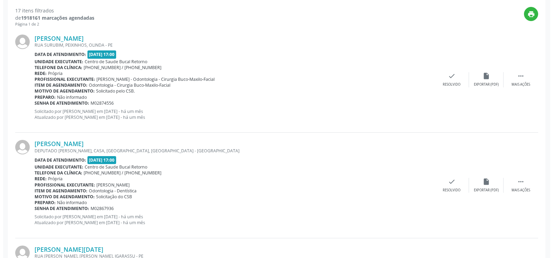
scroll to position [257, 0]
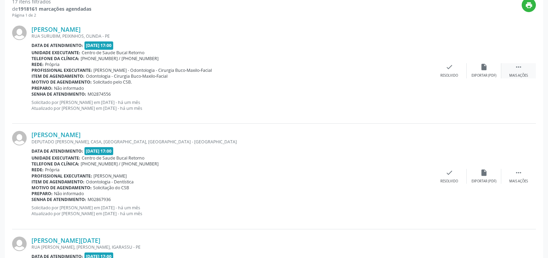
click icon ""
click div "cancel Cancelar"
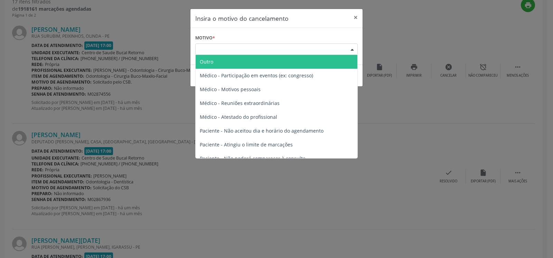
click div "Escolha o motivo"
click span "Outro"
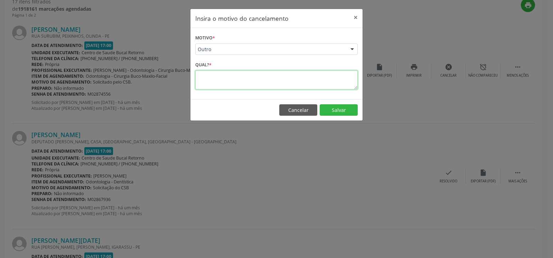
click textarea
paste textarea "REMARCADA PARA DIA 29/08."
type textarea "REMARCADA PARA DIA 29/08."
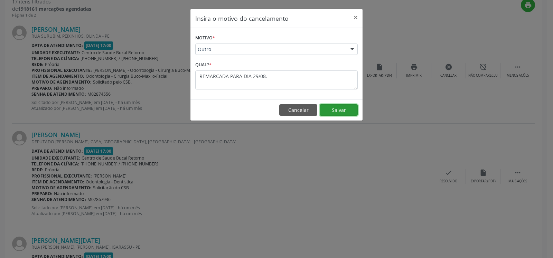
click button "Salvar"
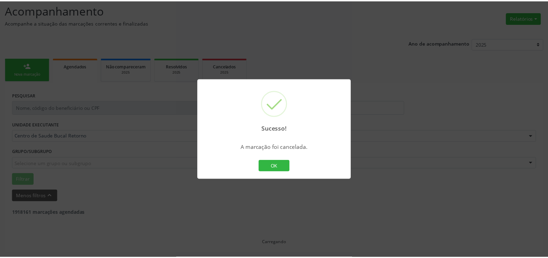
scroll to position [45, 0]
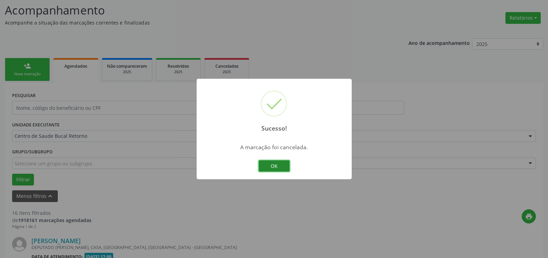
click button "OK"
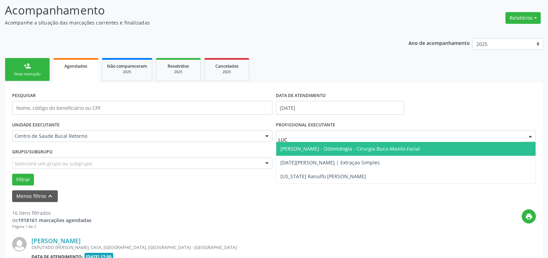
type input "[PERSON_NAME]"
click span "[PERSON_NAME] - Odontologia - Cirurgia Buco-Maxilo-Facial"
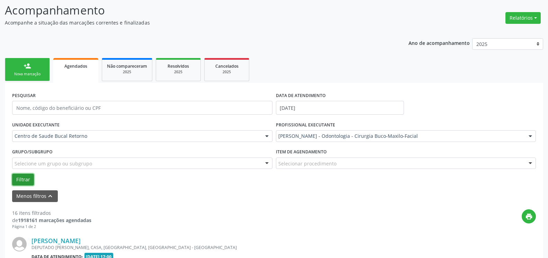
click button "Filtrar"
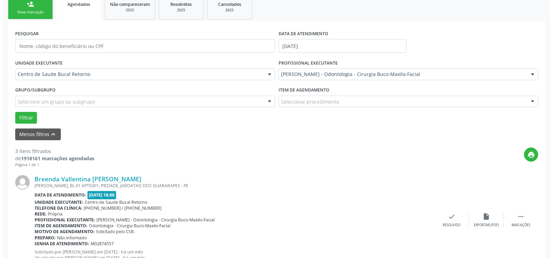
scroll to position [186, 0]
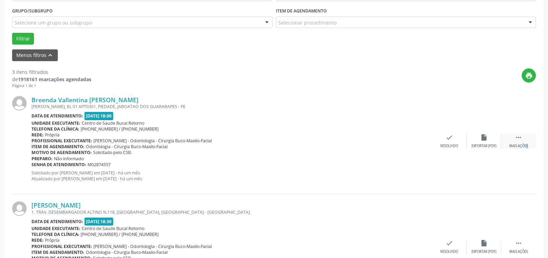
click div "Mais ações"
click icon "cancel"
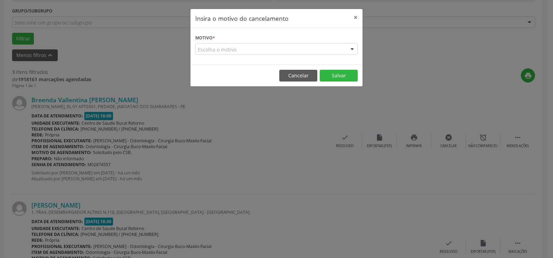
click div "Escolha o motivo"
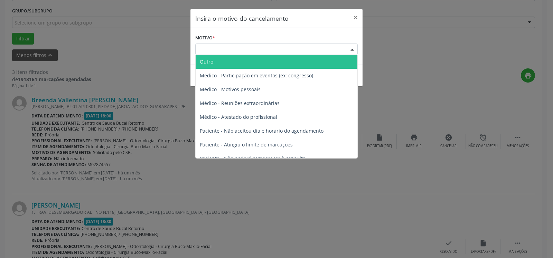
click span "Outro"
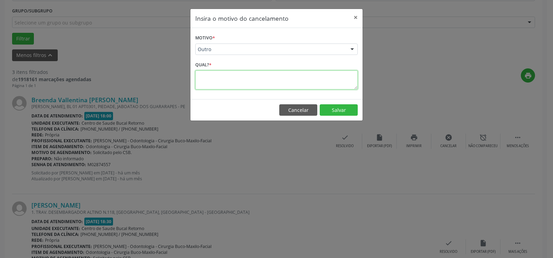
click textarea
paste textarea "REMARCADA PARA DIA 29/08."
type textarea "REMARCADA PARA DIA 29/08."
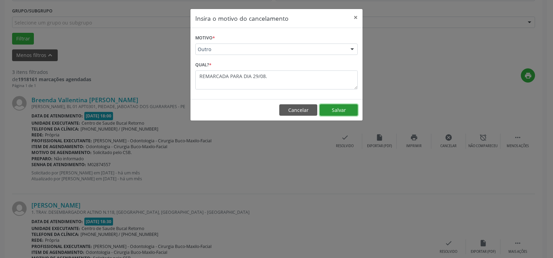
click button "Salvar"
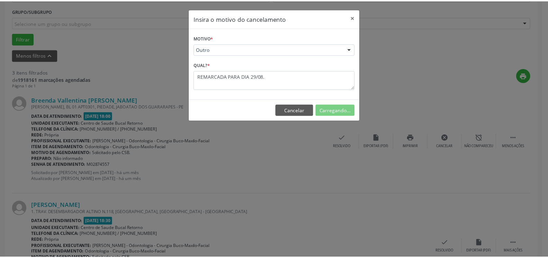
scroll to position [45, 0]
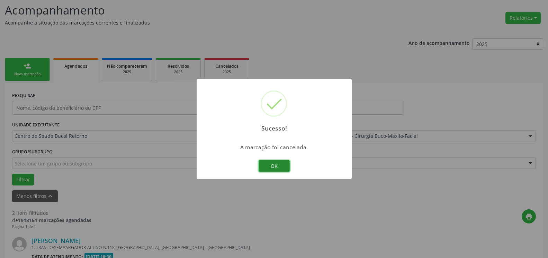
click button "OK"
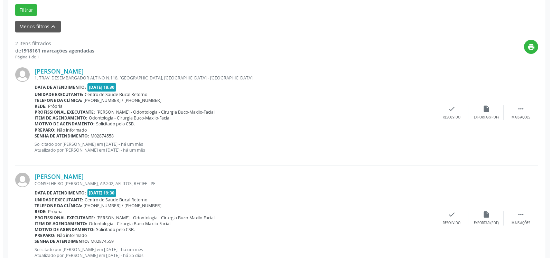
scroll to position [240, 0]
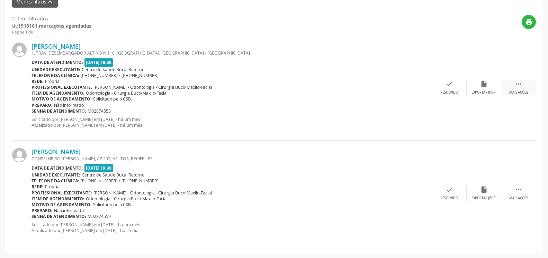
click div " Mais ações"
click div "cancel Cancelar"
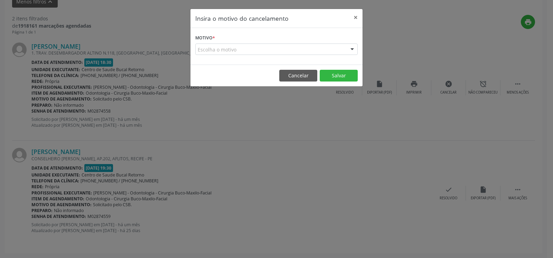
drag, startPoint x: 309, startPoint y: 50, endPoint x: 263, endPoint y: 62, distance: 47.8
click div "Escolha o motivo"
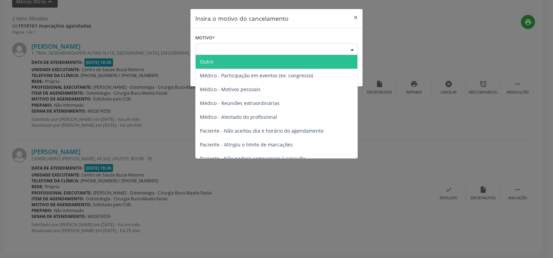
click span "Outro"
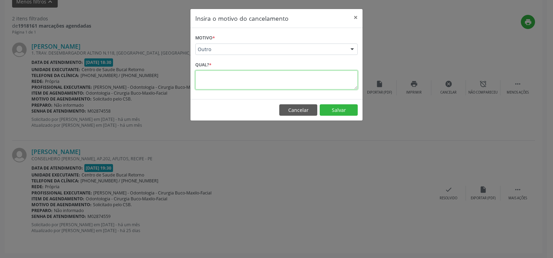
click textarea
paste textarea "REMARCADA PARA DIA 29/08."
type textarea "REMARCADA PARA DIA 29/08."
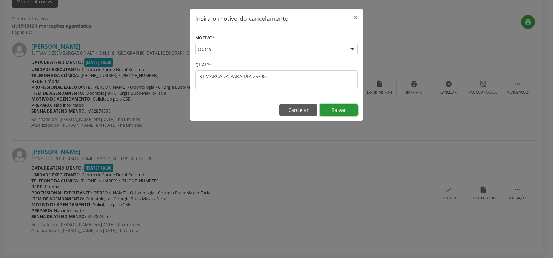
click button "Salvar"
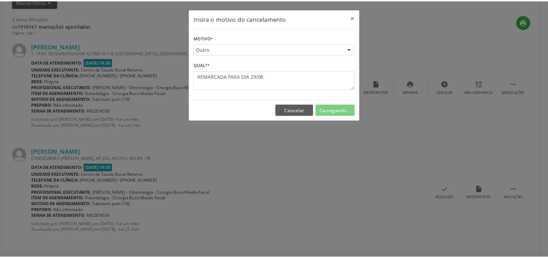
scroll to position [45, 0]
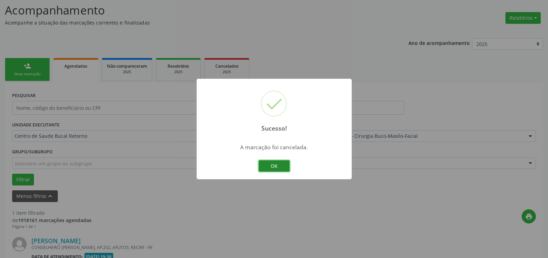
click button "OK"
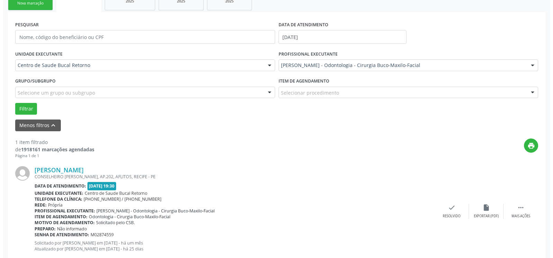
scroll to position [134, 0]
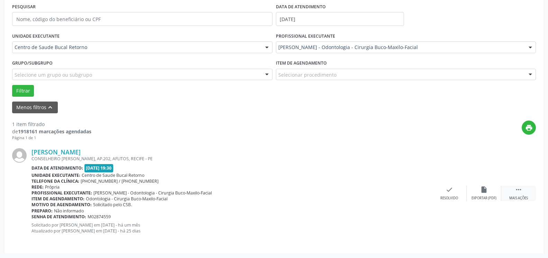
drag, startPoint x: 520, startPoint y: 200, endPoint x: 507, endPoint y: 200, distance: 13.1
click div "Mais ações"
click div "cancel Cancelar"
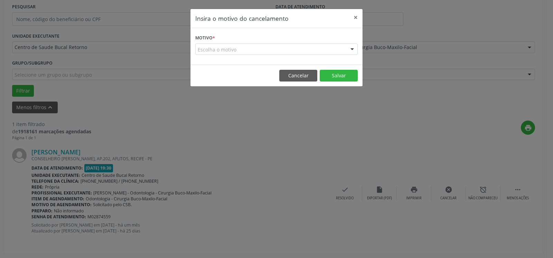
click div "Escolha o motivo"
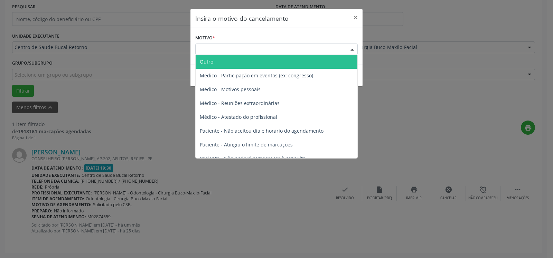
click span "Outro"
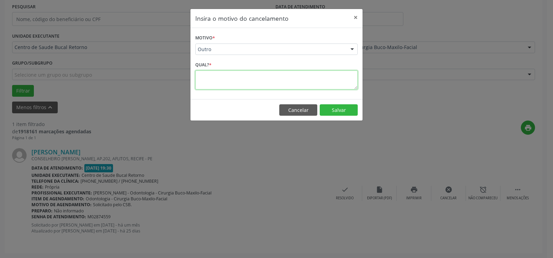
click textarea
paste textarea "REMARCADA PARA DIA 29/08."
type textarea "REMARCADA PARA DIA 29/08."
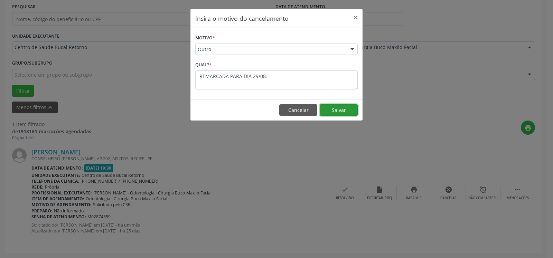
click button "Salvar"
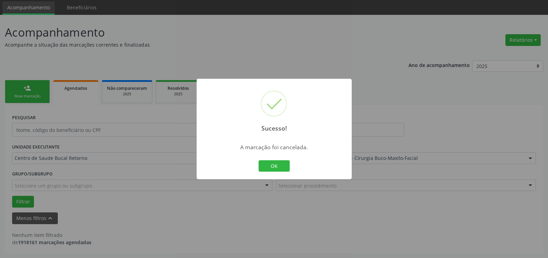
scroll to position [23, 0]
click button "OK"
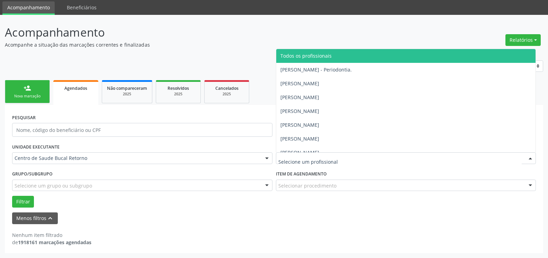
drag, startPoint x: 339, startPoint y: 157, endPoint x: 340, endPoint y: 145, distance: 12.1
click span "Todos os profissionais"
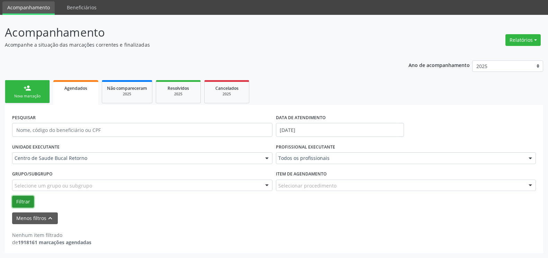
click button "Filtrar"
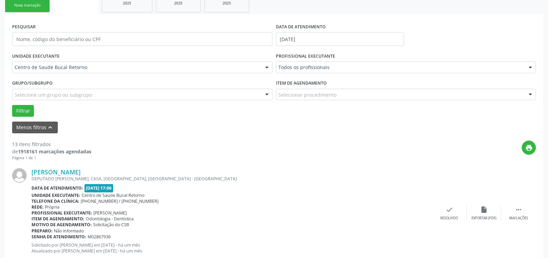
scroll to position [129, 0]
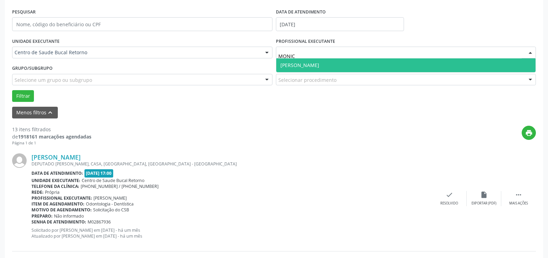
type input "[PERSON_NAME]"
click span "[PERSON_NAME]"
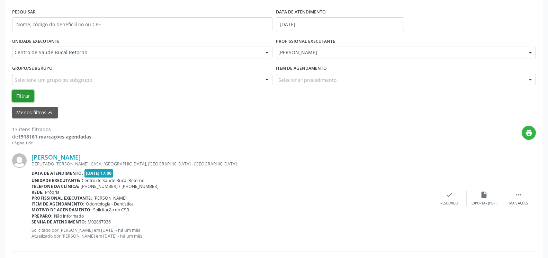
click button "Filtrar"
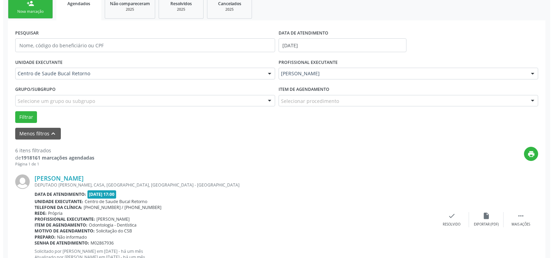
scroll to position [151, 0]
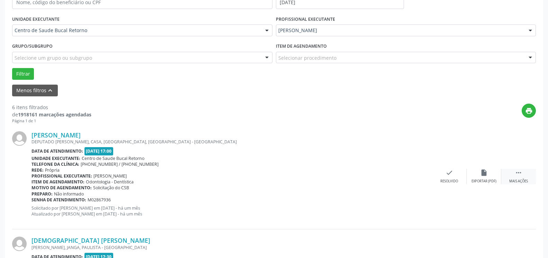
click icon ""
click icon "cancel"
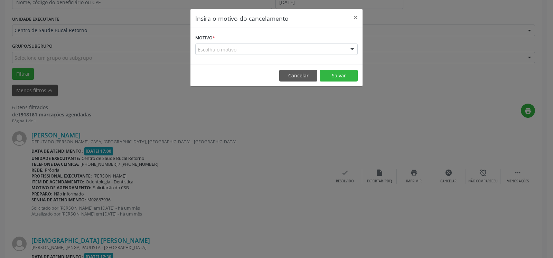
drag, startPoint x: 260, startPoint y: 45, endPoint x: 253, endPoint y: 54, distance: 11.6
click div "Escolha o motivo"
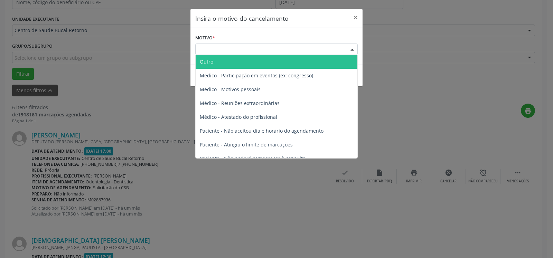
drag, startPoint x: 247, startPoint y: 61, endPoint x: 243, endPoint y: 76, distance: 16.0
click span "Outro"
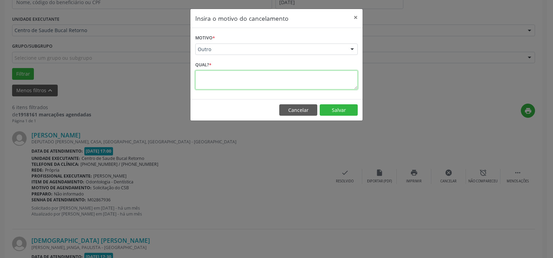
click textarea
paste textarea "REMARCADA PARA DIA 29/08."
type textarea "REMARCADA PARA DIA 29/08."
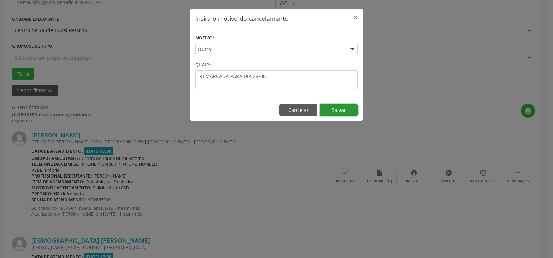
click button "Salvar"
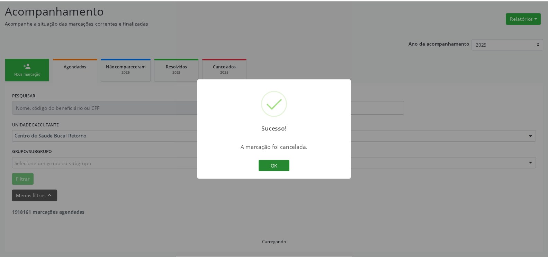
scroll to position [45, 0]
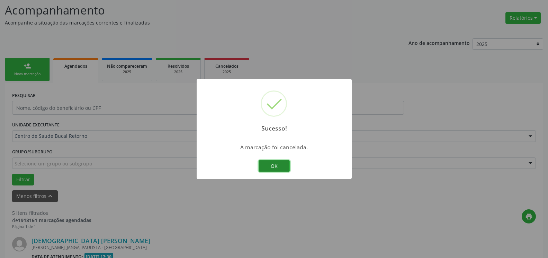
click button "OK"
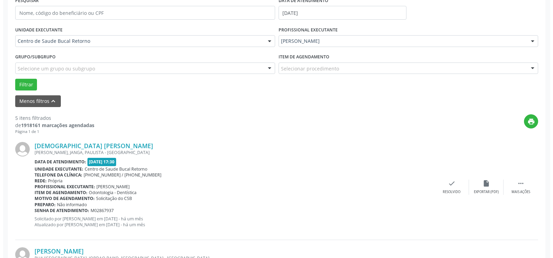
scroll to position [151, 0]
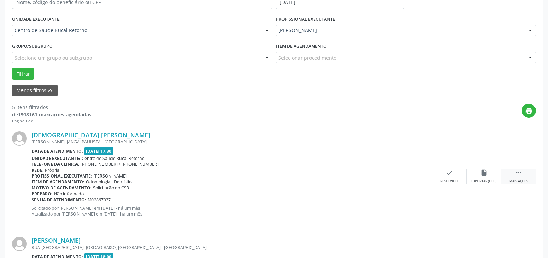
click div " Mais ações"
click icon "cancel"
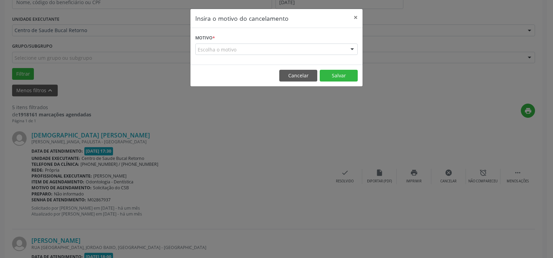
click div "Escolha o motivo"
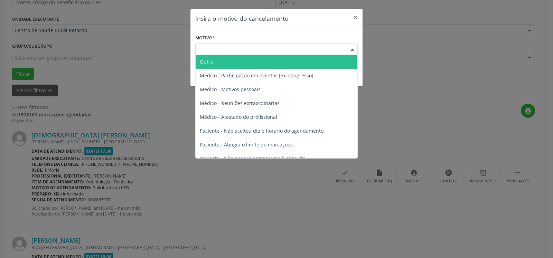
click span "Outro"
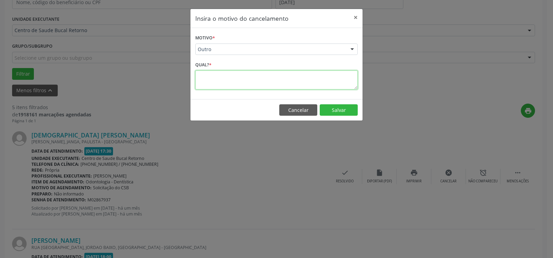
click textarea
paste textarea "REMARCADA PARA DIA 29/08."
type textarea "REMARCADA PARA DIA 29/08."
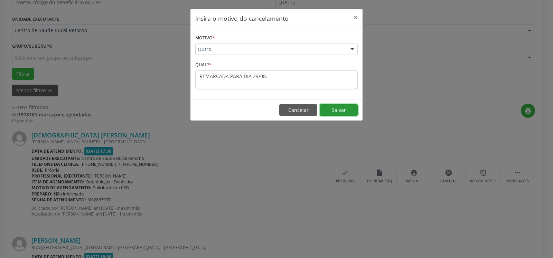
click button "Salvar"
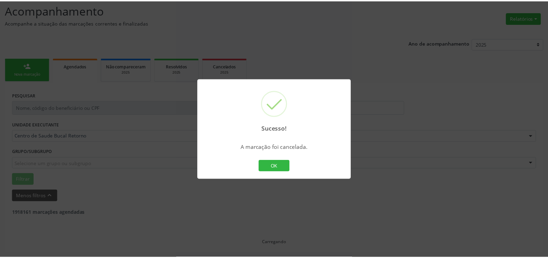
scroll to position [45, 0]
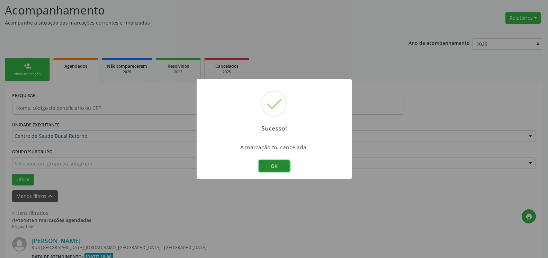
click button "OK"
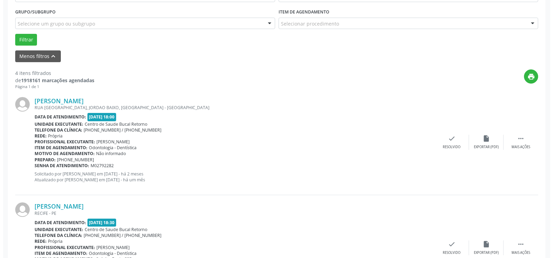
scroll to position [186, 0]
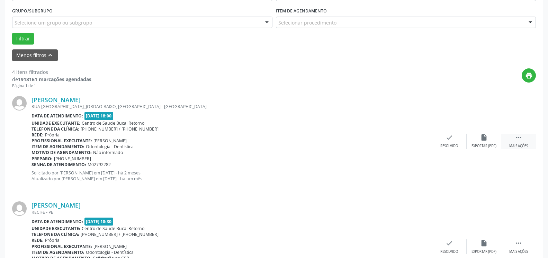
click div " Mais ações"
click icon "cancel"
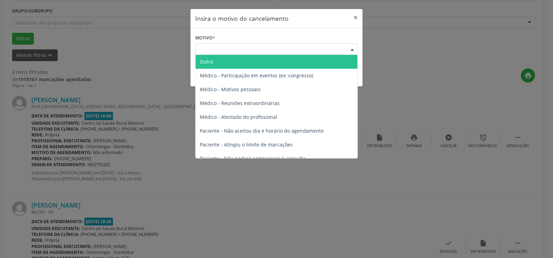
click div "Escolha o motivo"
click span "Outro"
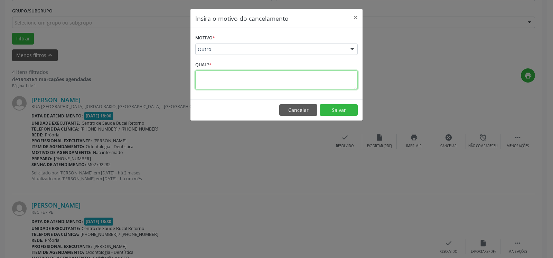
click textarea
paste textarea "REMARCADA PARA DIA 29/08."
type textarea "REMARCADA PARA DIA 29/08."
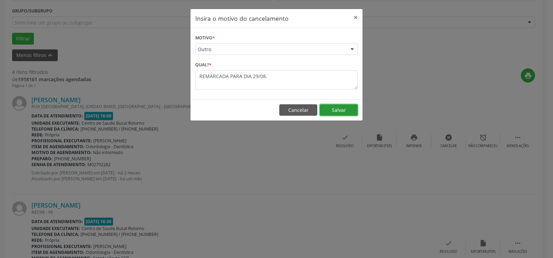
click button "Salvar"
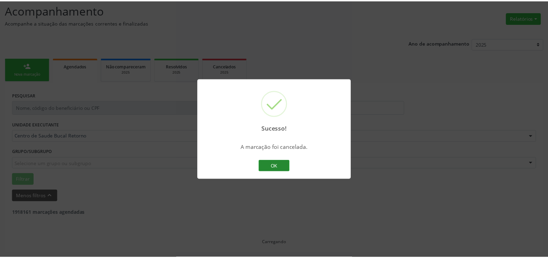
scroll to position [45, 0]
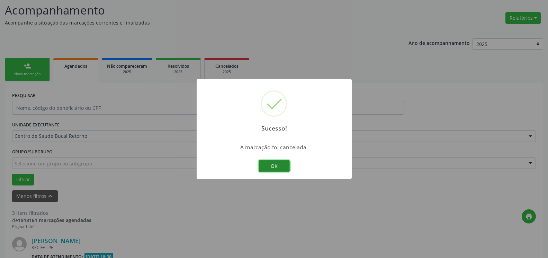
click button "OK"
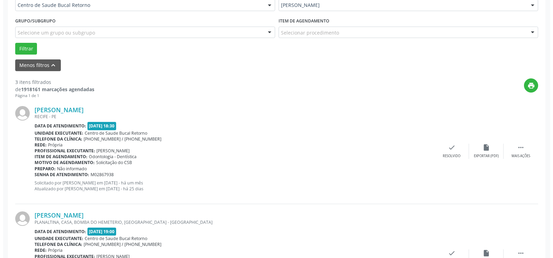
scroll to position [222, 0]
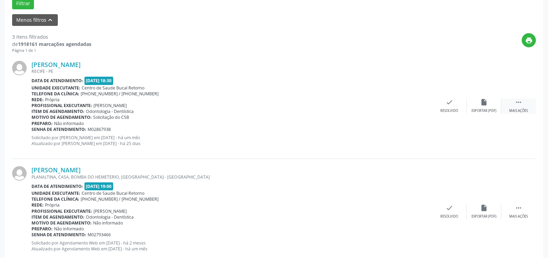
click div " Mais ações"
click div "cancel Cancelar"
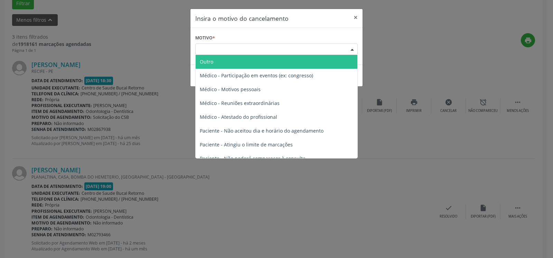
click div "Escolha o motivo"
click span "Outro"
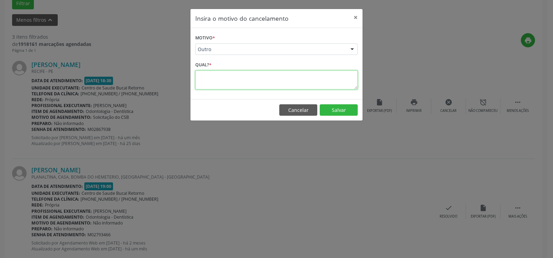
click textarea
paste textarea "REMARCADA PARA DIA 29/08."
type textarea "REMARCADA PARA DIA 29/08."
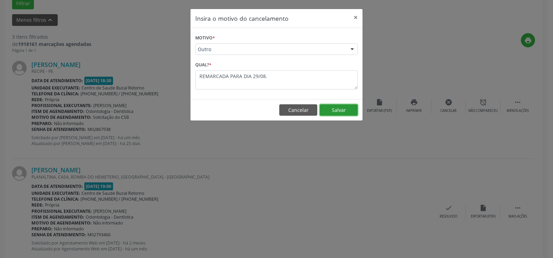
click button "Salvar"
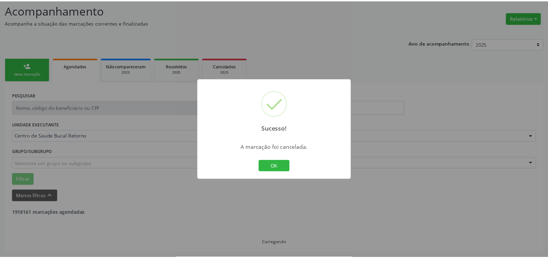
scroll to position [45, 0]
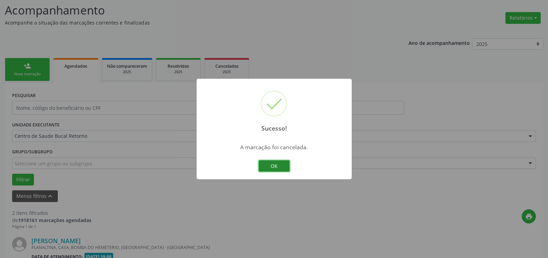
click button "OK"
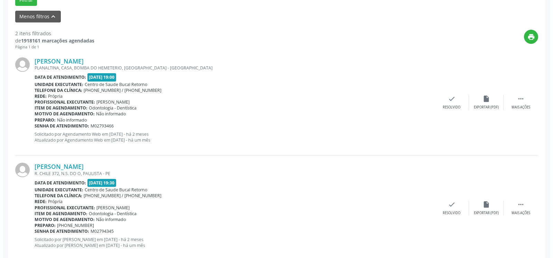
scroll to position [240, 0]
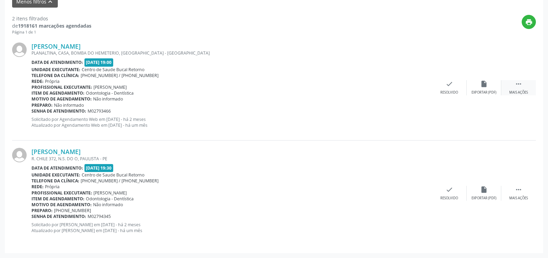
click icon ""
click div "cancel Cancelar"
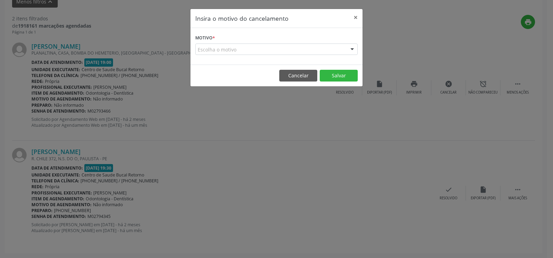
click div "Escolha o motivo"
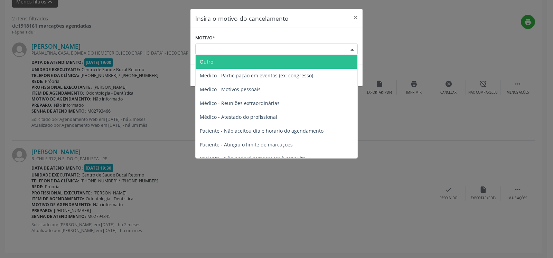
click span "Outro"
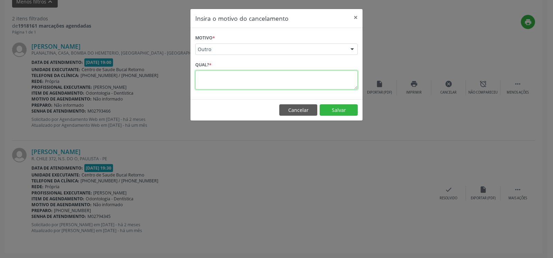
click textarea
paste textarea "REMARCADA PARA DIA 29/08."
type textarea "REMARCADA PARA DIA 29/08."
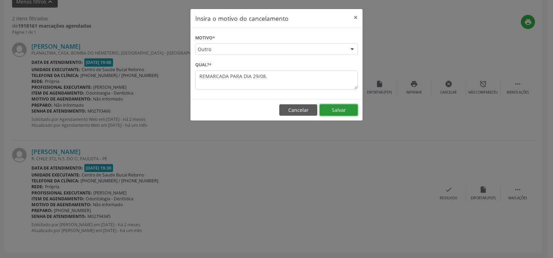
click button "Salvar"
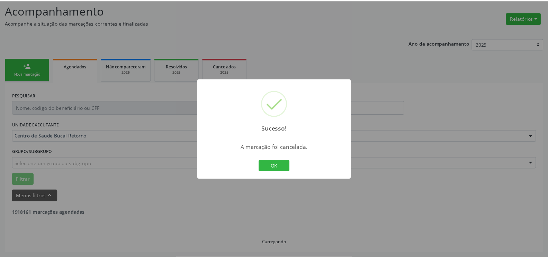
scroll to position [45, 0]
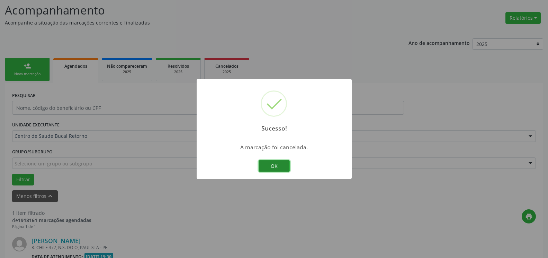
click button "OK"
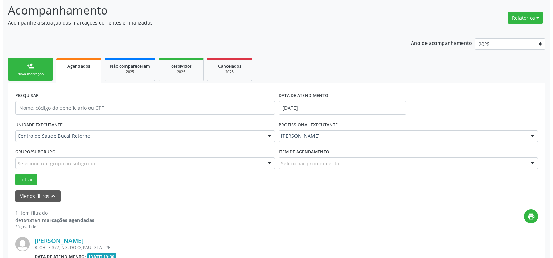
scroll to position [134, 0]
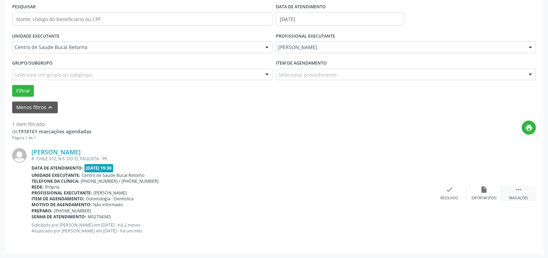
click div "Mais ações"
click icon "cancel"
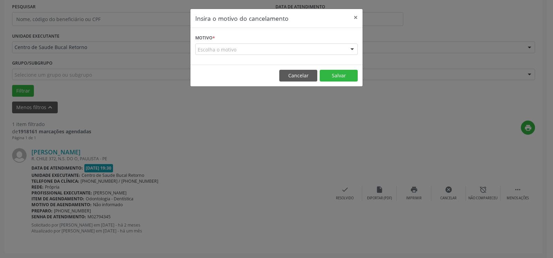
click div "Escolha o motivo"
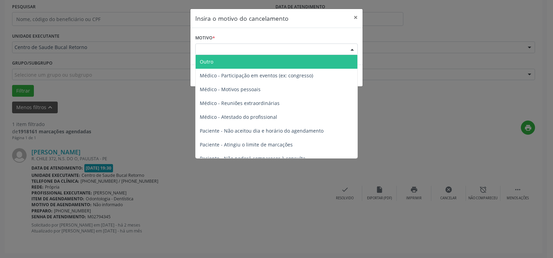
drag, startPoint x: 262, startPoint y: 59, endPoint x: 248, endPoint y: 71, distance: 18.9
click span "Outro"
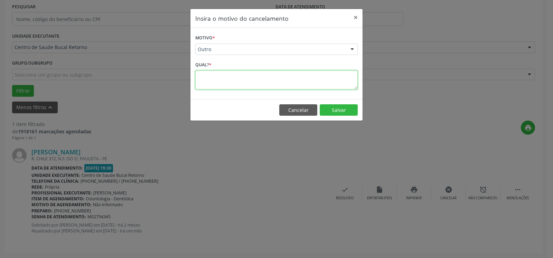
click textarea
paste textarea "REMARCADA PARA DIA 29/08."
type textarea "REMARCADA PARA DIA 29/08."
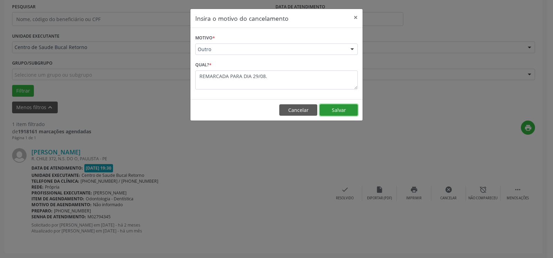
click button "Salvar"
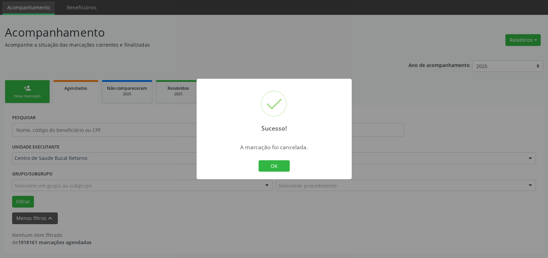
scroll to position [23, 0]
click button "OK"
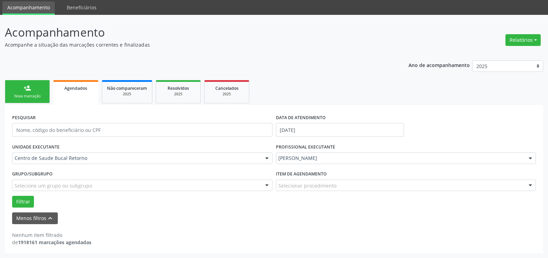
drag, startPoint x: 329, startPoint y: 160, endPoint x: 316, endPoint y: 121, distance: 41.3
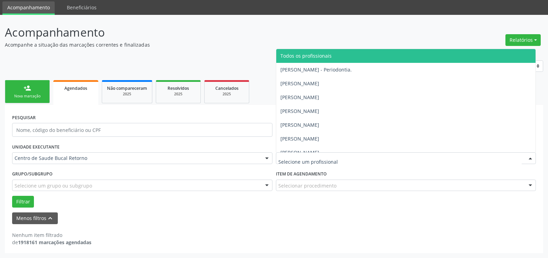
drag, startPoint x: 312, startPoint y: 57, endPoint x: 303, endPoint y: 56, distance: 8.8
click span "Todos os profissionais"
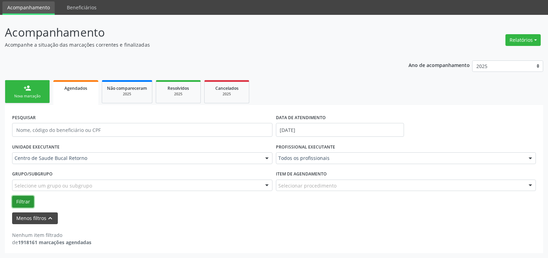
drag, startPoint x: 24, startPoint y: 197, endPoint x: 48, endPoint y: 219, distance: 32.1
click button "Filtrar"
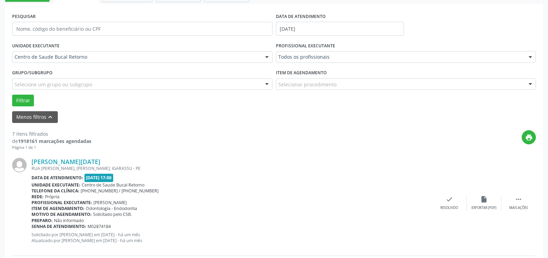
scroll to position [94, 0]
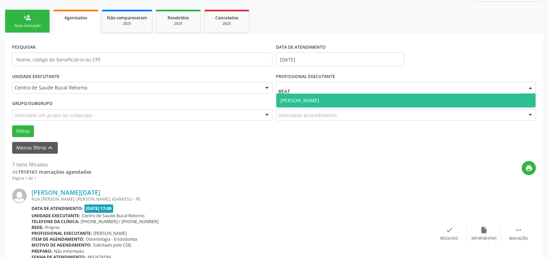
type input "BEATR"
drag, startPoint x: 342, startPoint y: 96, endPoint x: 135, endPoint y: 131, distance: 210.7
click span "[PERSON_NAME]"
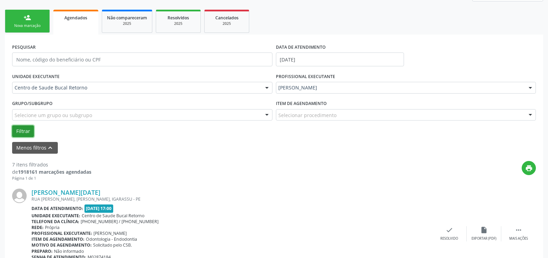
drag, startPoint x: 25, startPoint y: 133, endPoint x: 7, endPoint y: 143, distance: 21.1
click button "Filtrar"
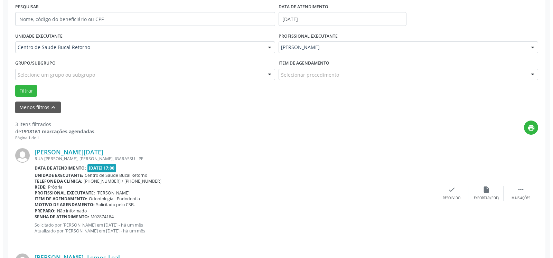
scroll to position [222, 0]
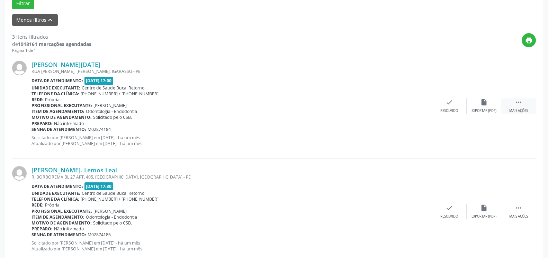
click div " Mais ações"
click icon "cancel"
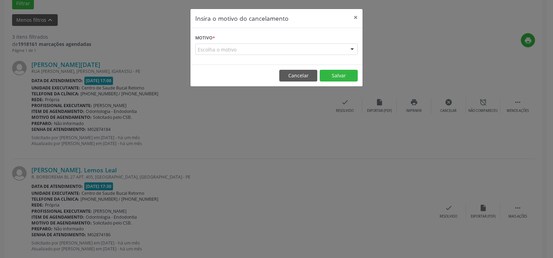
click div "Escolha o motivo"
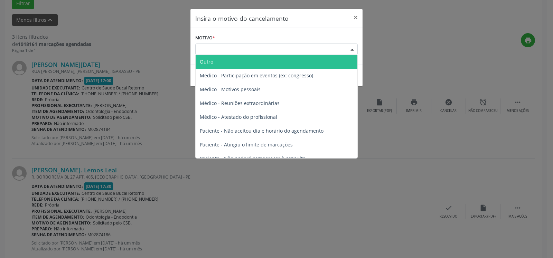
click span "Outro"
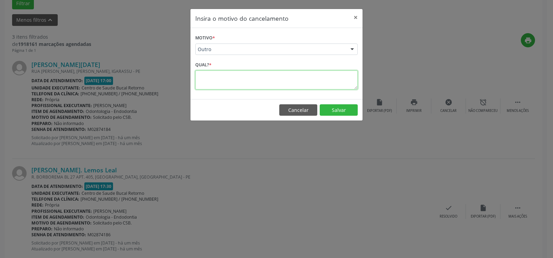
click textarea
paste textarea "REMARCADA PARA DIA 29/08."
type textarea "REMARCADA PARA DIA 29/08."
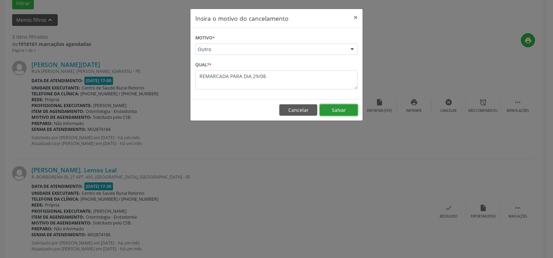
click button "Salvar"
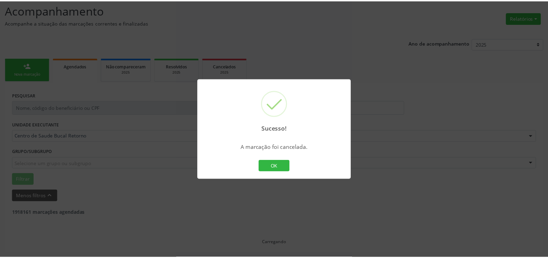
scroll to position [45, 0]
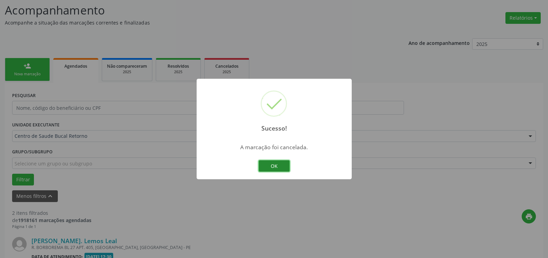
click button "OK"
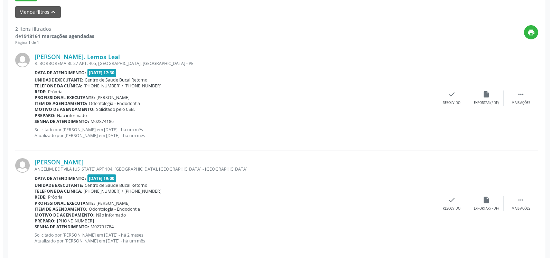
scroll to position [240, 0]
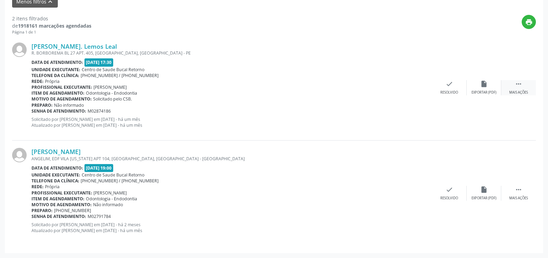
click div " Mais ações"
drag, startPoint x: 453, startPoint y: 71, endPoint x: 445, endPoint y: 86, distance: 16.9
click div "[PERSON_NAME]. Lemos Leal R. BORBOREMA BL 27 APT. 405, [GEOGRAPHIC_DATA], [GEOG…"
click div "cancel Cancelar"
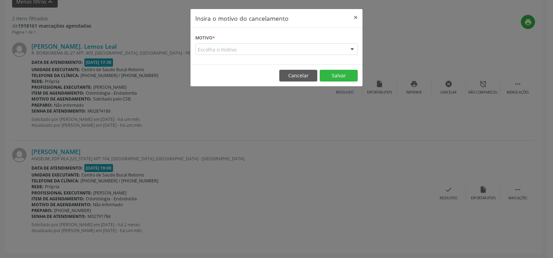
click div "Escolha o motivo"
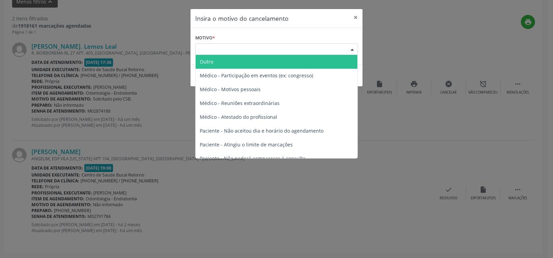
click span "Outro"
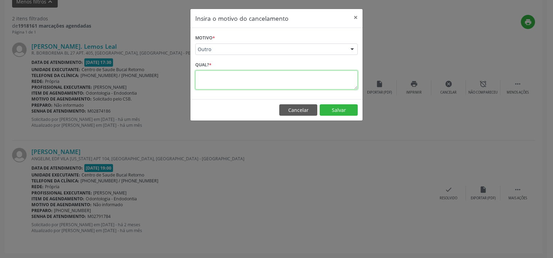
click textarea
paste textarea "REMARCADA PARA DIA 29/08."
type textarea "REMARCADA PARA DIA 29/08."
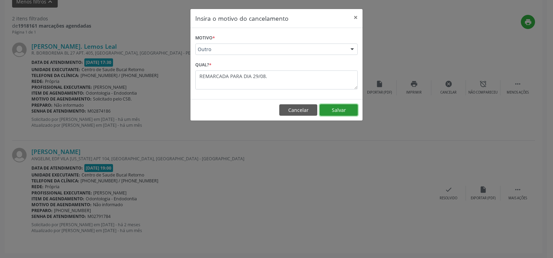
click button "Salvar"
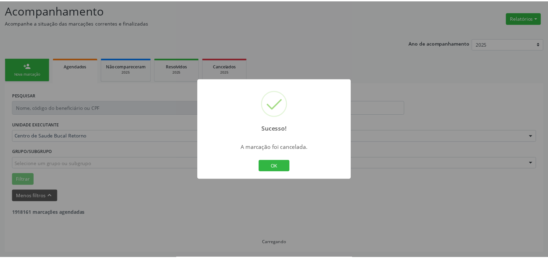
scroll to position [45, 0]
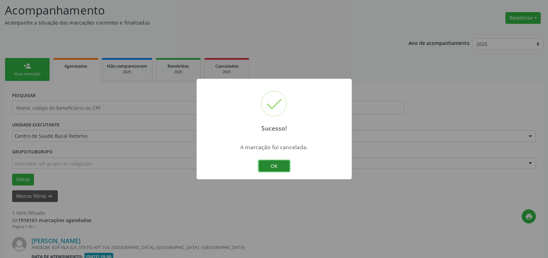
click button "OK"
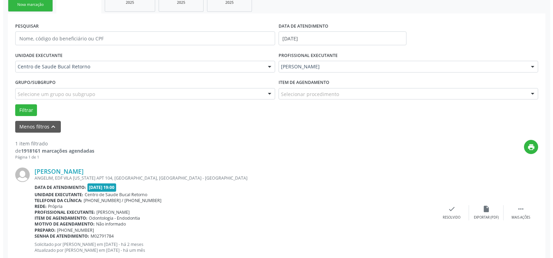
scroll to position [134, 0]
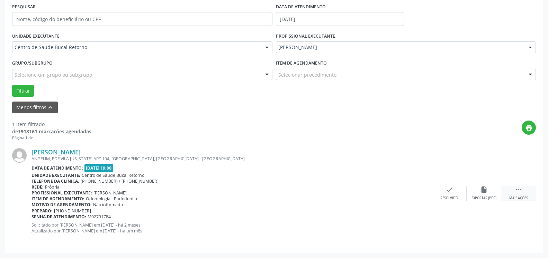
click div " Mais ações"
click icon "cancel"
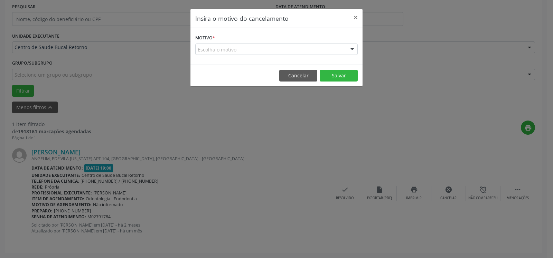
click div "Escolha o motivo"
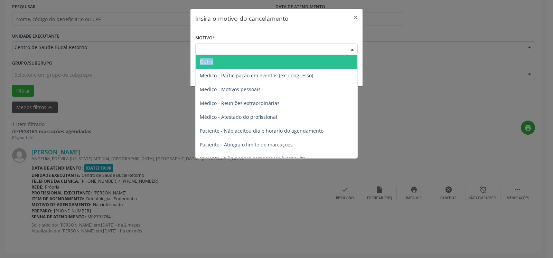
drag, startPoint x: 238, startPoint y: 55, endPoint x: 237, endPoint y: 66, distance: 11.5
click div "Escolha o motivo Outro Médico - Participação em eventos (ex: congresso) Médico …"
click span "Outro"
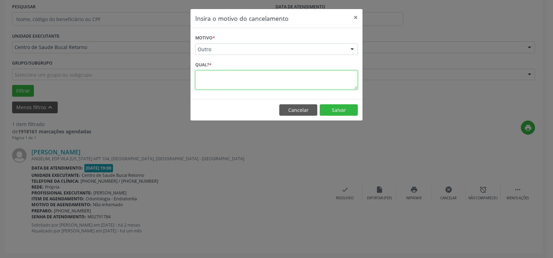
click textarea
paste textarea "REMARCADA PARA DIA 29/08."
type textarea "REMARCADA PARA DIA 29/08."
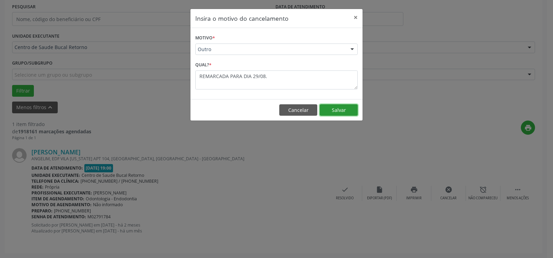
click button "Salvar"
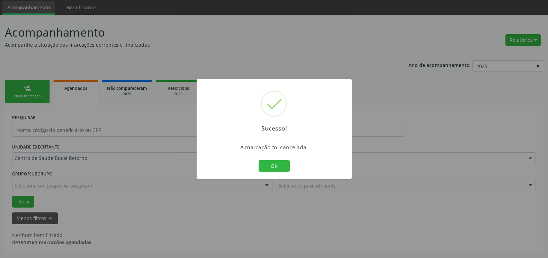
scroll to position [23, 0]
click button "OK"
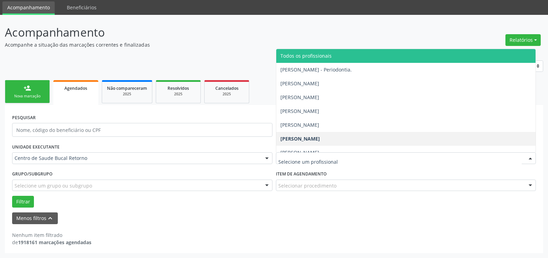
click span "Todos os profissionais"
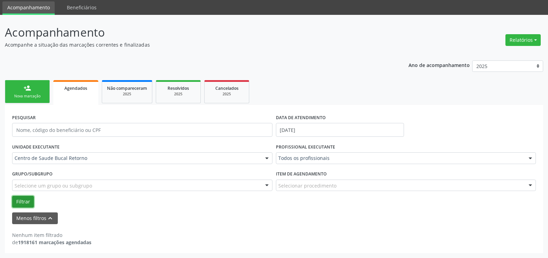
click button "Filtrar"
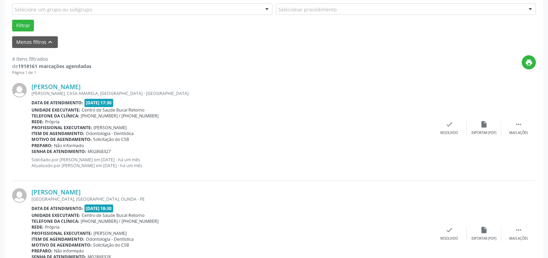
scroll to position [129, 0]
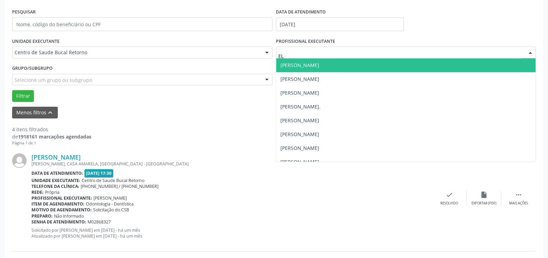
type input "ELI"
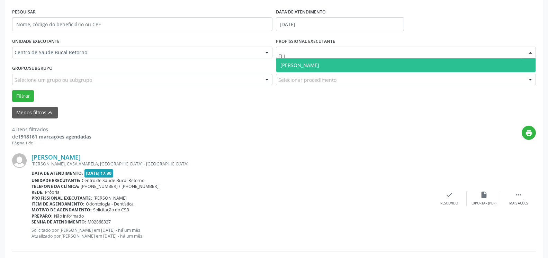
click span "[PERSON_NAME]"
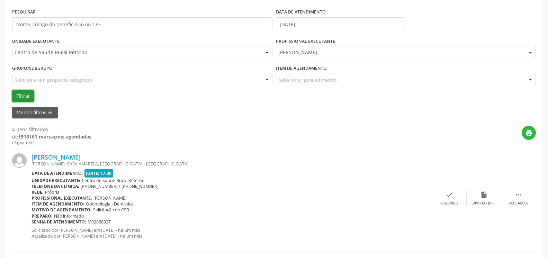
click button "Filtrar"
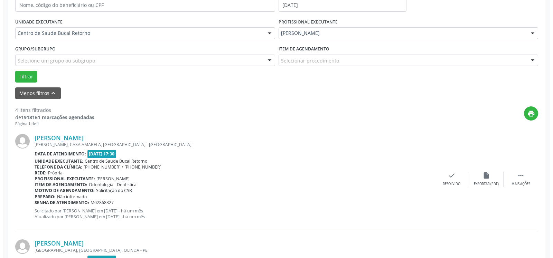
scroll to position [151, 0]
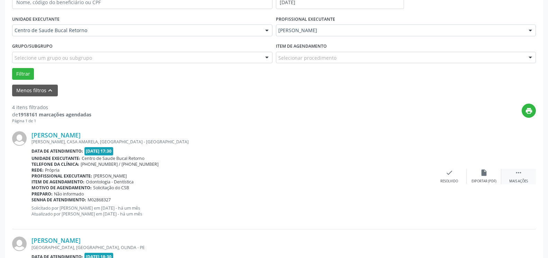
click icon ""
click icon "cancel"
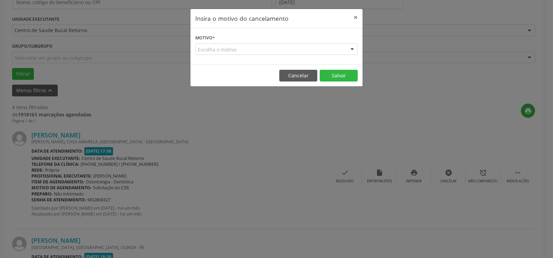
click div "Escolha o motivo"
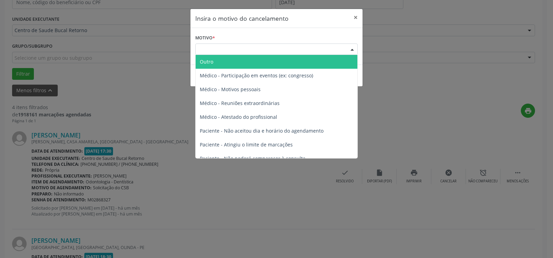
click span "Outro"
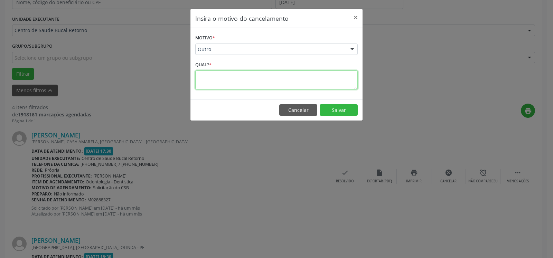
click textarea
paste textarea "REMARCADA PARA DIA 29/08."
type textarea "REMARCADA PARA DIA 29/08."
click footer "Cancelar Salvar"
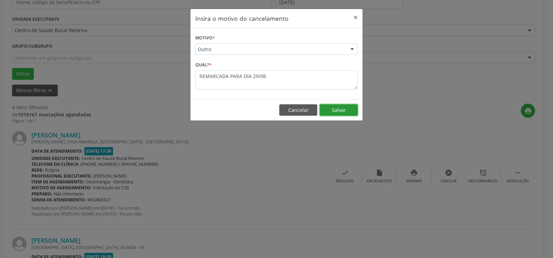
click button "Salvar"
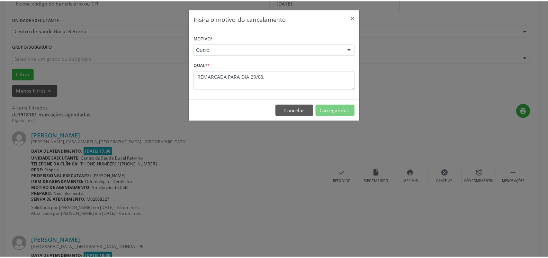
scroll to position [45, 0]
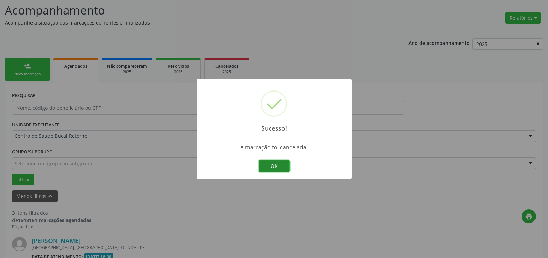
click button "OK"
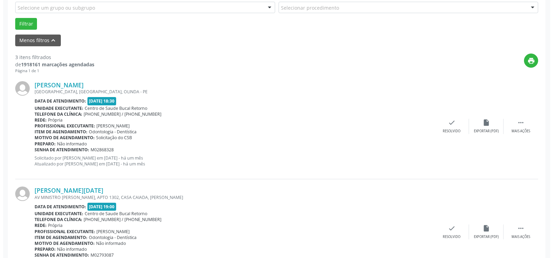
scroll to position [257, 0]
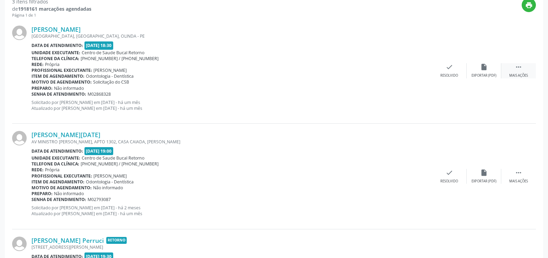
click icon ""
click div "Cancelar"
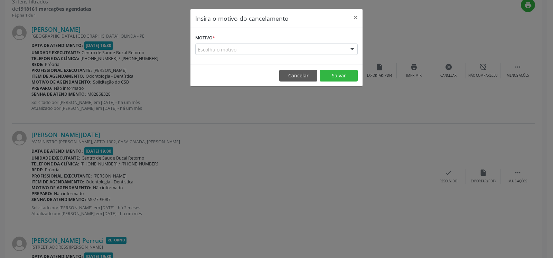
click div "Escolha o motivo"
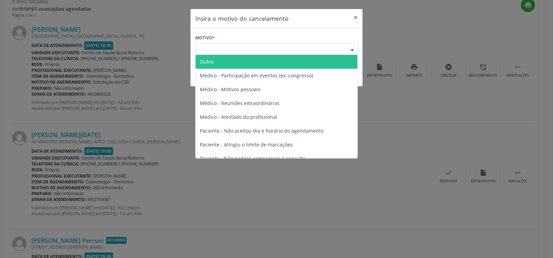
click span "Outro"
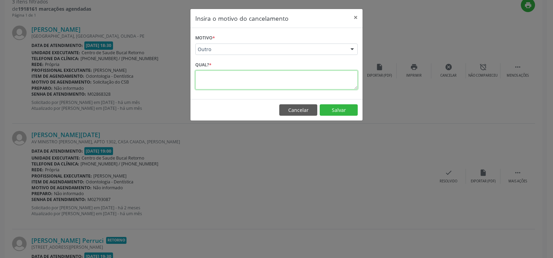
click textarea
paste textarea "REMARCADA PARA DIA 29/08."
type textarea "REMARCADA PARA DIA 29/08."
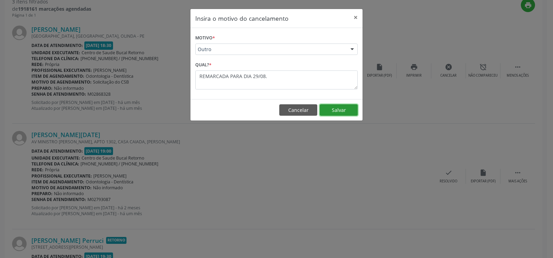
click button "Salvar"
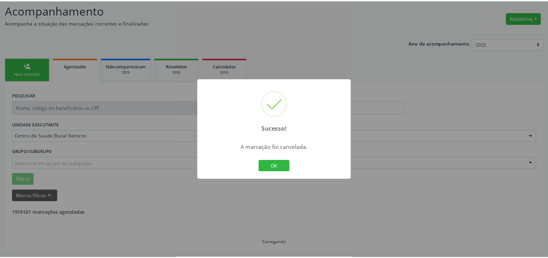
scroll to position [45, 0]
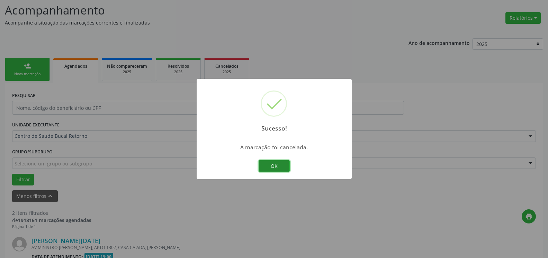
click button "OK"
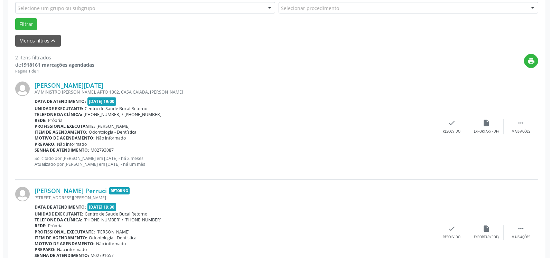
scroll to position [222, 0]
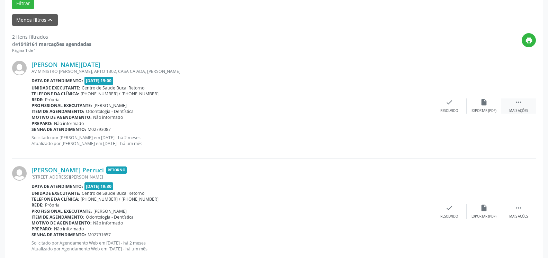
click div " Mais ações"
click icon "cancel"
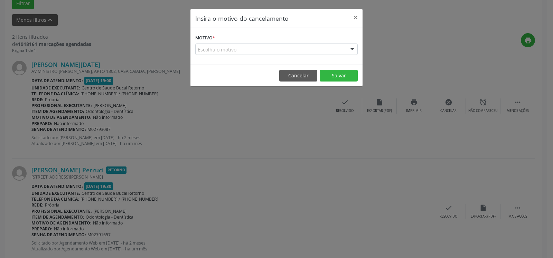
click form "Motivo * Escolha o motivo Outro Médico - Participação em eventos (ex: congresso…"
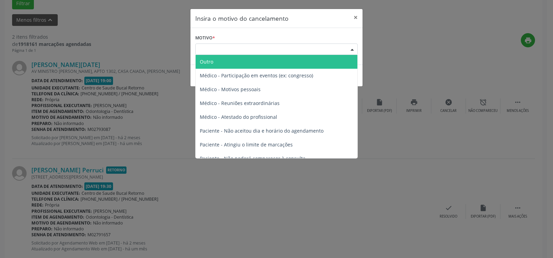
click div "Escolha o motivo"
click span "Outro"
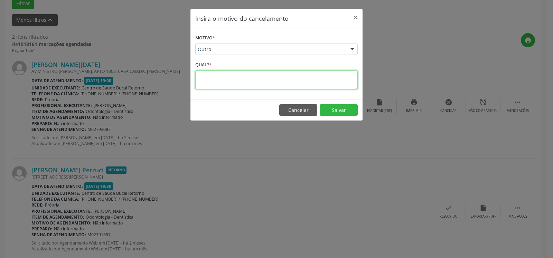
click textarea
paste textarea "REMARCADA PARA DIA 29/08."
type textarea "REMARCADA PARA DIA 29/08."
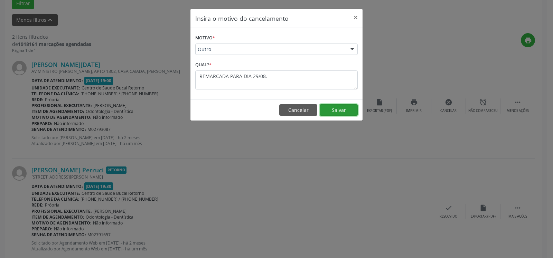
click button "Salvar"
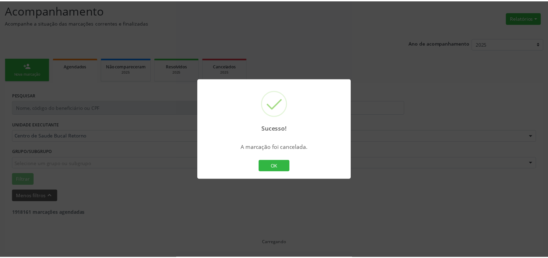
scroll to position [45, 0]
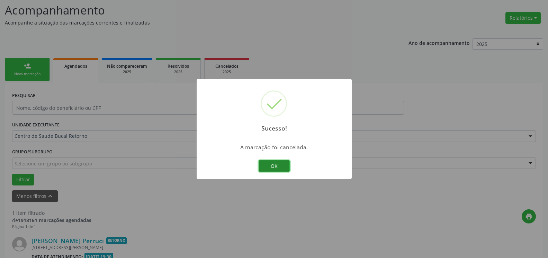
click button "OK"
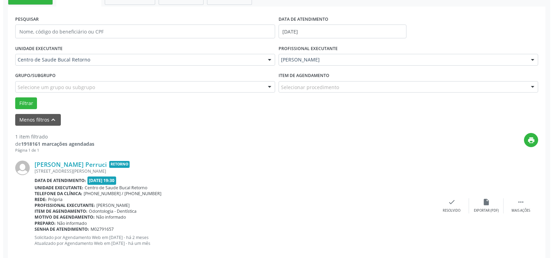
scroll to position [134, 0]
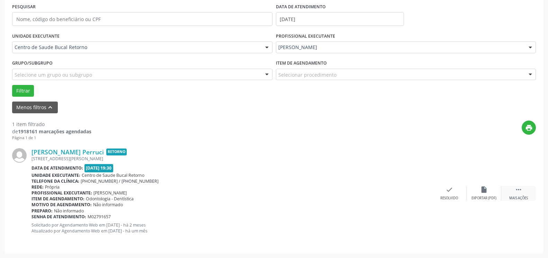
click icon ""
click div "cancel Cancelar"
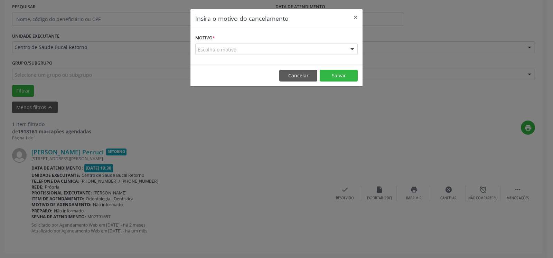
click div "Escolha o motivo"
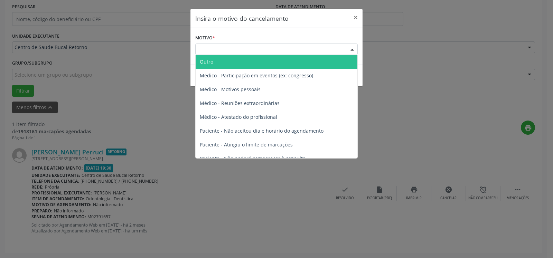
click span "Outro"
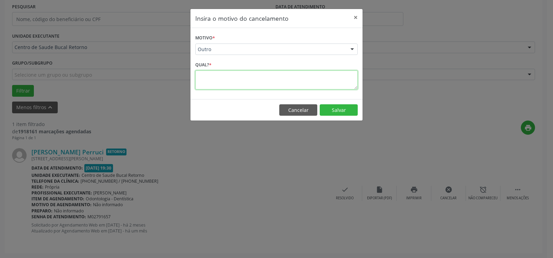
click textarea
paste textarea "REMARCADA PARA DIA 29/08."
type textarea "REMARCADA PARA DIA 29/08."
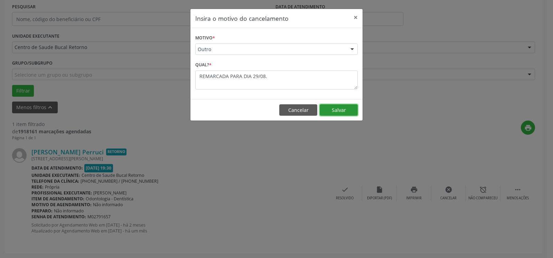
click button "Salvar"
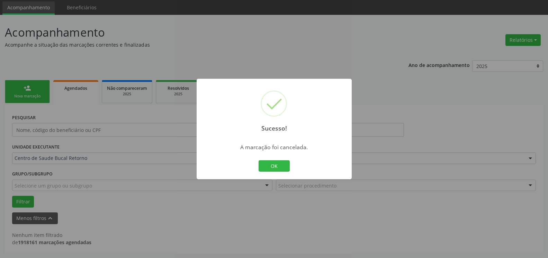
scroll to position [23, 0]
click button "OK"
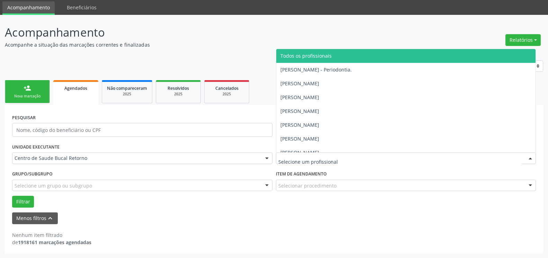
click span "Todos os profissionais"
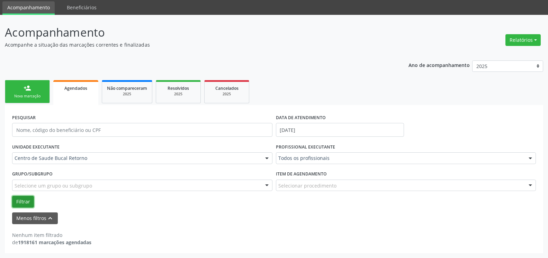
click button "Filtrar"
click input "[DATE]"
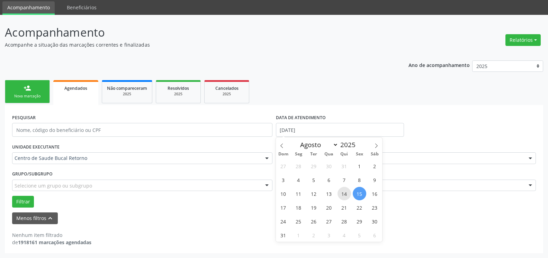
click span "14"
type input "[DATE]"
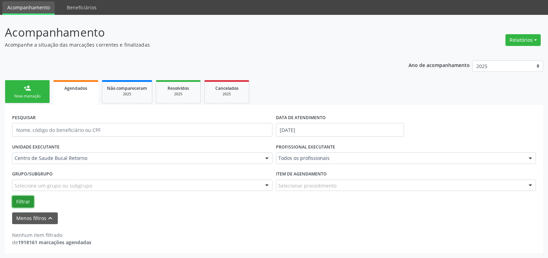
click button "Filtrar"
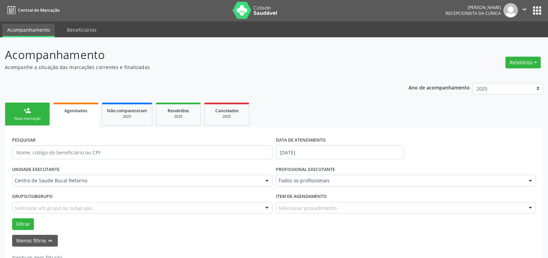
scroll to position [0, 0]
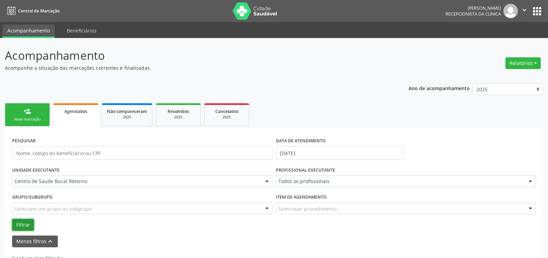
click button "Filtrar"
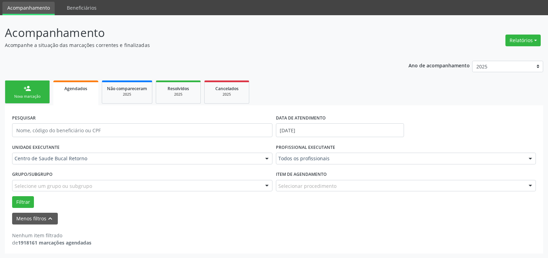
scroll to position [23, 0]
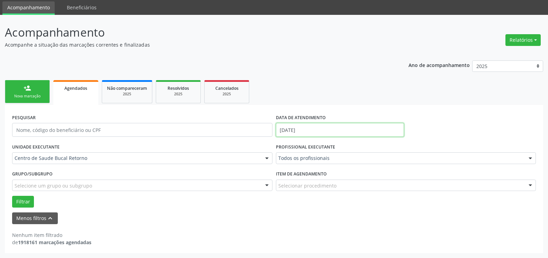
click input "[DATE]"
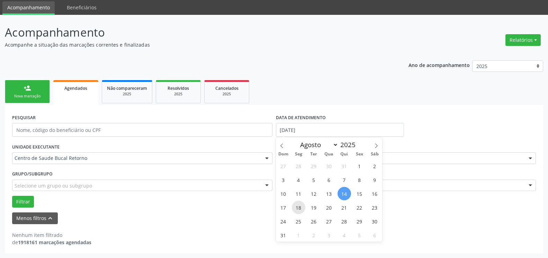
click span "18"
type input "[DATE]"
click span "18"
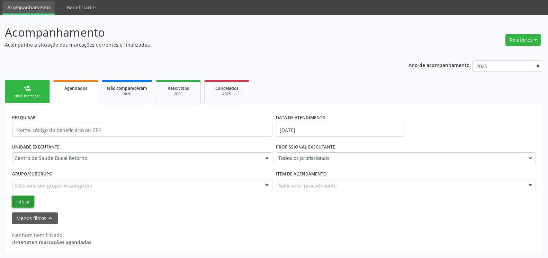
click button "Filtrar"
click form "PESQUISAR DATA DE ATENDIMENTO [DATE] UNIDADE EXECUTANTE Centro de Saude Bucal R…"
click input "[DATE]"
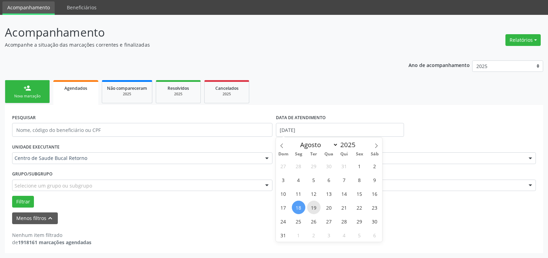
click span "19"
type input "[DATE]"
click span "19"
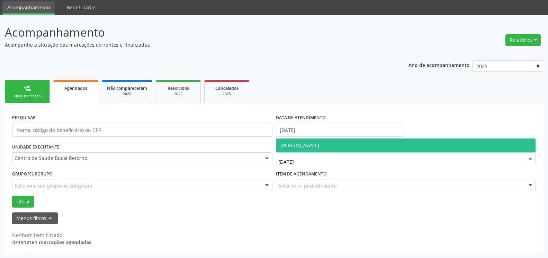
click span "[PERSON_NAME]"
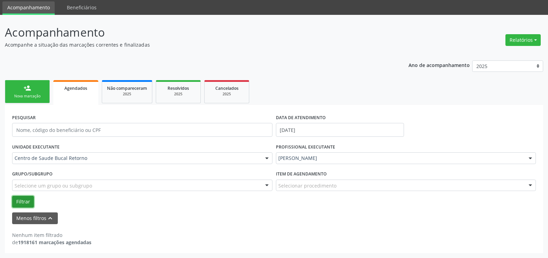
click button "Filtrar"
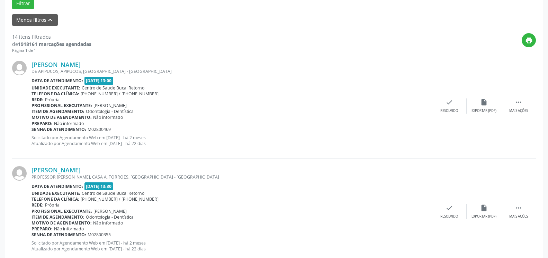
scroll to position [257, 0]
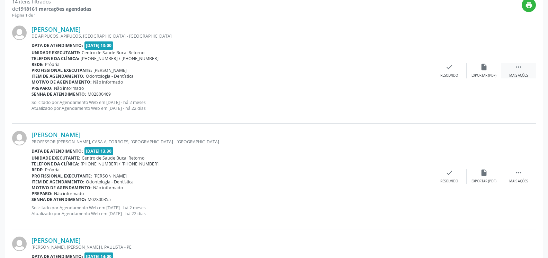
click icon ""
click div "alarm_off Não compareceu"
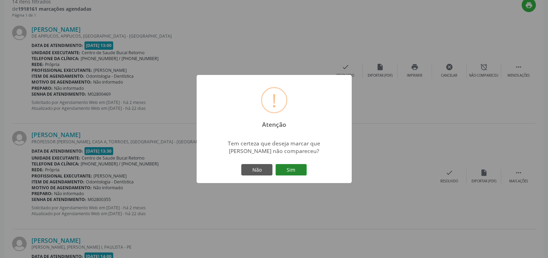
click button "Sim"
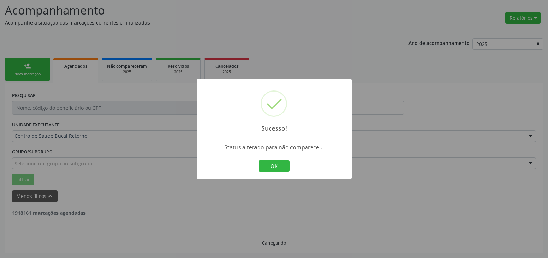
scroll to position [45, 0]
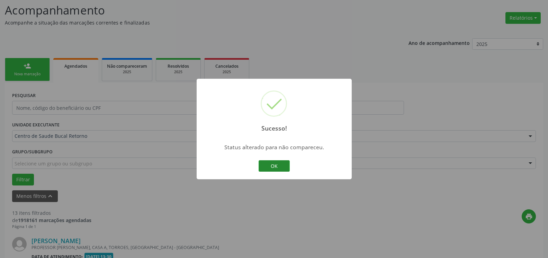
click div "Sucesso! × Status alterado para não compareceu. OK Cancel"
click button "OK"
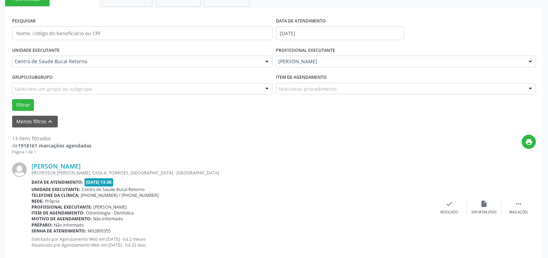
scroll to position [151, 0]
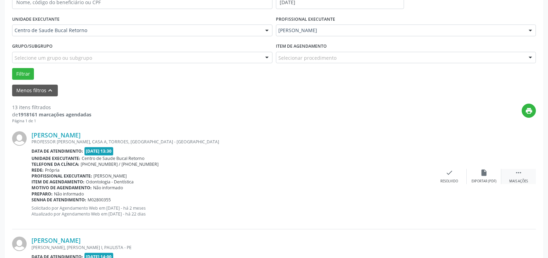
click div " Mais ações"
click div "alarm_off Não compareceu"
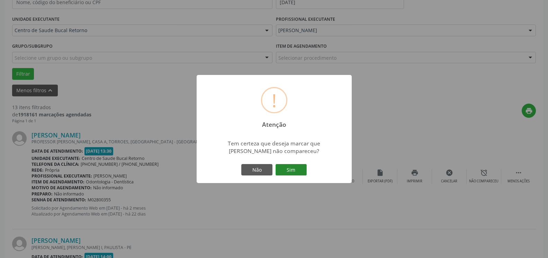
click button "Sim"
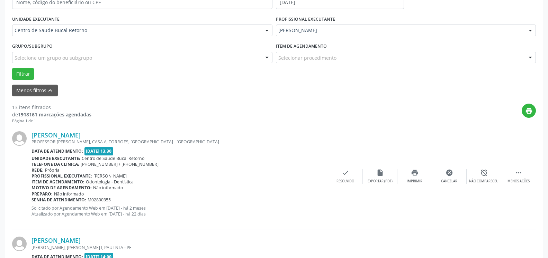
scroll to position [45, 0]
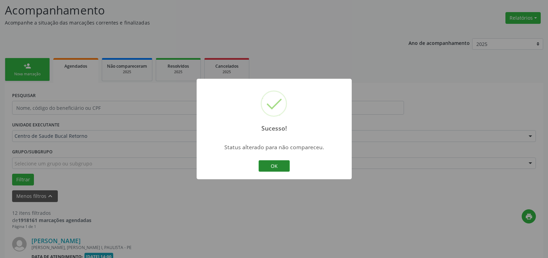
click button "OK"
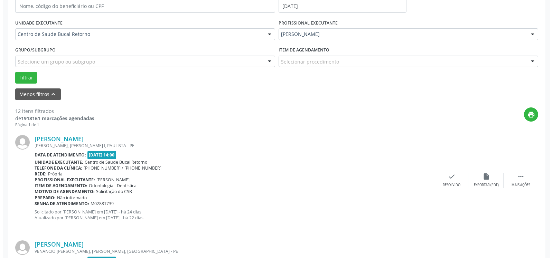
scroll to position [151, 0]
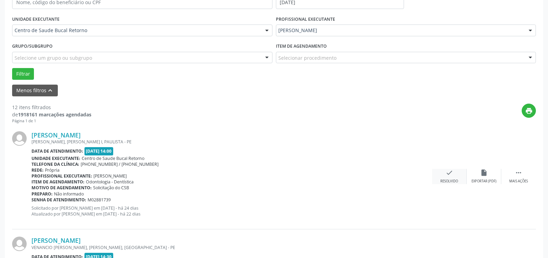
click div "check Resolvido"
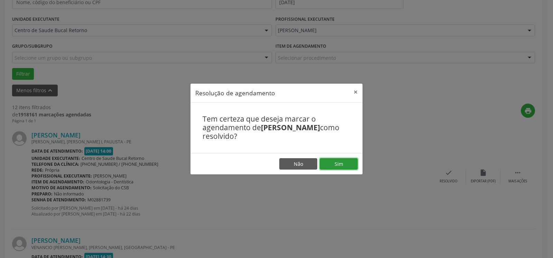
click button "Sim"
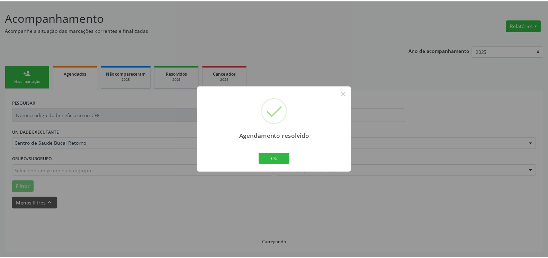
scroll to position [38, 0]
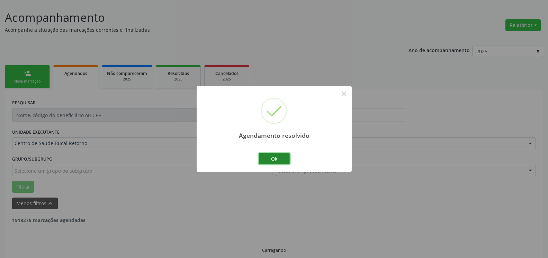
click button "Ok"
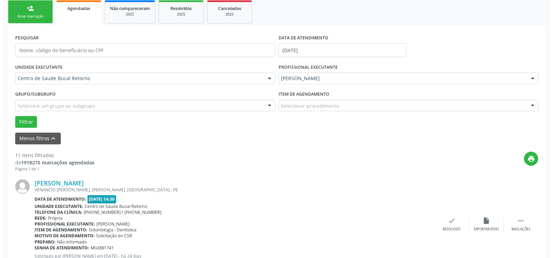
scroll to position [116, 0]
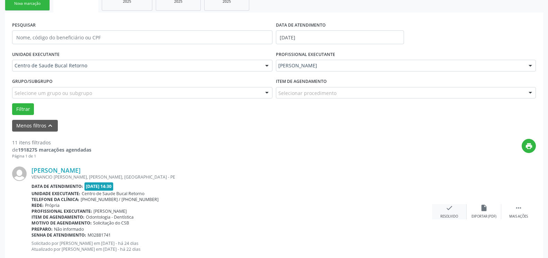
click icon "check"
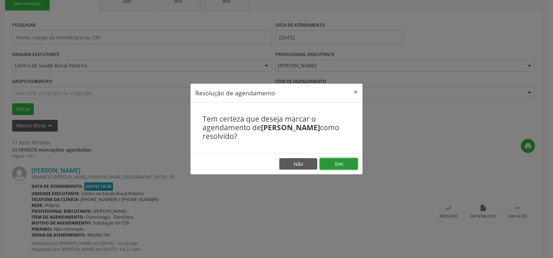
click button "Sim"
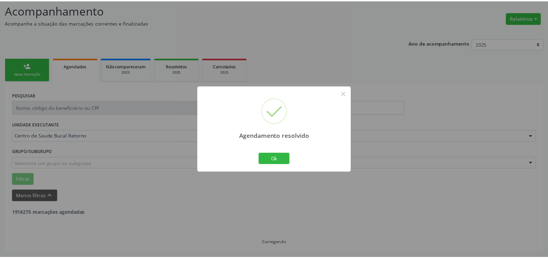
scroll to position [38, 0]
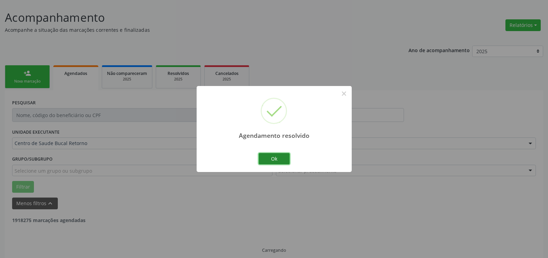
click button "Ok"
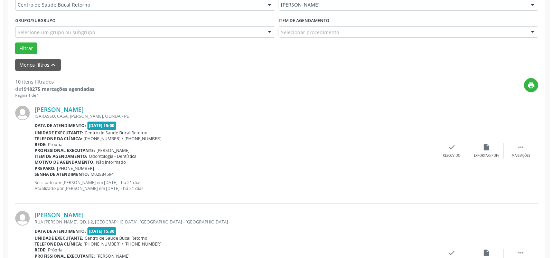
scroll to position [186, 0]
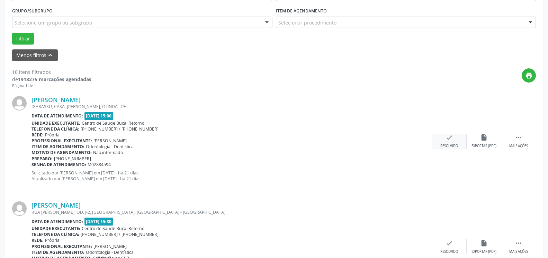
click icon "check"
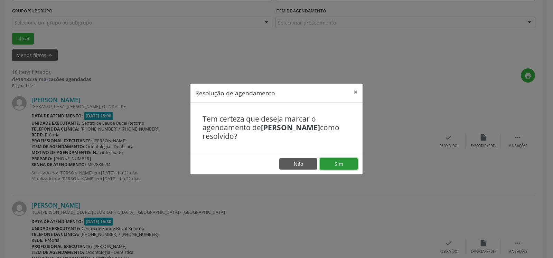
click button "Sim"
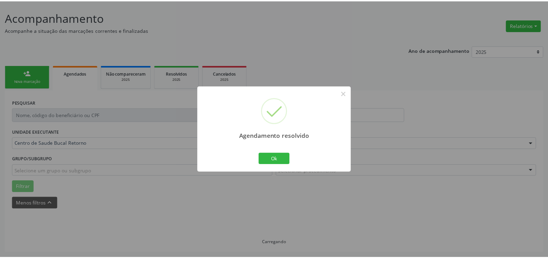
scroll to position [38, 0]
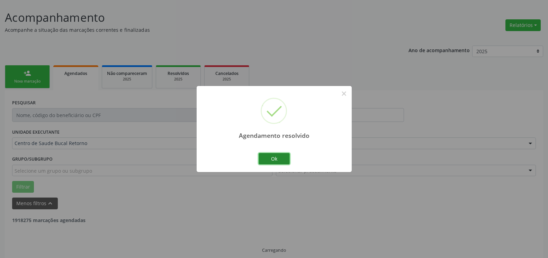
click button "Ok"
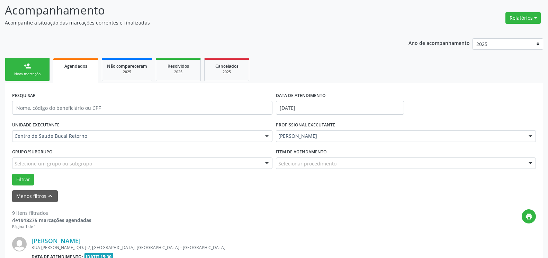
scroll to position [186, 0]
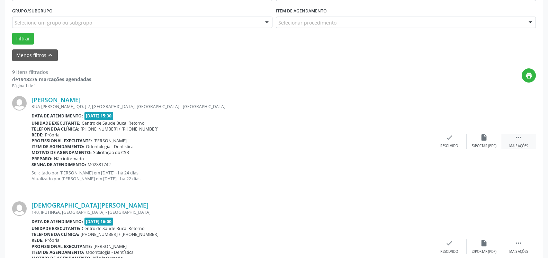
click icon ""
click icon "alarm_off"
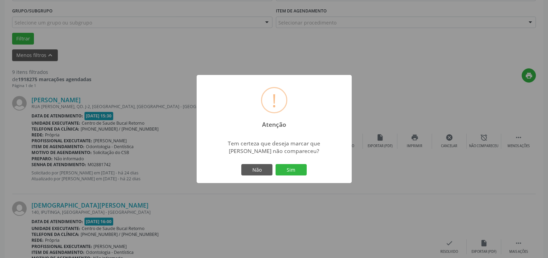
click button "Sim"
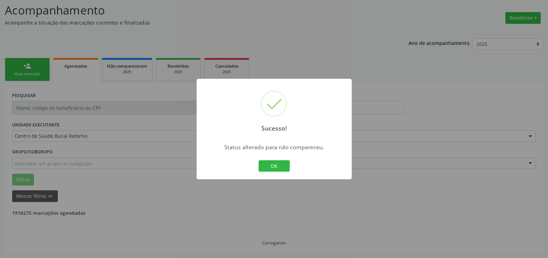
scroll to position [45, 0]
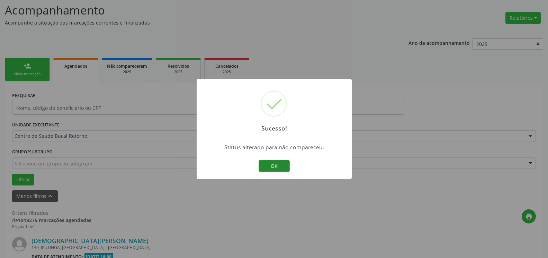
click button "OK"
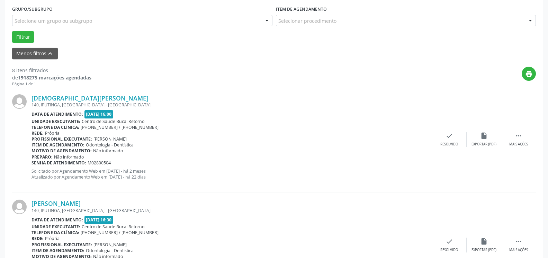
scroll to position [222, 0]
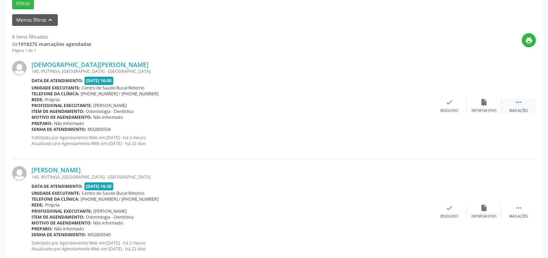
click div " Mais ações"
click div "alarm_off Não compareceu"
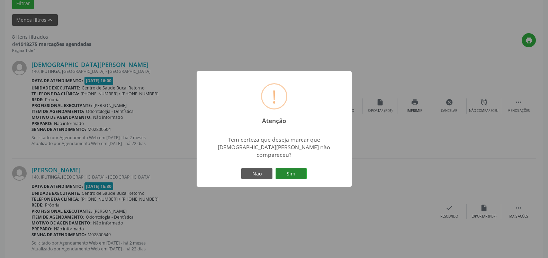
click button "Sim"
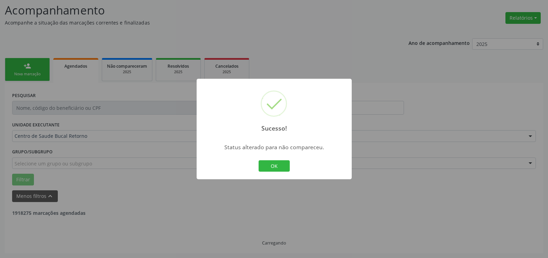
scroll to position [45, 0]
click button "OK"
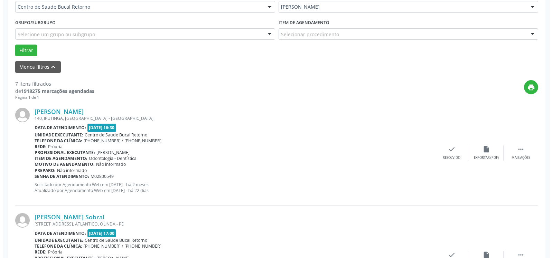
scroll to position [186, 0]
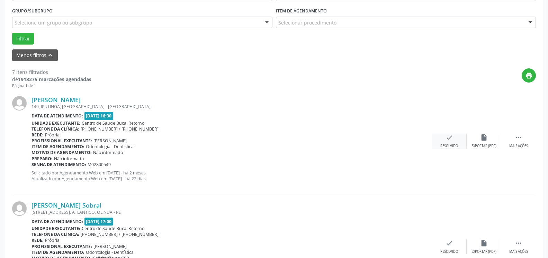
click icon "check"
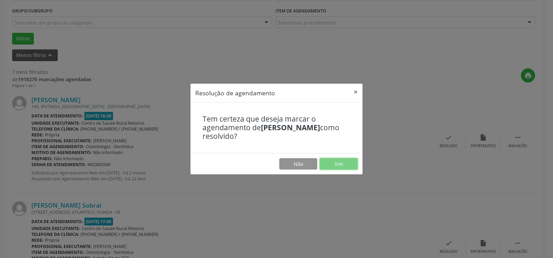
click button "Sim"
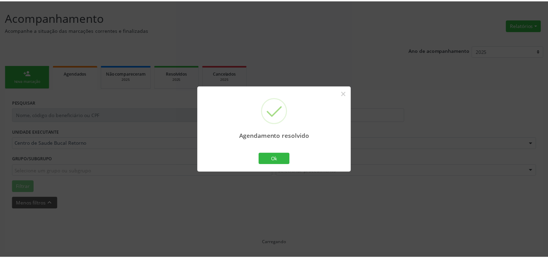
scroll to position [38, 0]
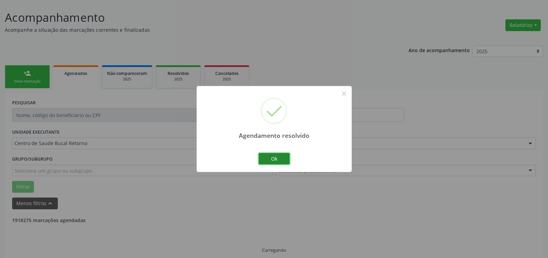
click button "Ok"
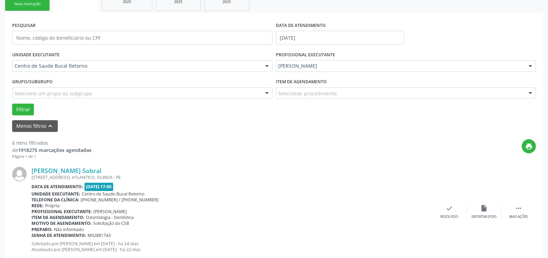
scroll to position [116, 0]
click div " Mais ações"
click icon "alarm_off"
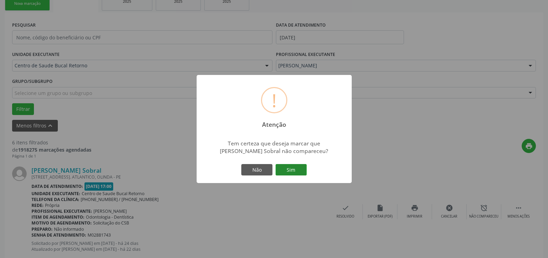
click button "Sim"
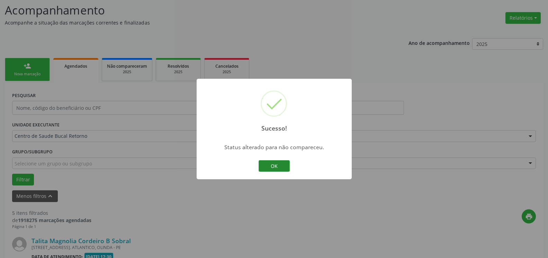
click button "OK"
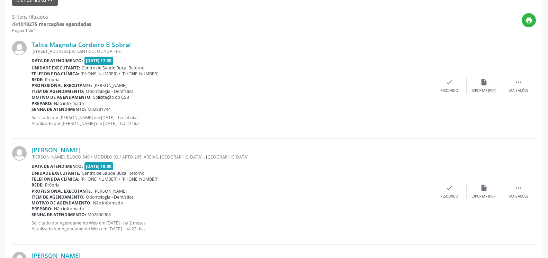
scroll to position [257, 0]
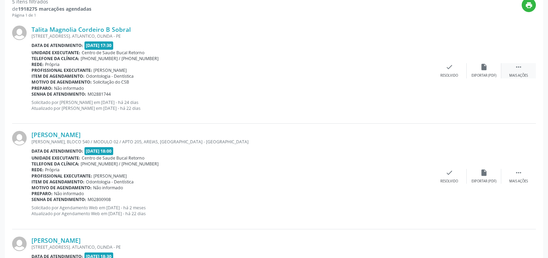
drag, startPoint x: 519, startPoint y: 70, endPoint x: 505, endPoint y: 72, distance: 14.0
click icon ""
click div "alarm_off Não compareceu"
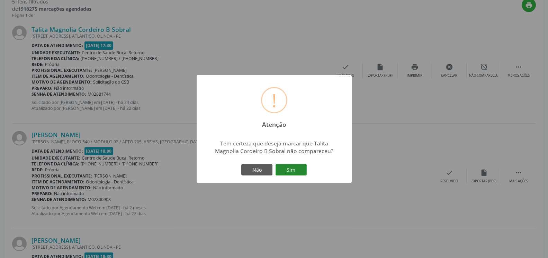
click button "Sim"
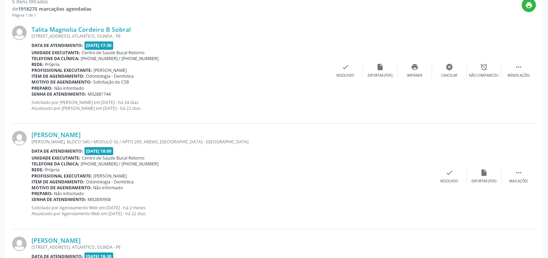
scroll to position [45, 0]
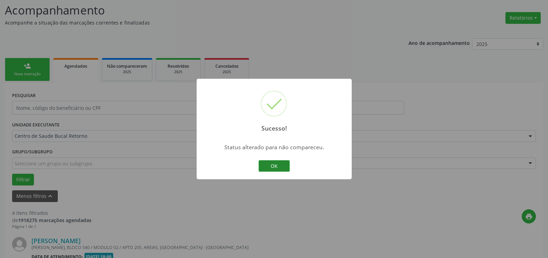
click button "OK"
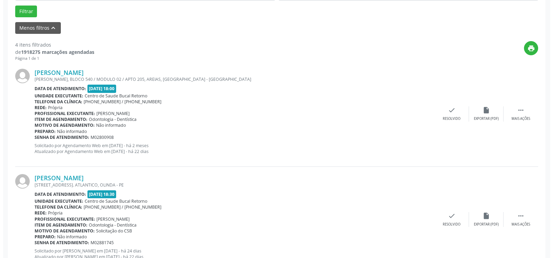
scroll to position [222, 0]
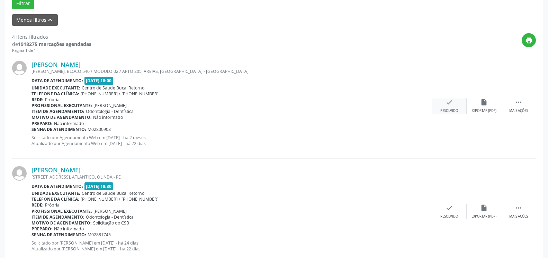
click icon "check"
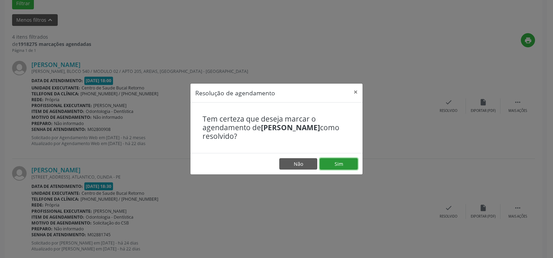
click button "Sim"
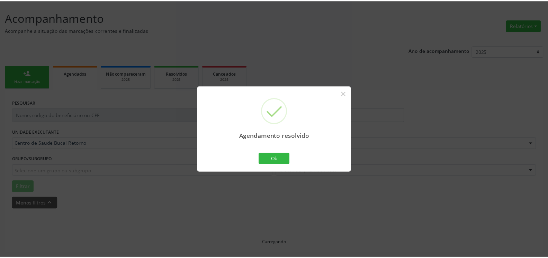
scroll to position [38, 0]
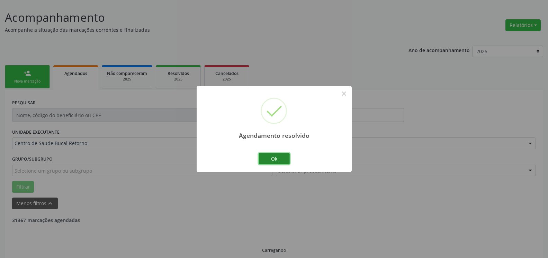
click button "Ok"
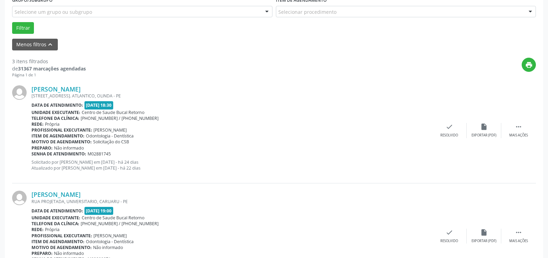
scroll to position [250, 0]
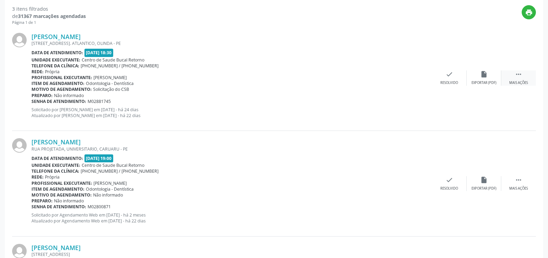
click div " Mais ações"
click icon "alarm_off"
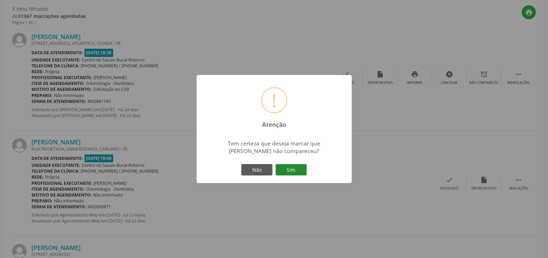
click button "Sim"
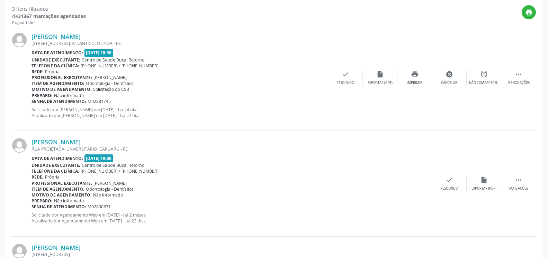
scroll to position [45, 0]
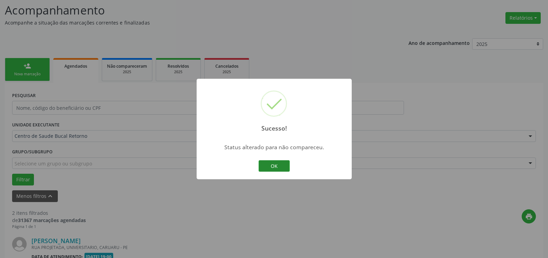
click button "OK"
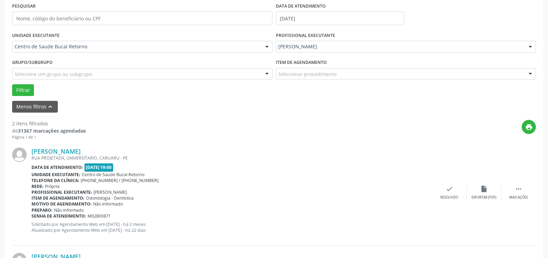
scroll to position [186, 0]
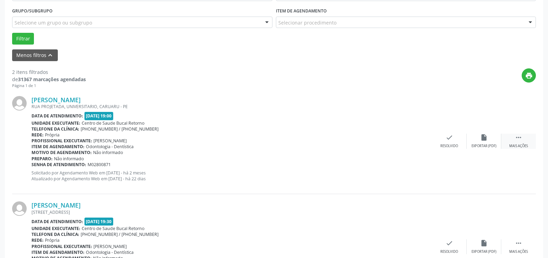
drag, startPoint x: 519, startPoint y: 135, endPoint x: 504, endPoint y: 144, distance: 18.0
click icon ""
click icon "alarm_off"
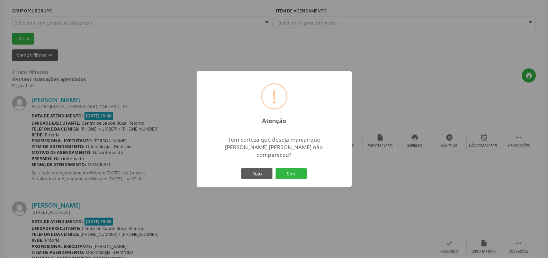
drag, startPoint x: 299, startPoint y: 166, endPoint x: 280, endPoint y: 171, distance: 19.1
click button "Sim"
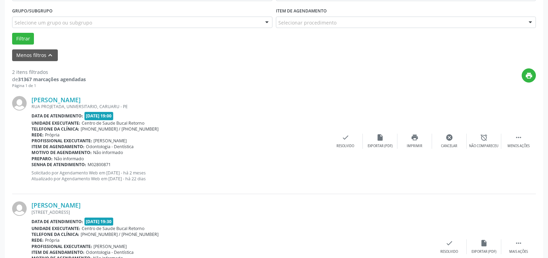
scroll to position [45, 0]
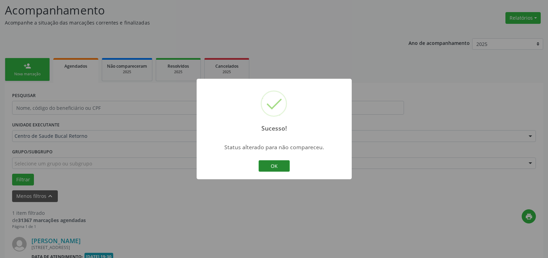
click button "OK"
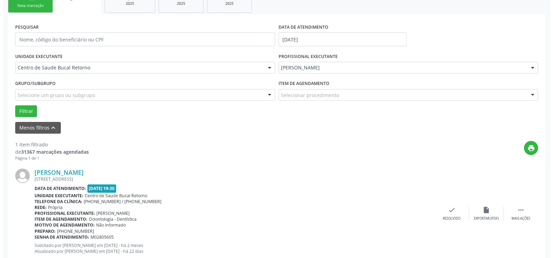
scroll to position [134, 0]
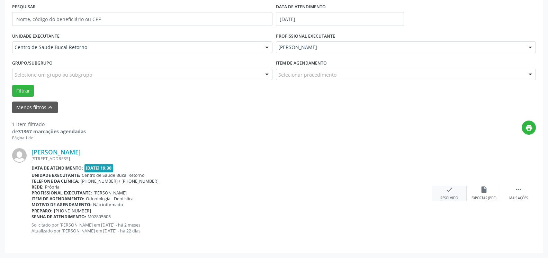
click icon "check"
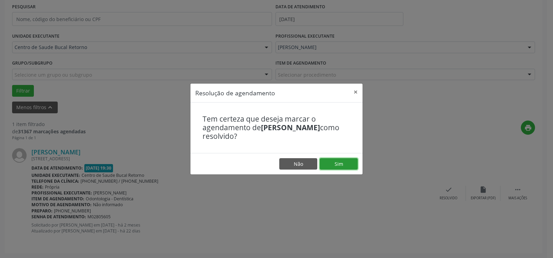
click button "Sim"
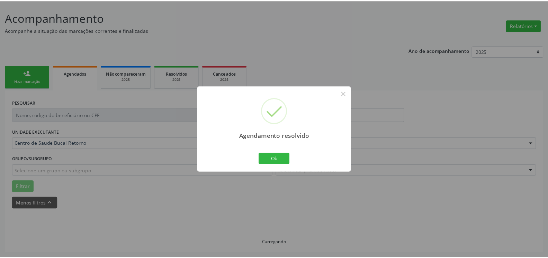
scroll to position [38, 0]
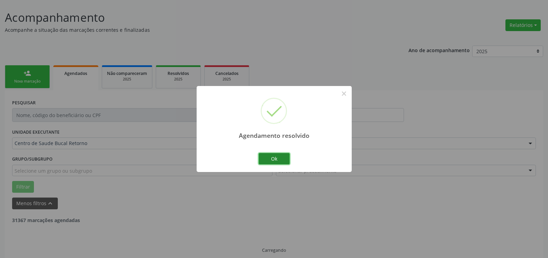
click button "Ok"
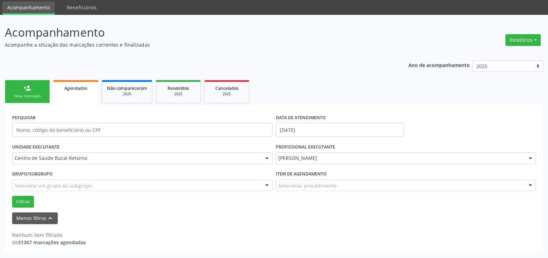
scroll to position [23, 0]
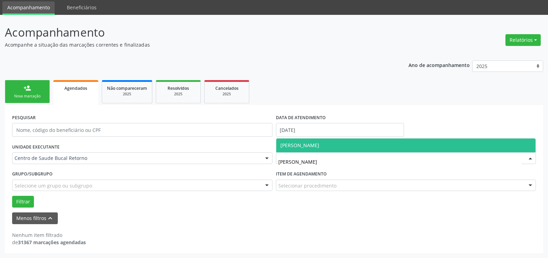
click span "[PERSON_NAME]"
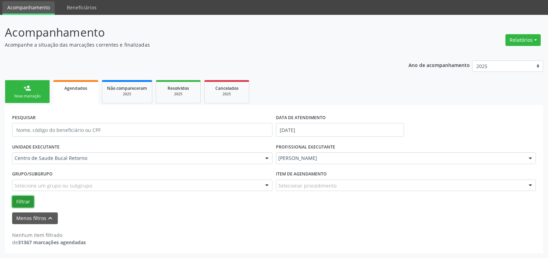
click button "Filtrar"
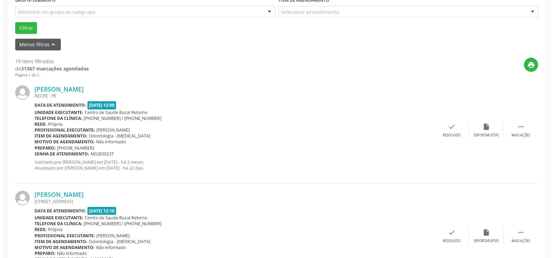
scroll to position [200, 0]
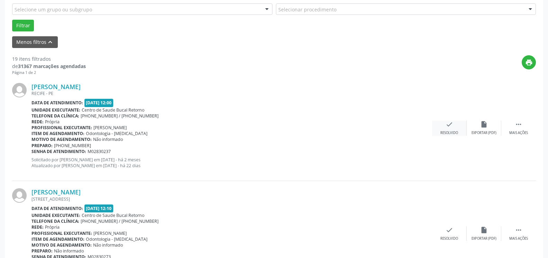
click div "check Resolvido"
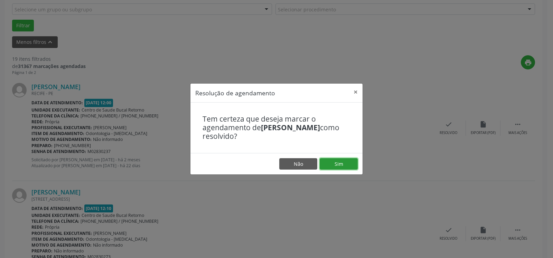
click button "Sim"
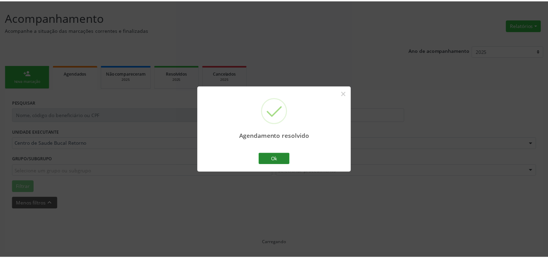
scroll to position [38, 0]
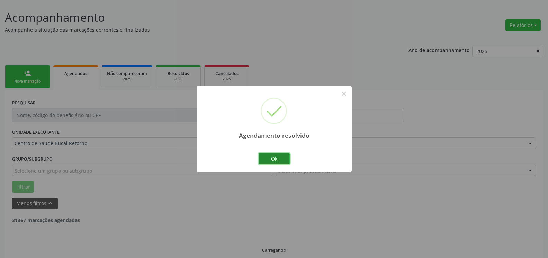
click button "Ok"
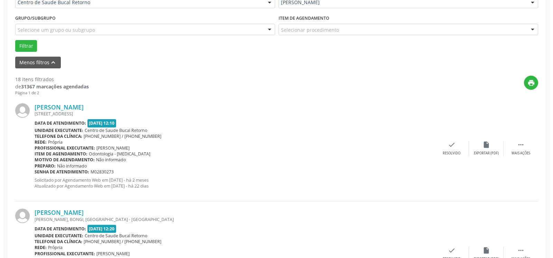
scroll to position [186, 0]
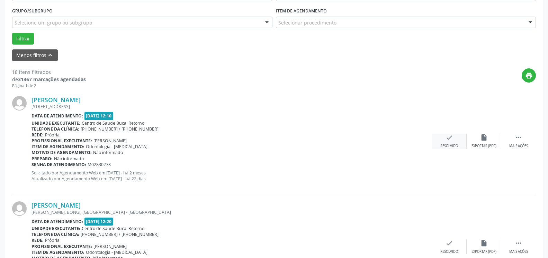
click icon "check"
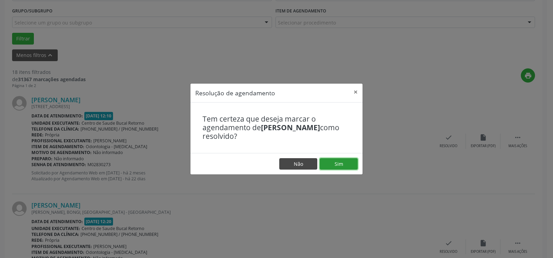
drag, startPoint x: 355, startPoint y: 164, endPoint x: 304, endPoint y: 169, distance: 50.5
click button "Sim"
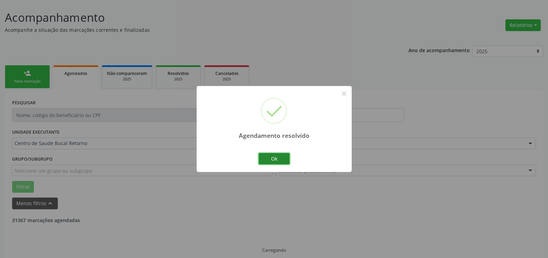
click button "Ok"
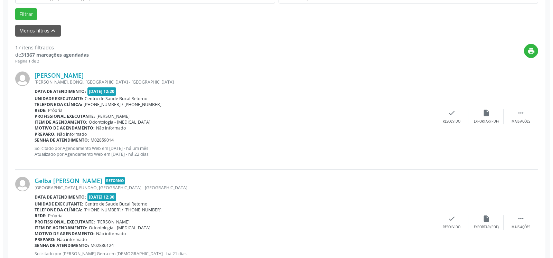
scroll to position [222, 0]
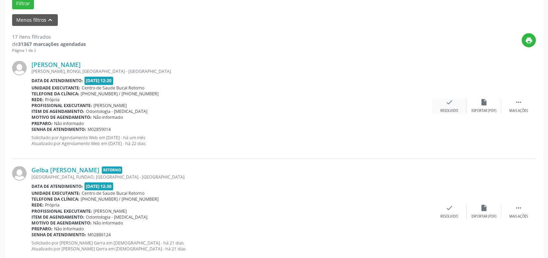
click icon "check"
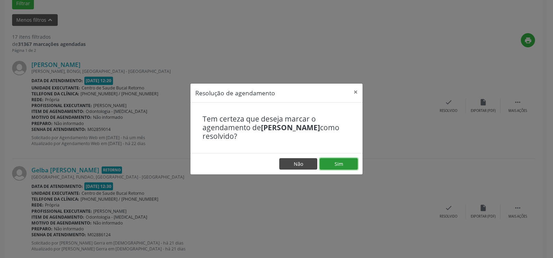
drag, startPoint x: 343, startPoint y: 165, endPoint x: 312, endPoint y: 163, distance: 31.9
click button "Sim"
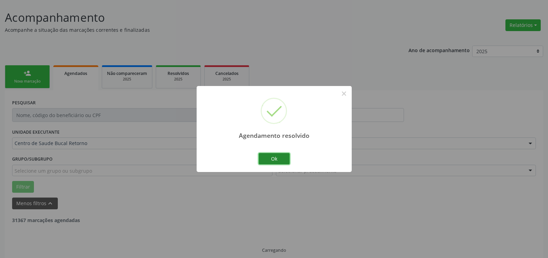
click button "Ok"
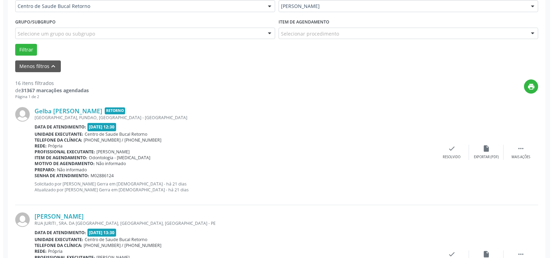
scroll to position [214, 0]
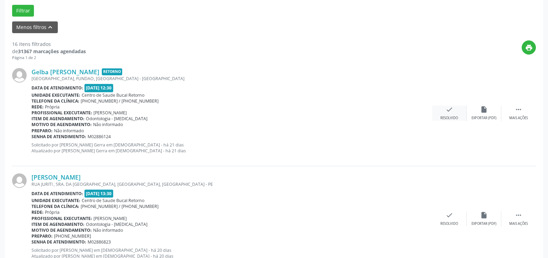
click icon "check"
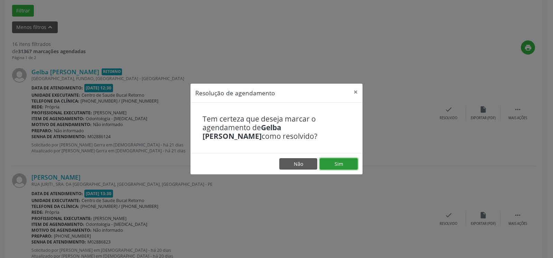
click button "Sim"
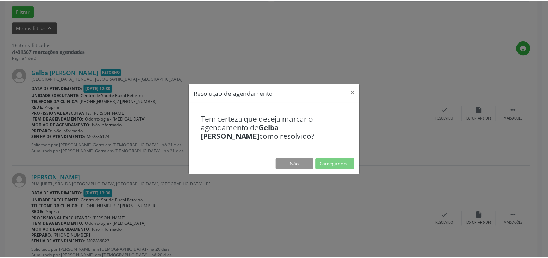
scroll to position [38, 0]
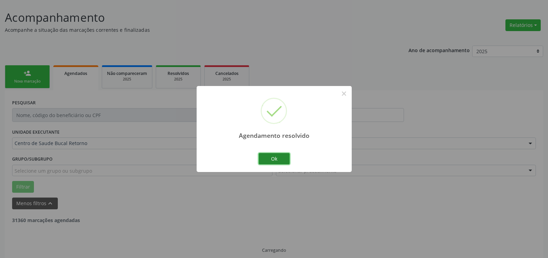
click button "Ok"
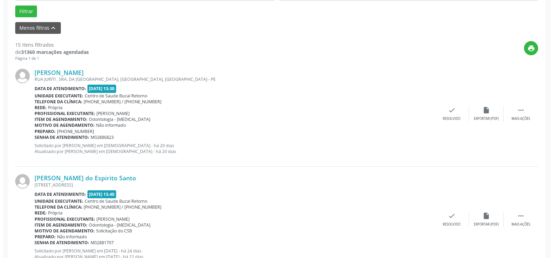
scroll to position [214, 0]
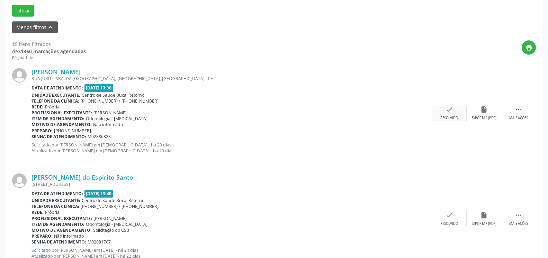
click icon "check"
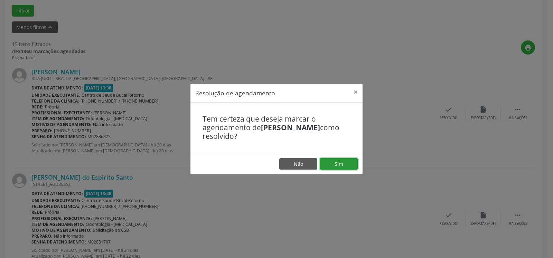
click button "Sim"
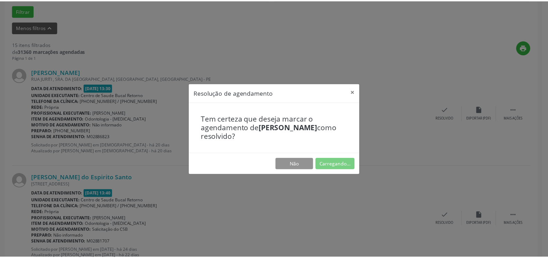
scroll to position [38, 0]
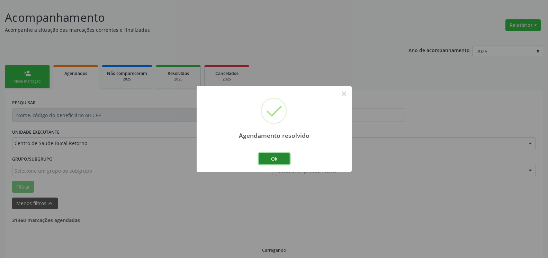
click button "Ok"
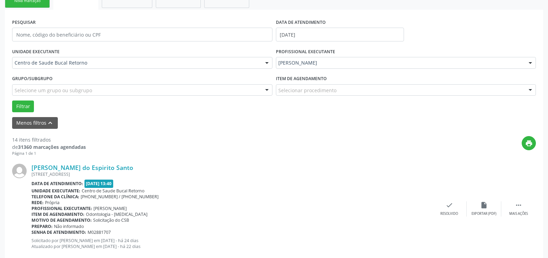
scroll to position [179, 0]
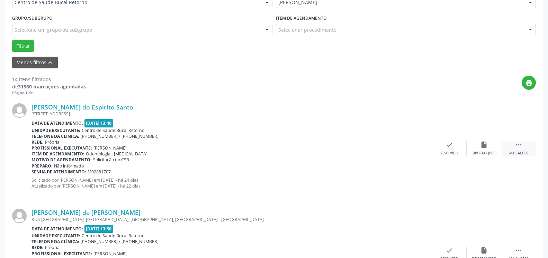
drag, startPoint x: 523, startPoint y: 147, endPoint x: 502, endPoint y: 150, distance: 21.4
click div " Mais ações"
click div "alarm_off Não compareceu"
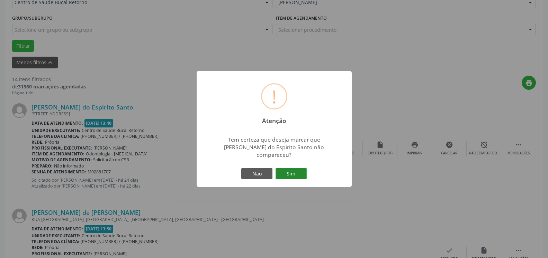
click button "Sim"
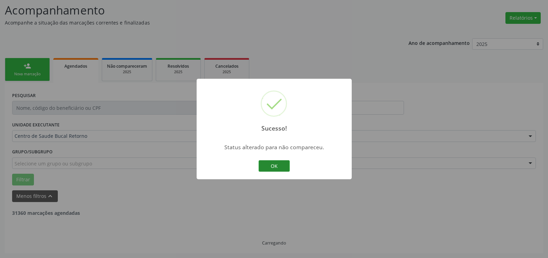
click button "OK"
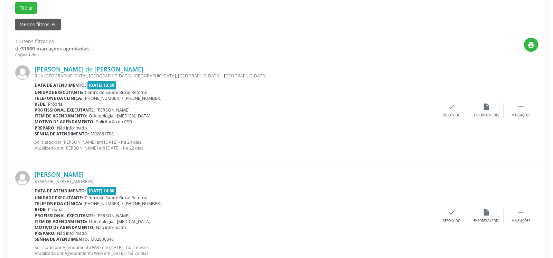
scroll to position [257, 0]
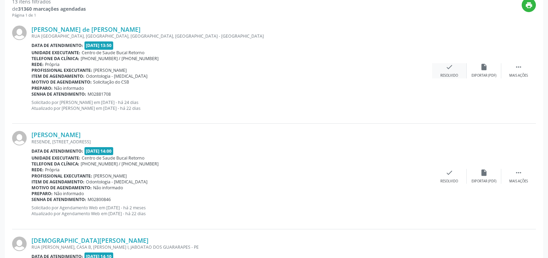
click icon "check"
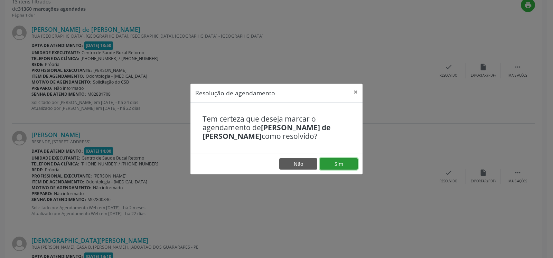
click button "Sim"
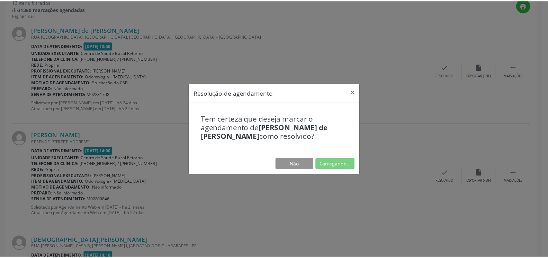
scroll to position [38, 0]
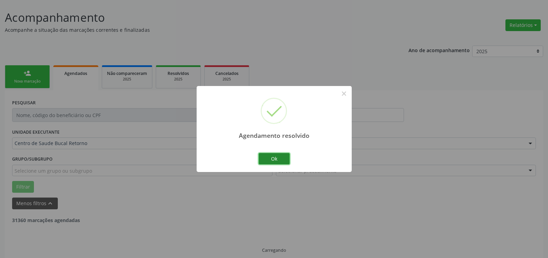
click button "Ok"
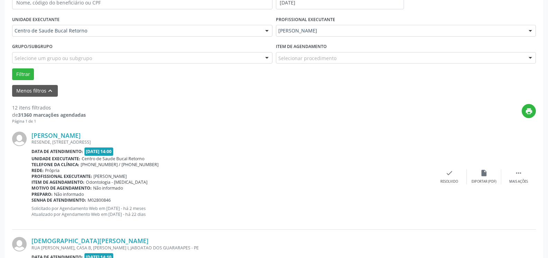
scroll to position [151, 0]
drag, startPoint x: 522, startPoint y: 174, endPoint x: 504, endPoint y: 177, distance: 17.9
click icon ""
click div "alarm_off Não compareceu"
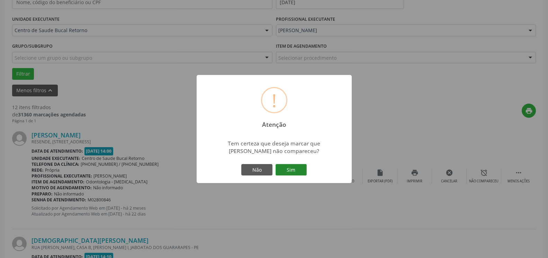
click button "Sim"
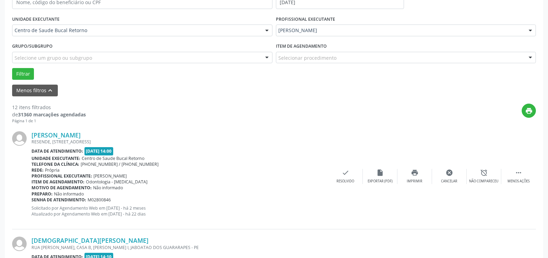
scroll to position [45, 0]
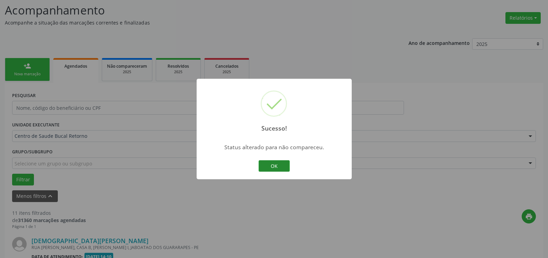
click button "OK"
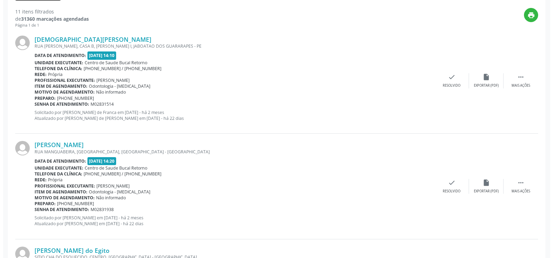
scroll to position [257, 0]
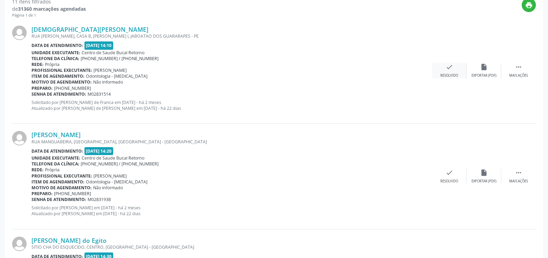
click icon "check"
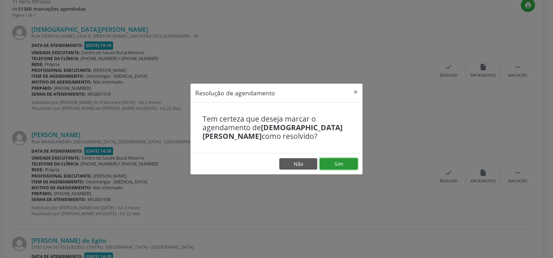
click button "Sim"
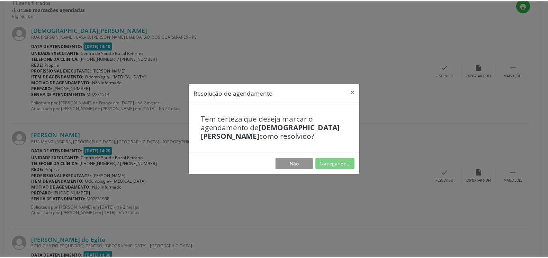
scroll to position [38, 0]
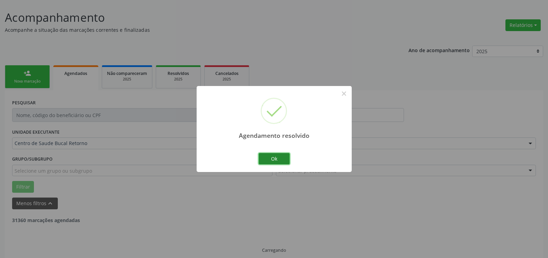
click button "Ok"
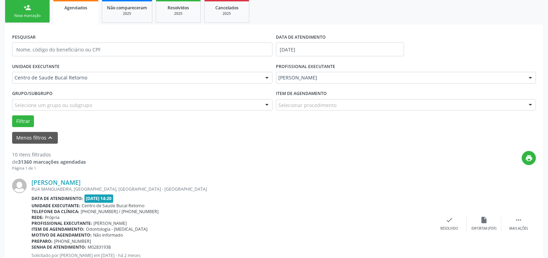
scroll to position [151, 0]
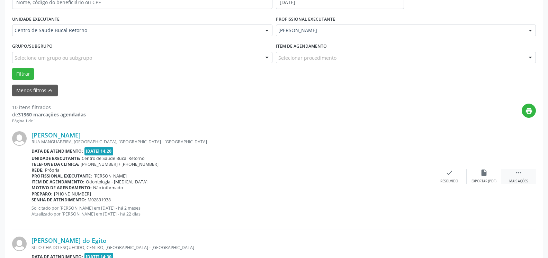
click div " Mais ações"
click div "alarm_off Não compareceu"
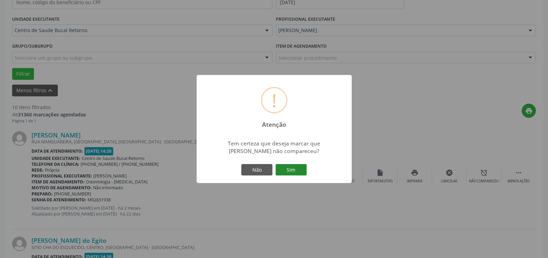
click button "Sim"
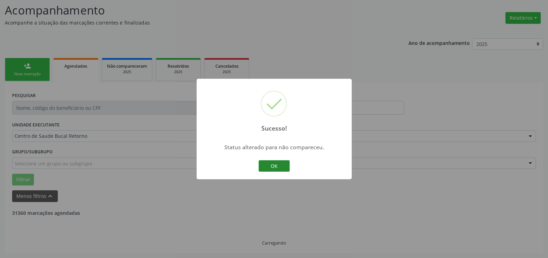
click button "OK"
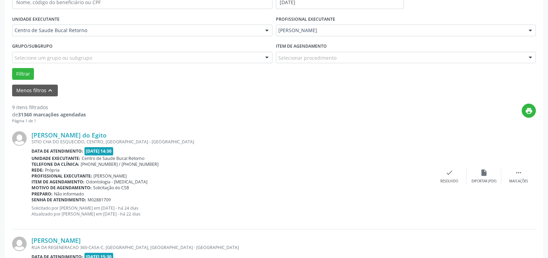
scroll to position [222, 0]
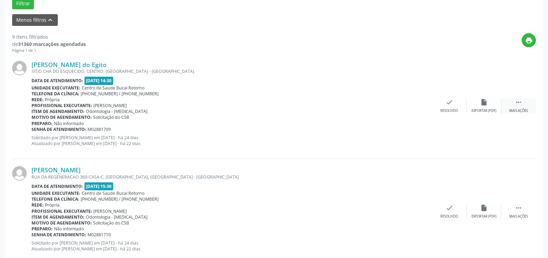
click icon ""
click div "alarm_off Não compareceu"
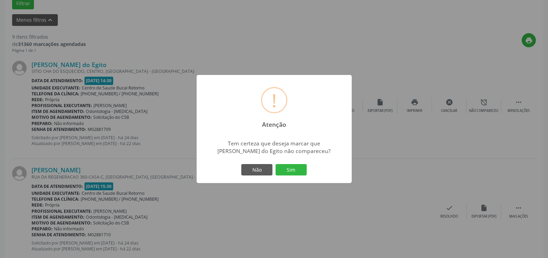
drag, startPoint x: 300, startPoint y: 170, endPoint x: 254, endPoint y: 169, distance: 46.0
click button "Sim"
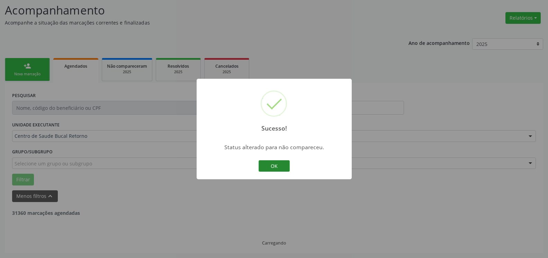
click button "OK"
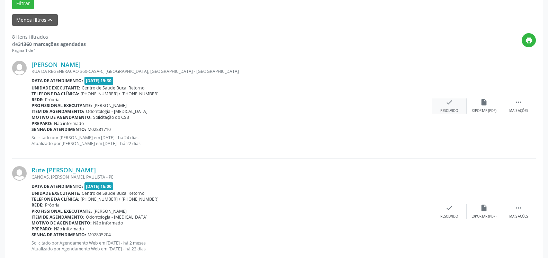
click icon "check"
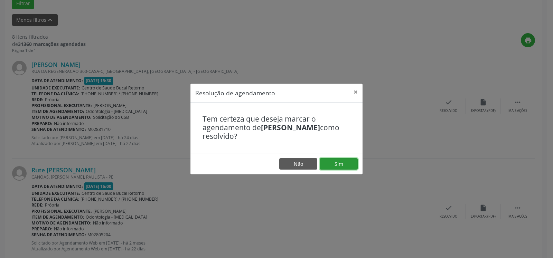
click button "Sim"
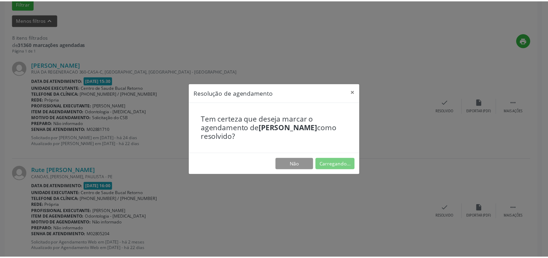
scroll to position [38, 0]
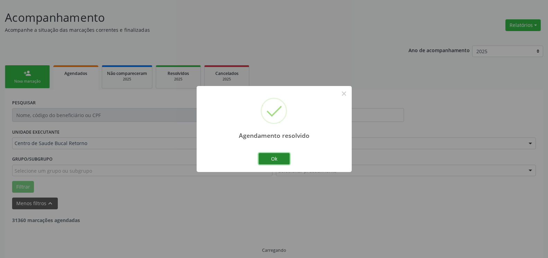
click button "Ok"
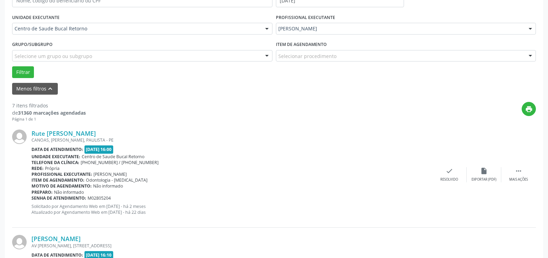
scroll to position [186, 0]
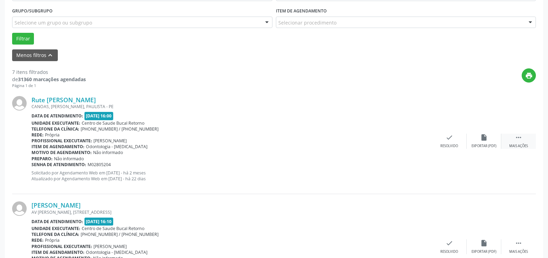
click icon ""
click icon "alarm_off"
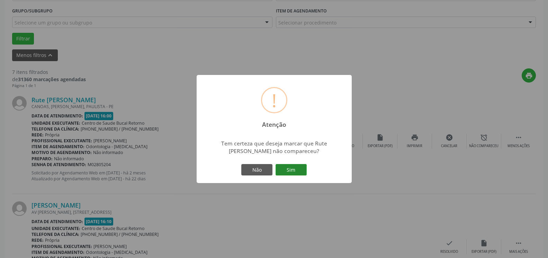
click button "Sim"
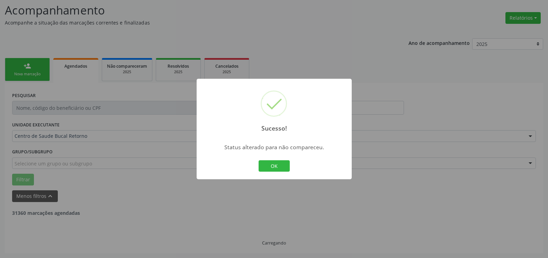
click button "OK"
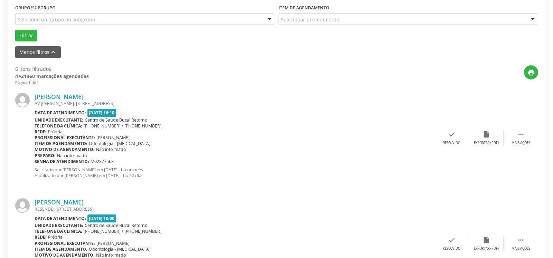
scroll to position [222, 0]
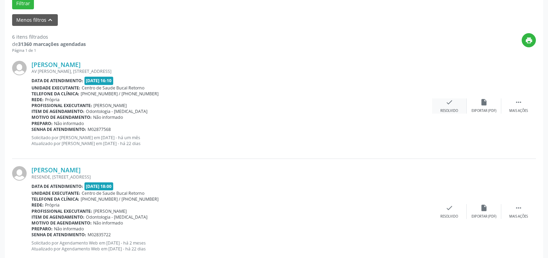
click icon "check"
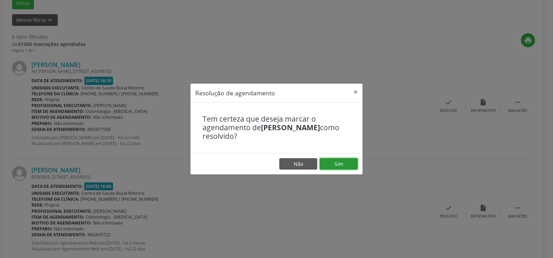
click button "Sim"
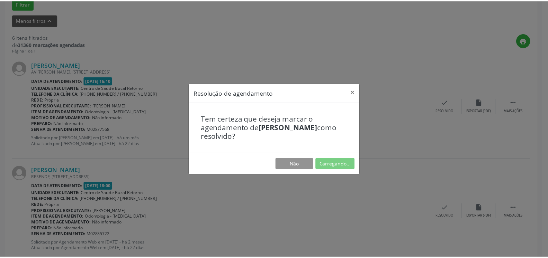
scroll to position [38, 0]
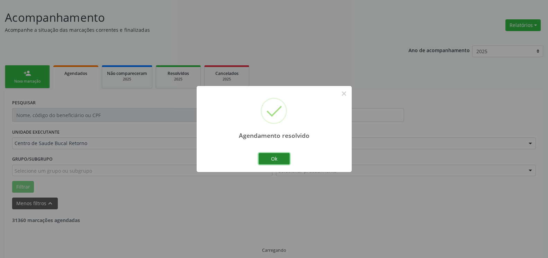
click button "Ok"
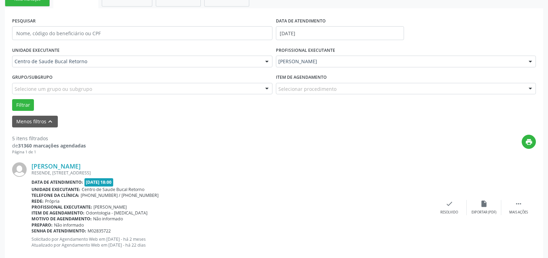
scroll to position [151, 0]
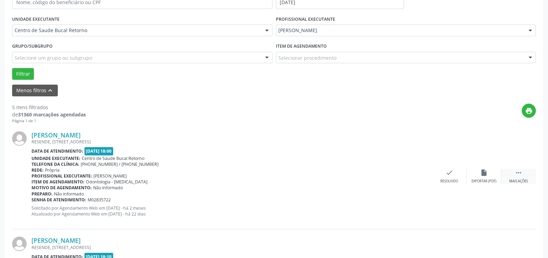
drag, startPoint x: 519, startPoint y: 180, endPoint x: 507, endPoint y: 177, distance: 13.1
click div "Mais ações"
click div "alarm_off Não compareceu"
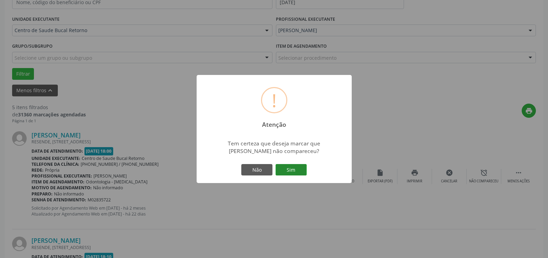
click button "Sim"
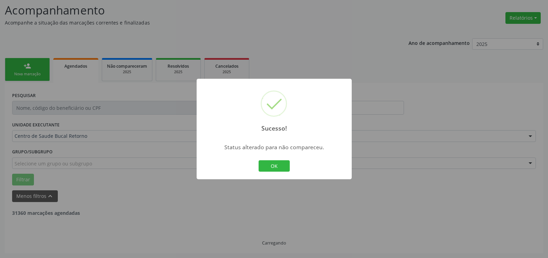
scroll to position [45, 0]
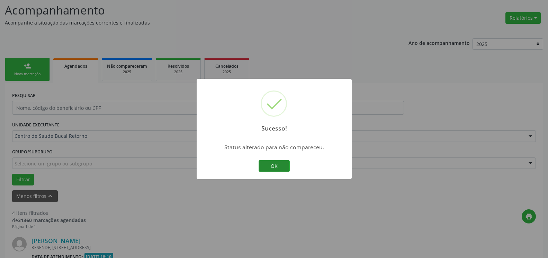
click button "OK"
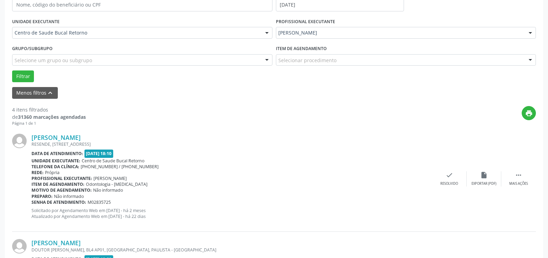
scroll to position [222, 0]
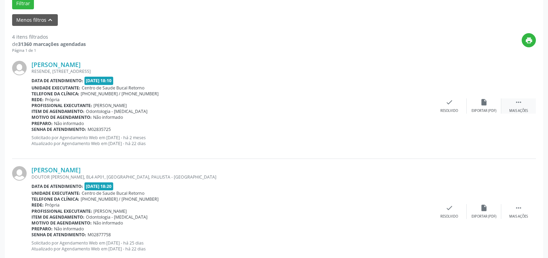
drag, startPoint x: 517, startPoint y: 103, endPoint x: 503, endPoint y: 105, distance: 14.0
click icon ""
click icon "alarm_off"
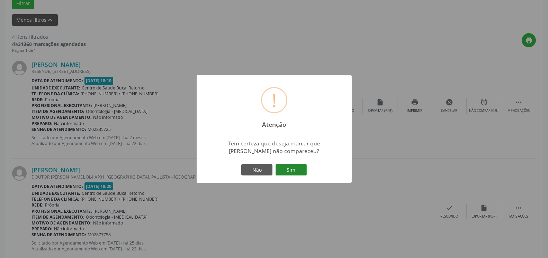
click button "Sim"
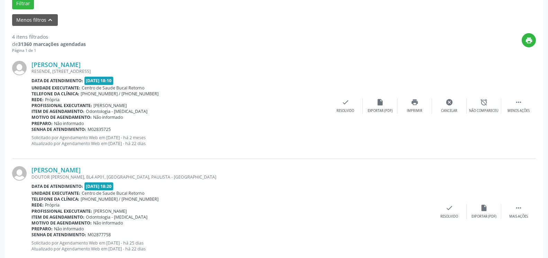
scroll to position [45, 0]
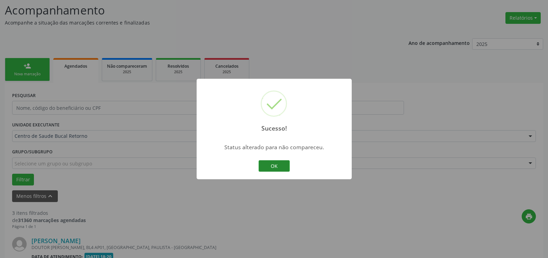
click button "OK"
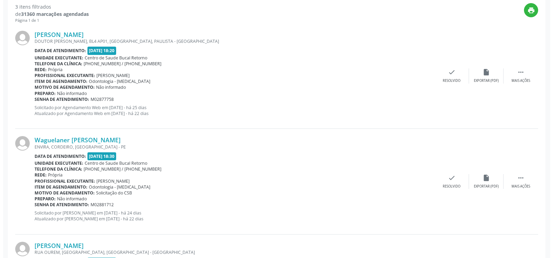
scroll to position [257, 0]
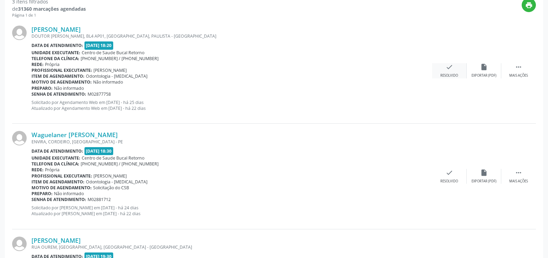
click icon "check"
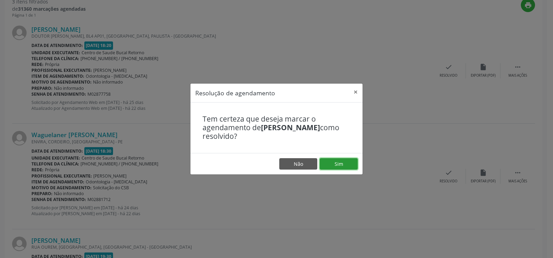
click button "Sim"
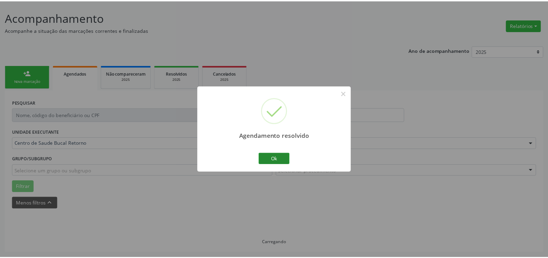
scroll to position [38, 0]
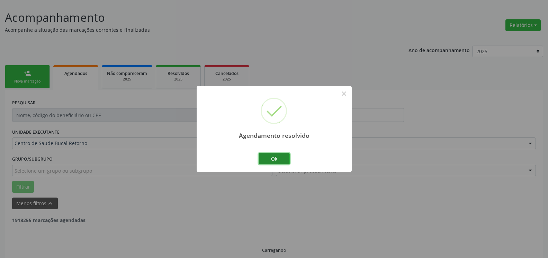
click button "Ok"
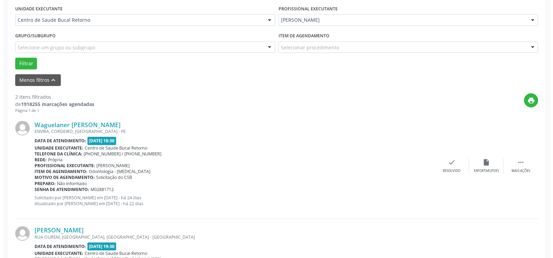
scroll to position [179, 0]
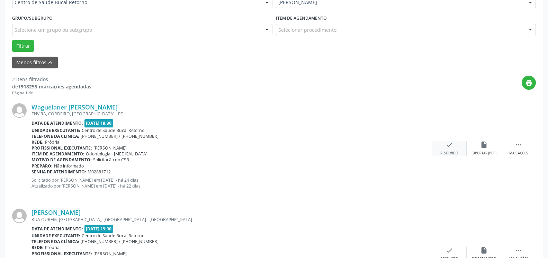
click div "check Resolvido"
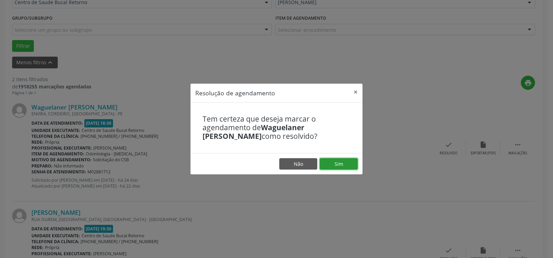
click button "Sim"
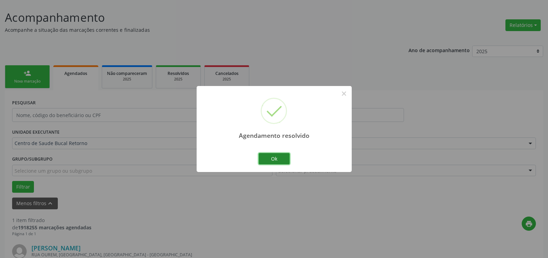
click button "Ok"
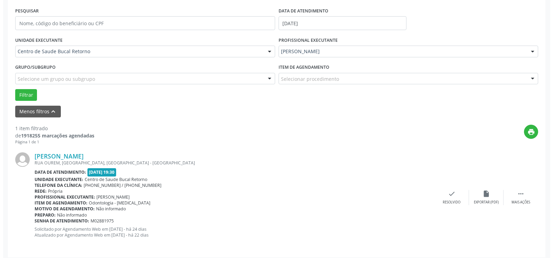
scroll to position [134, 0]
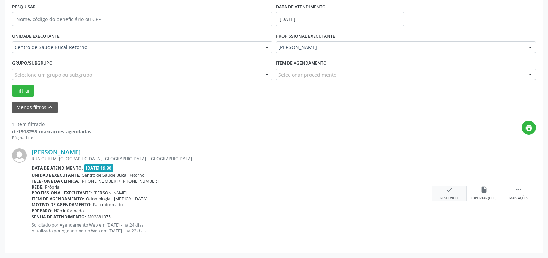
click icon "check"
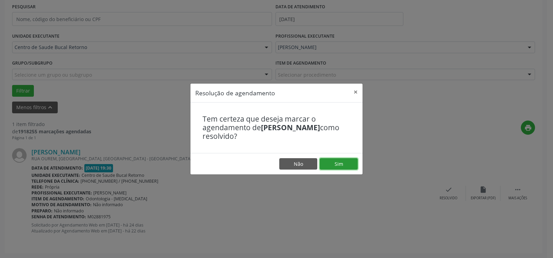
drag, startPoint x: 347, startPoint y: 167, endPoint x: 331, endPoint y: 165, distance: 15.4
click button "Sim"
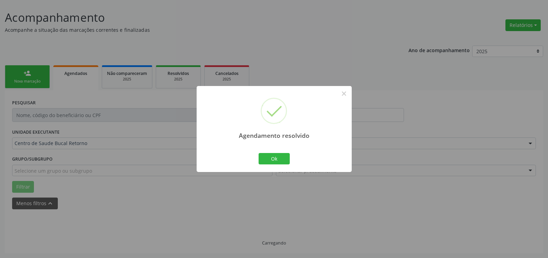
scroll to position [23, 0]
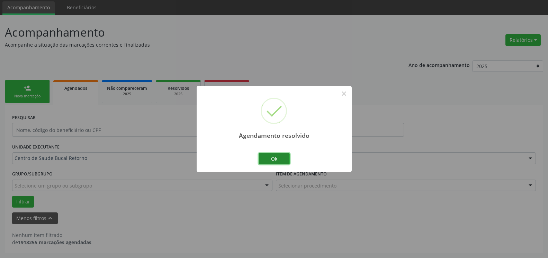
click button "Ok"
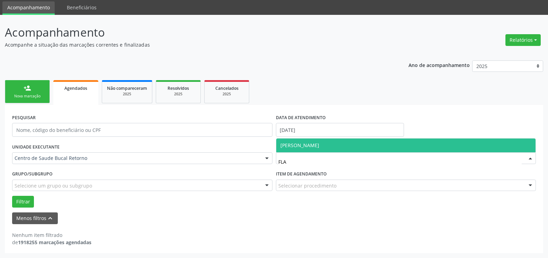
click span "[PERSON_NAME]"
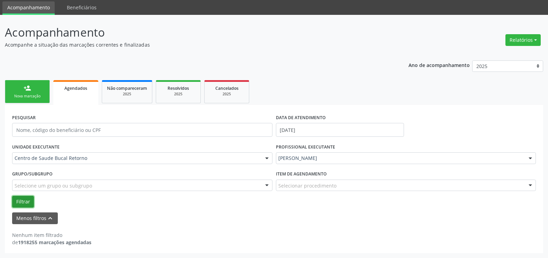
click button "Filtrar"
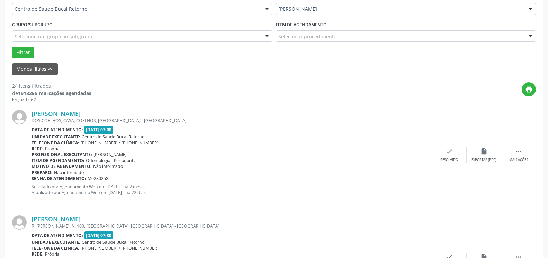
scroll to position [200, 0]
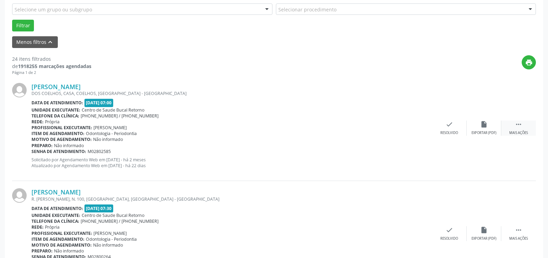
click div "Mais ações"
click div "alarm_off Não compareceu"
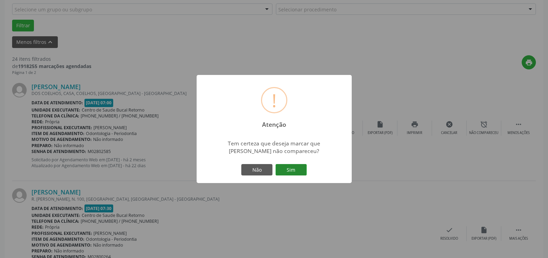
click button "Sim"
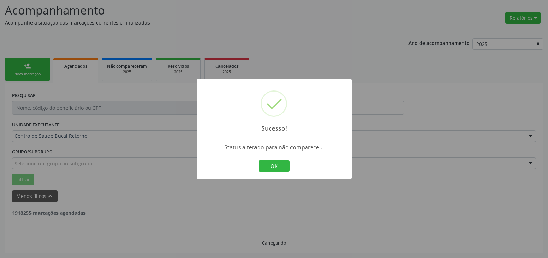
scroll to position [45, 0]
click button "OK"
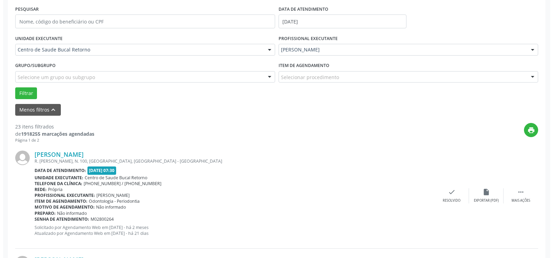
scroll to position [151, 0]
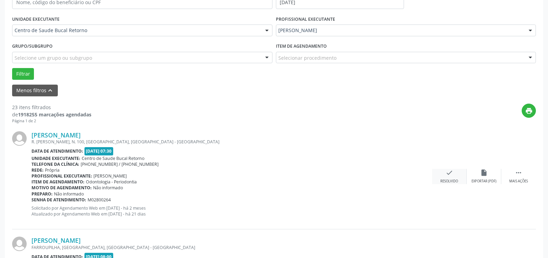
click div "check Resolvido"
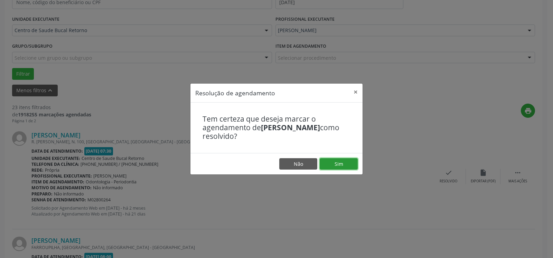
click button "Sim"
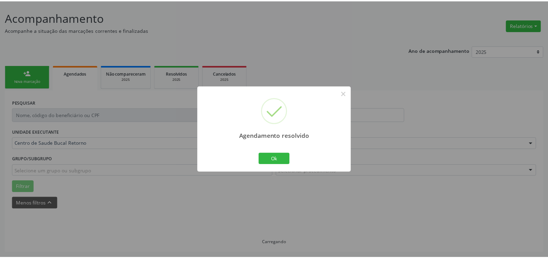
scroll to position [38, 0]
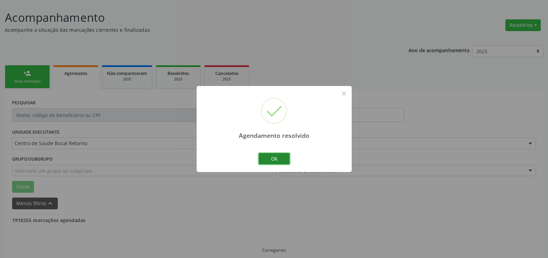
click button "Ok"
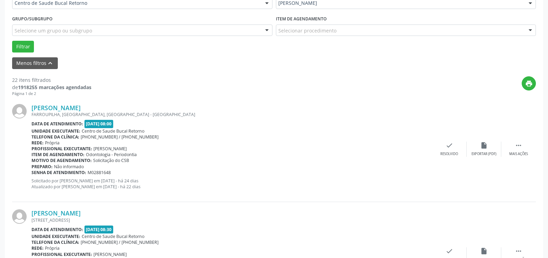
scroll to position [179, 0]
drag, startPoint x: 520, startPoint y: 143, endPoint x: 516, endPoint y: 146, distance: 5.2
click icon ""
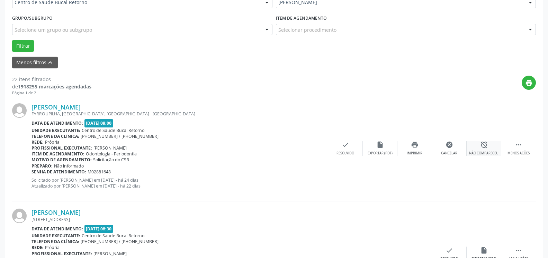
click div "alarm_off Não compareceu"
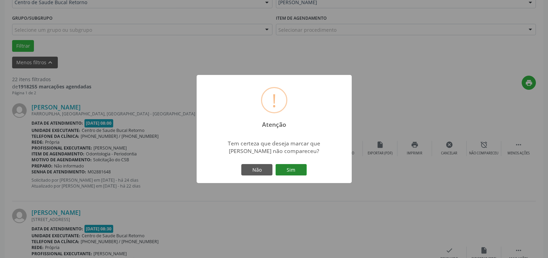
click button "Sim"
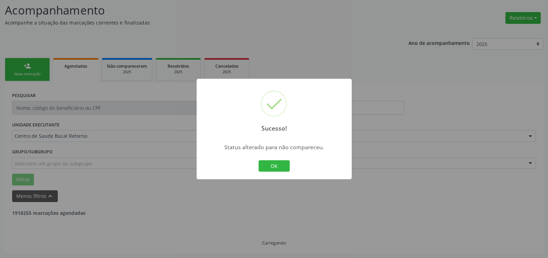
click button "OK"
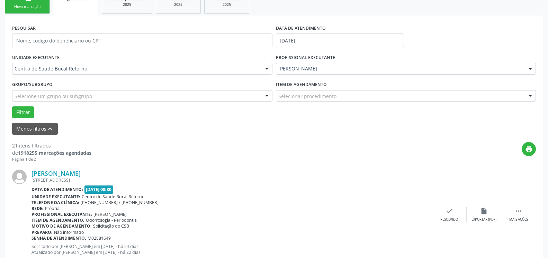
scroll to position [186, 0]
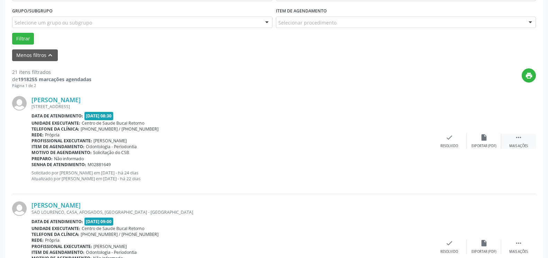
click icon ""
click div "alarm_off Não compareceu"
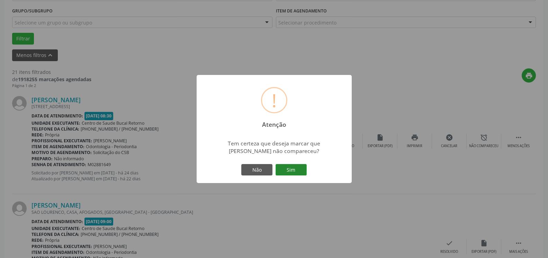
click button "Sim"
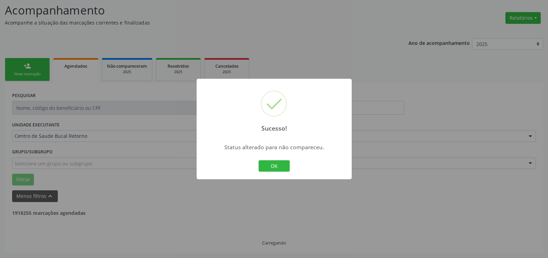
scroll to position [45, 0]
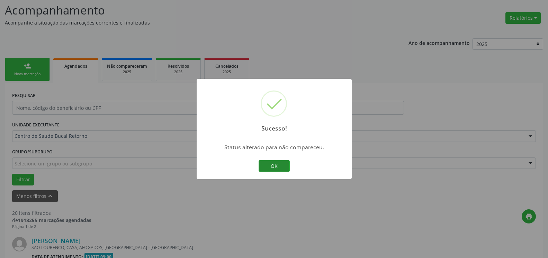
click button "OK"
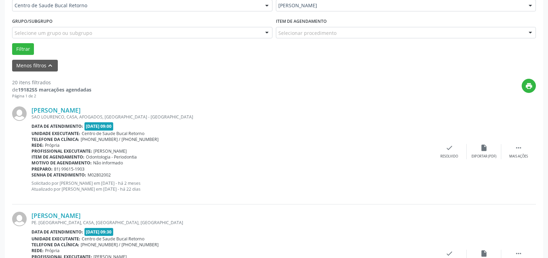
scroll to position [186, 0]
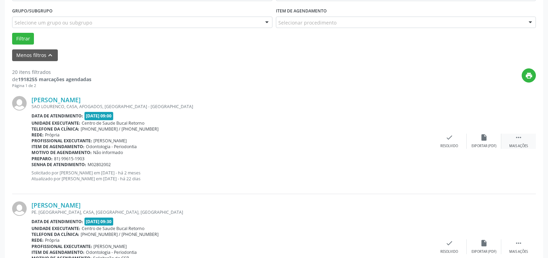
click div " Mais ações"
click icon "alarm_off"
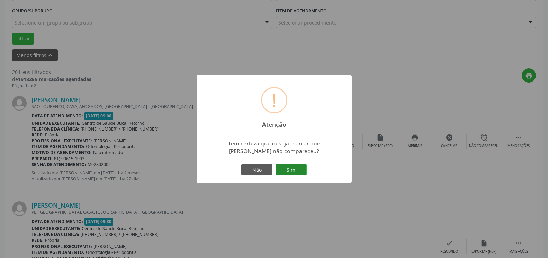
click button "Sim"
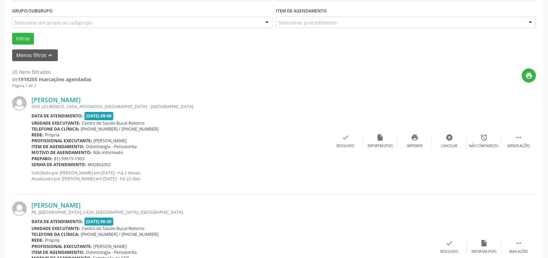
scroll to position [45, 0]
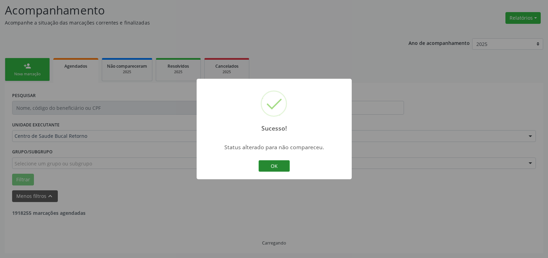
click button "OK"
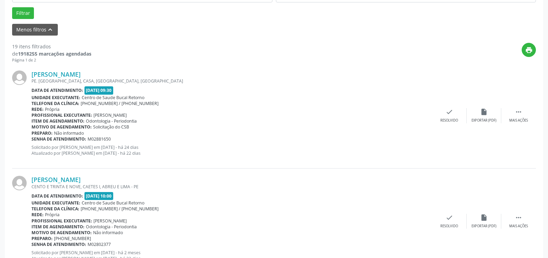
scroll to position [222, 0]
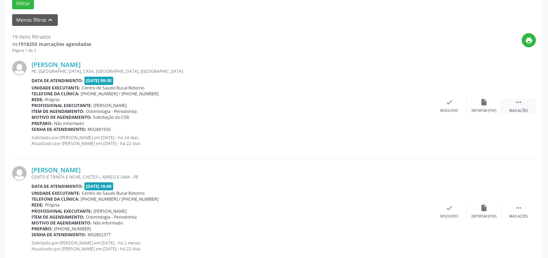
click icon ""
click div "alarm_off Não compareceu"
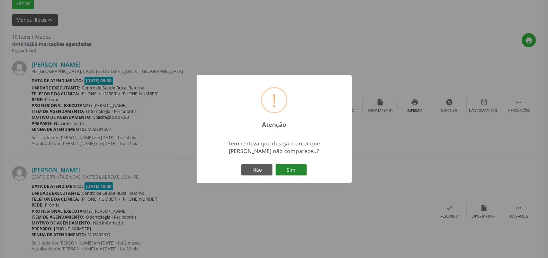
drag, startPoint x: 298, startPoint y: 167, endPoint x: 294, endPoint y: 166, distance: 4.5
click button "Sim"
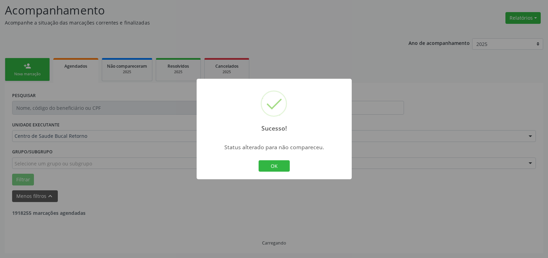
scroll to position [45, 0]
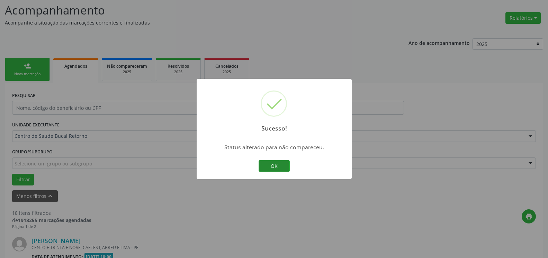
click button "OK"
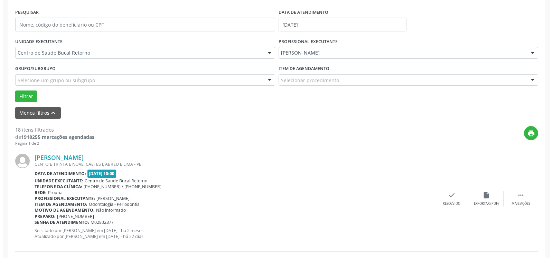
scroll to position [151, 0]
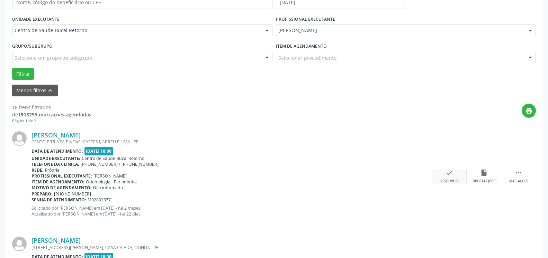
click icon "check"
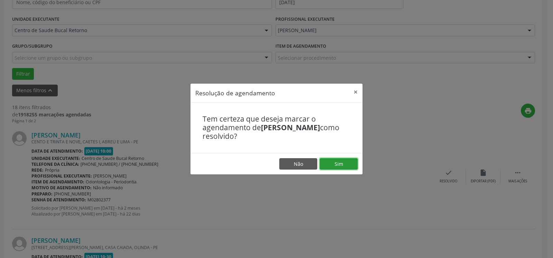
click button "Sim"
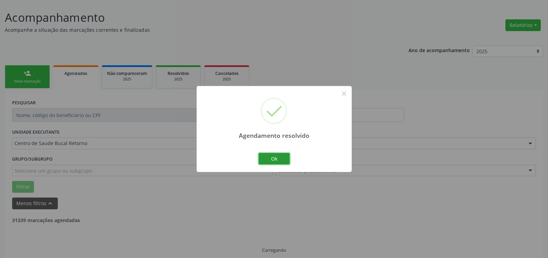
click button "Ok"
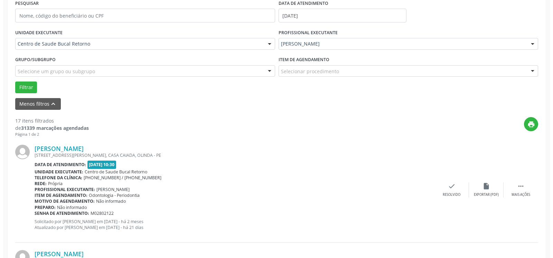
scroll to position [186, 0]
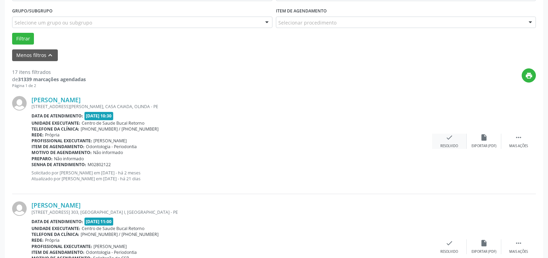
click icon "check"
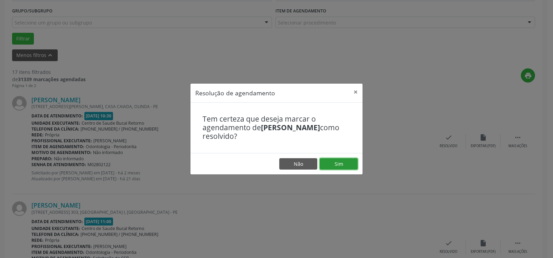
click button "Sim"
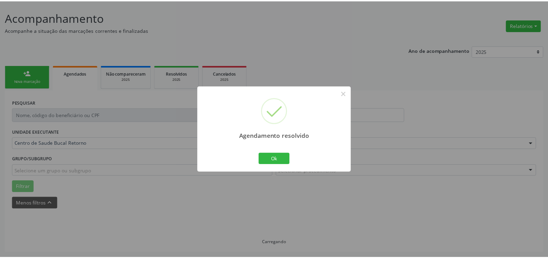
scroll to position [38, 0]
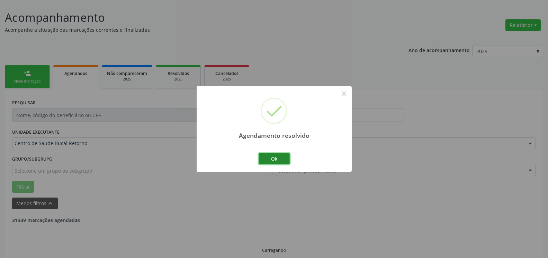
click button "Ok"
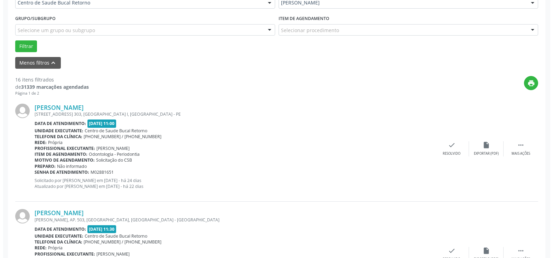
scroll to position [179, 0]
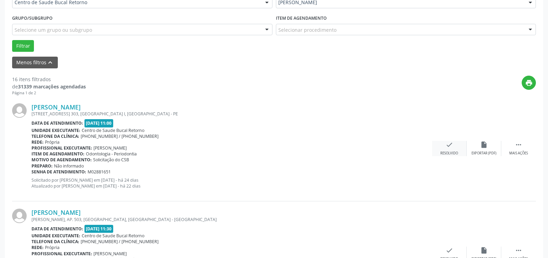
click icon "check"
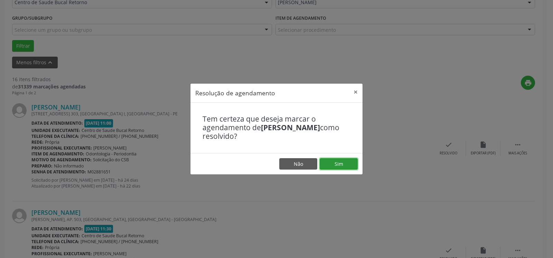
drag, startPoint x: 350, startPoint y: 161, endPoint x: 343, endPoint y: 162, distance: 7.3
click button "Sim"
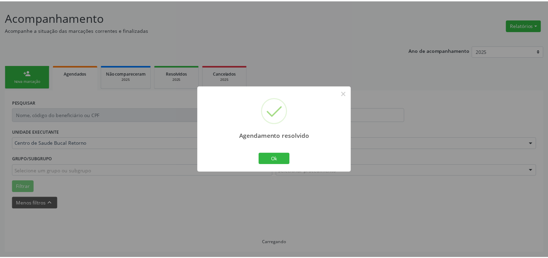
scroll to position [38, 0]
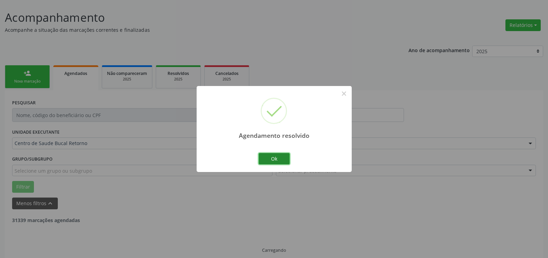
click button "Ok"
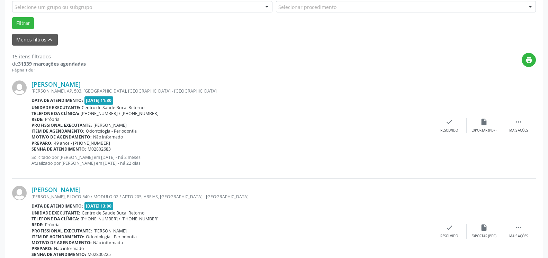
scroll to position [214, 0]
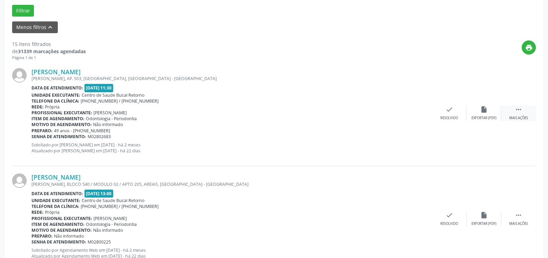
drag, startPoint x: 524, startPoint y: 114, endPoint x: 514, endPoint y: 114, distance: 10.0
click div " Mais ações"
click icon "alarm_off"
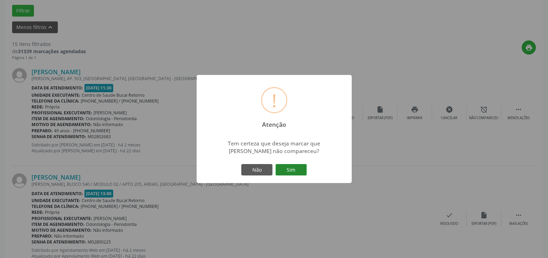
click button "Sim"
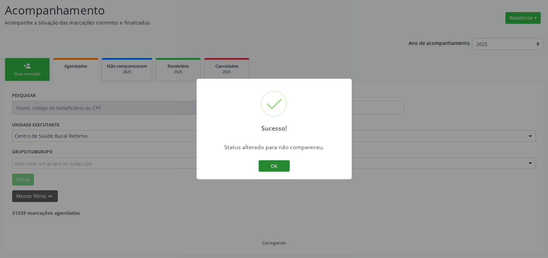
click button "OK"
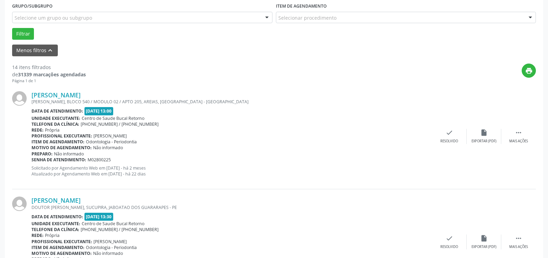
scroll to position [222, 0]
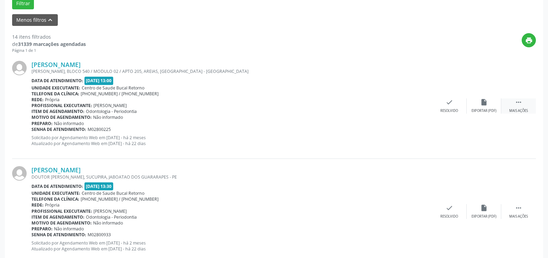
click icon ""
click icon "alarm_off"
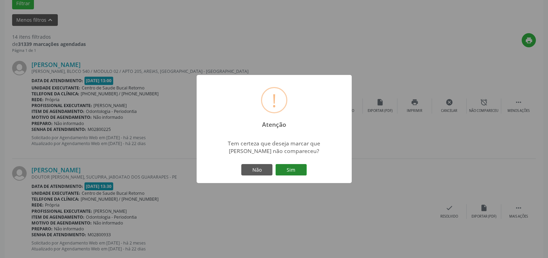
click button "Sim"
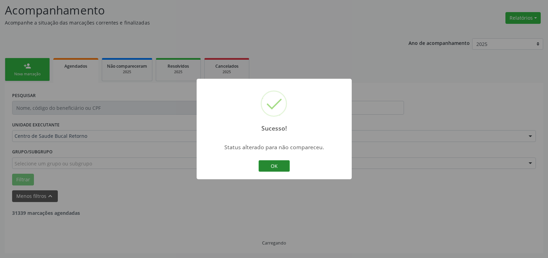
scroll to position [45, 0]
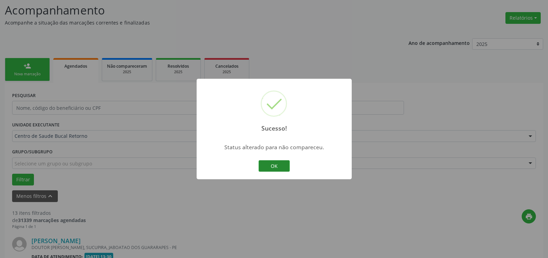
click button "OK"
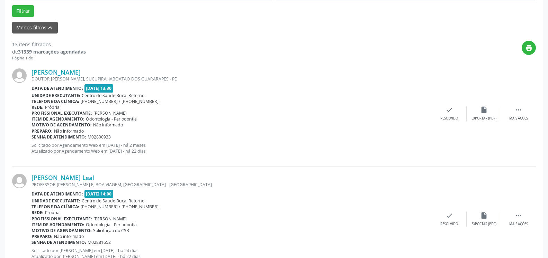
scroll to position [222, 0]
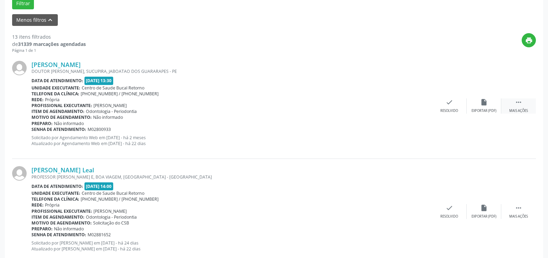
click icon ""
click icon "alarm_off"
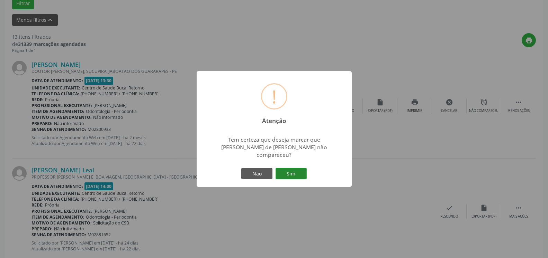
click button "Sim"
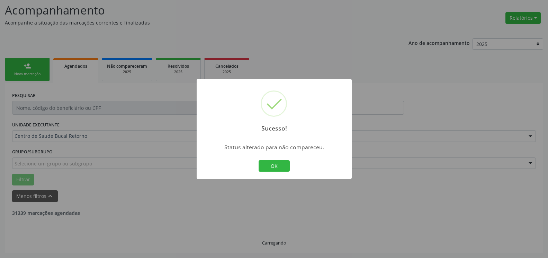
scroll to position [45, 0]
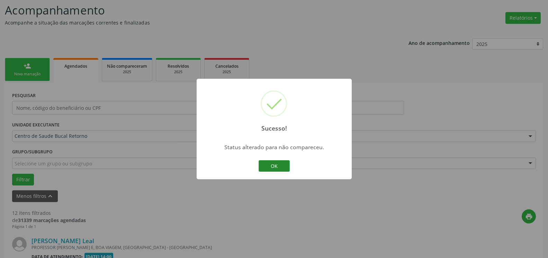
click button "OK"
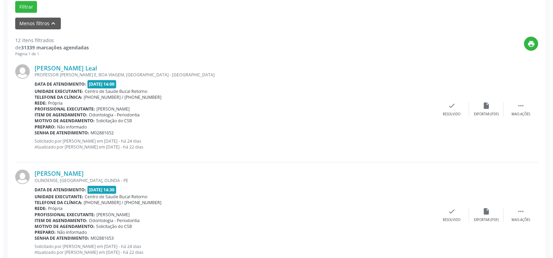
scroll to position [222, 0]
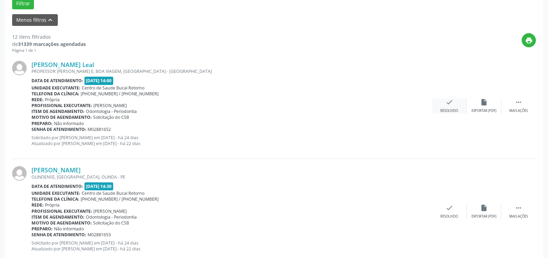
click icon "check"
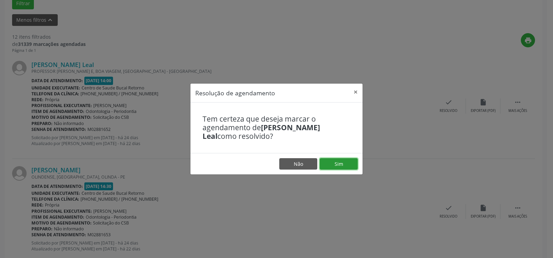
click button "Sim"
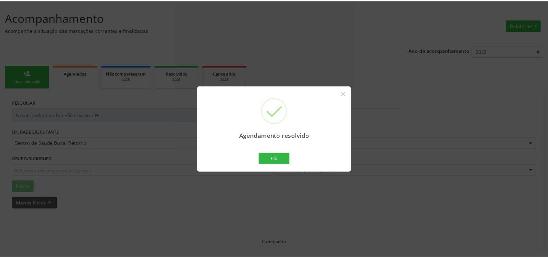
scroll to position [38, 0]
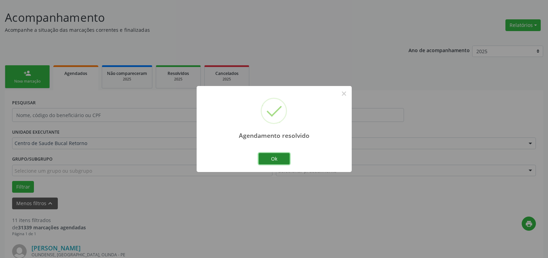
click button "Ok"
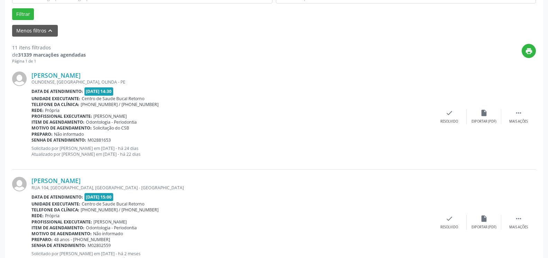
scroll to position [214, 0]
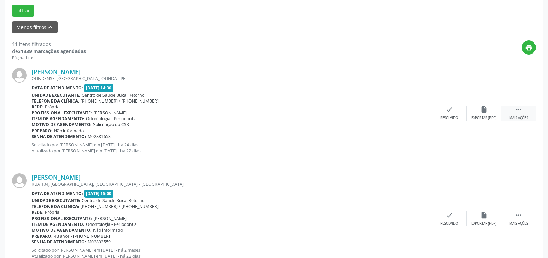
click div "Mais ações"
click div "alarm_off Não compareceu"
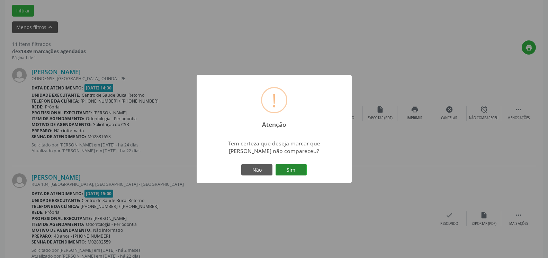
drag, startPoint x: 300, startPoint y: 171, endPoint x: 267, endPoint y: 167, distance: 33.0
click button "Sim"
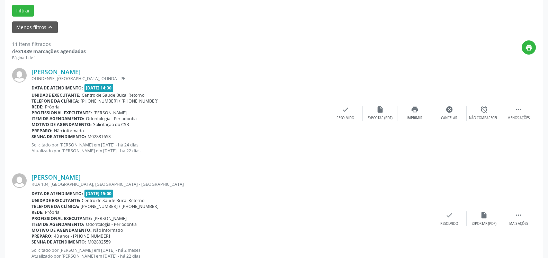
scroll to position [45, 0]
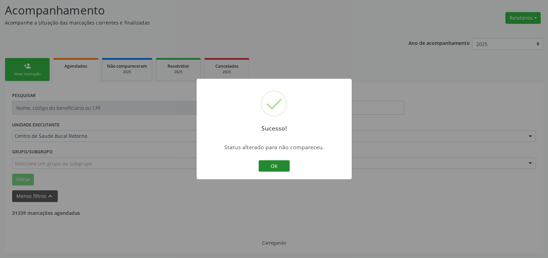
click button "OK"
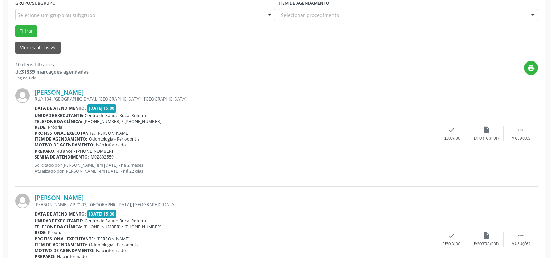
scroll to position [222, 0]
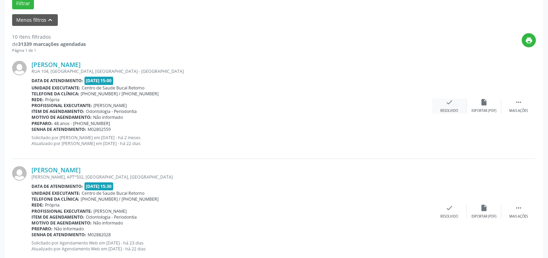
click div "check Resolvido"
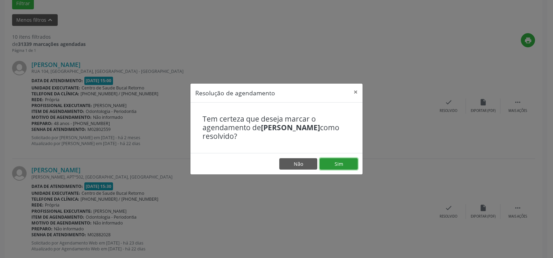
click button "Sim"
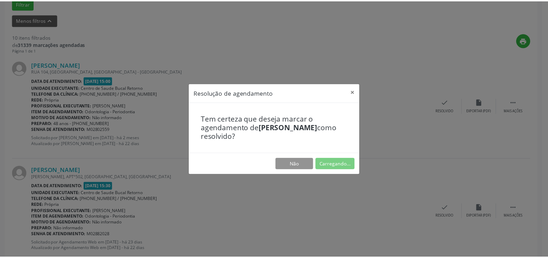
scroll to position [38, 0]
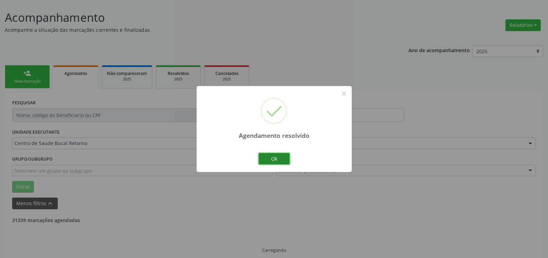
click button "Ok"
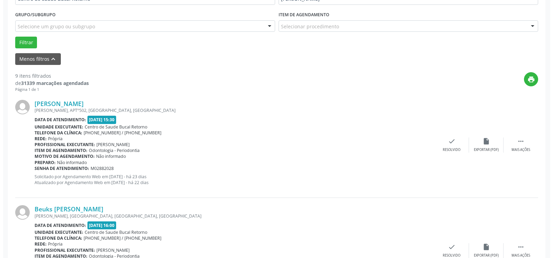
scroll to position [186, 0]
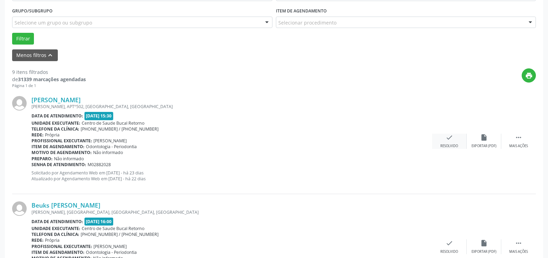
click div "Resolvido"
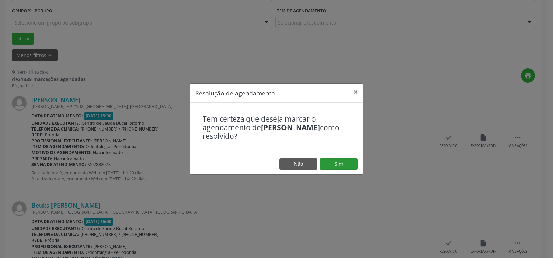
drag, startPoint x: 338, startPoint y: 157, endPoint x: 336, endPoint y: 161, distance: 4.2
click footer "Não Sim"
click button "Sim"
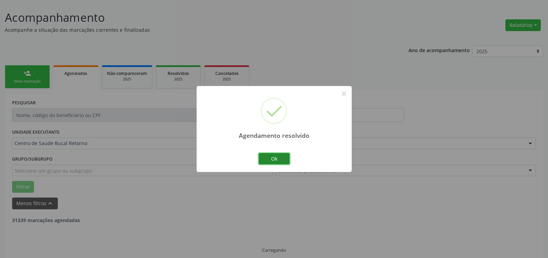
click button "Ok"
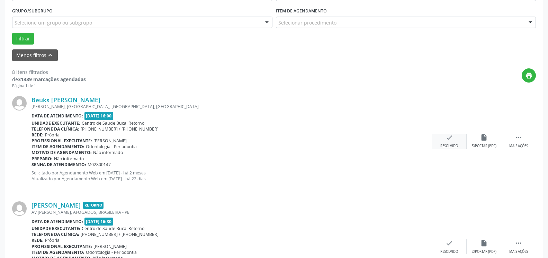
click div "check Resolvido"
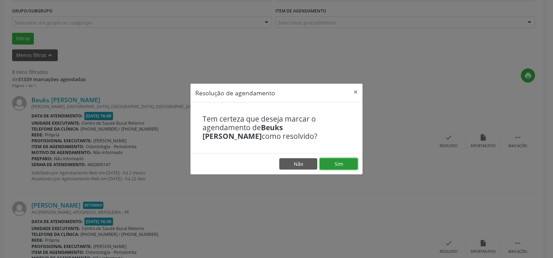
click button "Sim"
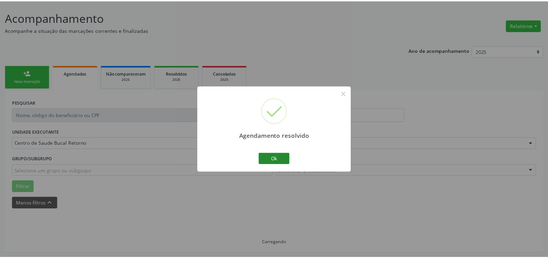
scroll to position [38, 0]
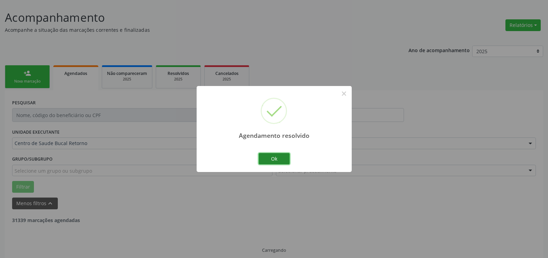
click button "Ok"
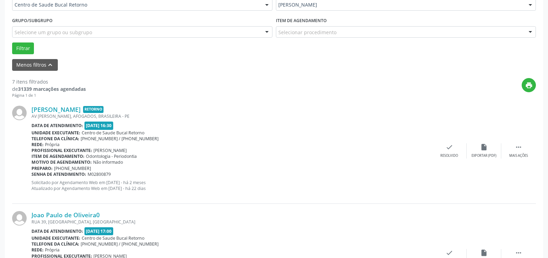
scroll to position [186, 0]
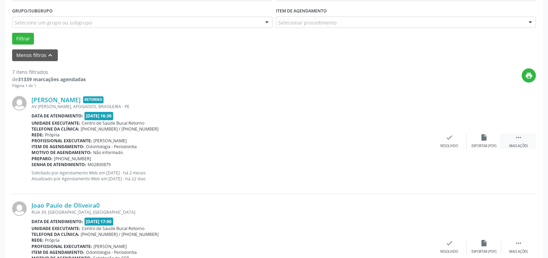
click icon ""
click div "alarm_off Não compareceu"
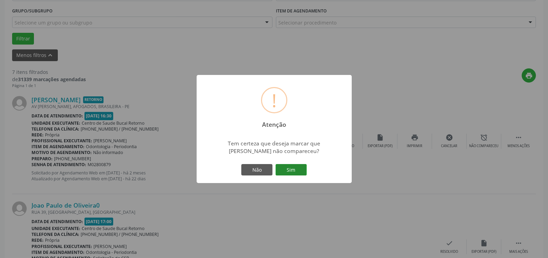
click button "Sim"
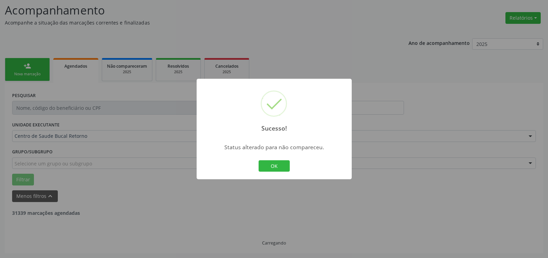
scroll to position [45, 0]
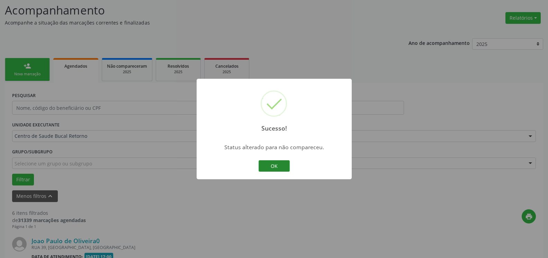
click button "OK"
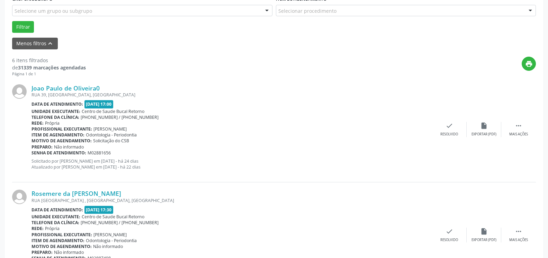
scroll to position [186, 0]
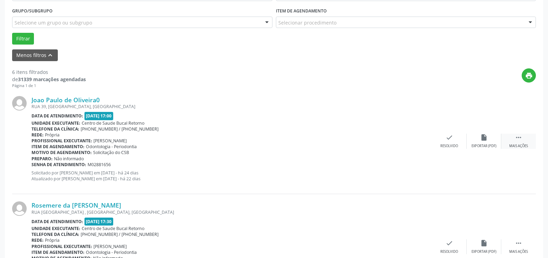
click icon ""
click div "alarm_off Não compareceu"
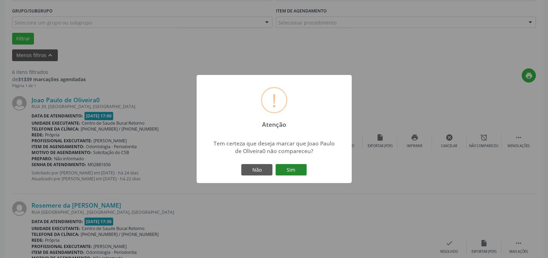
click button "Sim"
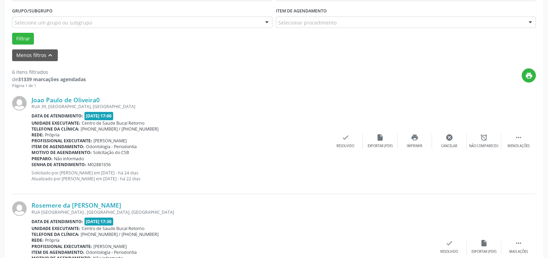
scroll to position [45, 0]
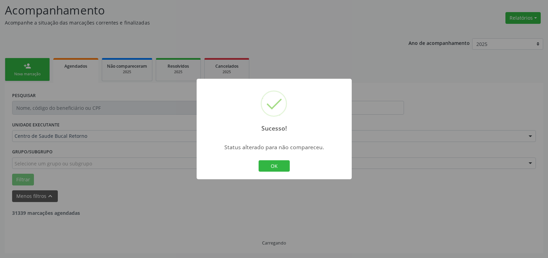
click button "OK"
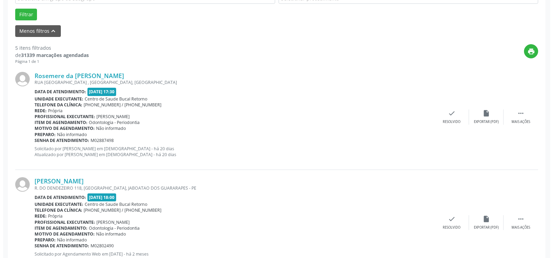
scroll to position [222, 0]
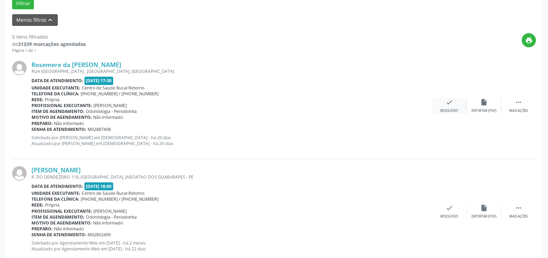
click icon "check"
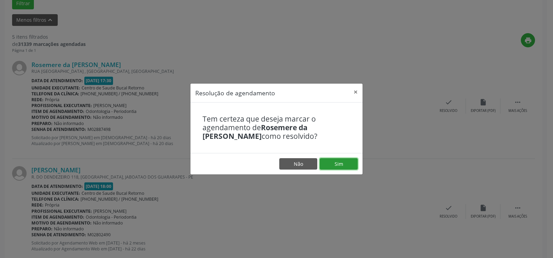
click button "Sim"
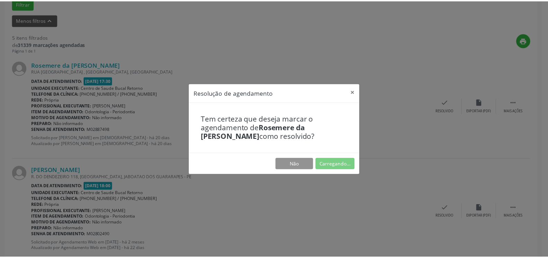
scroll to position [38, 0]
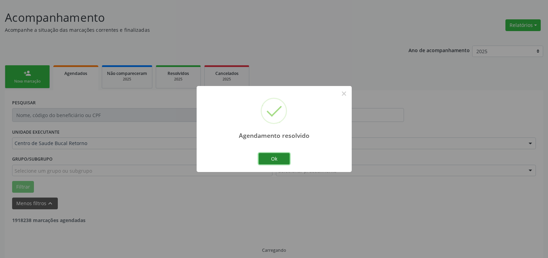
click button "Ok"
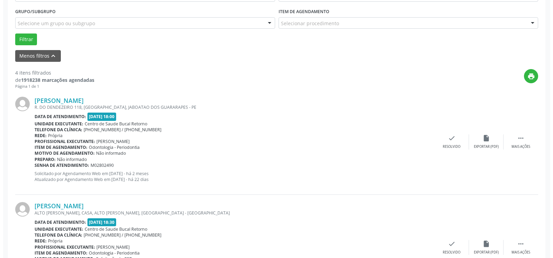
scroll to position [186, 0]
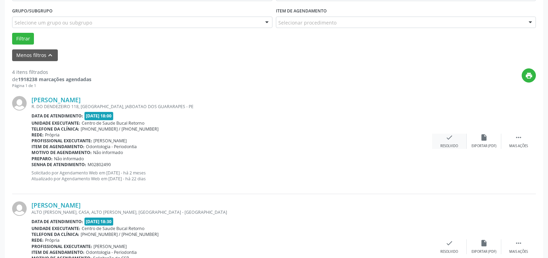
click icon "check"
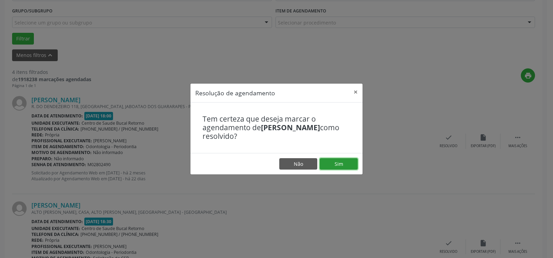
click button "Sim"
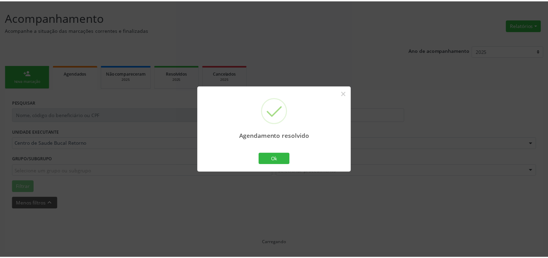
scroll to position [38, 0]
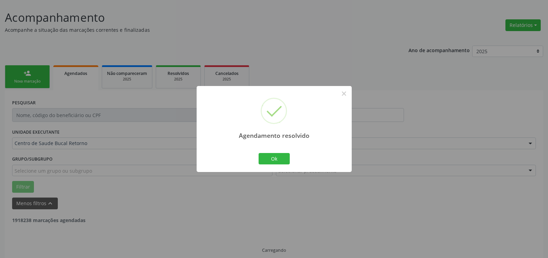
click div "Ok Cancel"
click button "Ok"
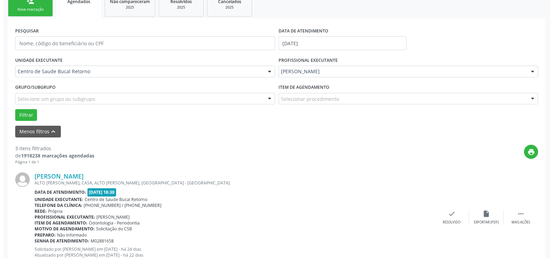
scroll to position [151, 0]
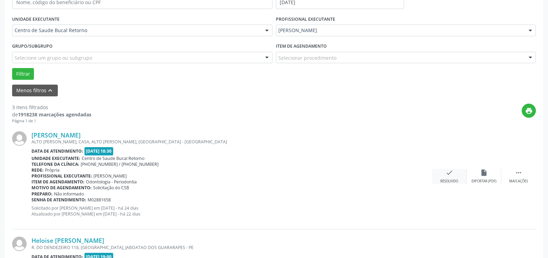
click div "check Resolvido"
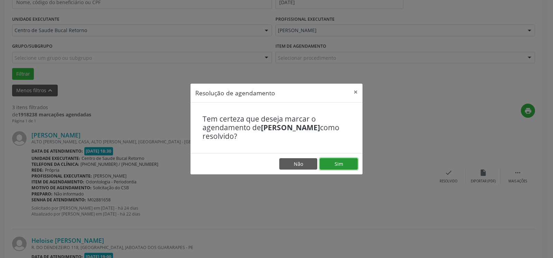
click button "Sim"
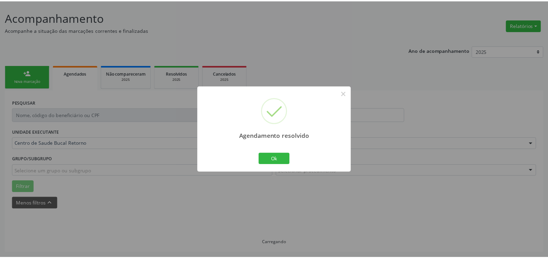
scroll to position [38, 0]
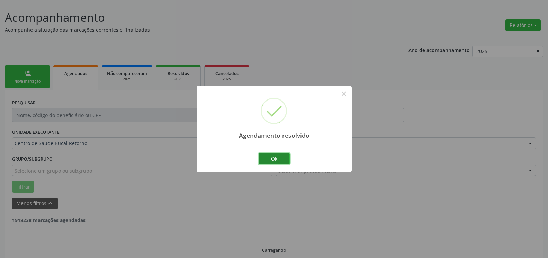
click button "Ok"
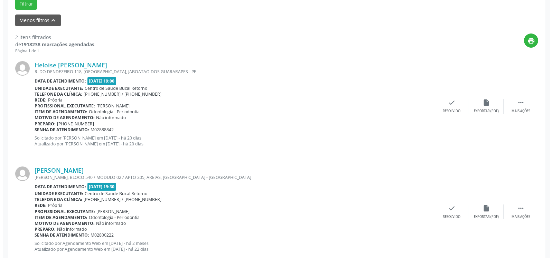
scroll to position [222, 0]
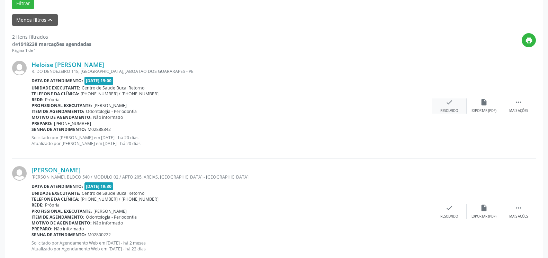
click icon "check"
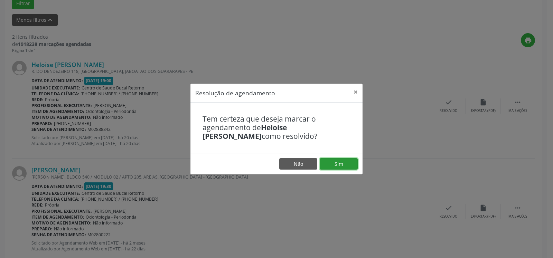
click button "Sim"
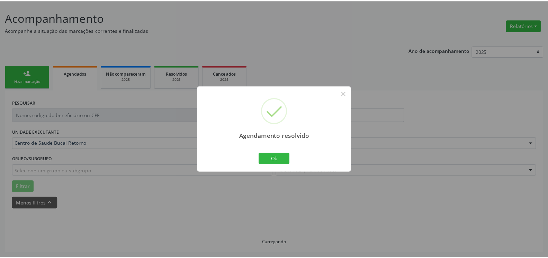
scroll to position [38, 0]
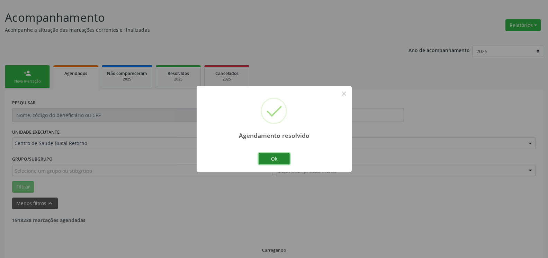
click button "Ok"
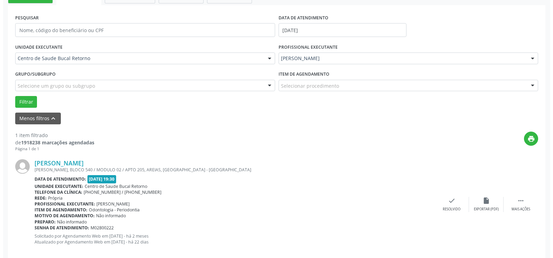
scroll to position [134, 0]
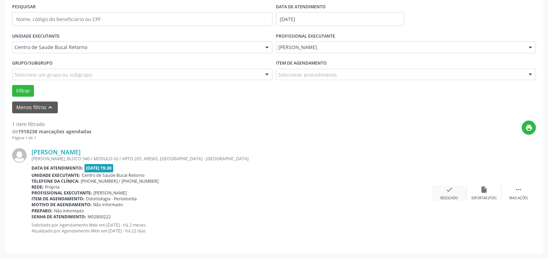
click icon "check"
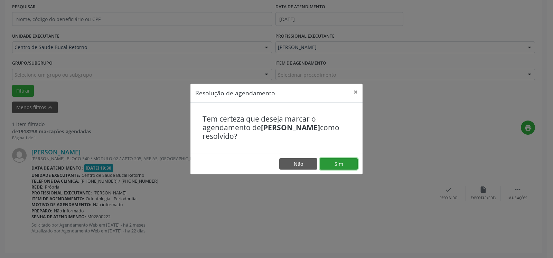
click button "Sim"
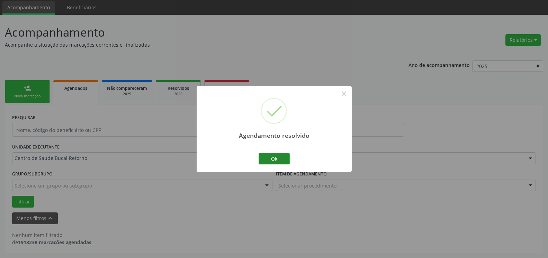
scroll to position [23, 0]
click button "Ok"
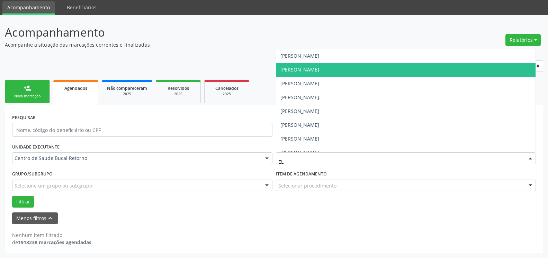
click span "[PERSON_NAME]"
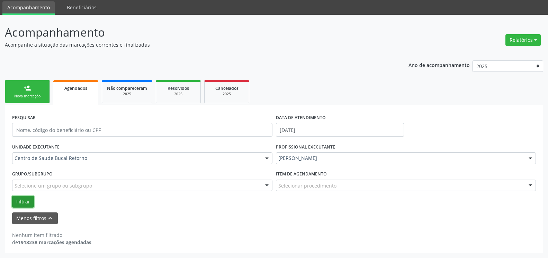
click button "Filtrar"
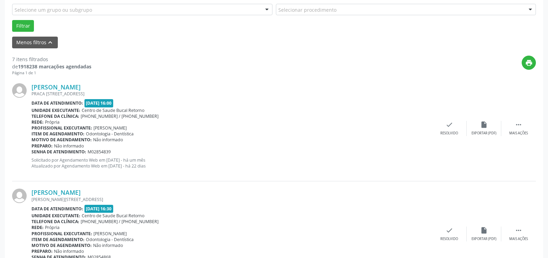
scroll to position [200, 0]
drag, startPoint x: 517, startPoint y: 129, endPoint x: 508, endPoint y: 129, distance: 9.0
click icon ""
click div "alarm_off Não compareceu"
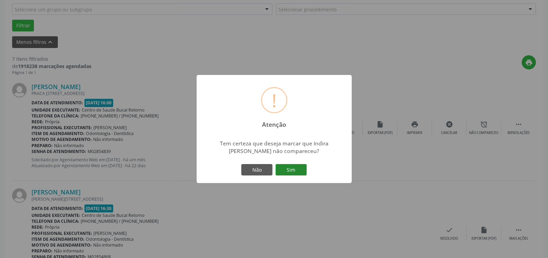
click button "Sim"
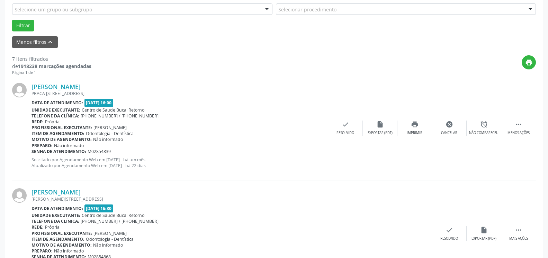
scroll to position [45, 0]
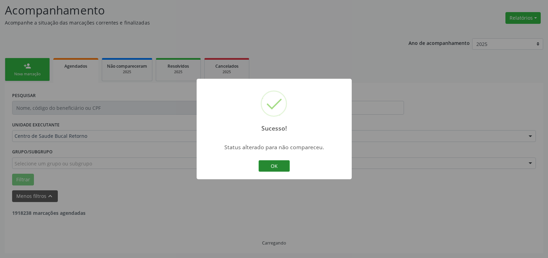
click button "OK"
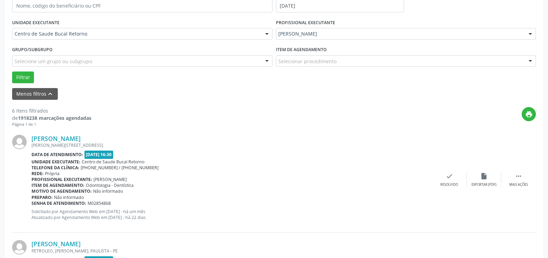
scroll to position [222, 0]
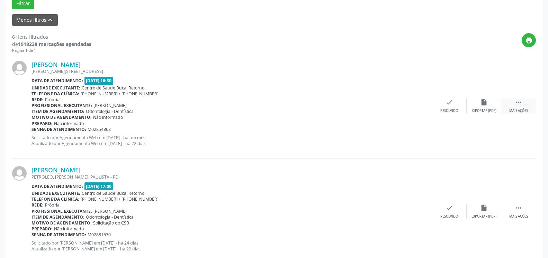
click icon ""
click div "alarm_off Não compareceu"
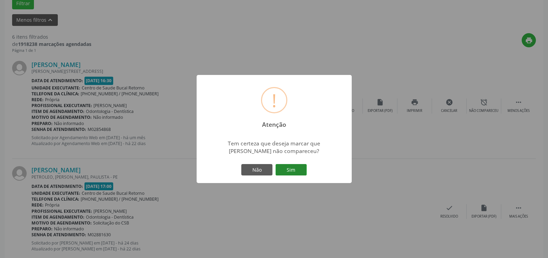
click button "Sim"
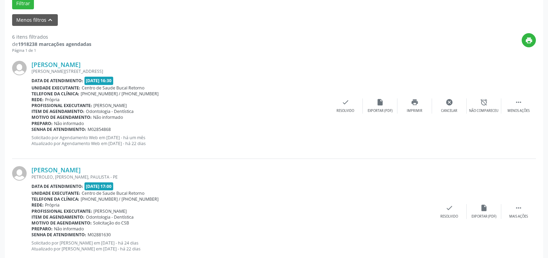
scroll to position [45, 0]
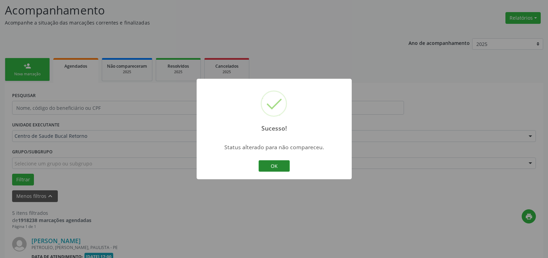
click button "OK"
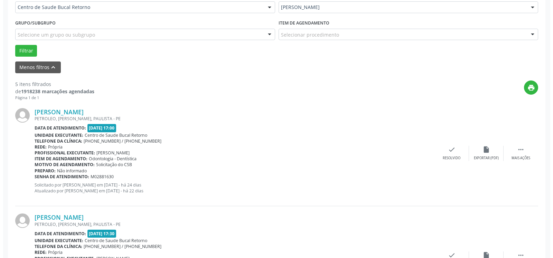
scroll to position [186, 0]
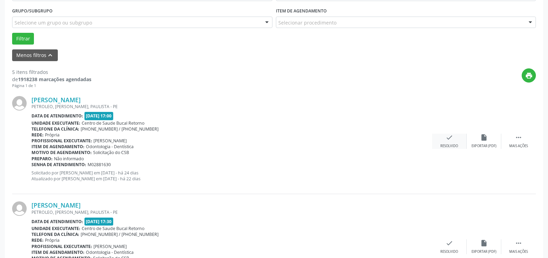
click div "check Resolvido"
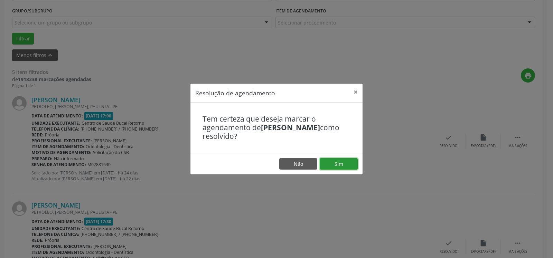
click button "Sim"
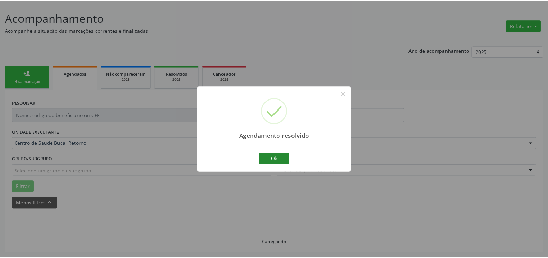
scroll to position [38, 0]
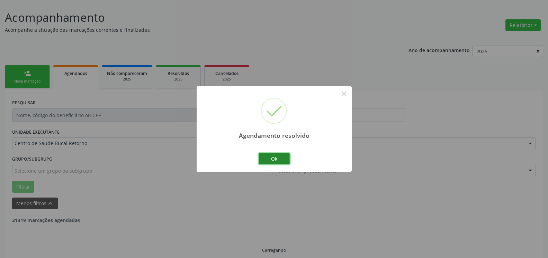
click button "Ok"
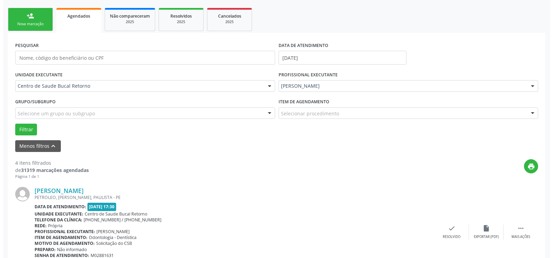
scroll to position [186, 0]
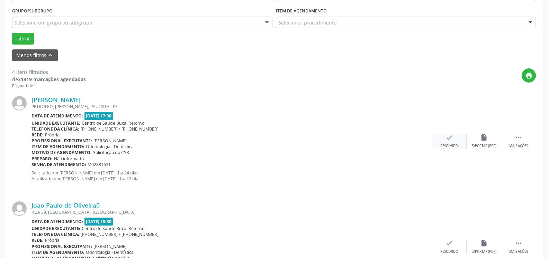
click icon "check"
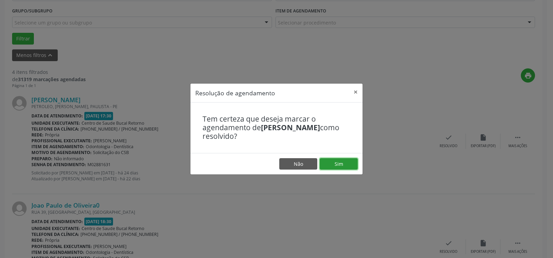
click button "Sim"
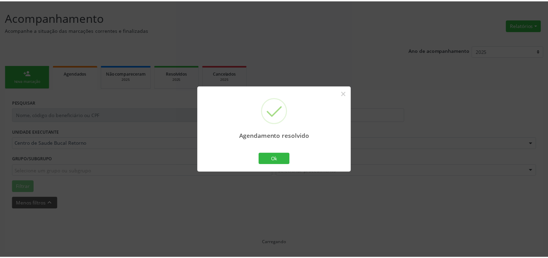
scroll to position [38, 0]
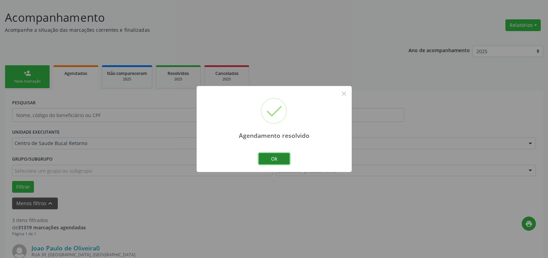
click button "Ok"
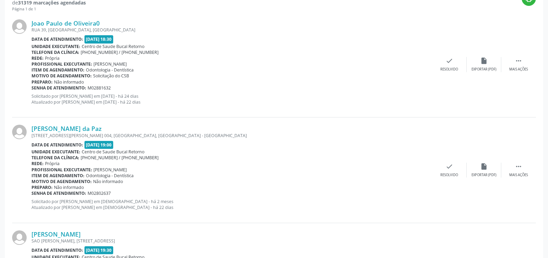
scroll to position [250, 0]
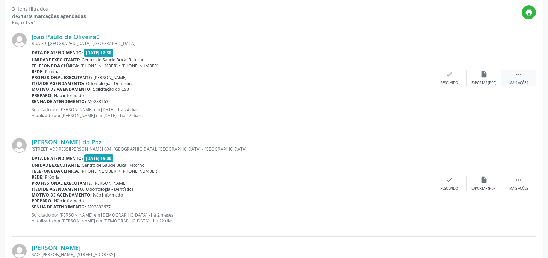
click icon ""
click div "alarm_off Não compareceu"
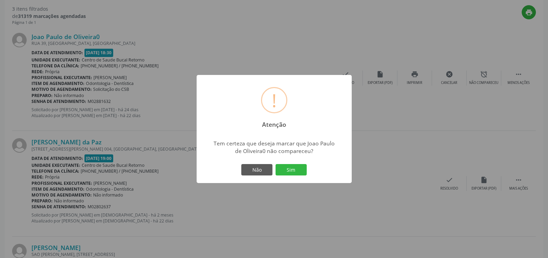
drag, startPoint x: 304, startPoint y: 167, endPoint x: 259, endPoint y: 173, distance: 45.0
click button "Sim"
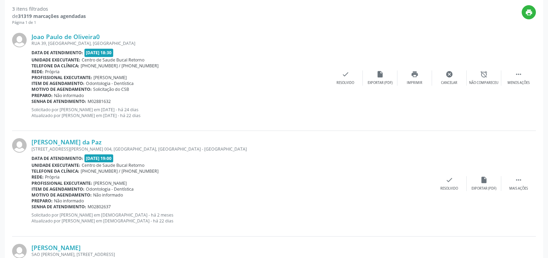
scroll to position [45, 0]
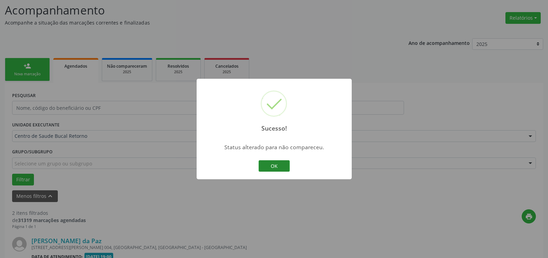
click button "OK"
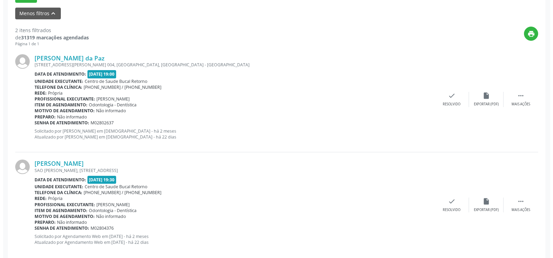
scroll to position [240, 0]
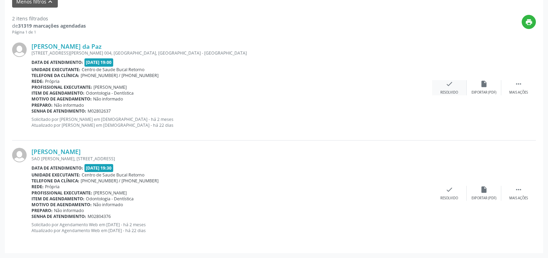
click icon "check"
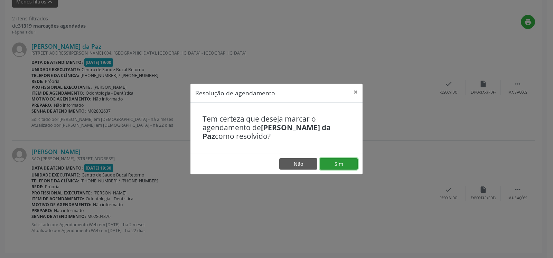
click button "Sim"
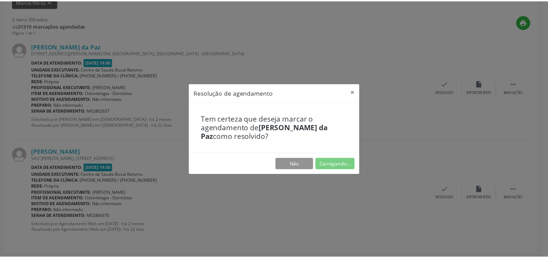
scroll to position [38, 0]
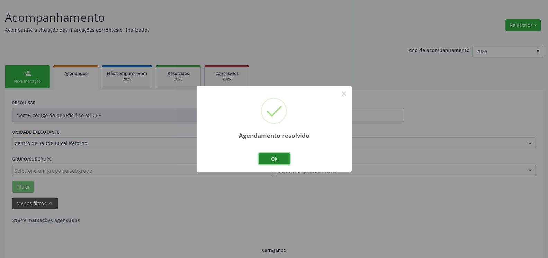
click button "Ok"
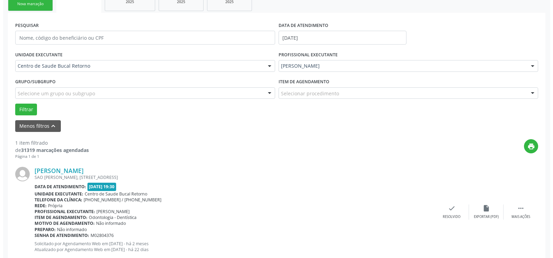
scroll to position [116, 0]
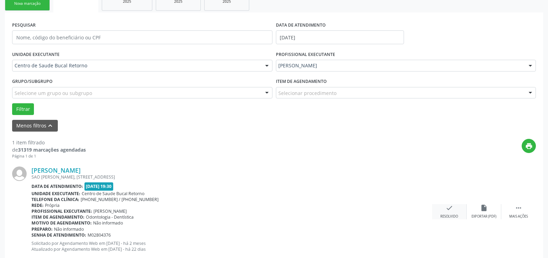
click icon "check"
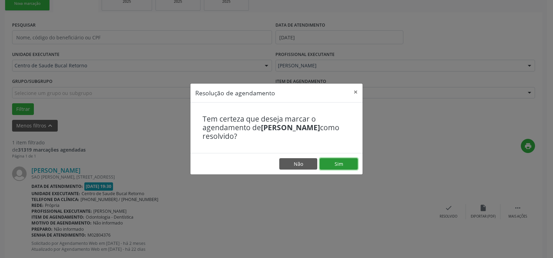
click button "Sim"
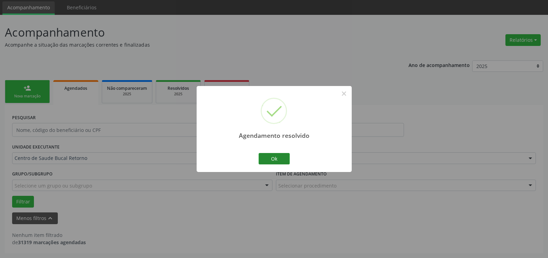
scroll to position [23, 0]
click button "Ok"
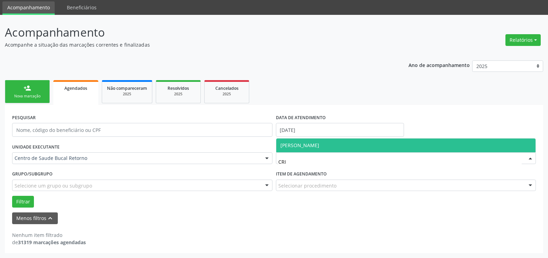
click span "[PERSON_NAME]"
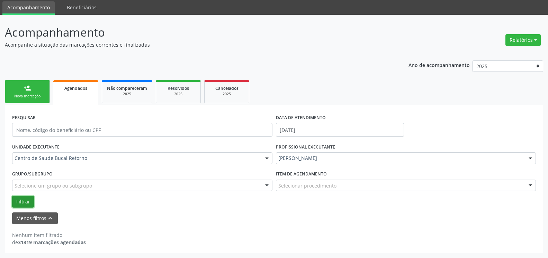
click button "Filtrar"
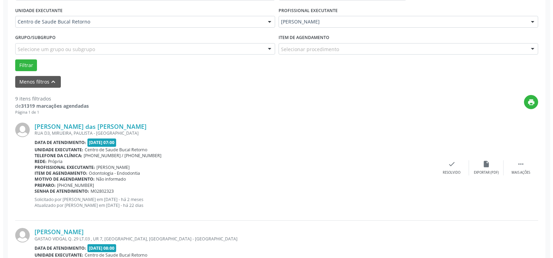
scroll to position [164, 0]
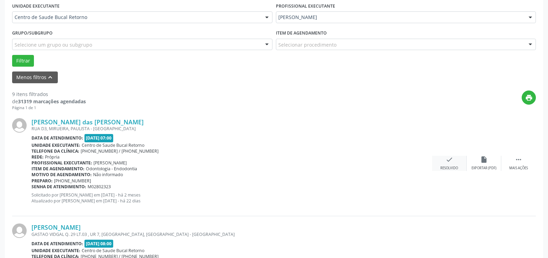
click icon "check"
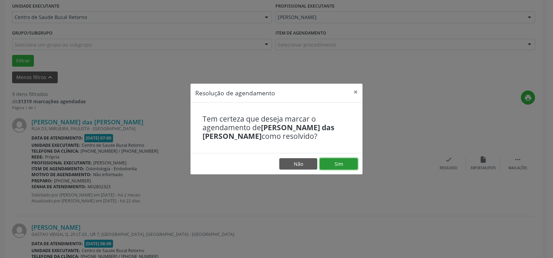
click button "Sim"
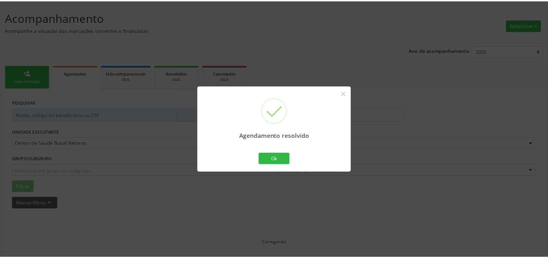
scroll to position [38, 0]
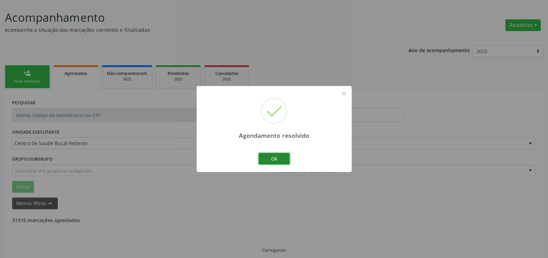
click button "Ok"
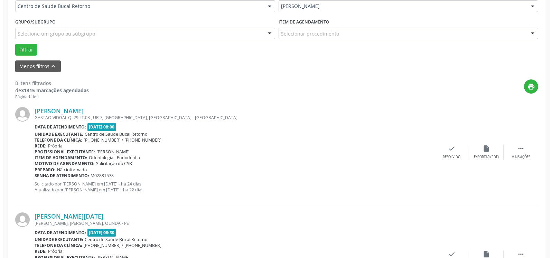
scroll to position [214, 0]
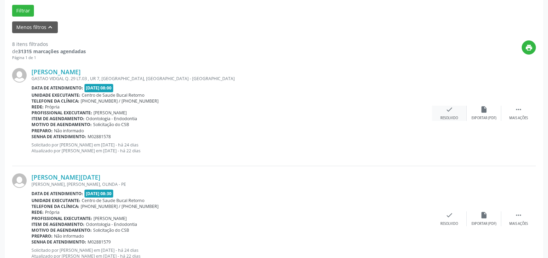
click icon "check"
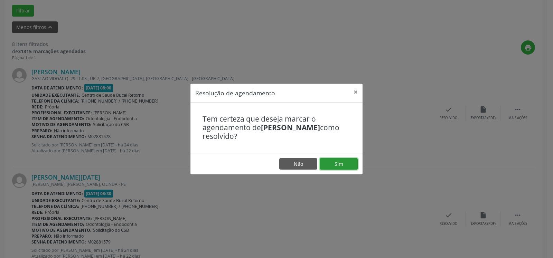
click button "Sim"
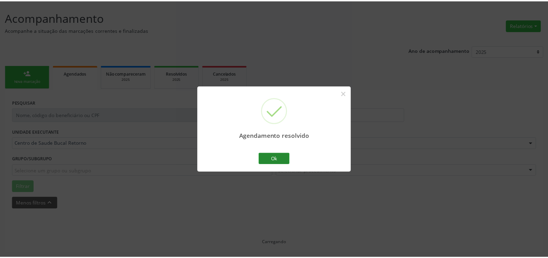
scroll to position [38, 0]
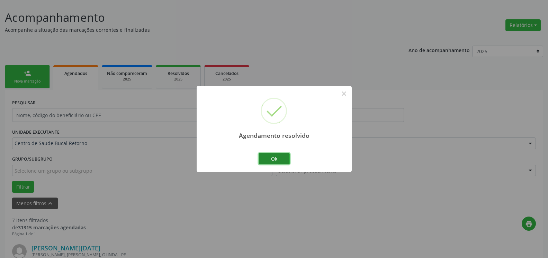
click button "Ok"
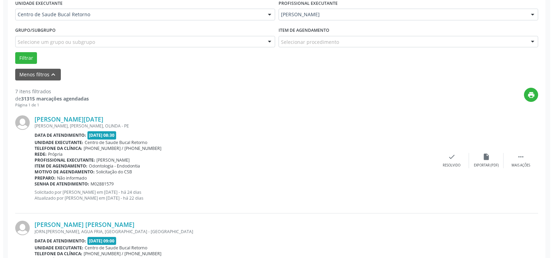
scroll to position [179, 0]
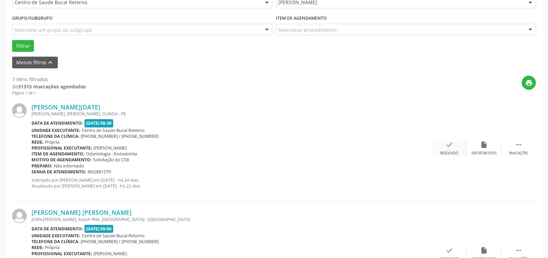
click div "check Resolvido"
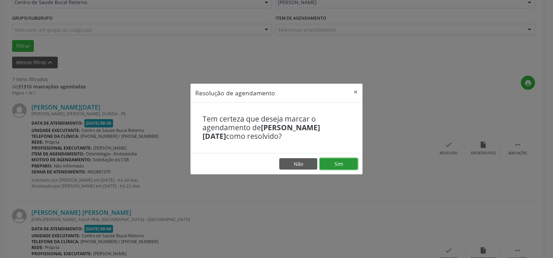
click button "Sim"
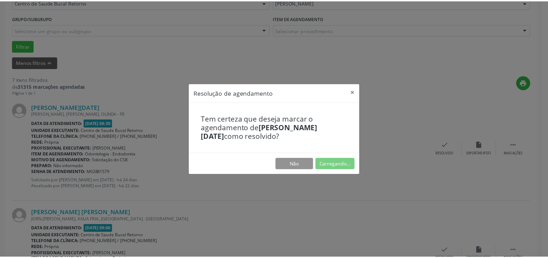
scroll to position [38, 0]
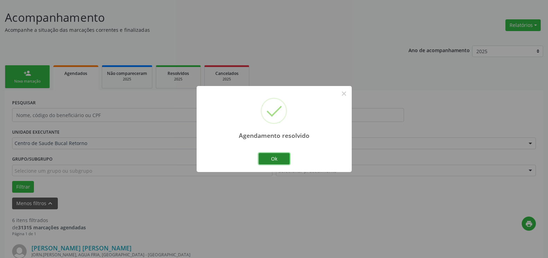
click button "Ok"
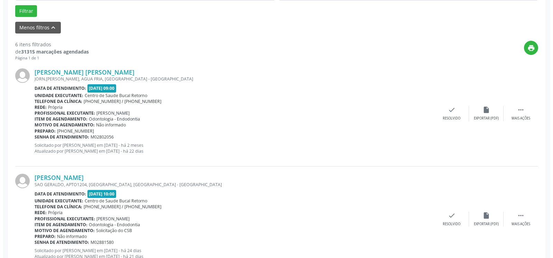
scroll to position [214, 0]
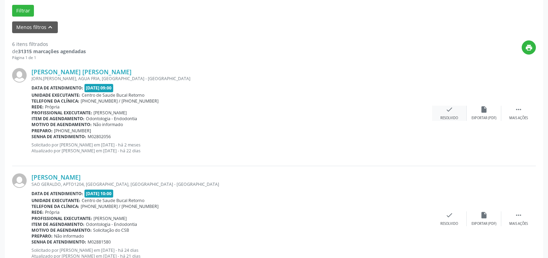
click icon "check"
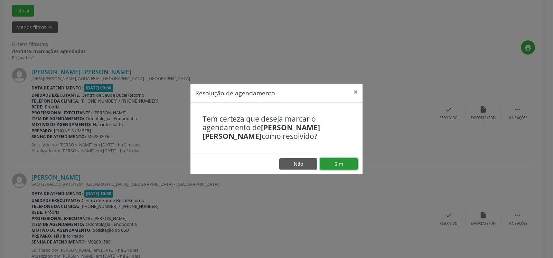
click button "Sim"
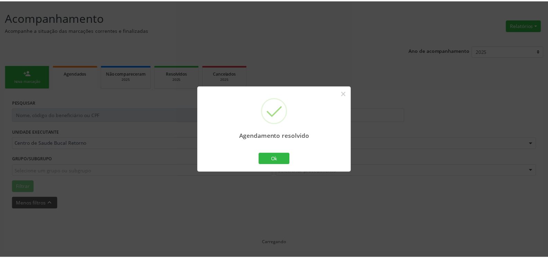
scroll to position [38, 0]
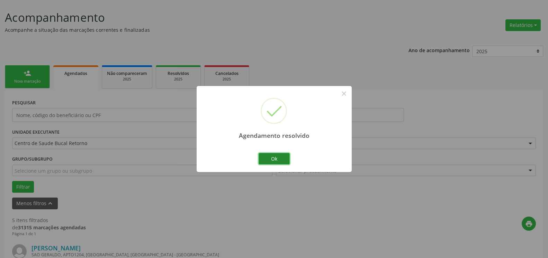
click button "Ok"
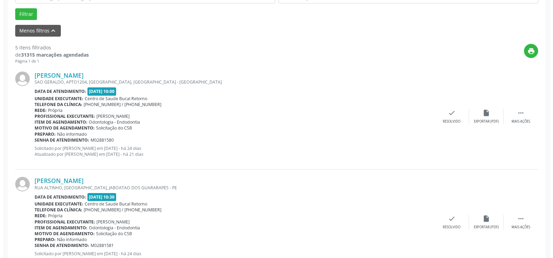
scroll to position [214, 0]
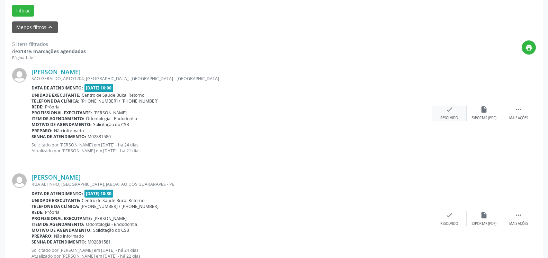
click icon "check"
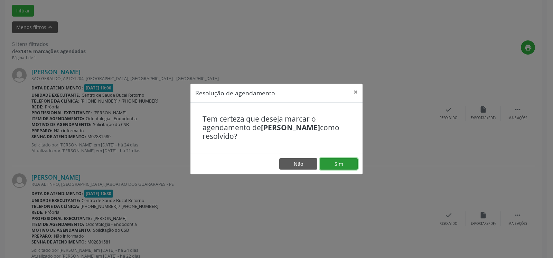
click button "Sim"
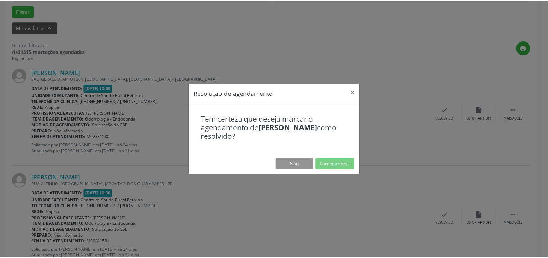
scroll to position [38, 0]
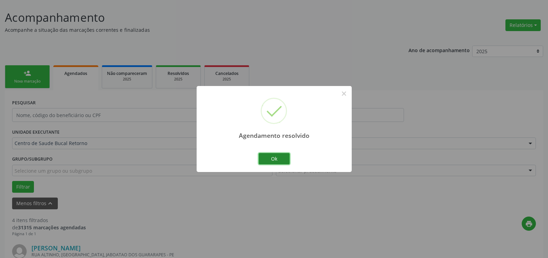
click button "Ok"
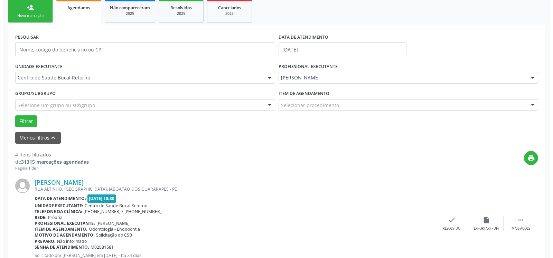
scroll to position [214, 0]
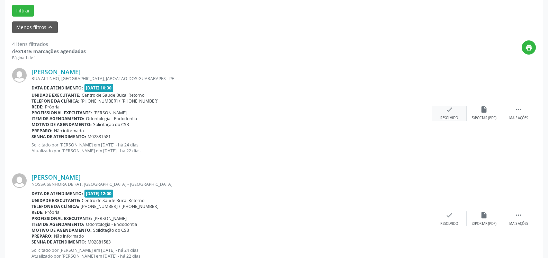
click icon "check"
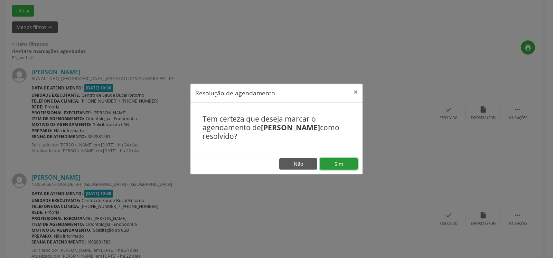
click button "Sim"
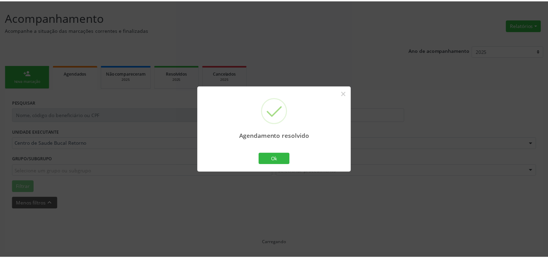
scroll to position [38, 0]
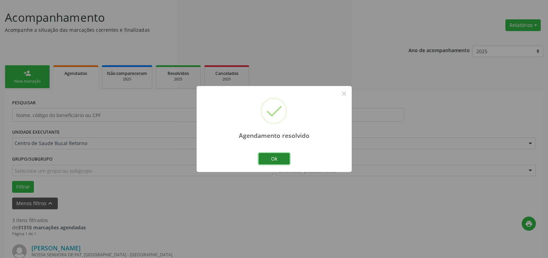
click button "Ok"
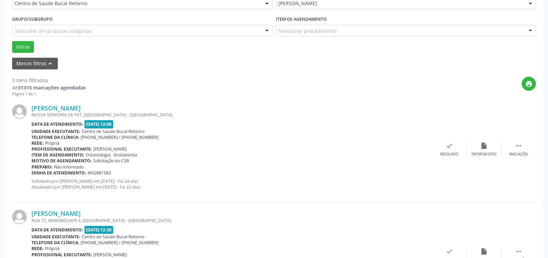
scroll to position [179, 0]
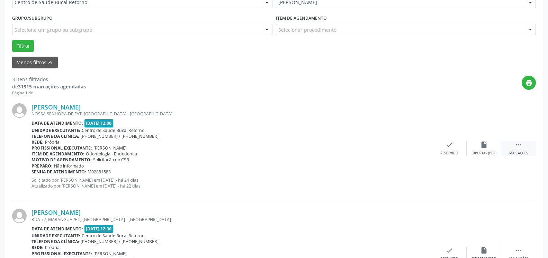
drag, startPoint x: 522, startPoint y: 141, endPoint x: 508, endPoint y: 145, distance: 13.8
click icon ""
click div "Não compareceu"
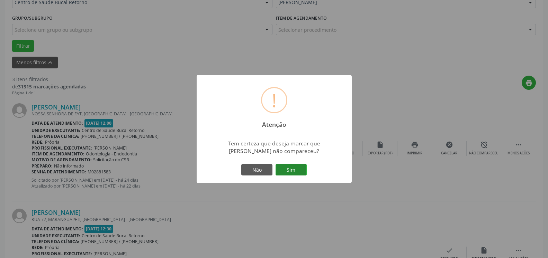
click button "Sim"
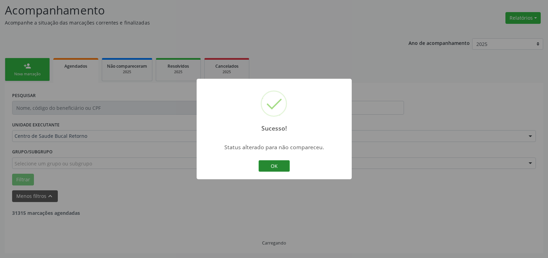
scroll to position [45, 0]
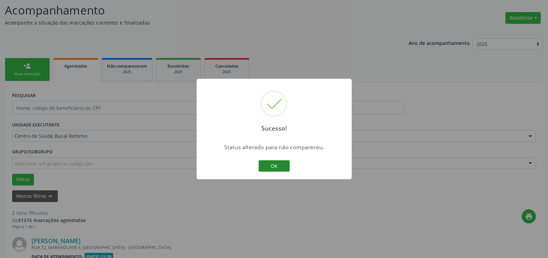
click button "OK"
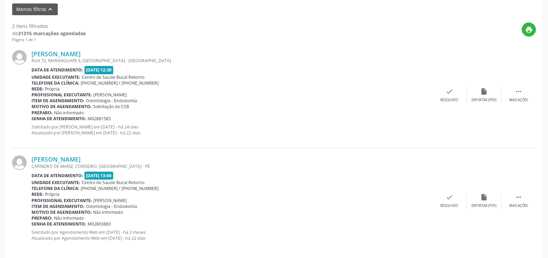
scroll to position [240, 0]
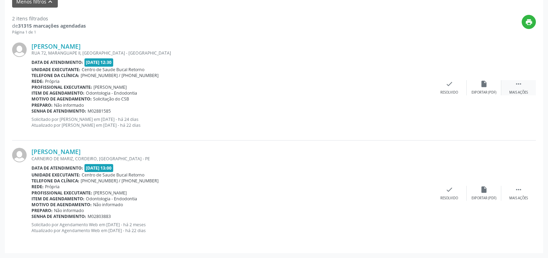
click icon ""
click div "alarm_off Não compareceu"
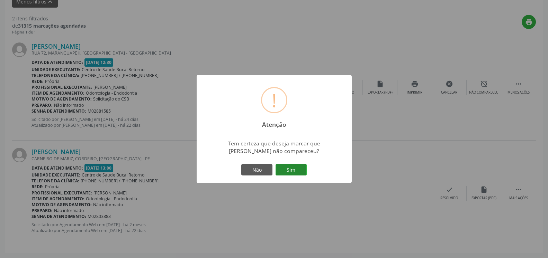
click button "Sim"
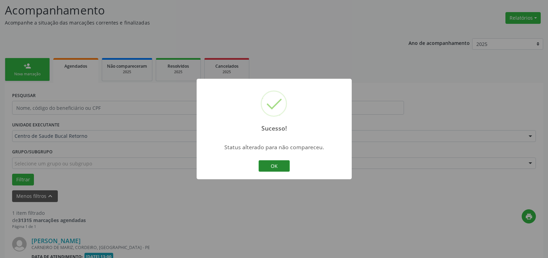
click button "OK"
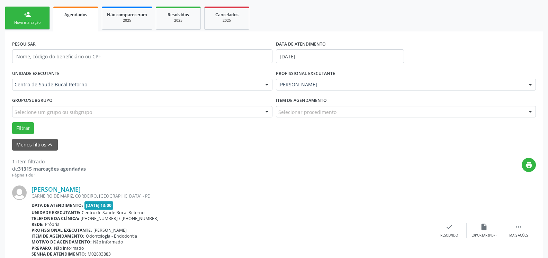
scroll to position [134, 0]
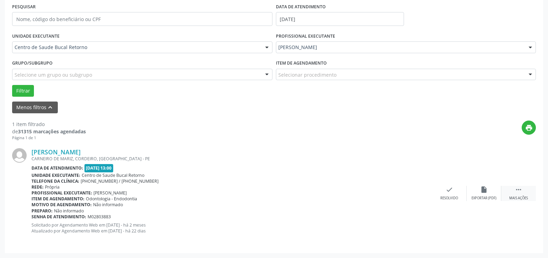
click div " Mais ações"
click icon "alarm_off"
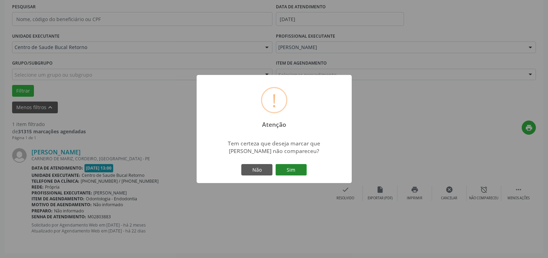
click button "Sim"
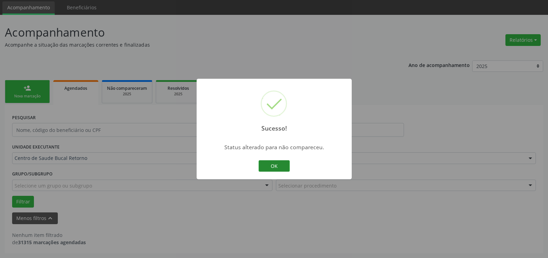
scroll to position [23, 0]
click button "OK"
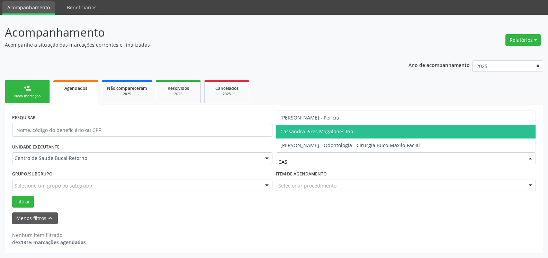
click span "Cassandra Pires Magalhaes Rio"
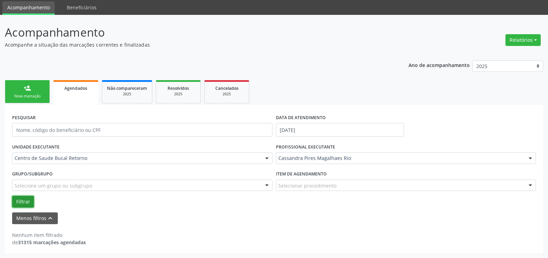
click button "Filtrar"
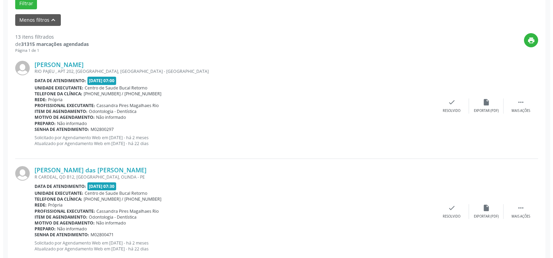
scroll to position [235, 0]
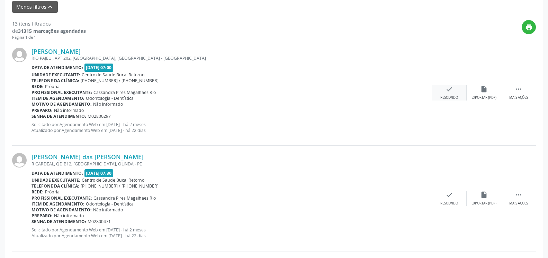
click icon "check"
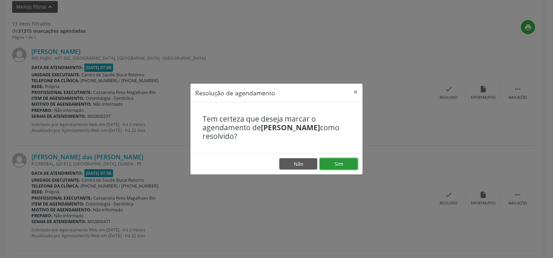
click button "Sim"
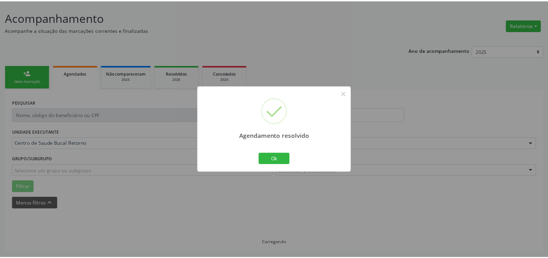
scroll to position [38, 0]
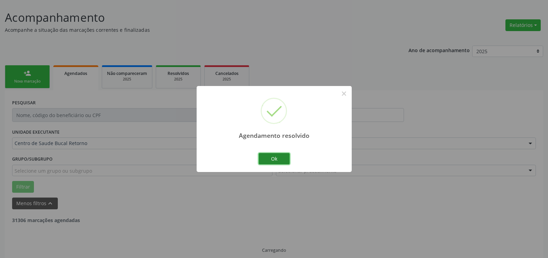
click button "Ok"
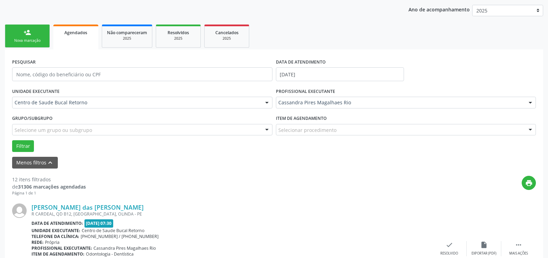
scroll to position [116, 0]
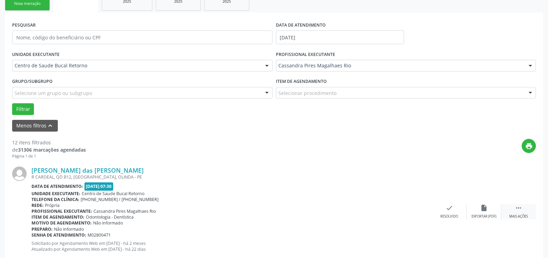
click icon ""
click icon "alarm_off"
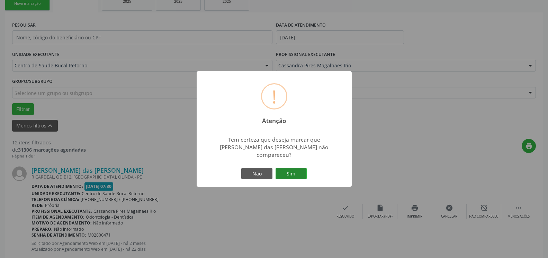
click button "Sim"
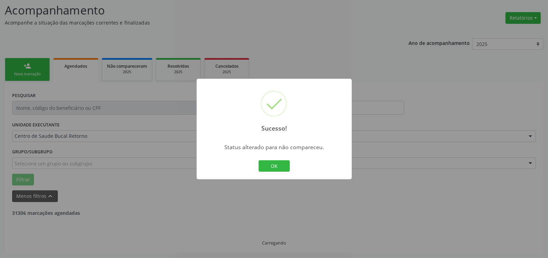
scroll to position [45, 0]
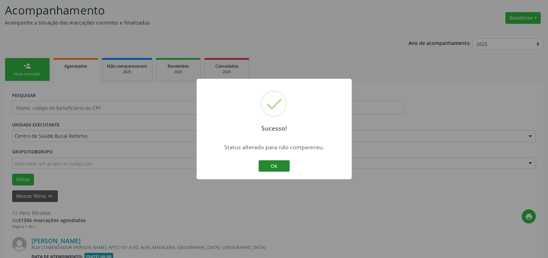
click button "OK"
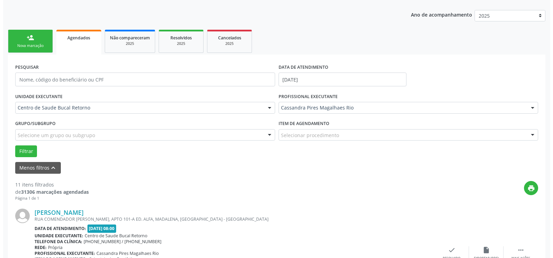
scroll to position [151, 0]
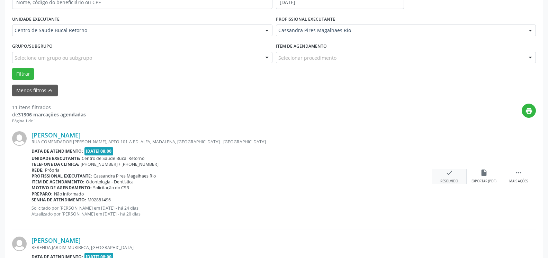
click div "check Resolvido"
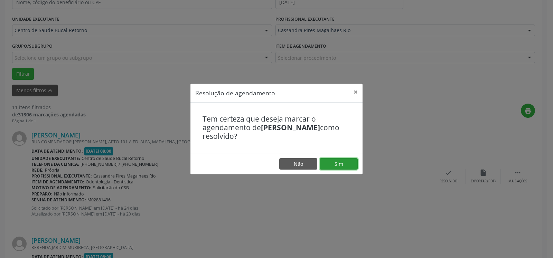
click button "Sim"
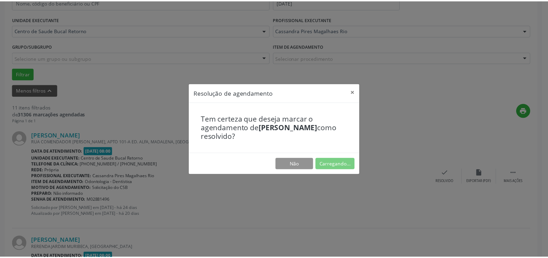
scroll to position [38, 0]
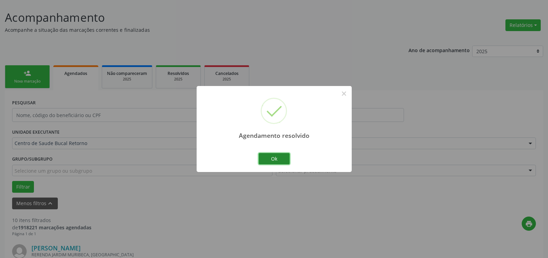
click button "Ok"
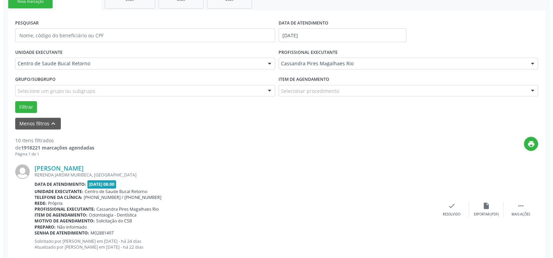
scroll to position [214, 0]
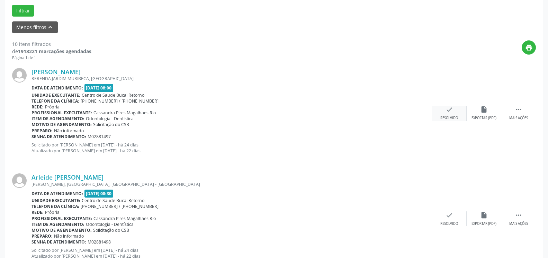
click div "Resolvido"
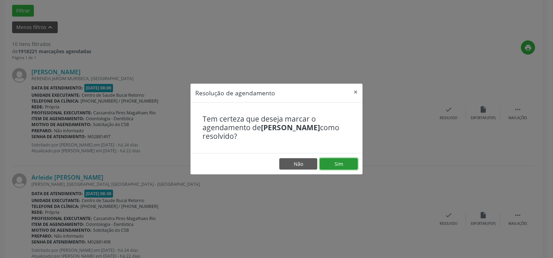
click button "Sim"
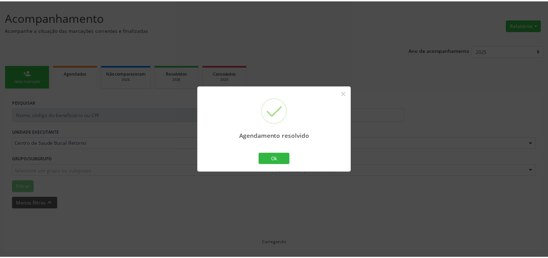
scroll to position [38, 0]
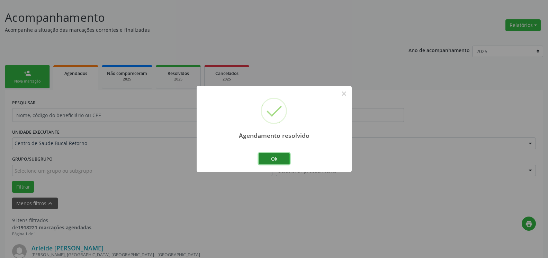
click button "Ok"
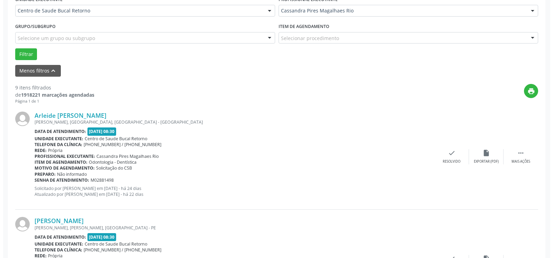
scroll to position [179, 0]
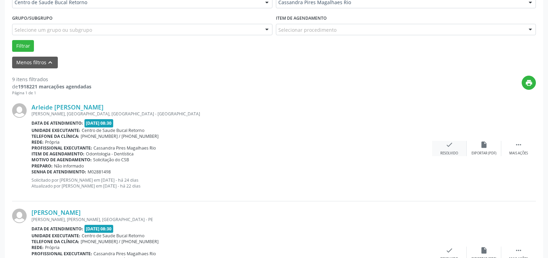
click div "check Resolvido"
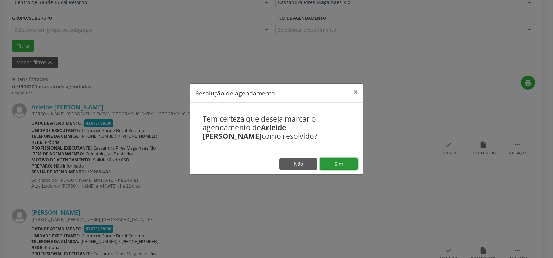
click button "Sim"
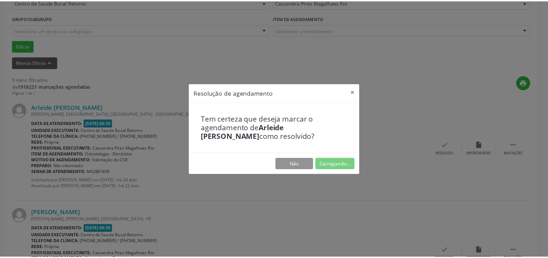
scroll to position [38, 0]
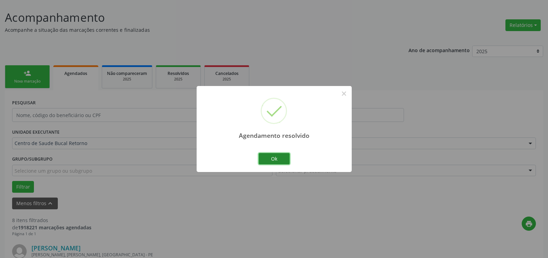
click button "Ok"
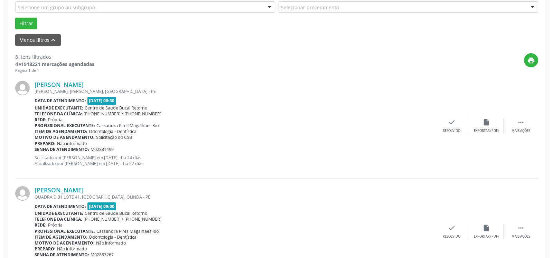
scroll to position [214, 0]
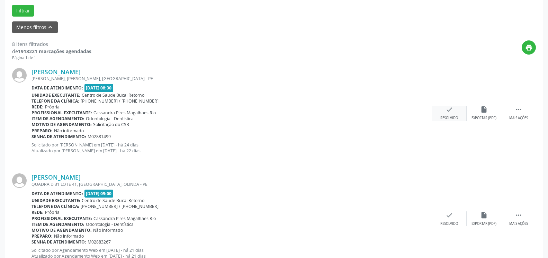
click icon "check"
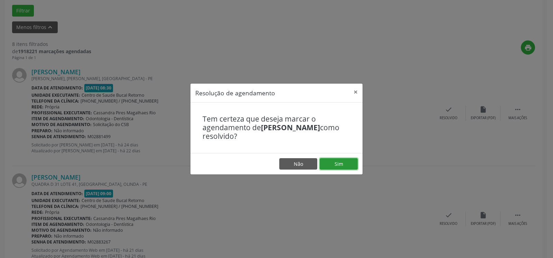
drag, startPoint x: 353, startPoint y: 160, endPoint x: 318, endPoint y: 166, distance: 35.5
click button "Sim"
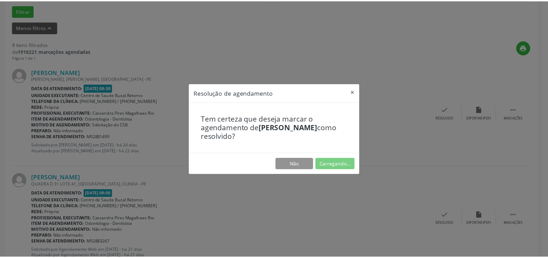
scroll to position [38, 0]
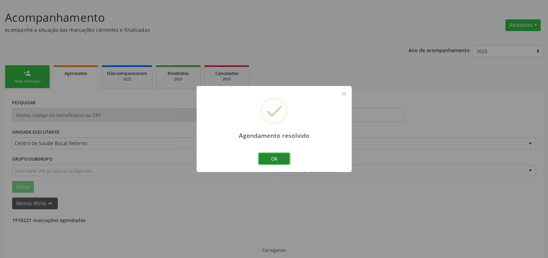
click button "Ok"
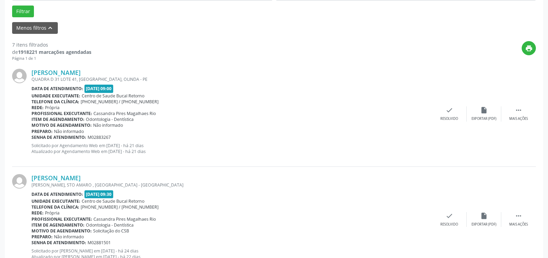
scroll to position [214, 0]
click div " Mais ações"
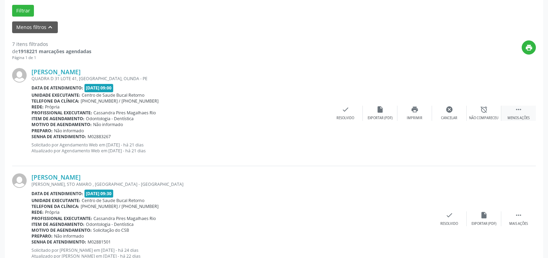
click div "alarm_off Não compareceu"
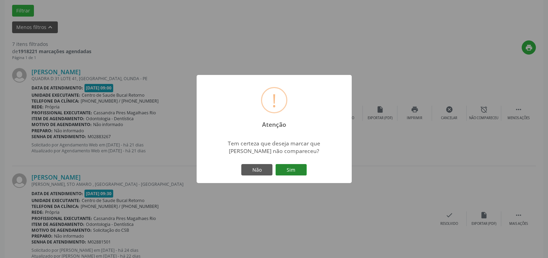
click button "Sim"
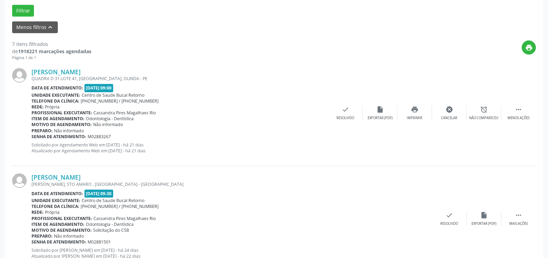
scroll to position [45, 0]
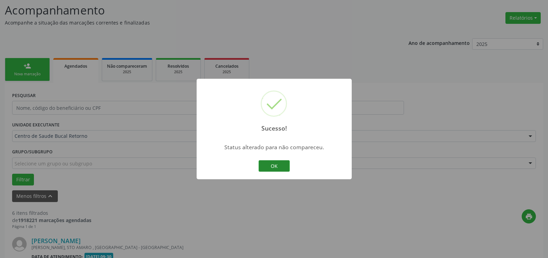
click button "OK"
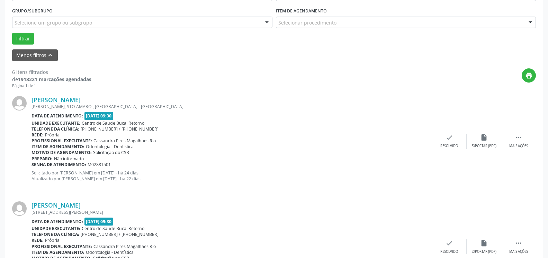
scroll to position [222, 0]
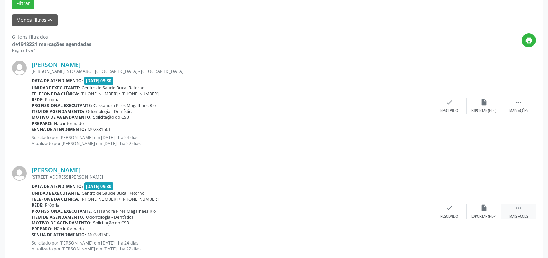
click icon ""
click icon "alarm_off"
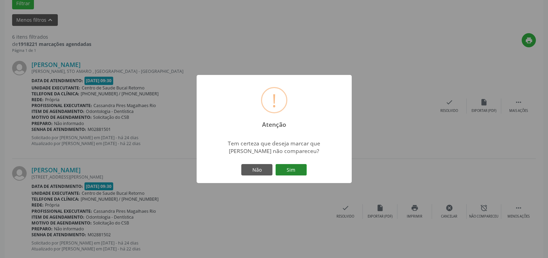
click button "Sim"
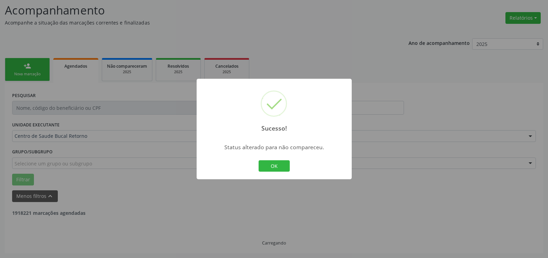
scroll to position [45, 0]
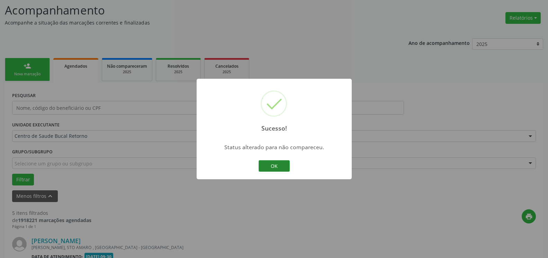
click button "OK"
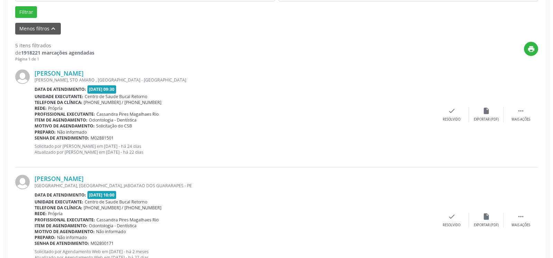
scroll to position [222, 0]
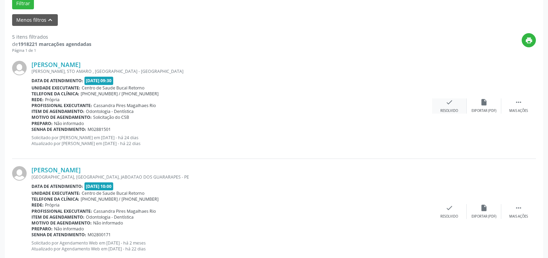
click icon "check"
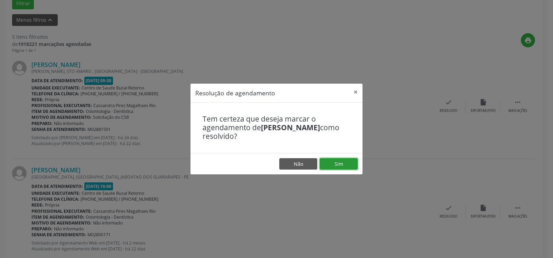
drag, startPoint x: 347, startPoint y: 162, endPoint x: 359, endPoint y: 169, distance: 14.0
click button "Sim"
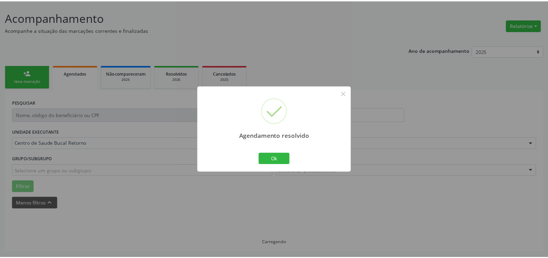
scroll to position [38, 0]
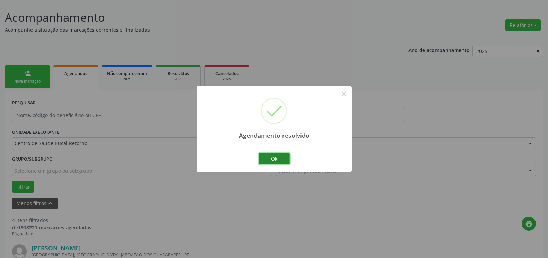
click button "Ok"
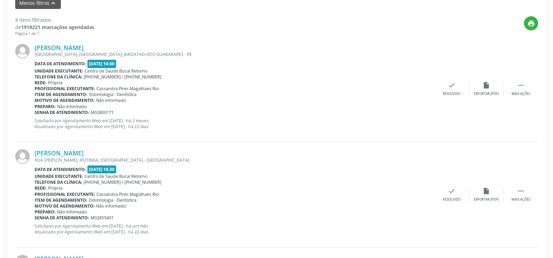
scroll to position [250, 0]
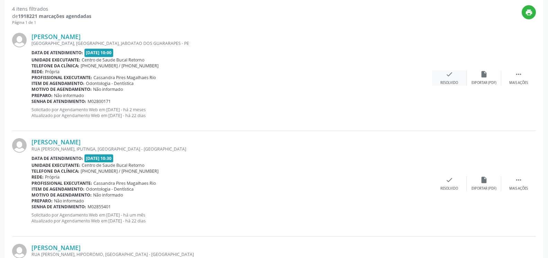
click div "check Resolvido"
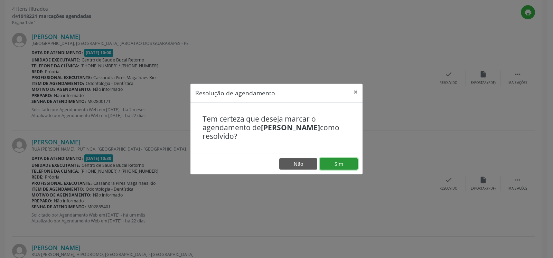
click button "Sim"
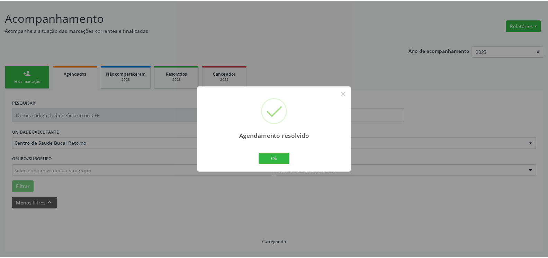
scroll to position [38, 0]
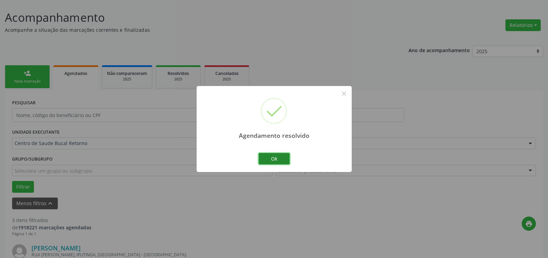
click button "Ok"
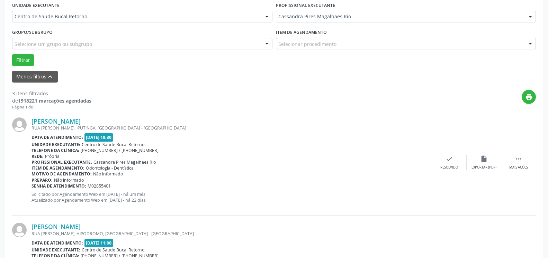
scroll to position [179, 0]
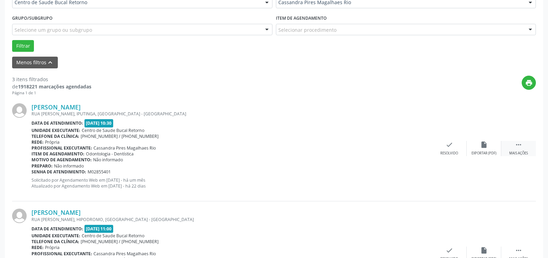
click div " Mais ações"
click div "alarm_off Não compareceu"
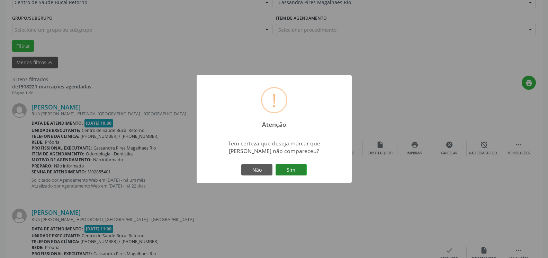
click button "Sim"
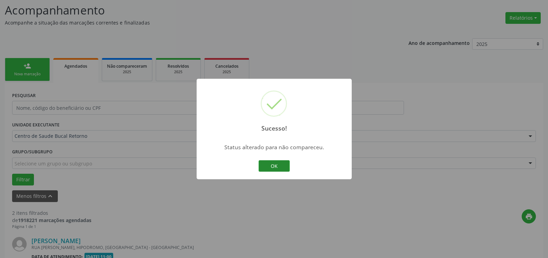
click button "OK"
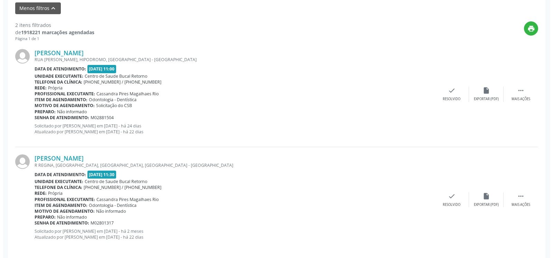
scroll to position [240, 0]
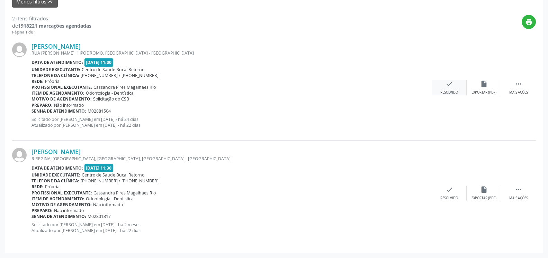
click div "check Resolvido"
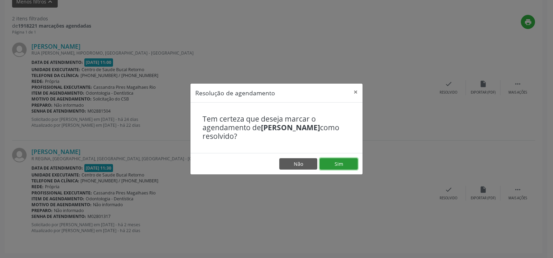
click button "Sim"
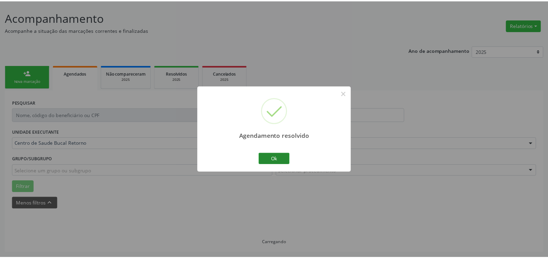
scroll to position [38, 0]
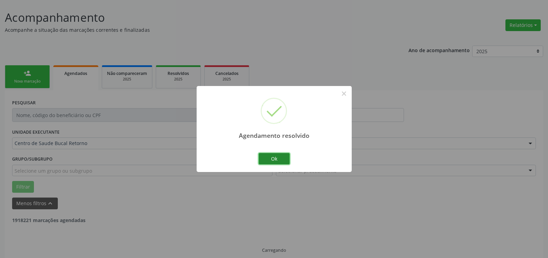
click button "Ok"
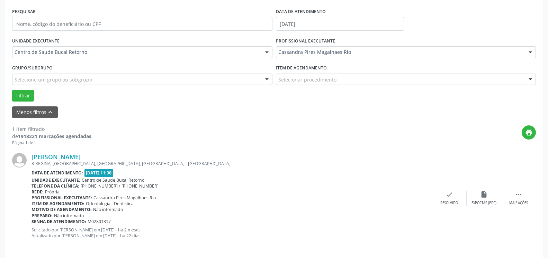
scroll to position [134, 0]
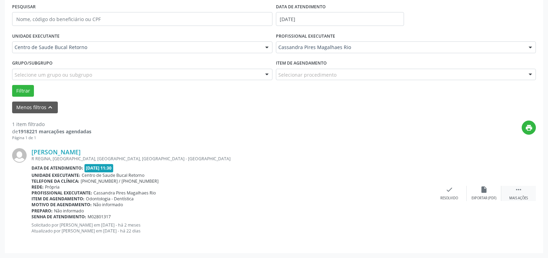
click div " Mais ações"
click icon "alarm_off"
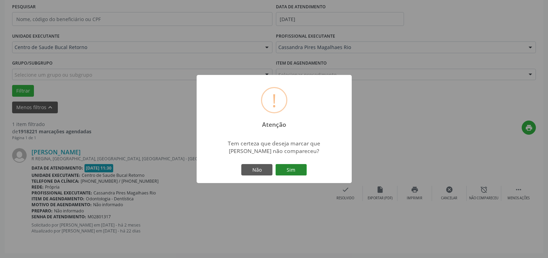
click button "Sim"
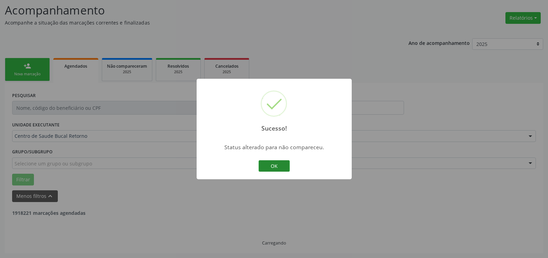
scroll to position [23, 0]
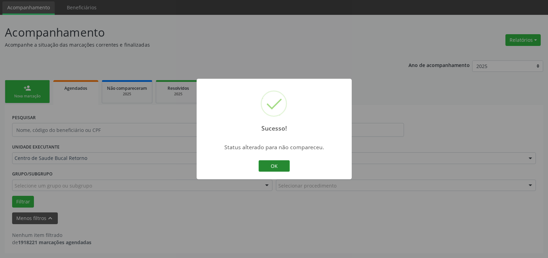
click button "OK"
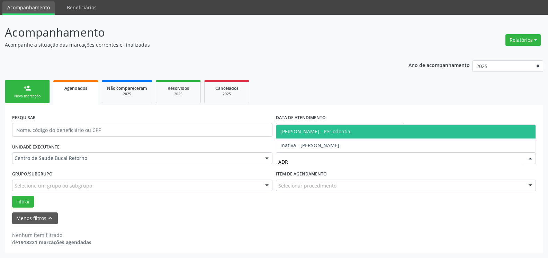
click span "[PERSON_NAME] - Periodontia."
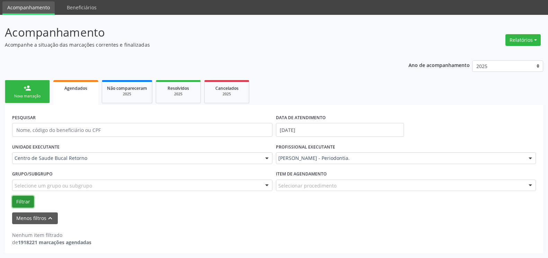
click button "Filtrar"
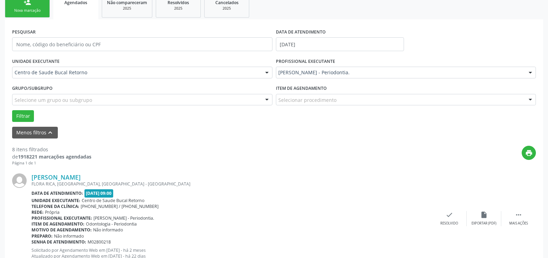
scroll to position [129, 0]
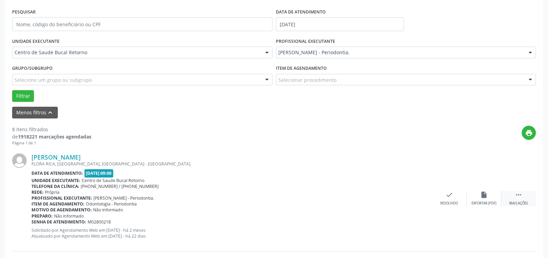
click icon ""
click div "alarm_off Não compareceu"
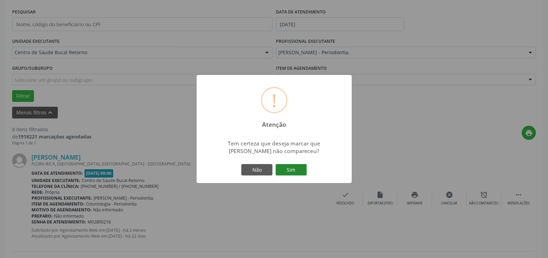
click button "Sim"
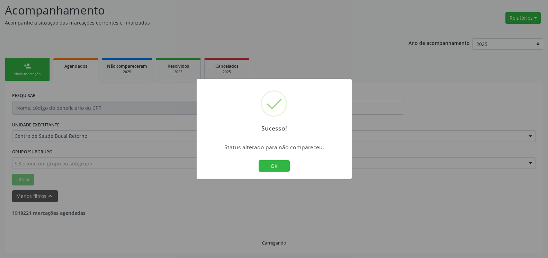
scroll to position [45, 0]
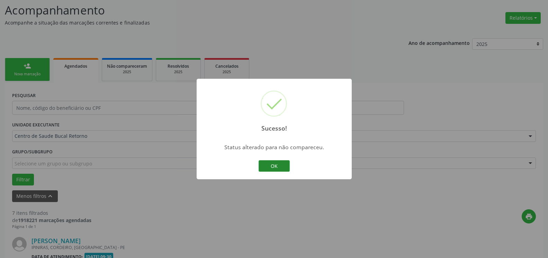
click button "OK"
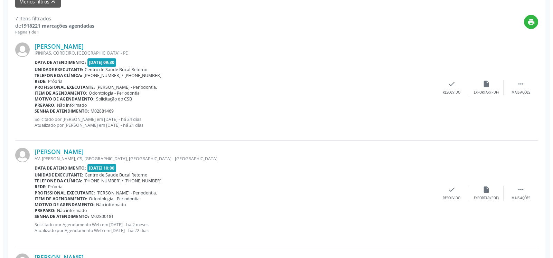
scroll to position [257, 0]
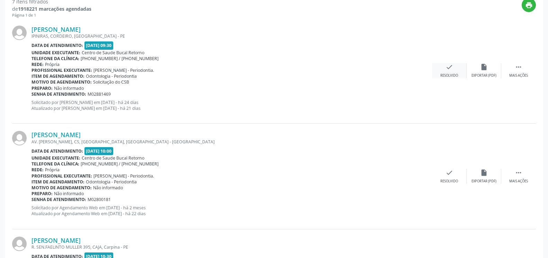
click icon "check"
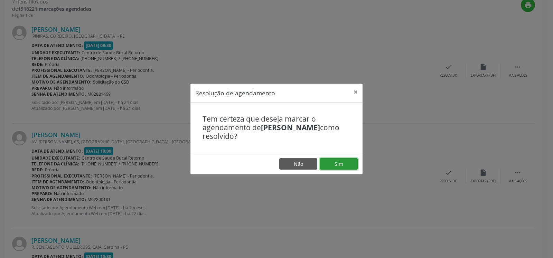
click button "Sim"
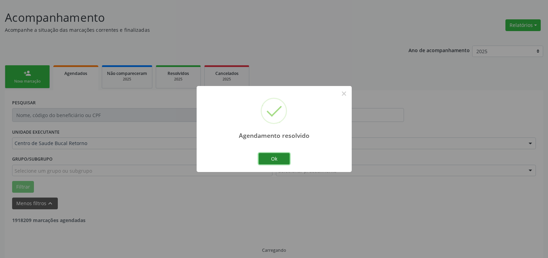
click button "Ok"
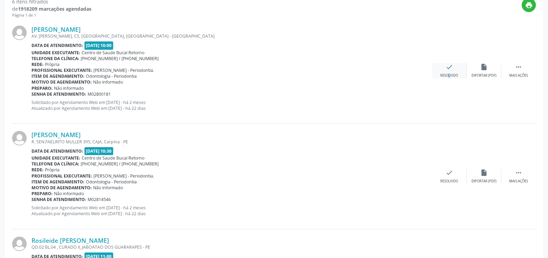
click div "check Resolvido"
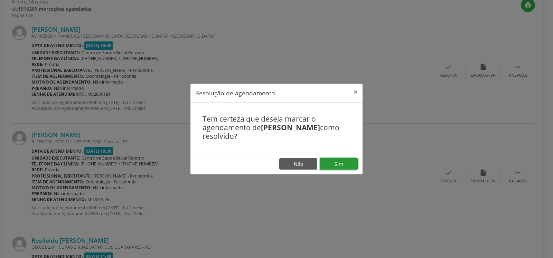
click button "Sim"
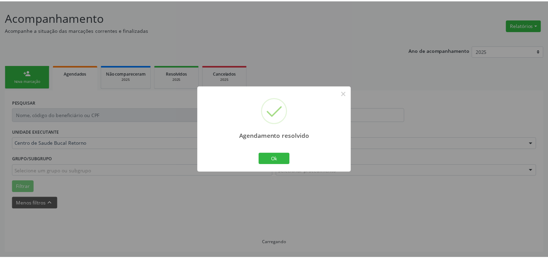
scroll to position [38, 0]
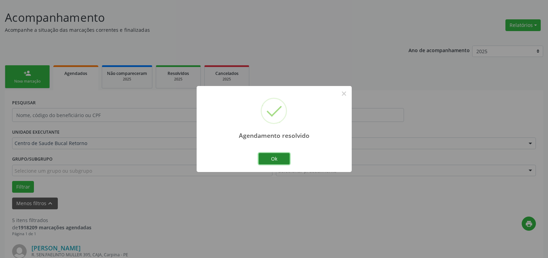
click button "Ok"
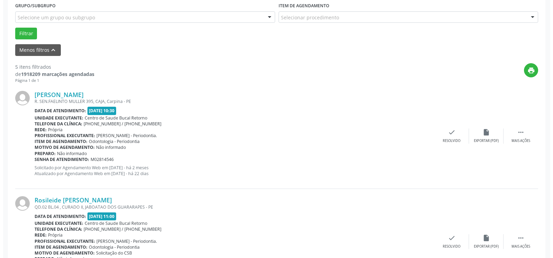
scroll to position [214, 0]
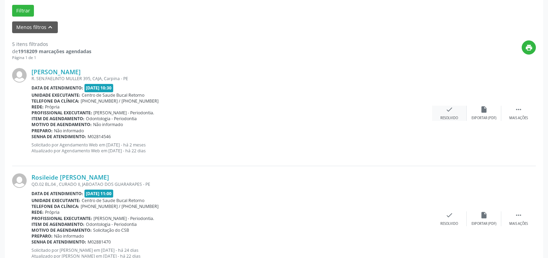
click div "check Resolvido"
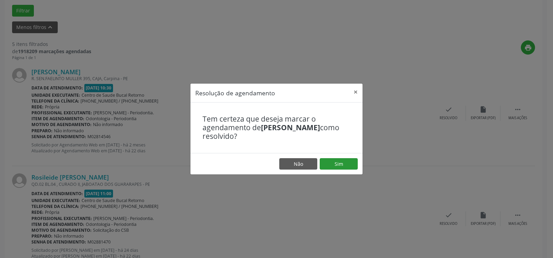
drag, startPoint x: 338, startPoint y: 158, endPoint x: 333, endPoint y: 168, distance: 10.8
click footer "Não Sim"
click button "Sim"
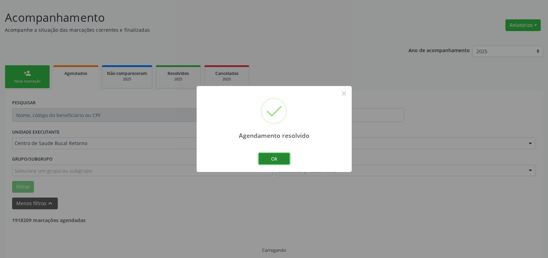
click button "Ok"
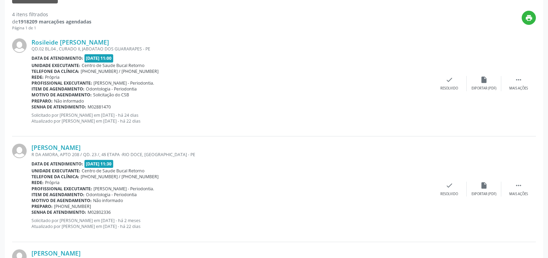
scroll to position [250, 0]
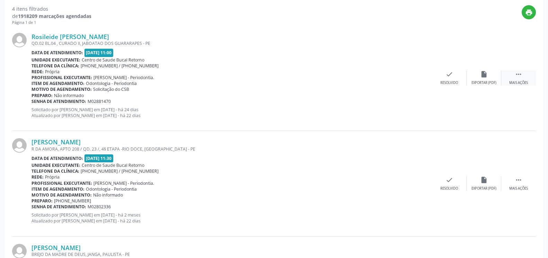
click div " Mais ações"
click icon "alarm_off"
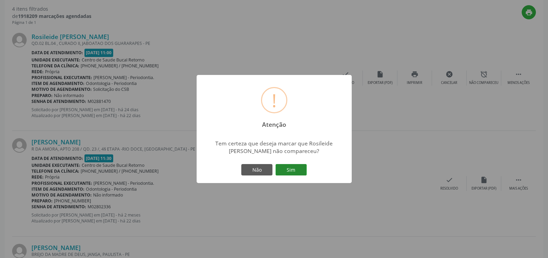
click button "Sim"
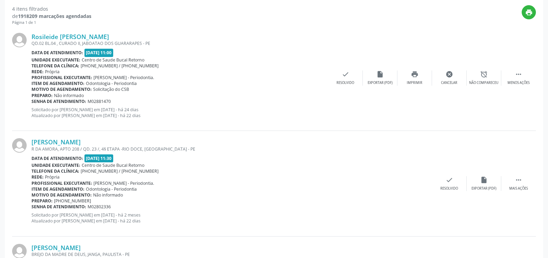
scroll to position [45, 0]
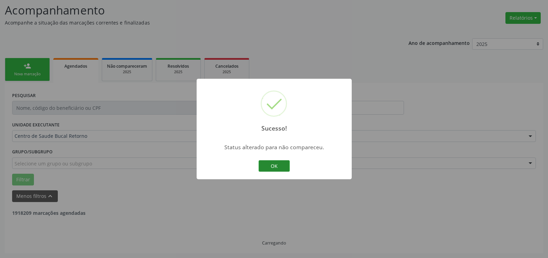
click button "OK"
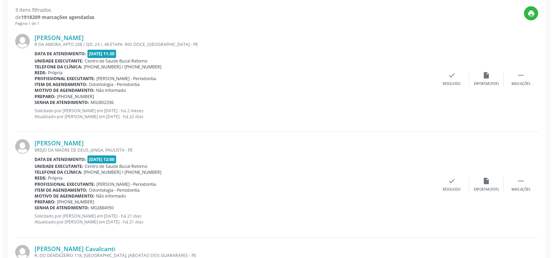
scroll to position [257, 0]
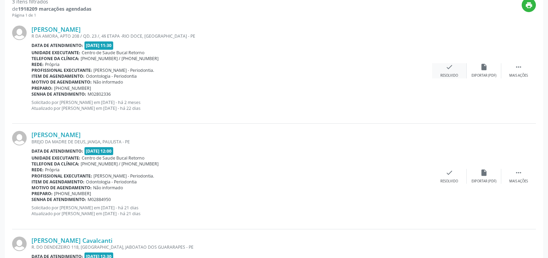
drag, startPoint x: 451, startPoint y: 63, endPoint x: 450, endPoint y: 67, distance: 3.6
click div "[PERSON_NAME] [STREET_ADDRESS]. 23 /, 4§ ETAPA -RIO DOCE, [GEOGRAPHIC_DATA] - P…"
click div "Resolvido"
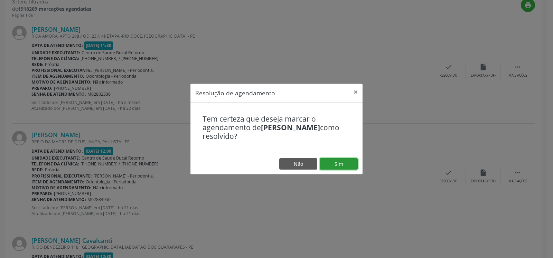
click button "Sim"
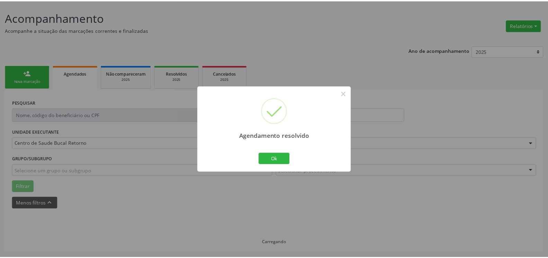
scroll to position [38, 0]
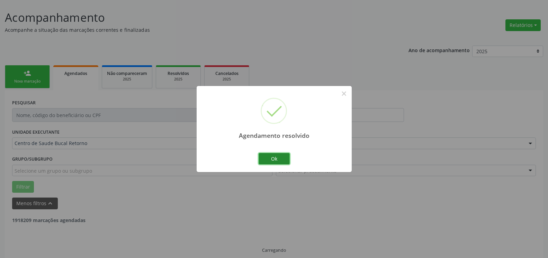
click button "Ok"
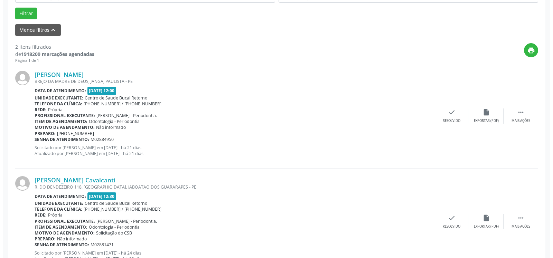
scroll to position [214, 0]
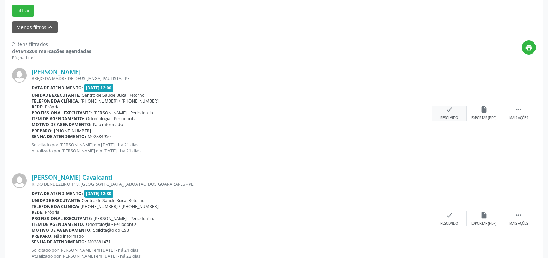
click icon "check"
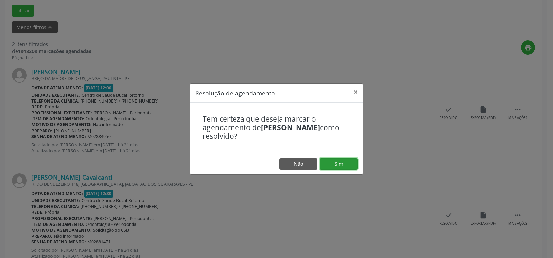
click button "Sim"
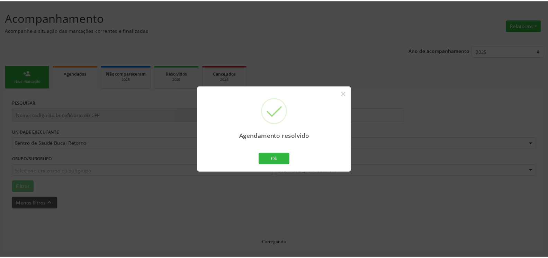
scroll to position [38, 0]
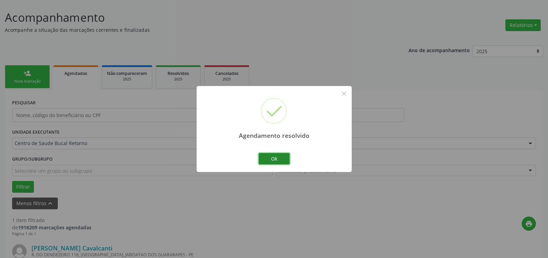
click button "Ok"
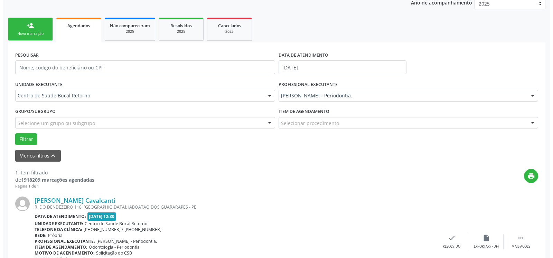
scroll to position [134, 0]
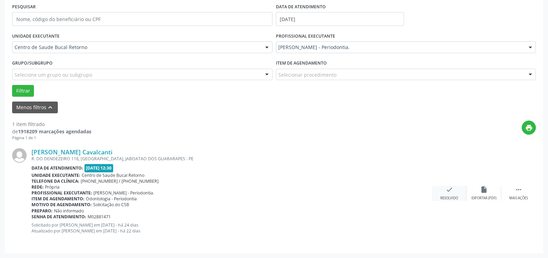
click icon "check"
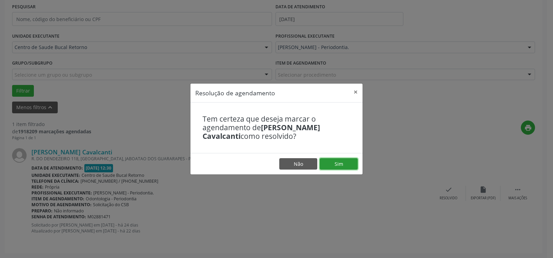
click button "Sim"
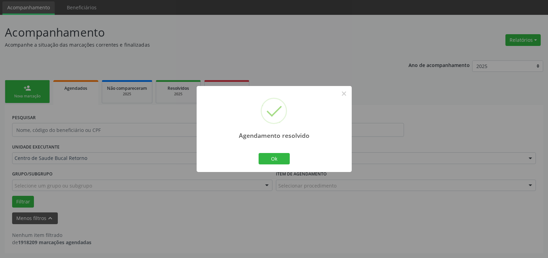
scroll to position [23, 0]
click button "Ok"
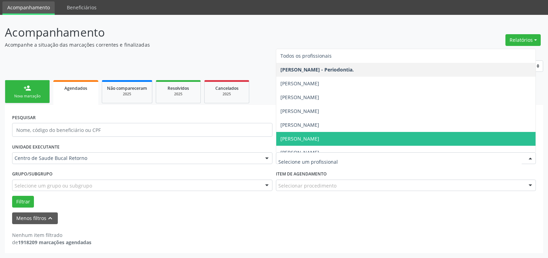
click div
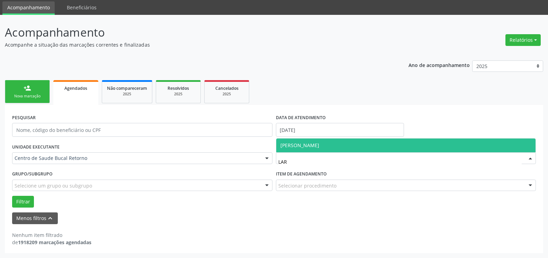
click span "[PERSON_NAME]"
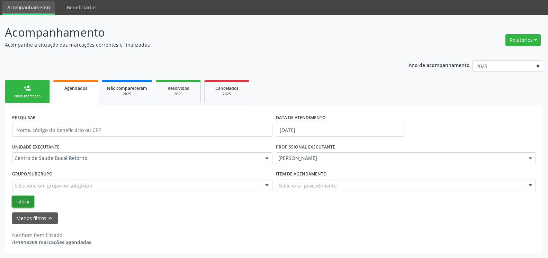
click button "Filtrar"
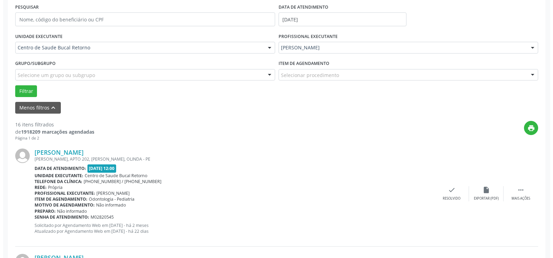
scroll to position [164, 0]
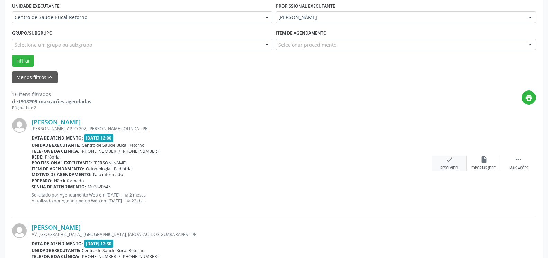
click icon "check"
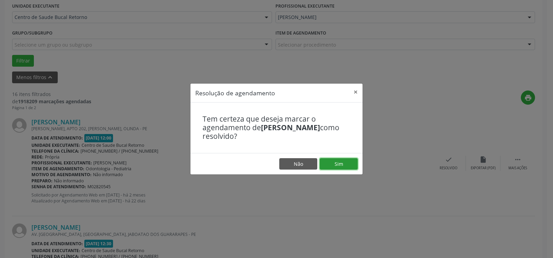
drag, startPoint x: 345, startPoint y: 164, endPoint x: 295, endPoint y: 168, distance: 50.3
click button "Sim"
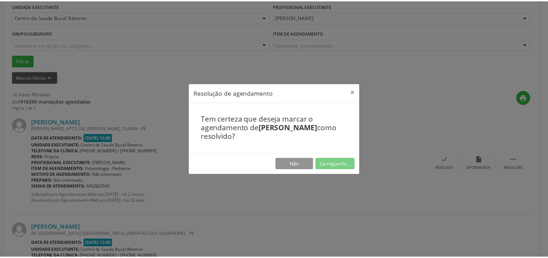
scroll to position [38, 0]
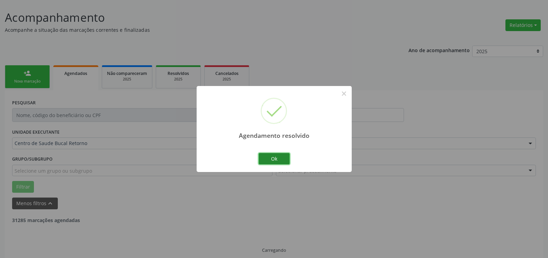
click button "Ok"
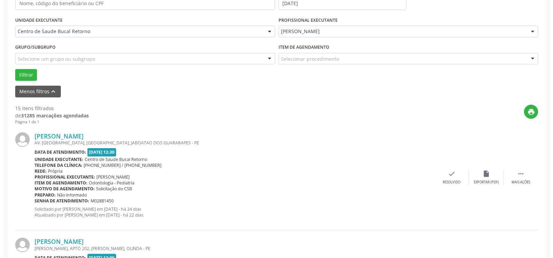
scroll to position [186, 0]
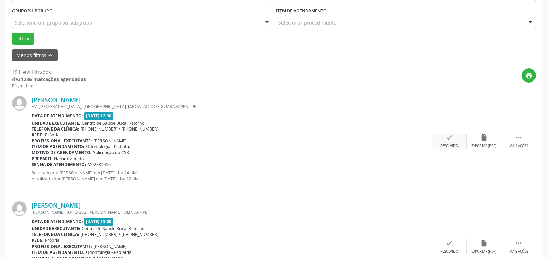
click div "check Resolvido"
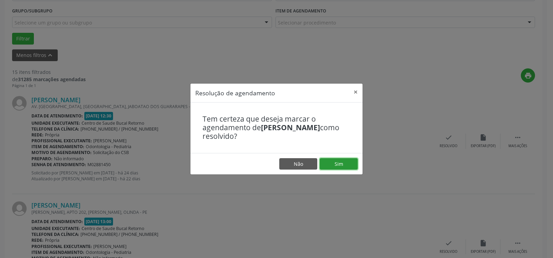
click button "Sim"
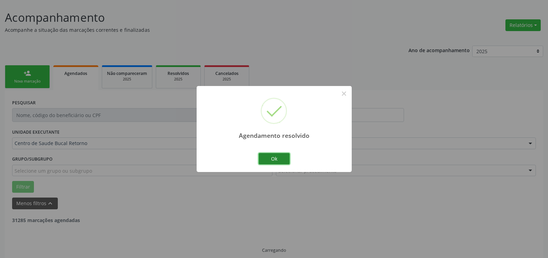
click button "Ok"
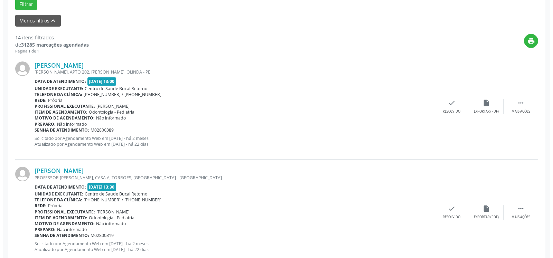
scroll to position [222, 0]
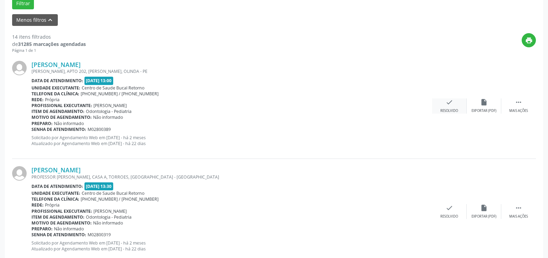
click icon "check"
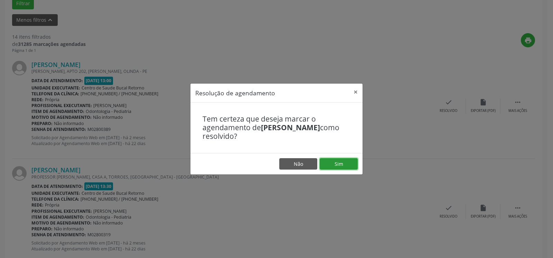
click button "Sim"
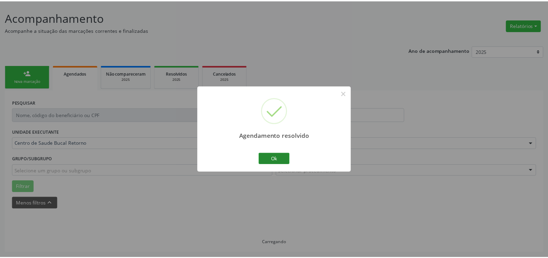
scroll to position [38, 0]
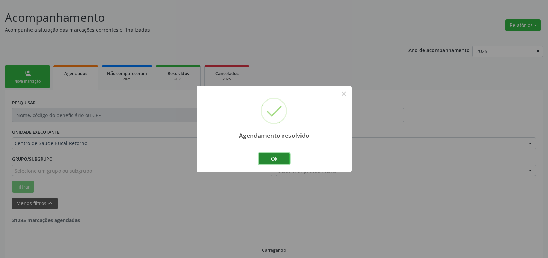
click button "Ok"
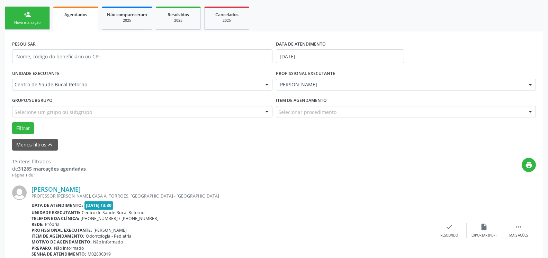
scroll to position [116, 0]
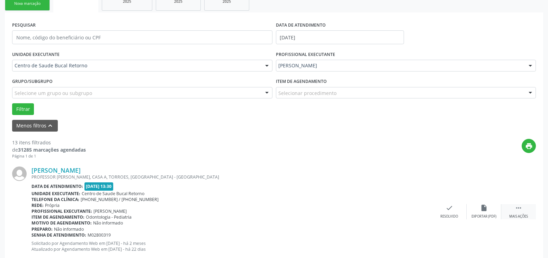
drag, startPoint x: 522, startPoint y: 214, endPoint x: 508, endPoint y: 215, distance: 14.2
click div " Mais ações"
click div "alarm_off Não compareceu"
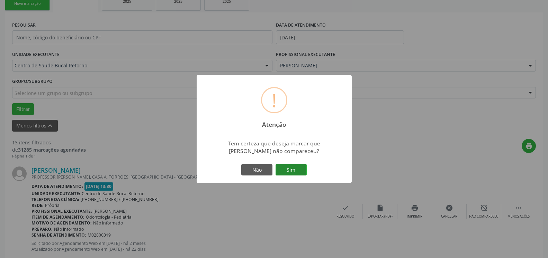
click button "Sim"
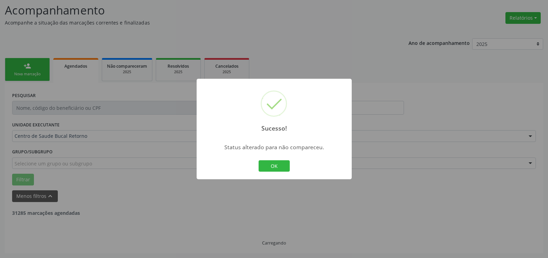
scroll to position [45, 0]
click button "OK"
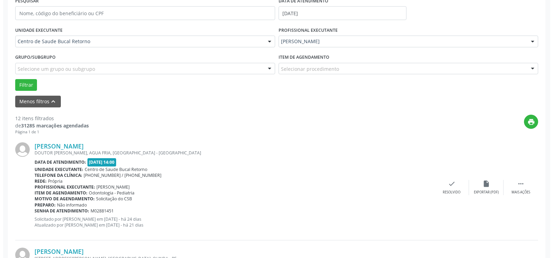
scroll to position [151, 0]
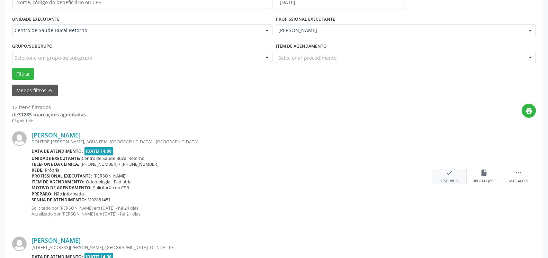
click icon "check"
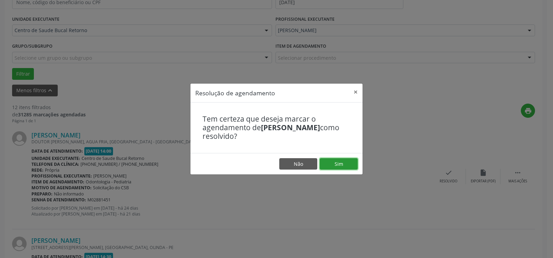
click button "Sim"
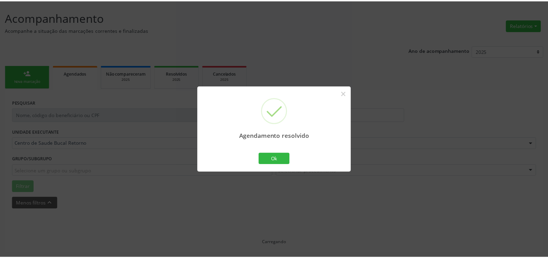
scroll to position [38, 0]
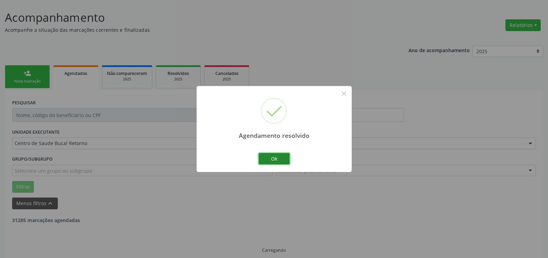
click button "Ok"
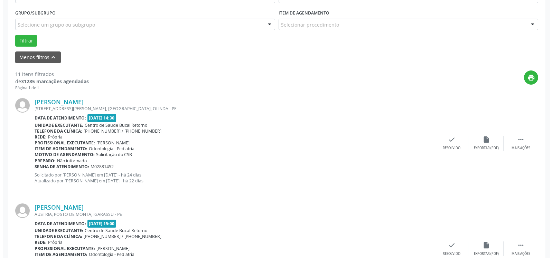
scroll to position [186, 0]
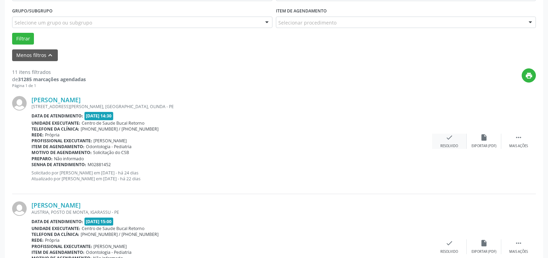
click div "Resolvido"
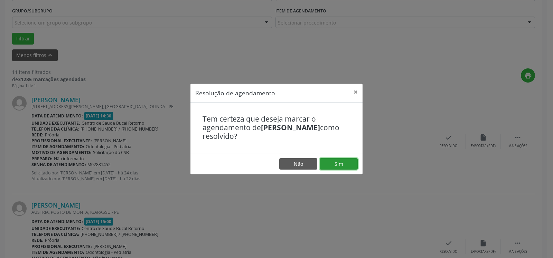
click button "Sim"
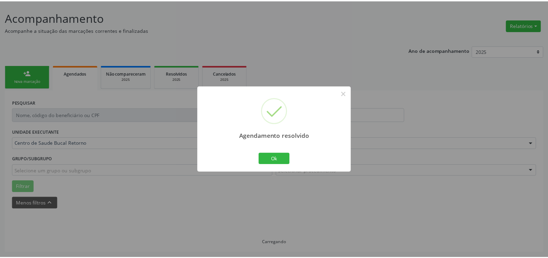
scroll to position [38, 0]
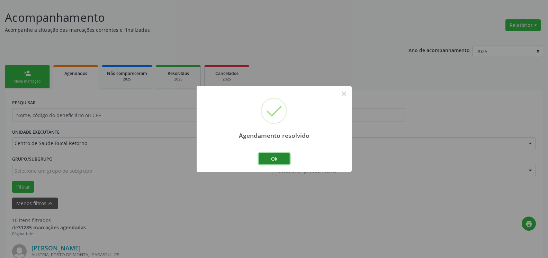
click button "Ok"
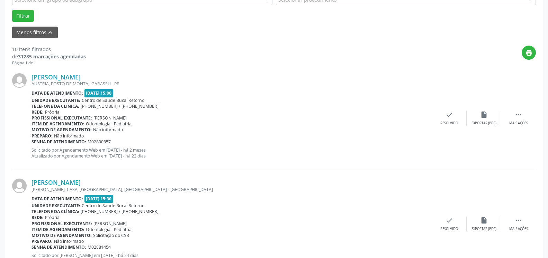
scroll to position [214, 0]
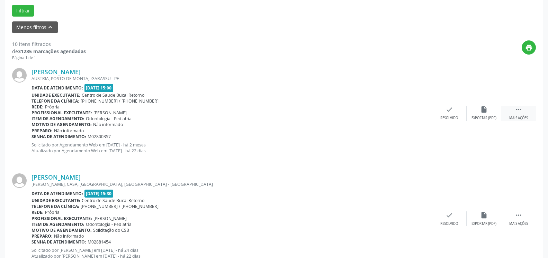
click div " Mais ações"
click icon "alarm_off"
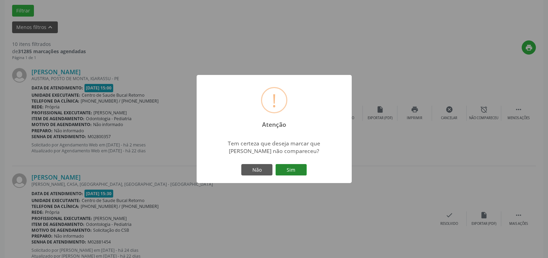
click button "Sim"
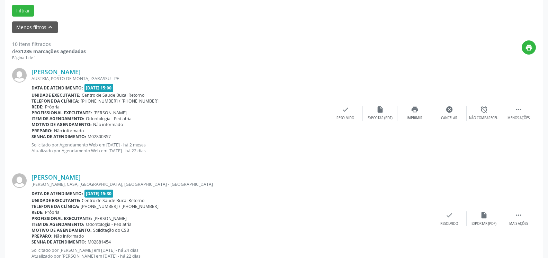
scroll to position [45, 0]
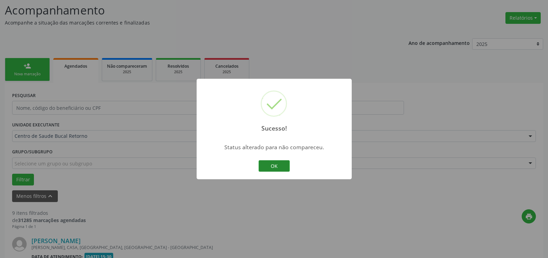
click button "OK"
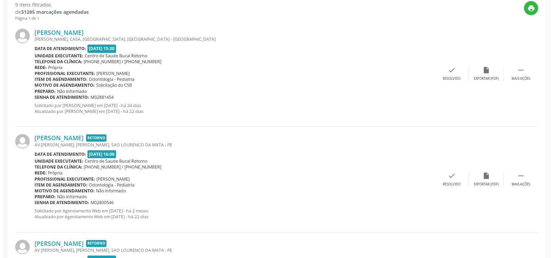
scroll to position [257, 0]
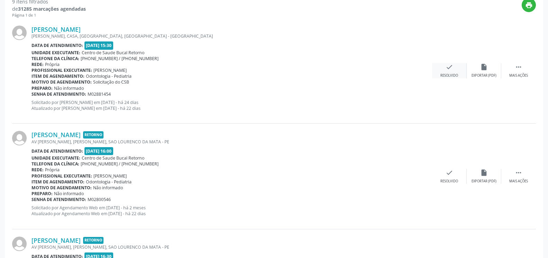
click icon "check"
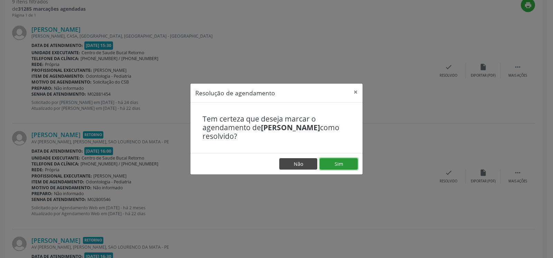
drag, startPoint x: 350, startPoint y: 163, endPoint x: 296, endPoint y: 166, distance: 54.4
click button "Sim"
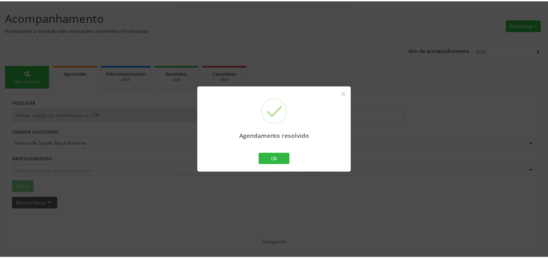
scroll to position [38, 0]
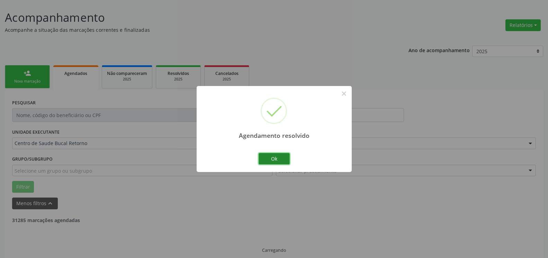
click button "Ok"
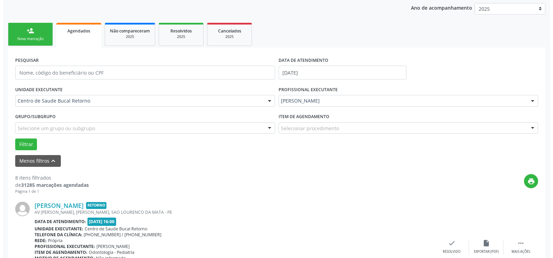
scroll to position [222, 0]
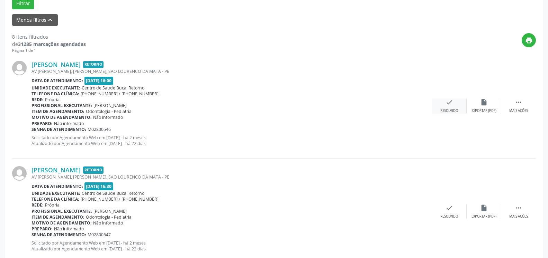
click div "check Resolvido"
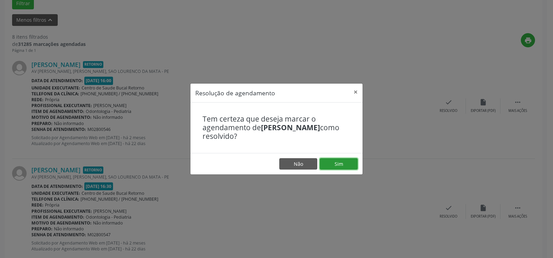
click button "Sim"
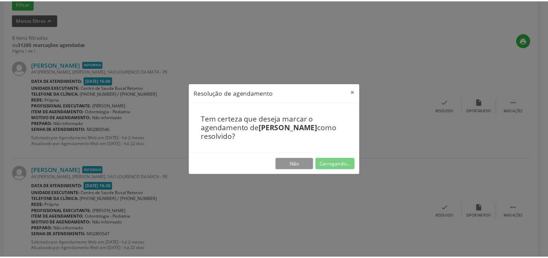
scroll to position [38, 0]
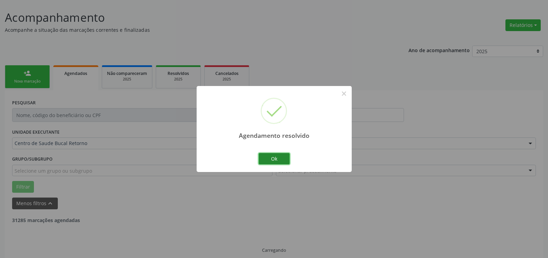
click button "Ok"
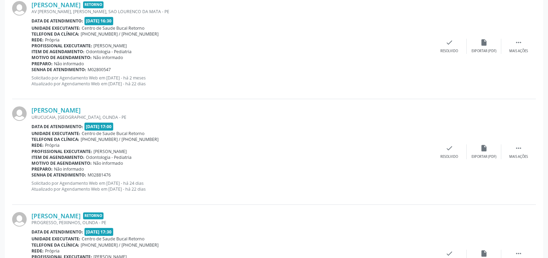
scroll to position [285, 0]
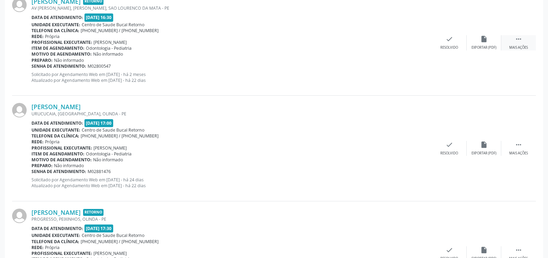
click icon ""
click div "Não compareceu"
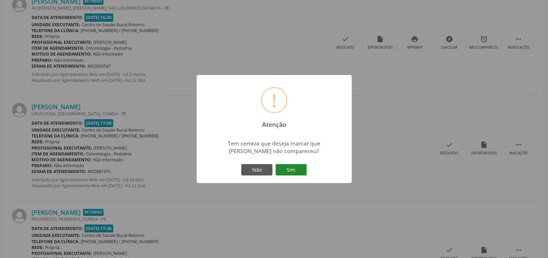
click button "Sim"
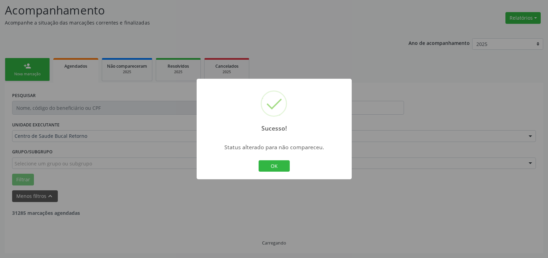
scroll to position [45, 0]
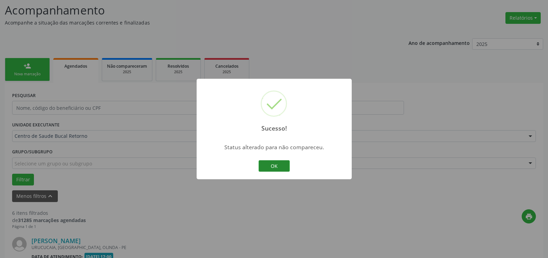
click button "OK"
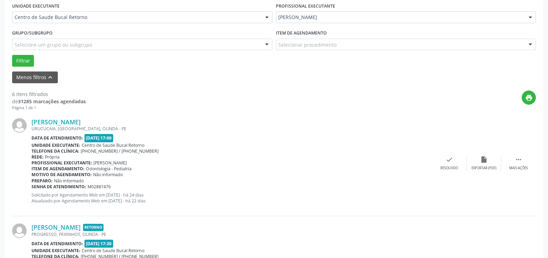
scroll to position [186, 0]
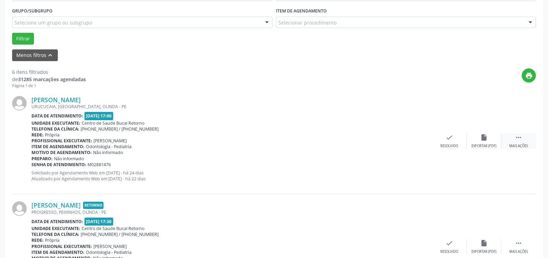
click icon ""
drag, startPoint x: 505, startPoint y: 141, endPoint x: 492, endPoint y: 140, distance: 12.5
click div "alarm_off Não compareceu"
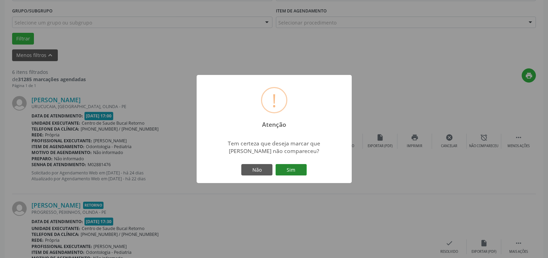
click button "Sim"
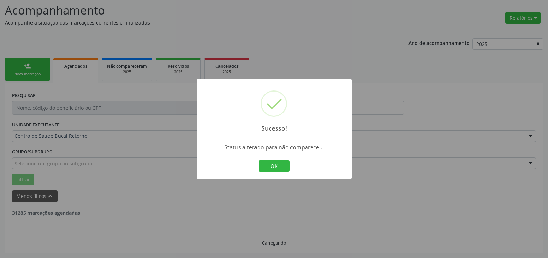
scroll to position [45, 0]
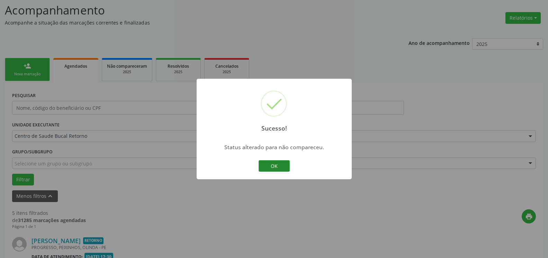
click button "OK"
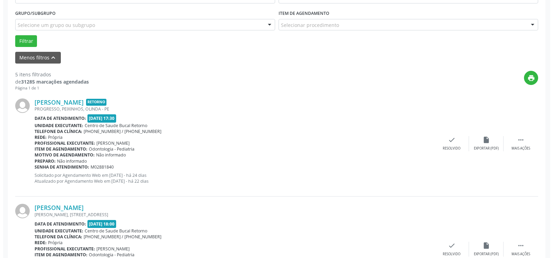
scroll to position [186, 0]
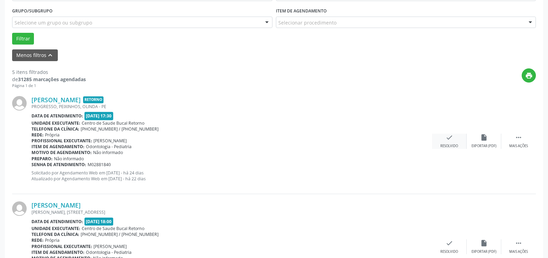
click icon "check"
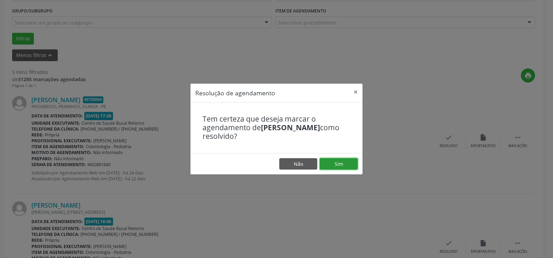
click button "Sim"
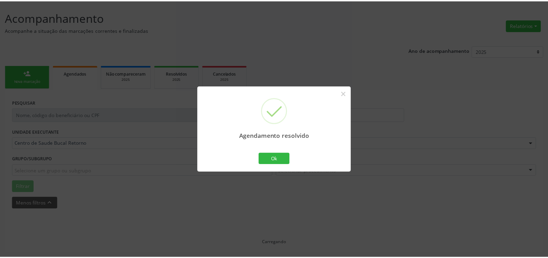
scroll to position [38, 0]
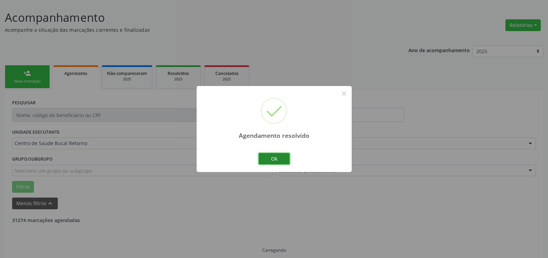
click button "Ok"
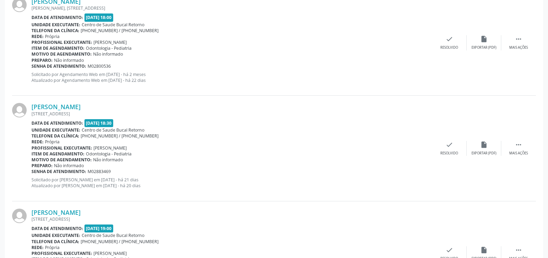
scroll to position [214, 0]
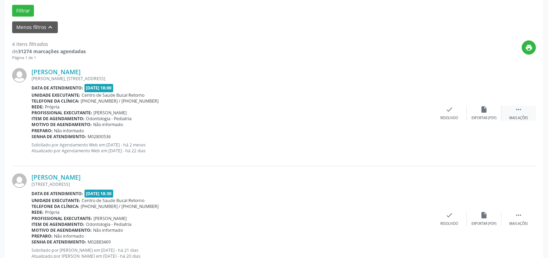
drag, startPoint x: 520, startPoint y: 112, endPoint x: 506, endPoint y: 116, distance: 14.1
click icon ""
click div "Não compareceu"
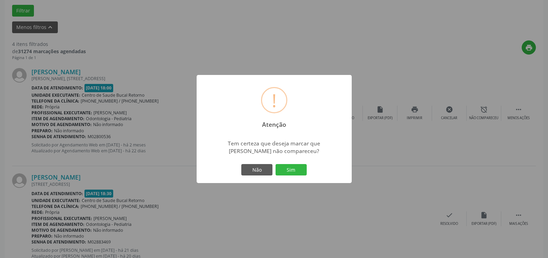
drag, startPoint x: 304, startPoint y: 165, endPoint x: 322, endPoint y: 170, distance: 18.6
click button "Sim"
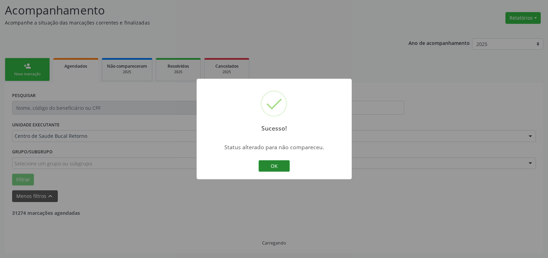
scroll to position [45, 0]
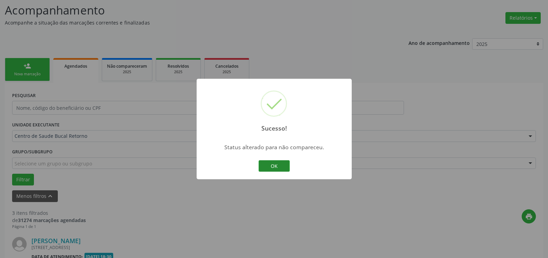
click button "OK"
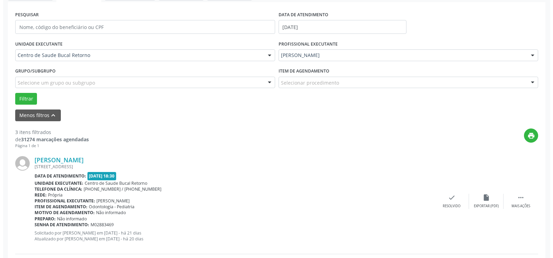
scroll to position [151, 0]
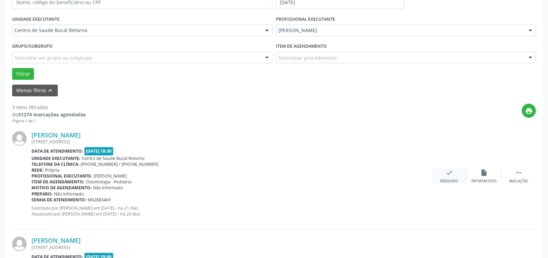
click icon "check"
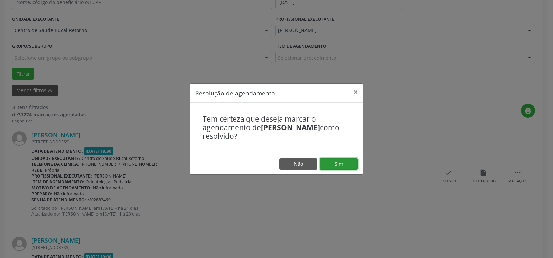
click button "Sim"
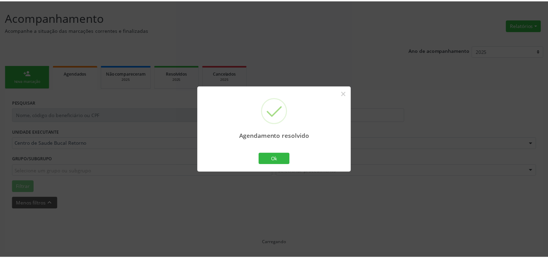
scroll to position [38, 0]
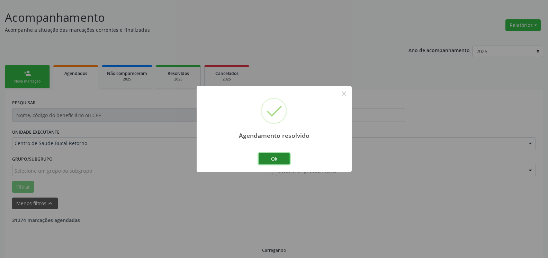
click button "Ok"
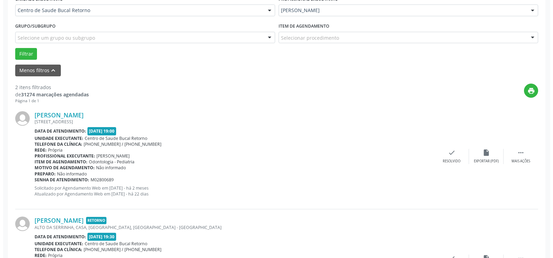
scroll to position [214, 0]
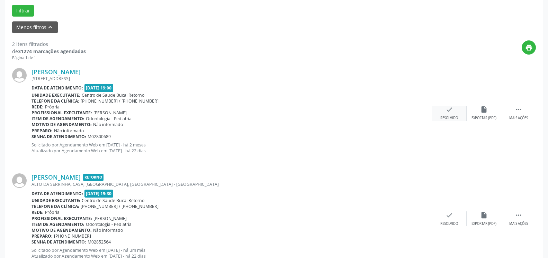
click icon "check"
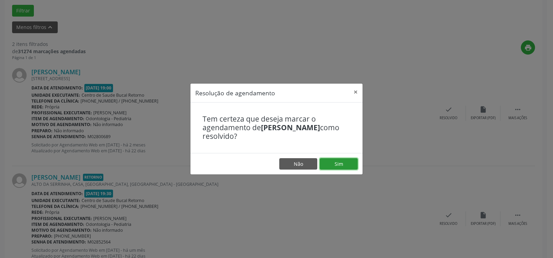
click button "Sim"
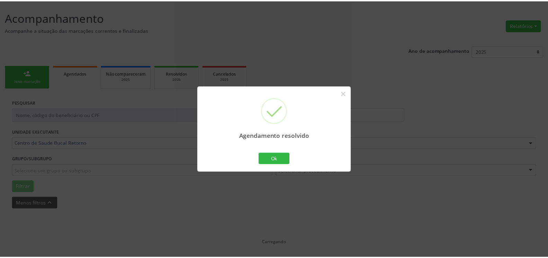
scroll to position [38, 0]
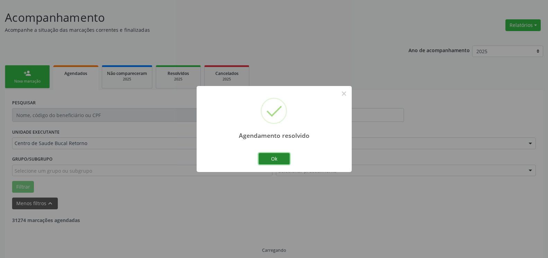
click button "Ok"
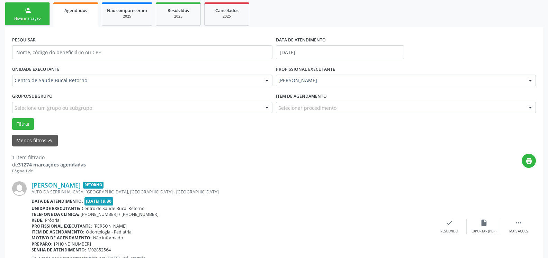
scroll to position [134, 0]
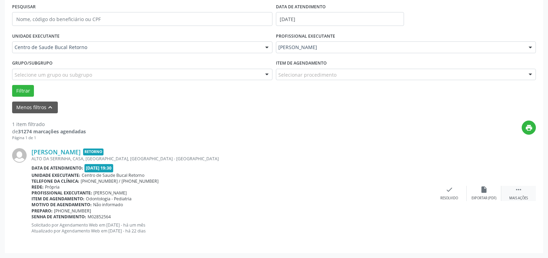
click icon ""
click div "alarm_off Não compareceu"
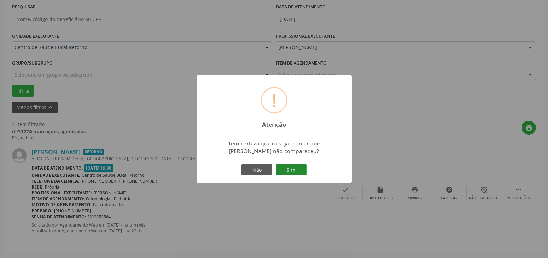
click button "Sim"
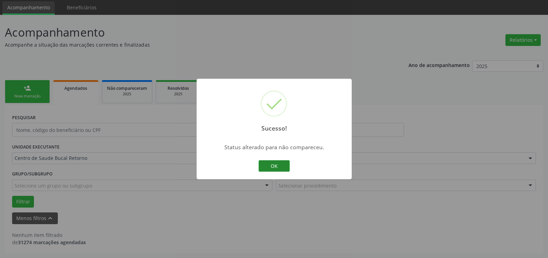
scroll to position [23, 0]
click button "OK"
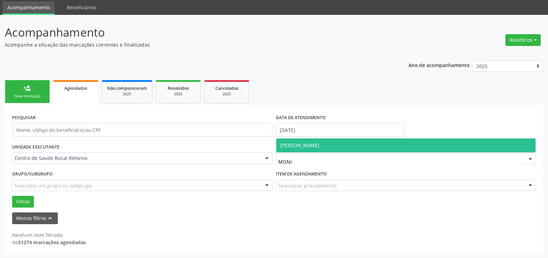
click span "[PERSON_NAME]"
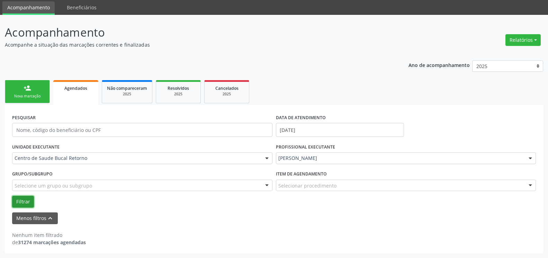
click button "Filtrar"
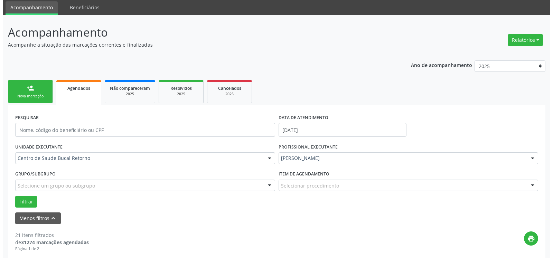
scroll to position [129, 0]
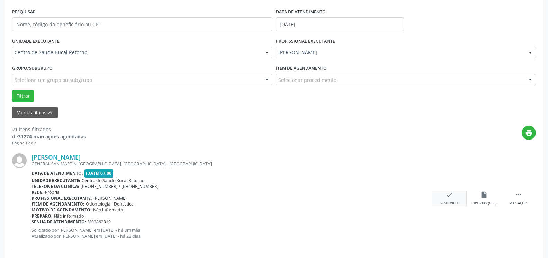
click icon "check"
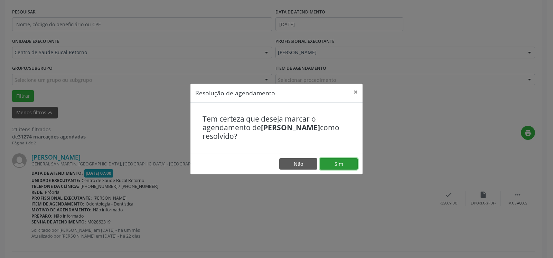
click button "Sim"
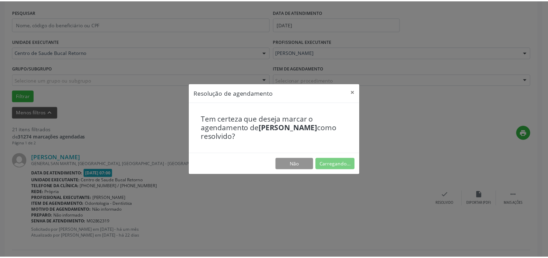
scroll to position [38, 0]
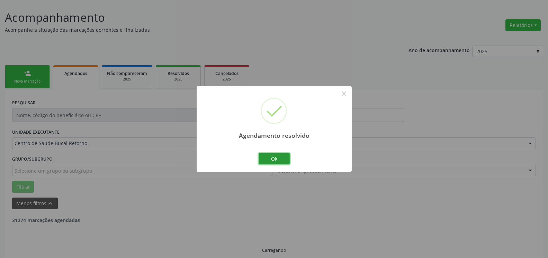
click button "Ok"
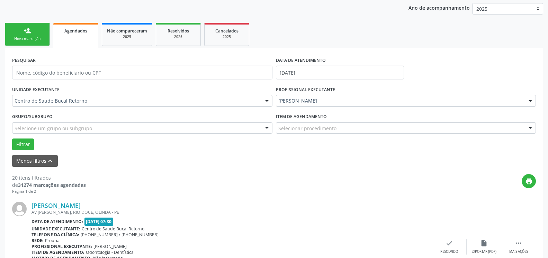
scroll to position [222, 0]
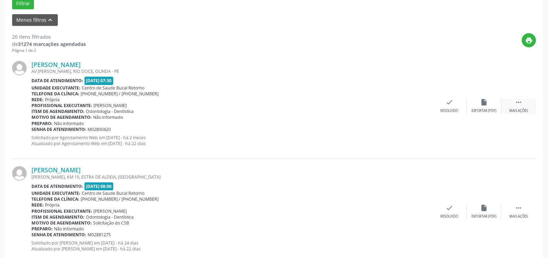
click div " Mais ações"
click icon "alarm_off"
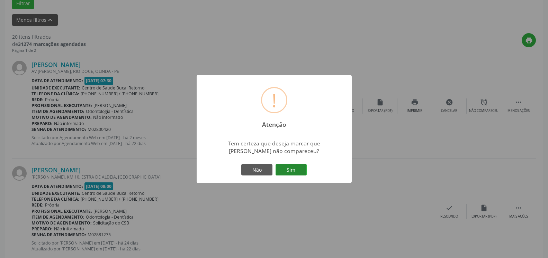
click button "Sim"
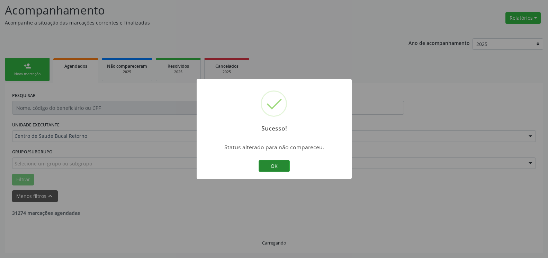
scroll to position [45, 0]
click button "OK"
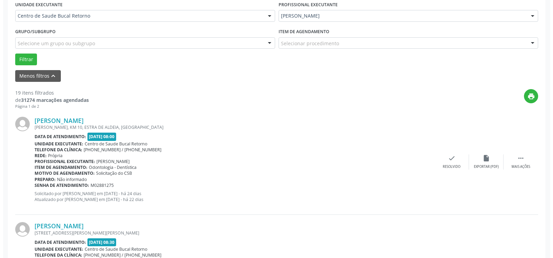
scroll to position [186, 0]
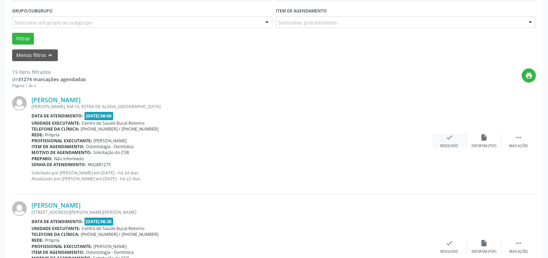
click icon "check"
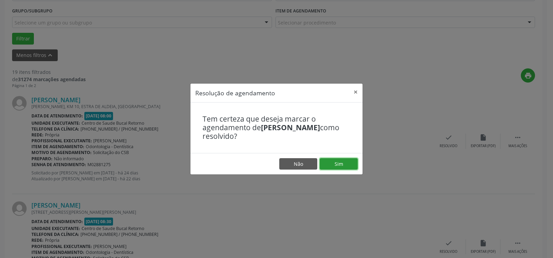
click button "Sim"
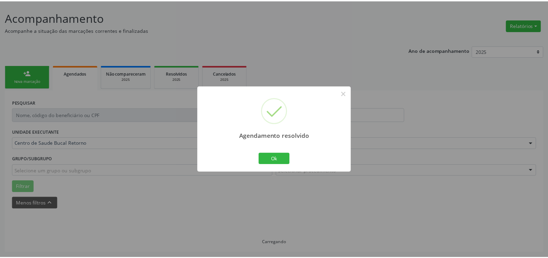
scroll to position [38, 0]
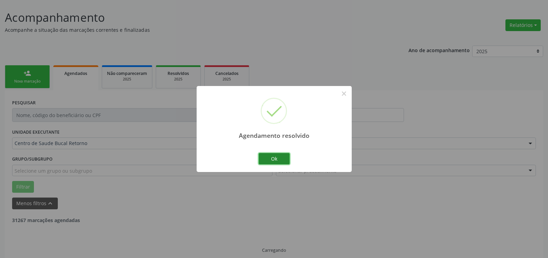
click button "Ok"
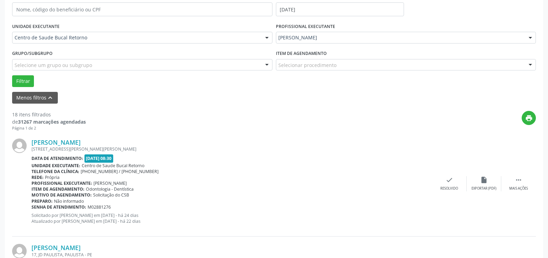
scroll to position [179, 0]
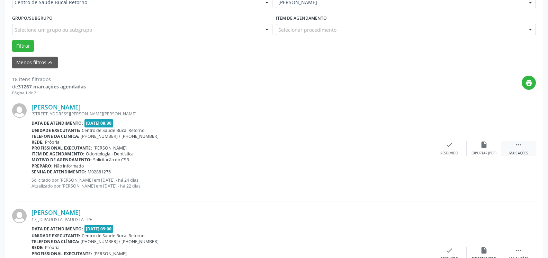
drag, startPoint x: 524, startPoint y: 149, endPoint x: 504, endPoint y: 151, distance: 20.9
click div " Mais ações"
click div "alarm_off Não compareceu"
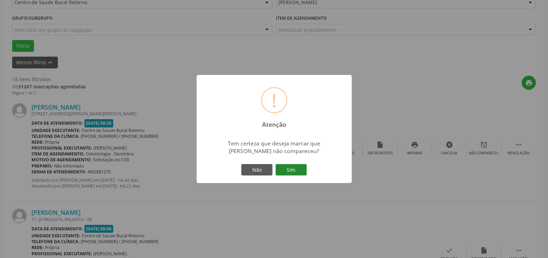
click button "Sim"
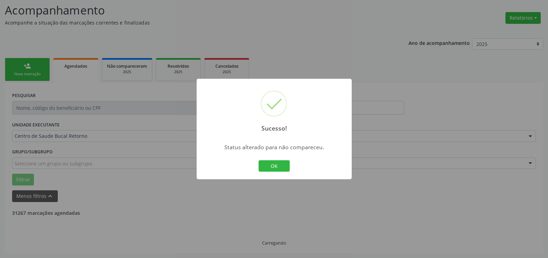
scroll to position [45, 0]
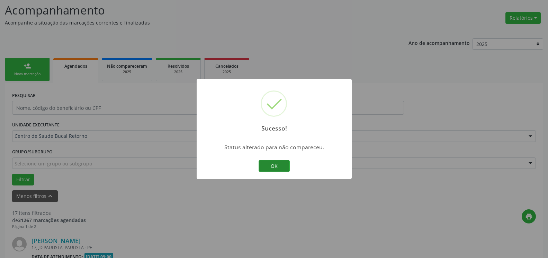
click button "OK"
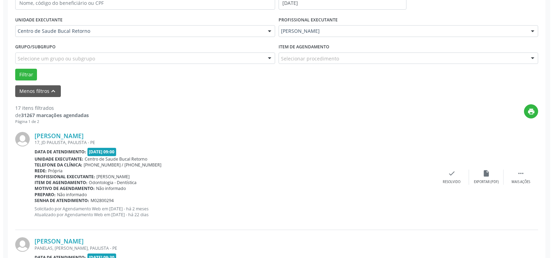
scroll to position [151, 0]
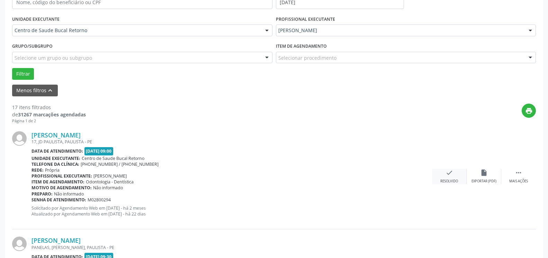
click icon "check"
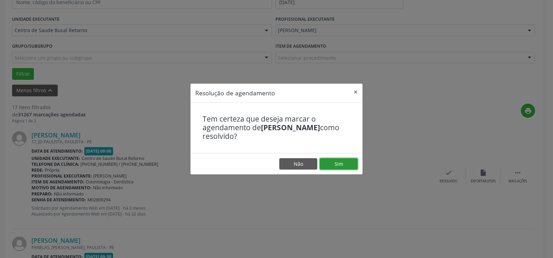
click button "Sim"
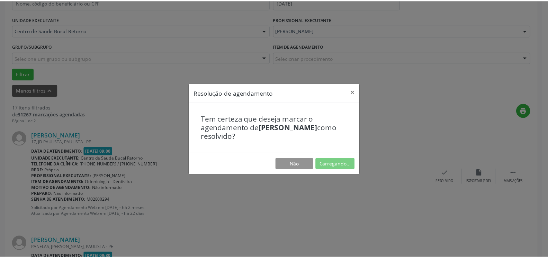
scroll to position [38, 0]
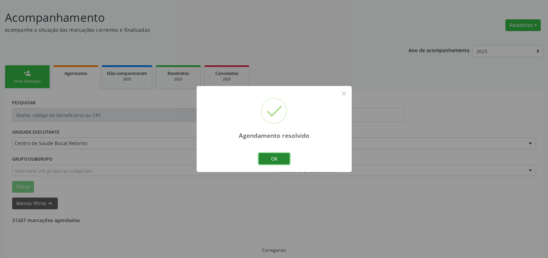
click button "Ok"
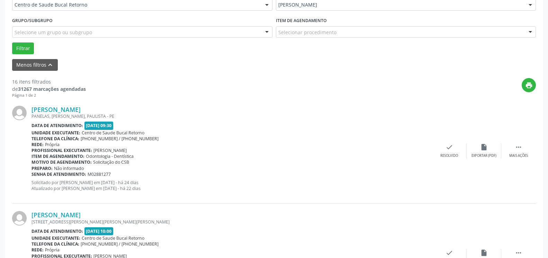
scroll to position [186, 0]
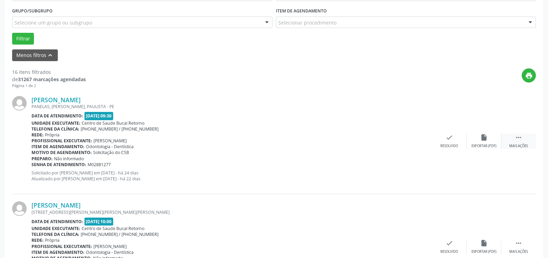
click div " Mais ações"
click icon "alarm_off"
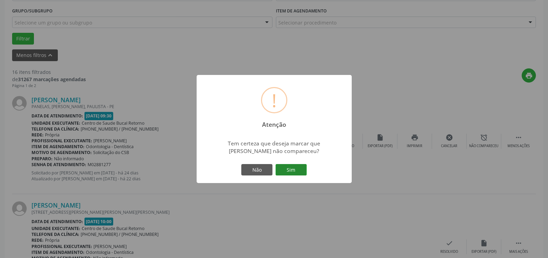
click button "Sim"
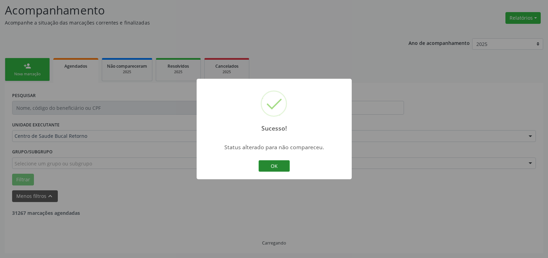
click button "OK"
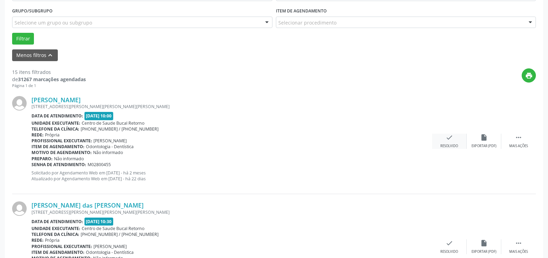
click icon "check"
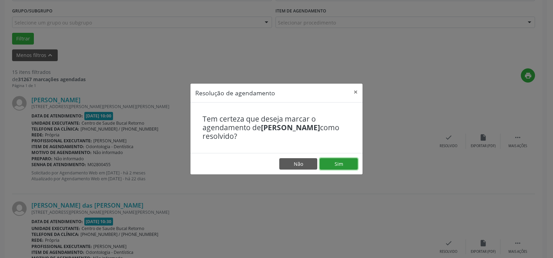
click button "Sim"
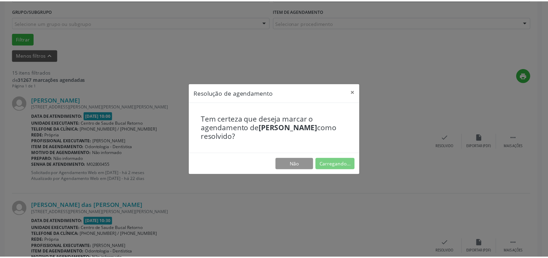
scroll to position [38, 0]
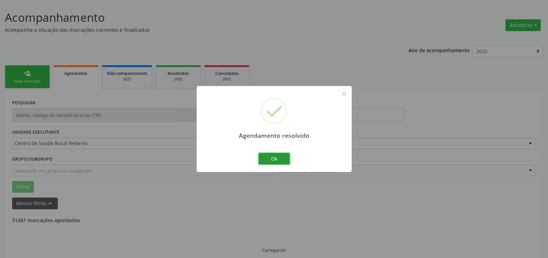
click button "Ok"
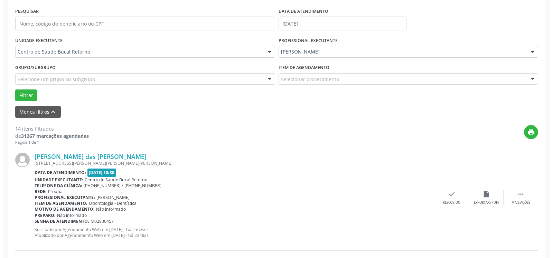
scroll to position [186, 0]
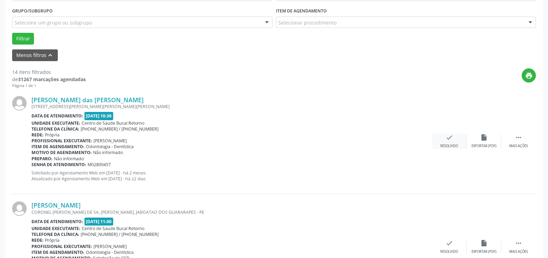
click icon "check"
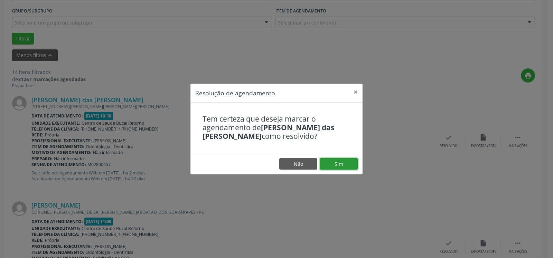
click button "Sim"
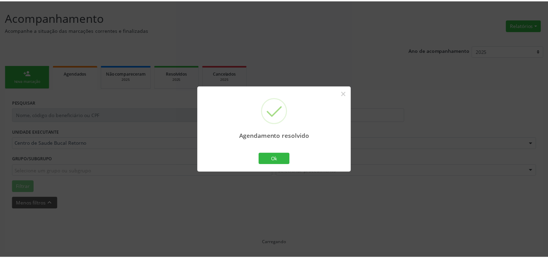
scroll to position [38, 0]
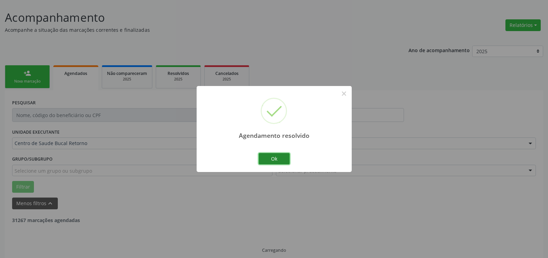
click button "Ok"
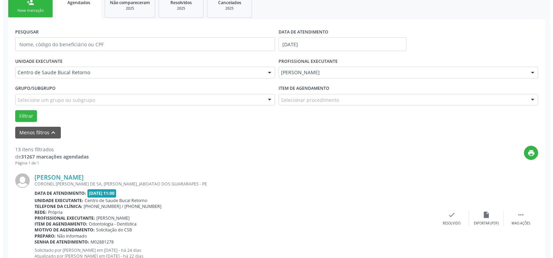
scroll to position [214, 0]
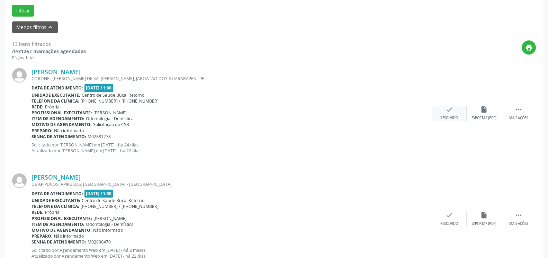
click icon "check"
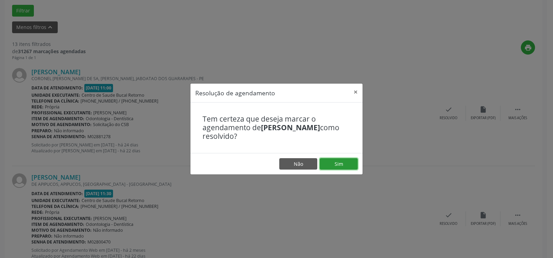
click button "Sim"
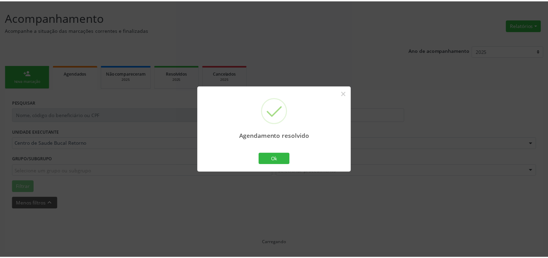
scroll to position [38, 0]
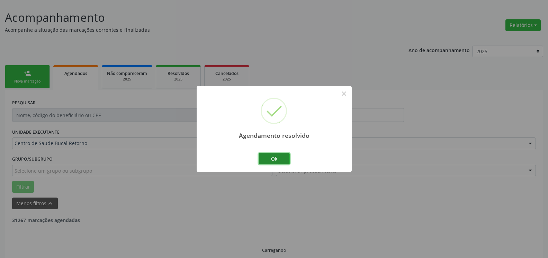
click button "Ok"
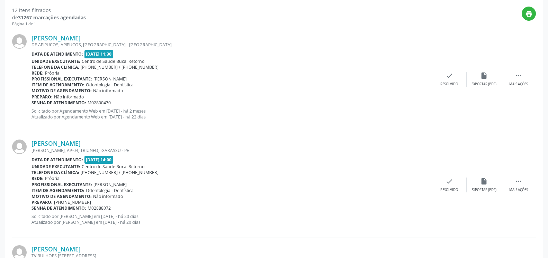
scroll to position [214, 0]
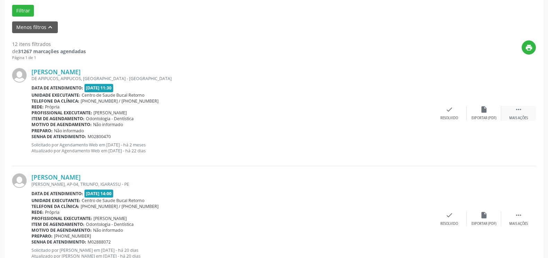
click icon ""
click div "alarm_off Não compareceu"
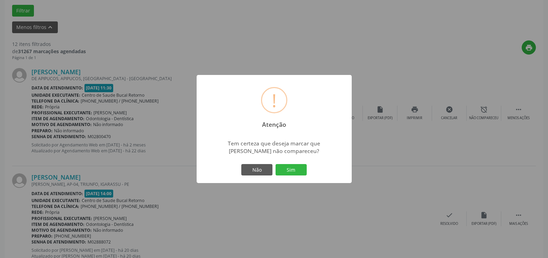
drag, startPoint x: 288, startPoint y: 174, endPoint x: 307, endPoint y: 173, distance: 18.4
click button "Sim"
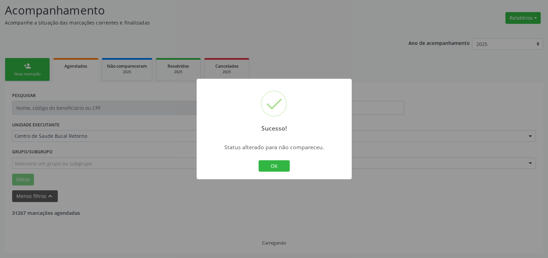
scroll to position [45, 0]
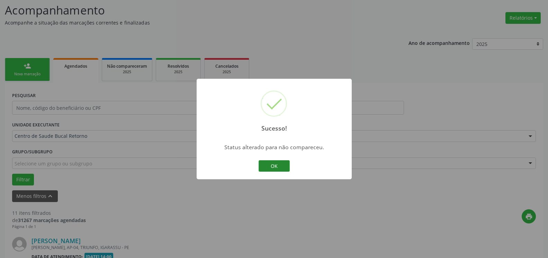
click button "OK"
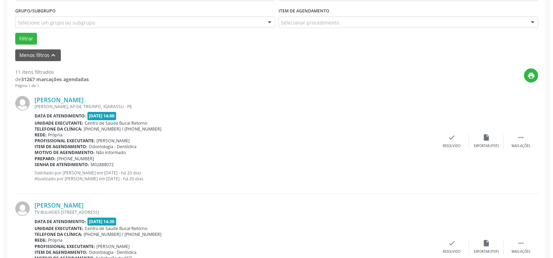
scroll to position [222, 0]
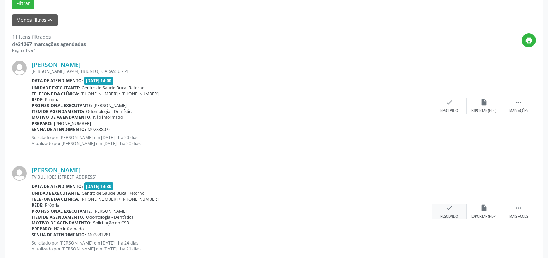
click icon "check"
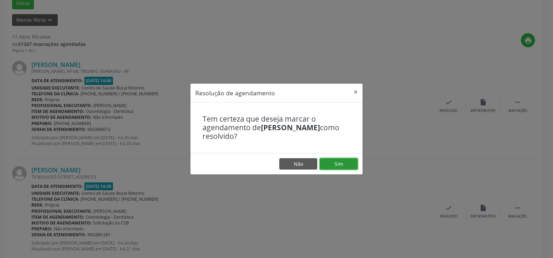
click button "Sim"
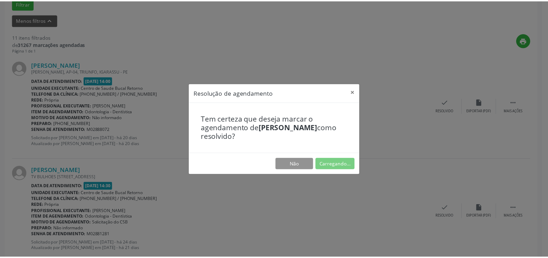
scroll to position [38, 0]
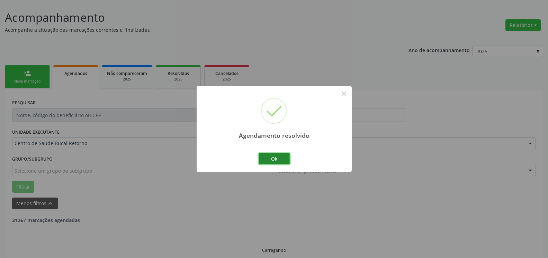
click button "Ok"
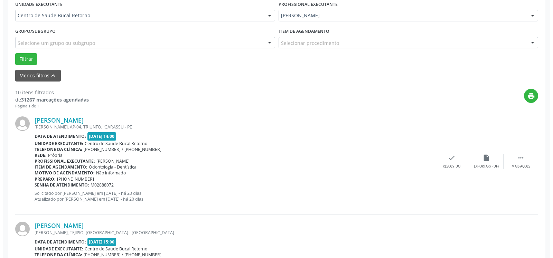
scroll to position [179, 0]
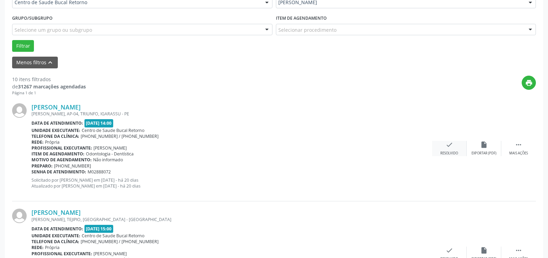
click icon "check"
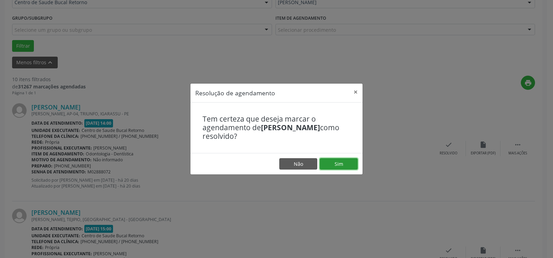
click button "Sim"
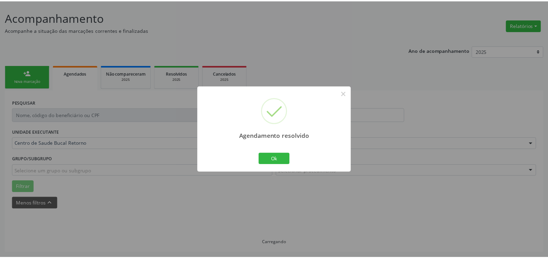
scroll to position [38, 0]
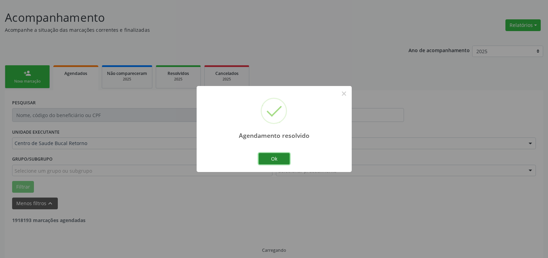
click button "Ok"
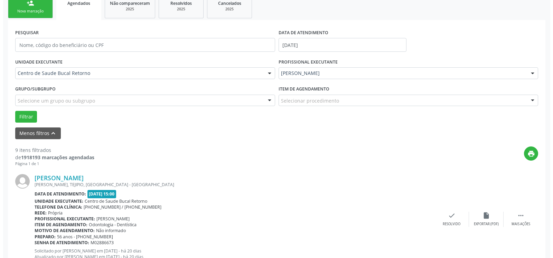
scroll to position [109, 0]
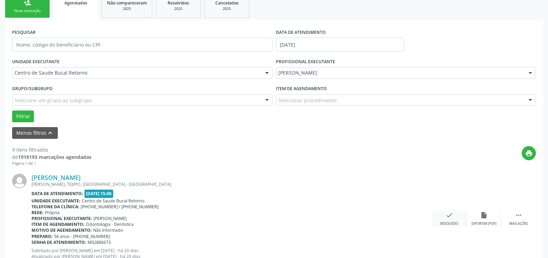
click icon "check"
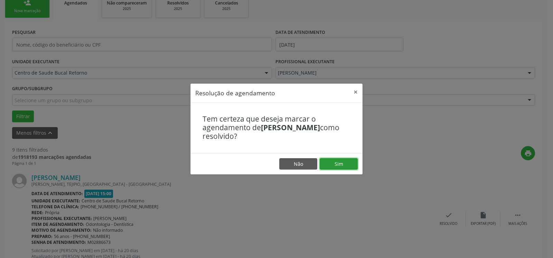
click button "Sim"
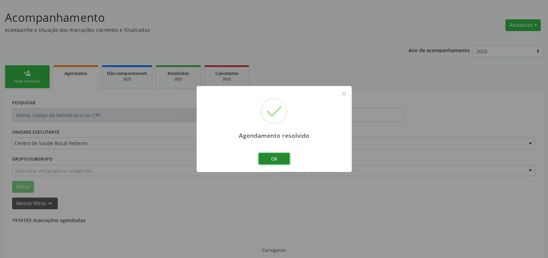
click button "Ok"
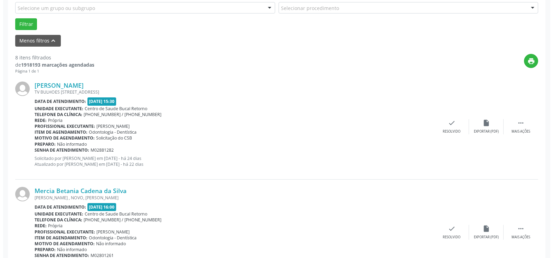
scroll to position [214, 0]
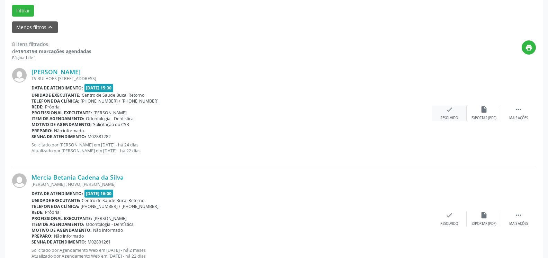
click icon "check"
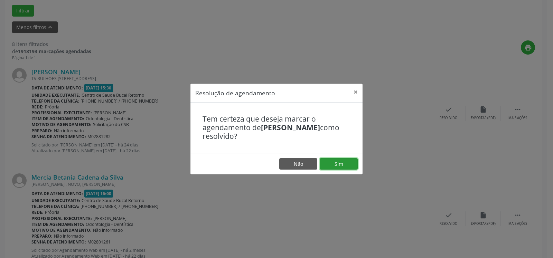
click button "Sim"
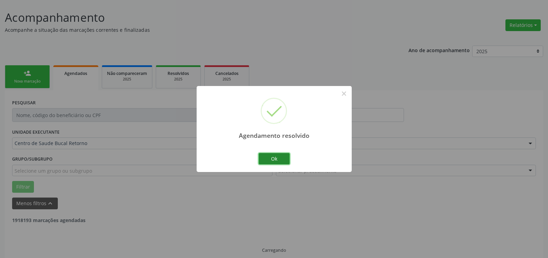
click button "Ok"
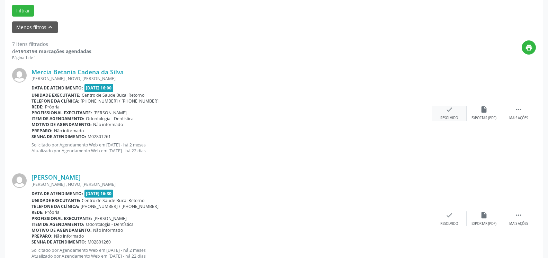
click icon "check"
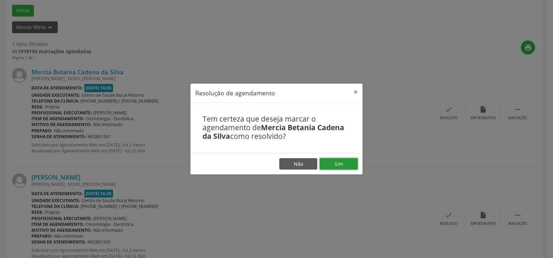
click button "Sim"
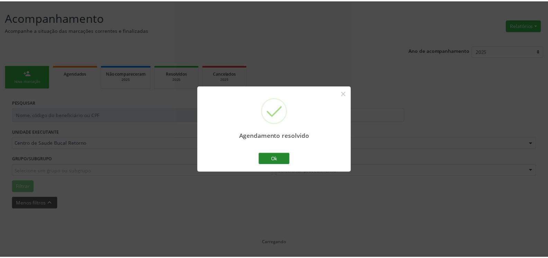
scroll to position [38, 0]
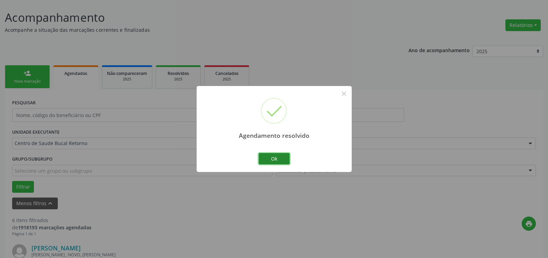
click button "Ok"
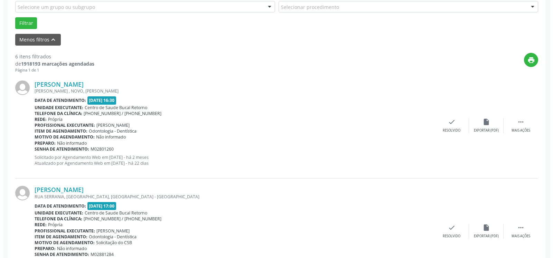
scroll to position [214, 0]
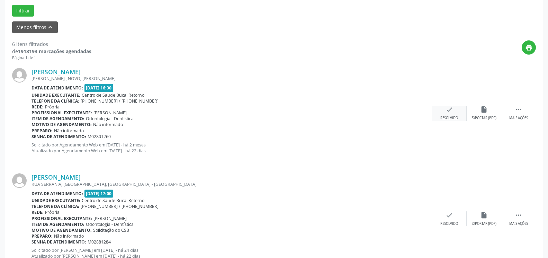
click div "Resolvido"
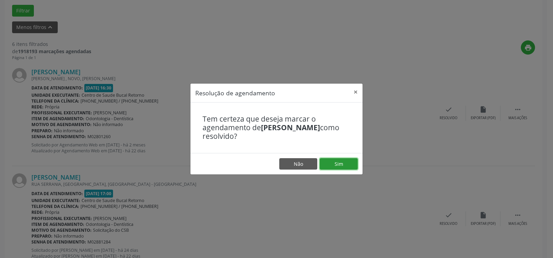
drag, startPoint x: 343, startPoint y: 160, endPoint x: 338, endPoint y: 160, distance: 5.5
click button "Sim"
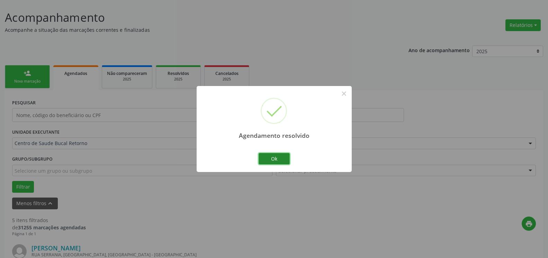
click button "Ok"
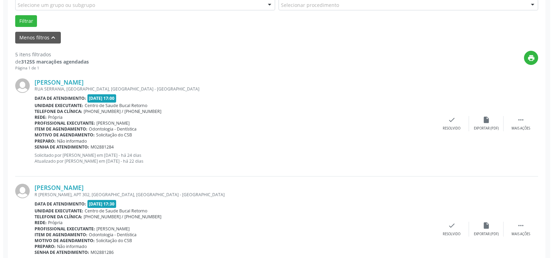
scroll to position [250, 0]
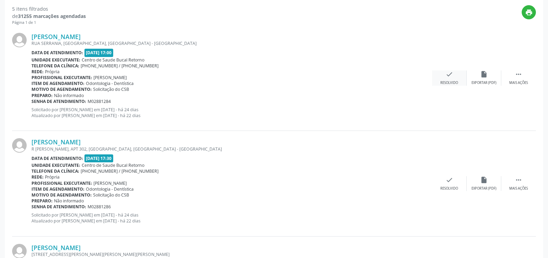
click div "check Resolvido"
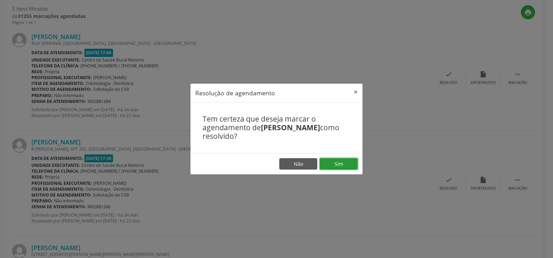
click button "Sim"
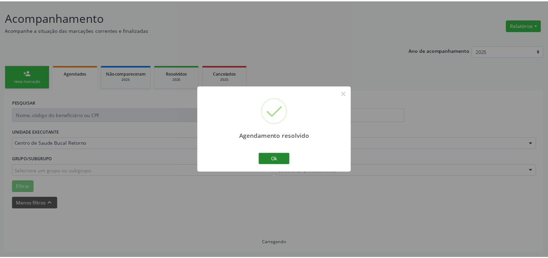
scroll to position [38, 0]
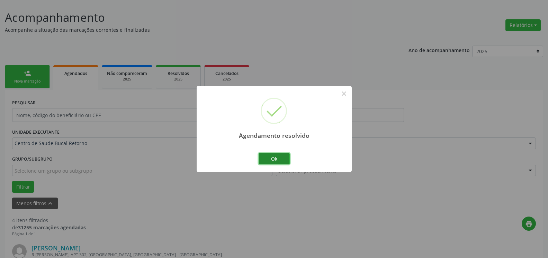
click button "Ok"
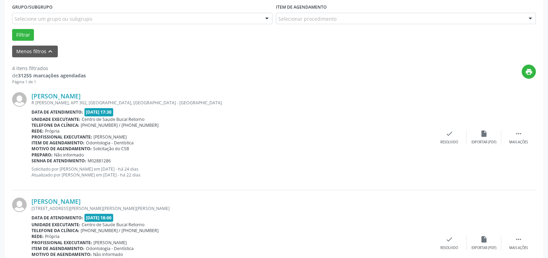
scroll to position [214, 0]
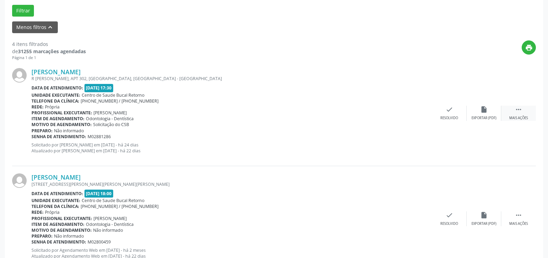
drag, startPoint x: 522, startPoint y: 104, endPoint x: 514, endPoint y: 107, distance: 8.3
click div "[PERSON_NAME] [STREET_ADDRESS][PERSON_NAME] Data de atendimento: [DATE] 17:30 U…"
click icon ""
click icon "alarm_off"
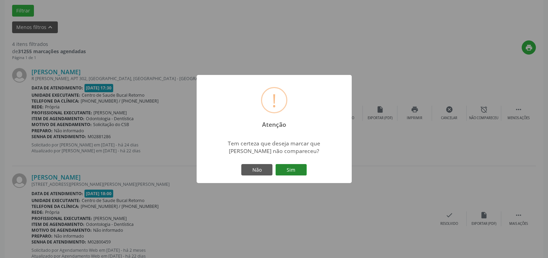
click button "Sim"
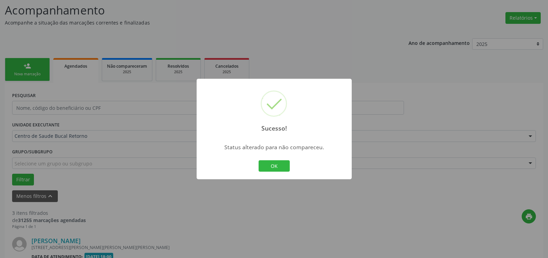
click button "OK"
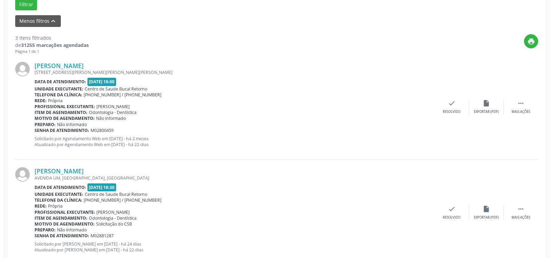
scroll to position [222, 0]
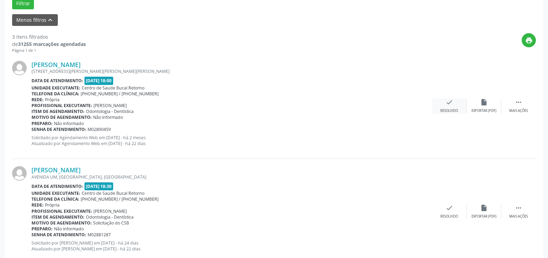
click icon "check"
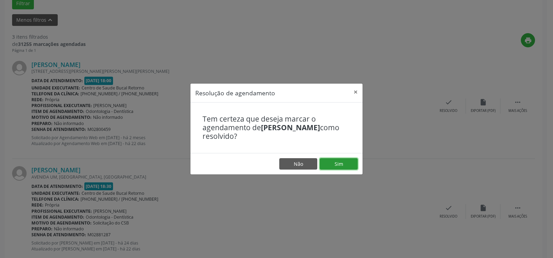
click button "Sim"
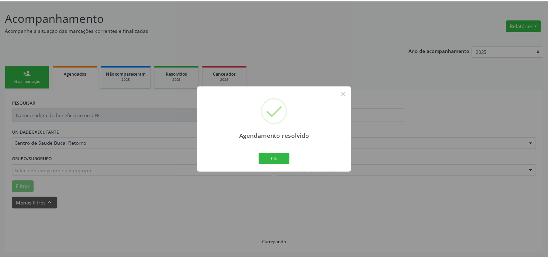
scroll to position [38, 0]
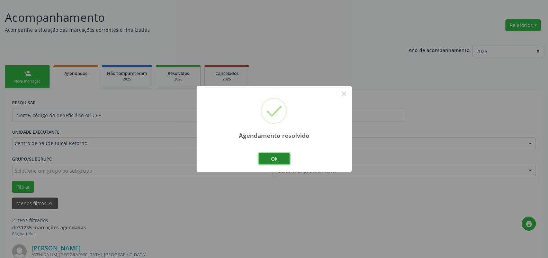
click button "Ok"
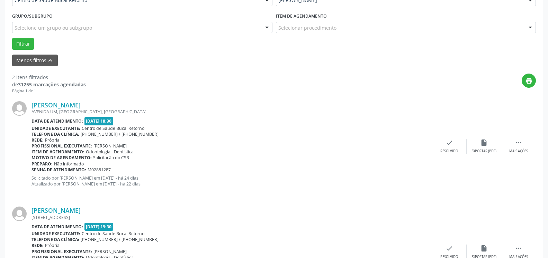
scroll to position [214, 0]
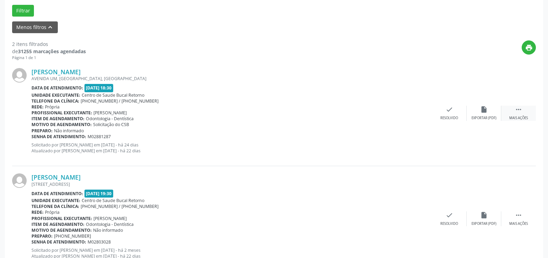
click icon ""
click div "alarm_off Não compareceu"
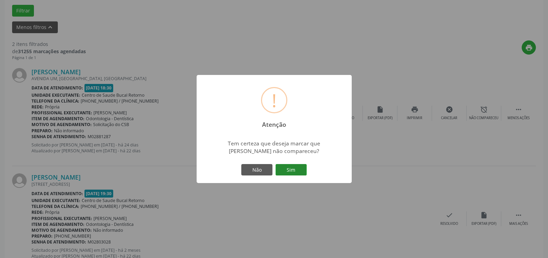
click button "Sim"
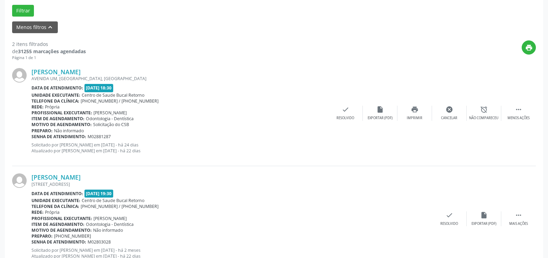
scroll to position [45, 0]
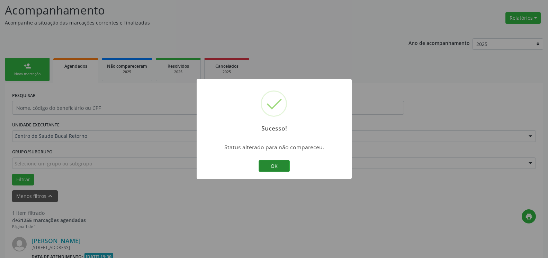
click button "OK"
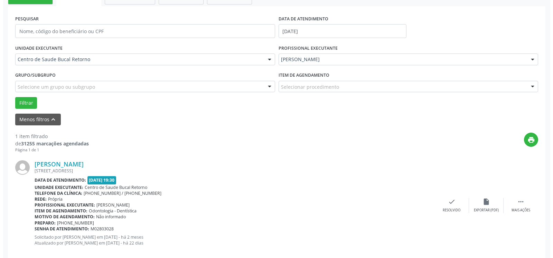
scroll to position [134, 0]
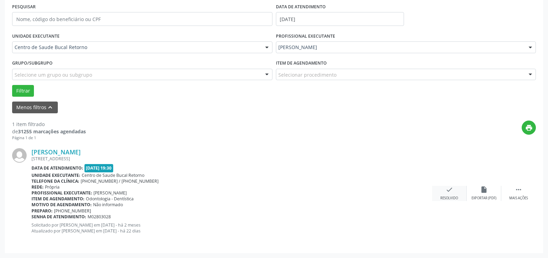
click icon "check"
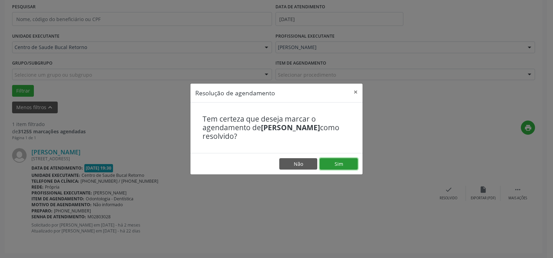
click button "Sim"
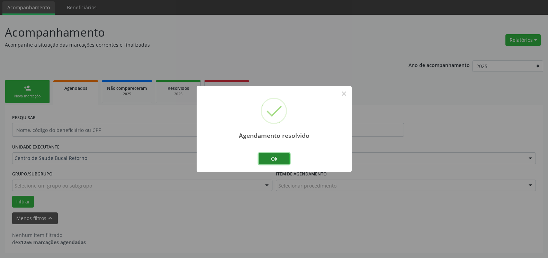
scroll to position [23, 0]
click button "Ok"
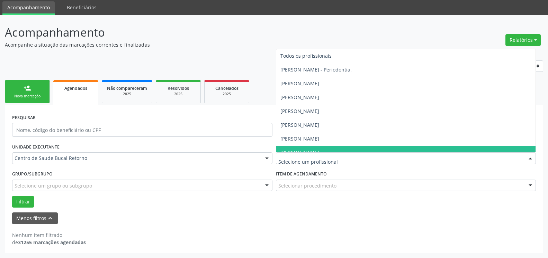
click div
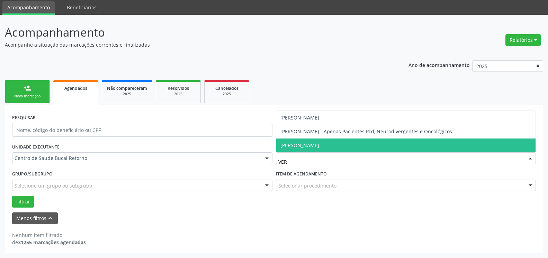
click span "[PERSON_NAME]"
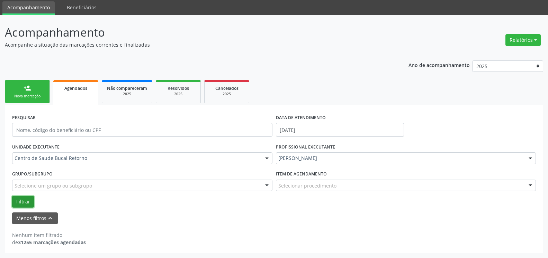
click button "Filtrar"
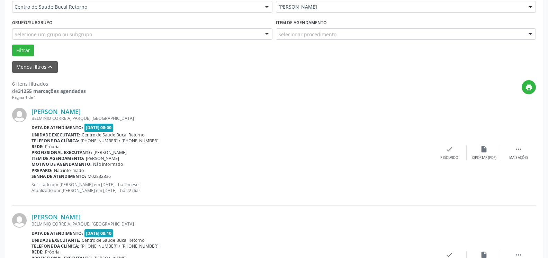
scroll to position [200, 0]
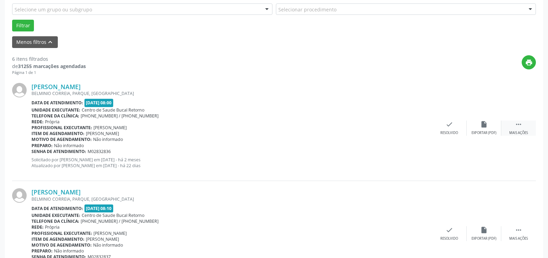
click icon ""
click div "Não compareceu"
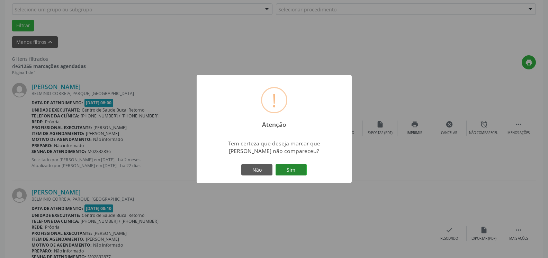
click button "Sim"
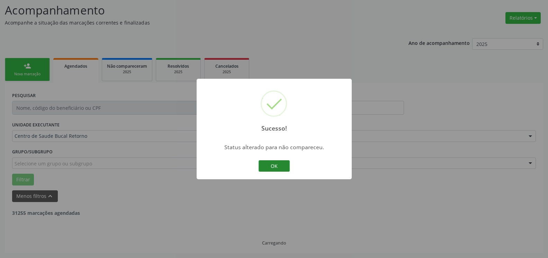
scroll to position [45, 0]
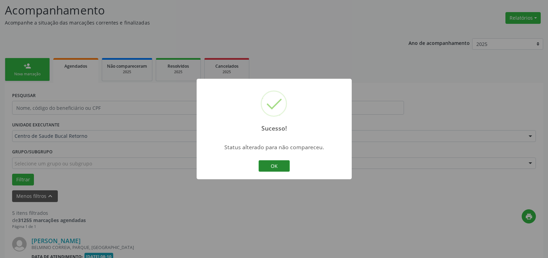
click button "OK"
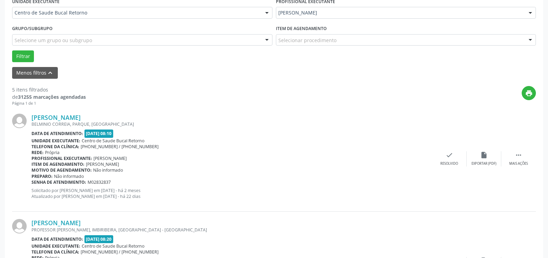
scroll to position [186, 0]
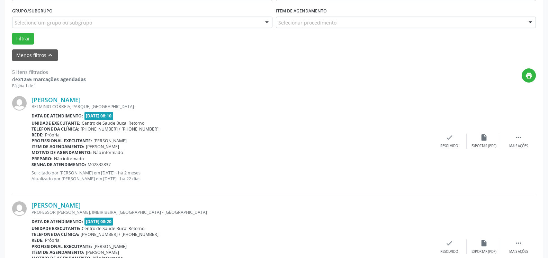
click div "[PERSON_NAME] [GEOGRAPHIC_DATA], PARQUE, [GEOGRAPHIC_DATA] Data de atendimento:…"
click icon ""
click div "Não compareceu"
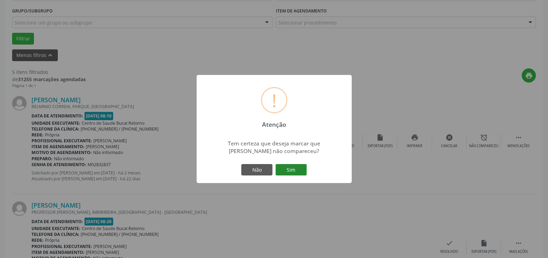
click button "Sim"
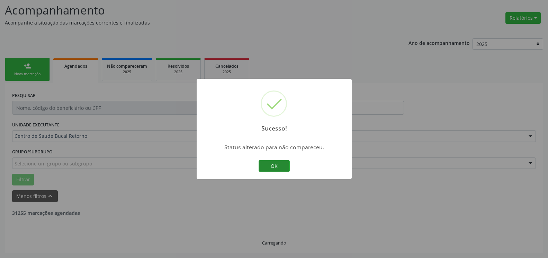
scroll to position [45, 0]
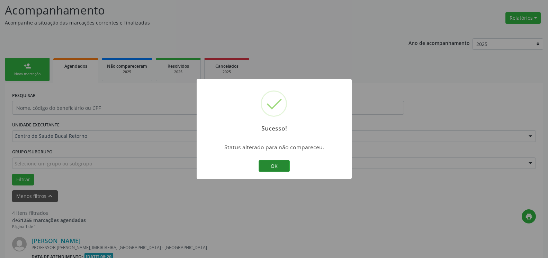
click button "OK"
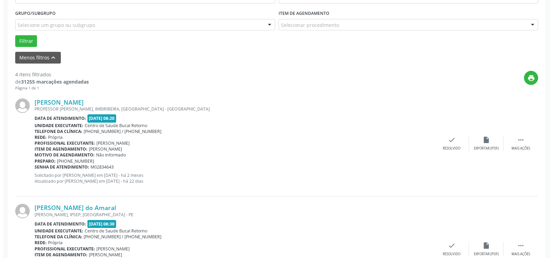
scroll to position [186, 0]
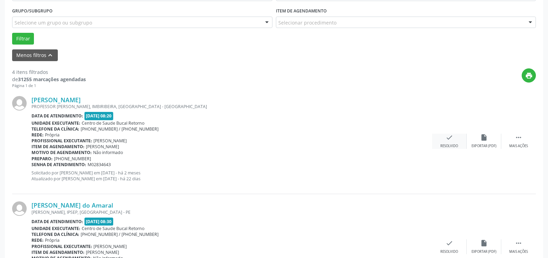
drag, startPoint x: 452, startPoint y: 137, endPoint x: 448, endPoint y: 138, distance: 5.0
click icon "check"
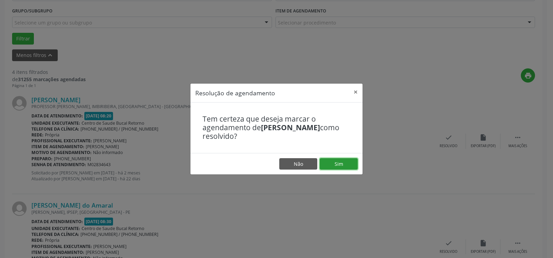
click button "Sim"
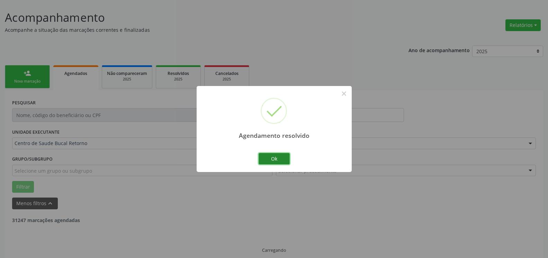
click button "Ok"
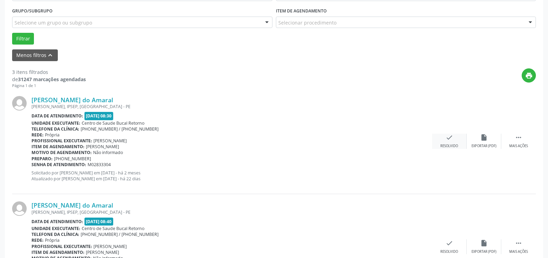
click div "check Resolvido"
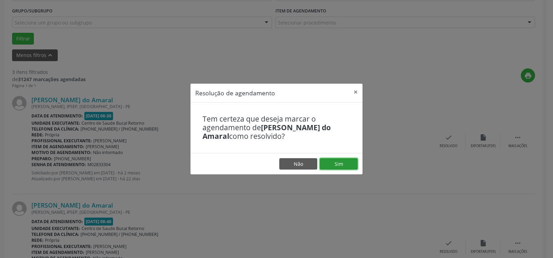
click button "Sim"
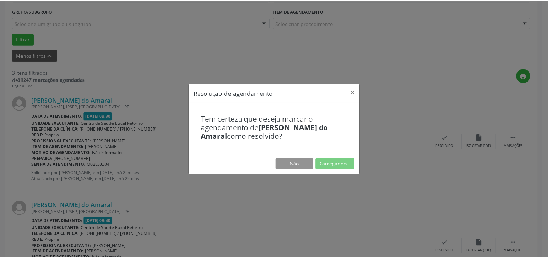
scroll to position [38, 0]
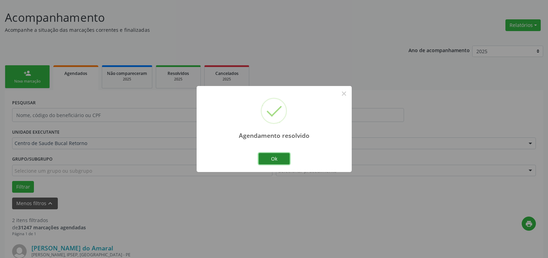
click button "Ok"
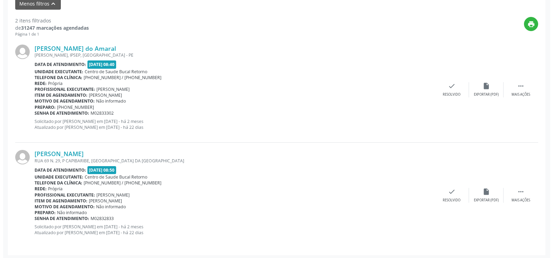
scroll to position [240, 0]
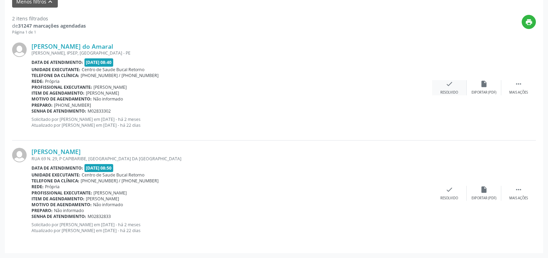
click icon "check"
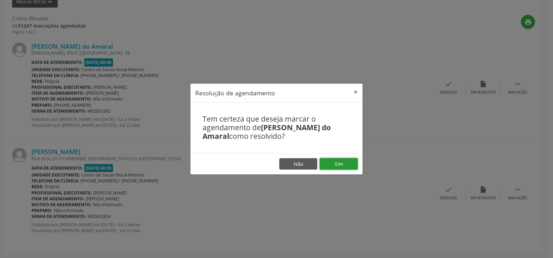
click button "Sim"
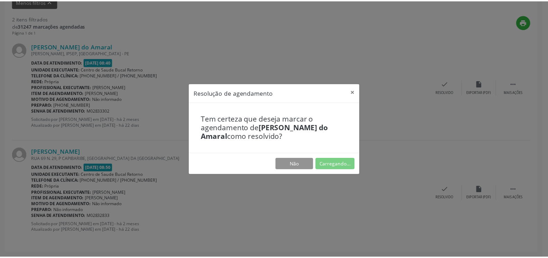
scroll to position [38, 0]
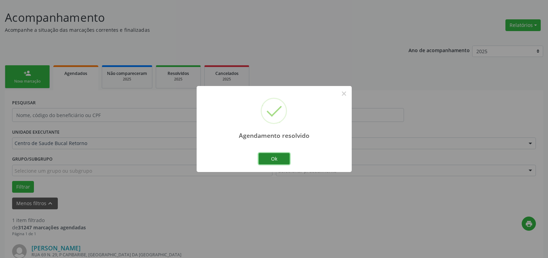
click button "Ok"
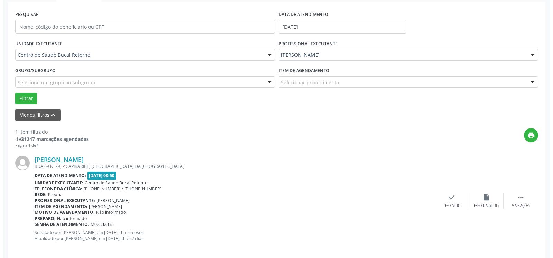
scroll to position [134, 0]
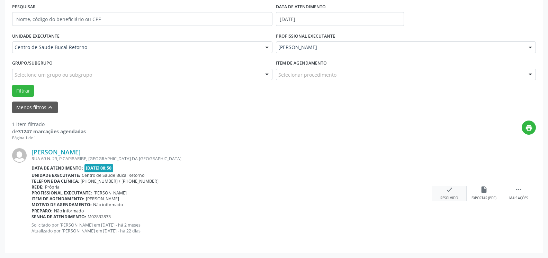
click div "Resolvido"
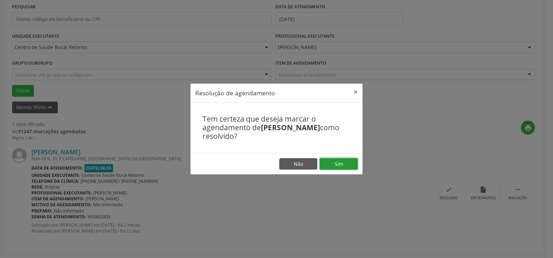
click button "Sim"
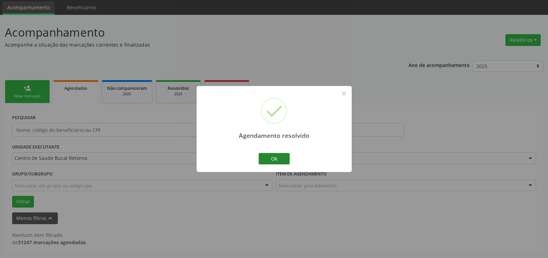
scroll to position [23, 0]
click button "Ok"
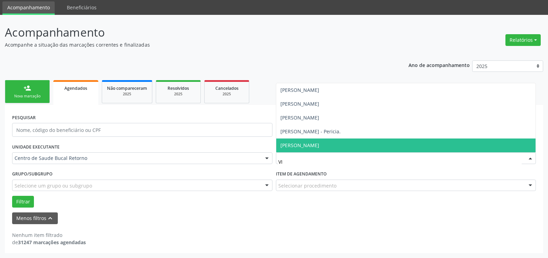
type input "VIT"
click span "[PERSON_NAME]"
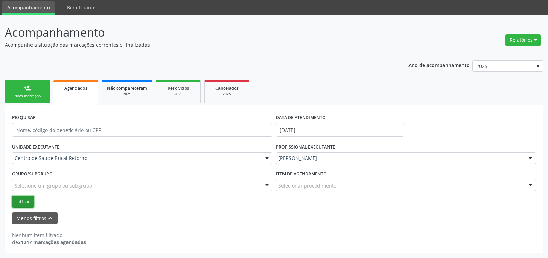
click button "Filtrar"
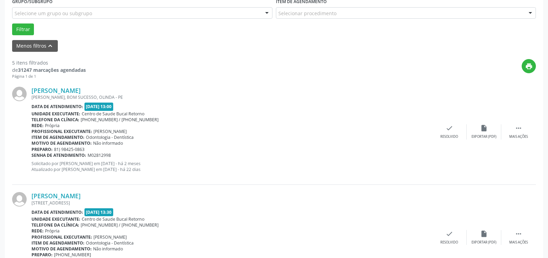
scroll to position [200, 0]
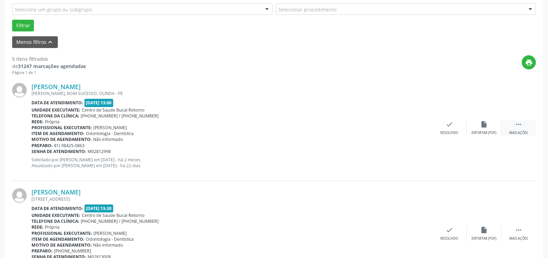
click div " Mais ações"
click icon "alarm_off"
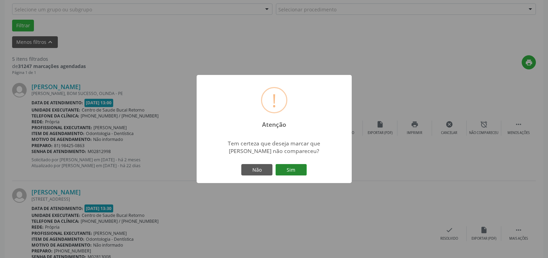
click button "Sim"
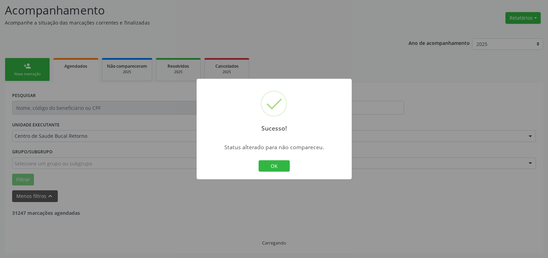
scroll to position [45, 0]
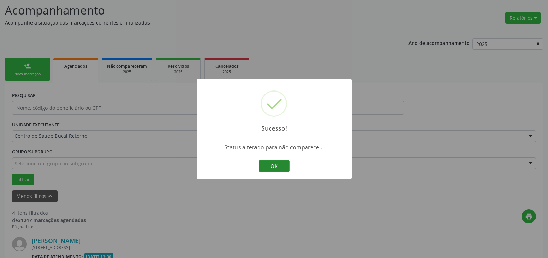
click button "OK"
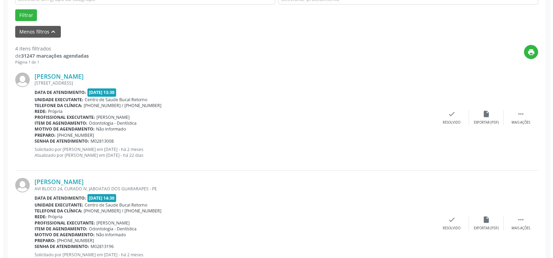
scroll to position [222, 0]
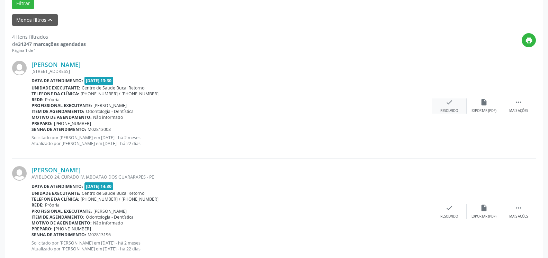
click icon "check"
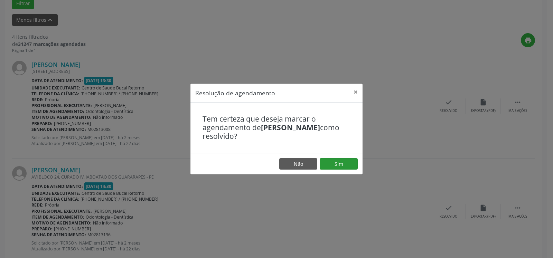
click footer "Não Sim"
click button "Sim"
